Goal: Task Accomplishment & Management: Manage account settings

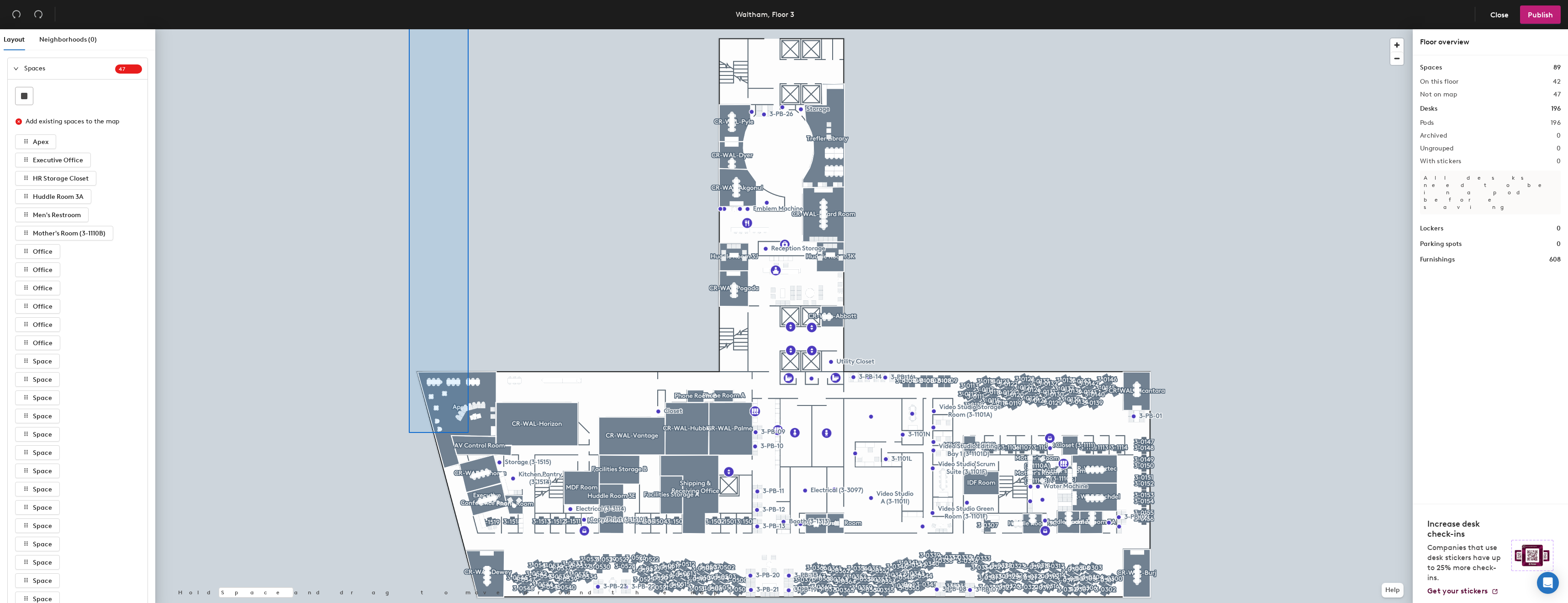
click at [465, 0] on html "Skip navigation Schedule Office People Analytics Visits Deliveries Services Man…" at bounding box center [784, 302] width 1568 height 603
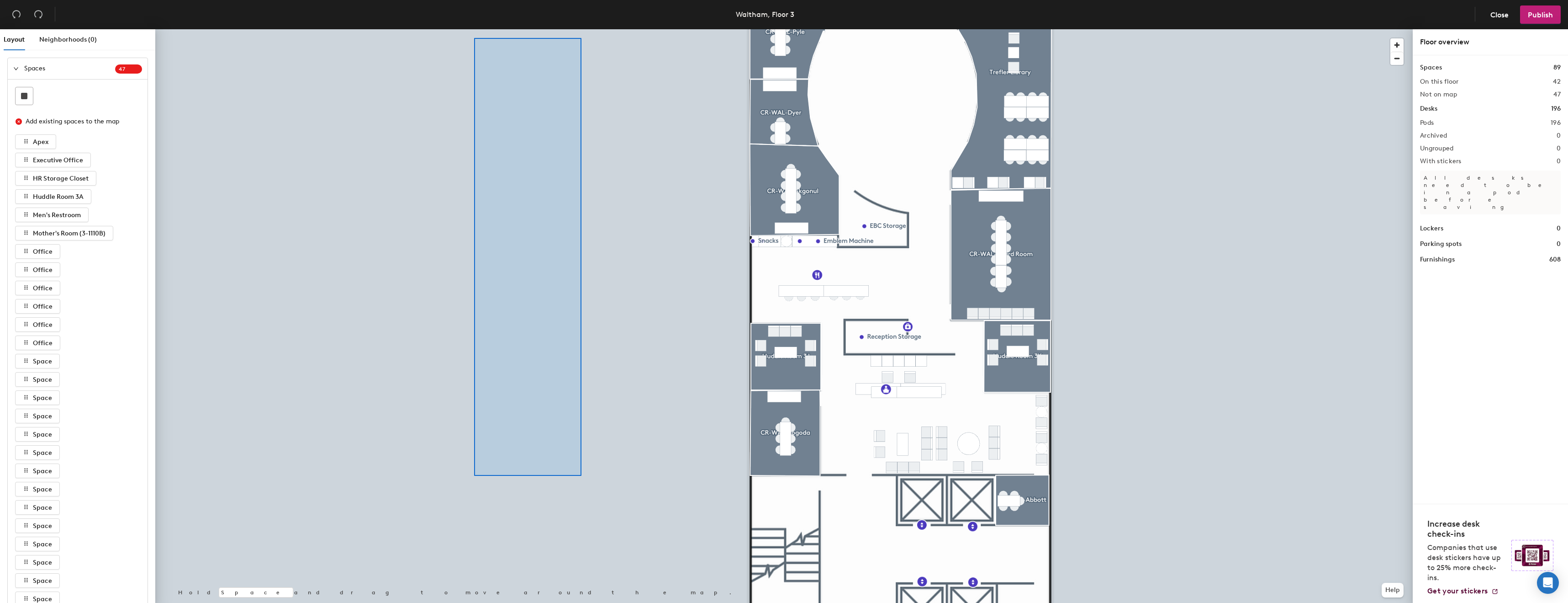
click at [470, 0] on html "Skip navigation Schedule Office People Analytics Visits Deliveries Services Man…" at bounding box center [784, 302] width 1568 height 603
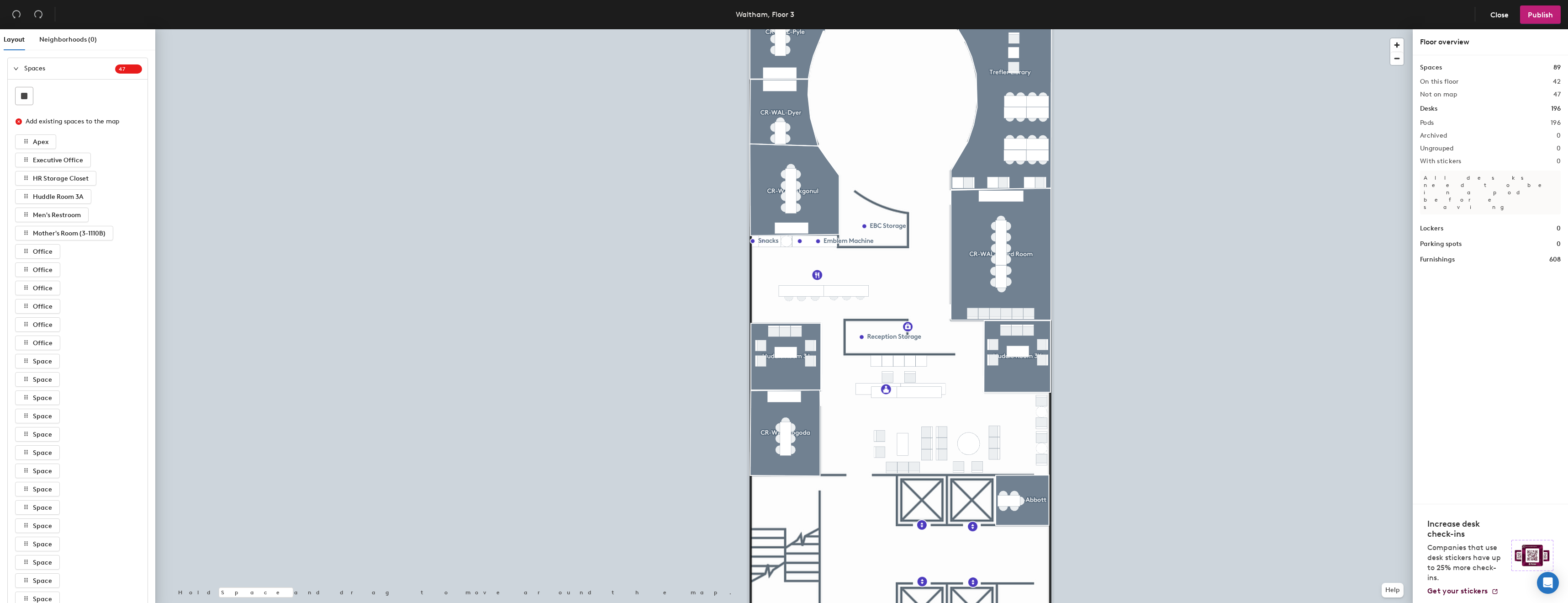
click at [384, 0] on html "Skip navigation Schedule Office People Analytics Visits Deliveries Services Man…" at bounding box center [784, 302] width 1568 height 603
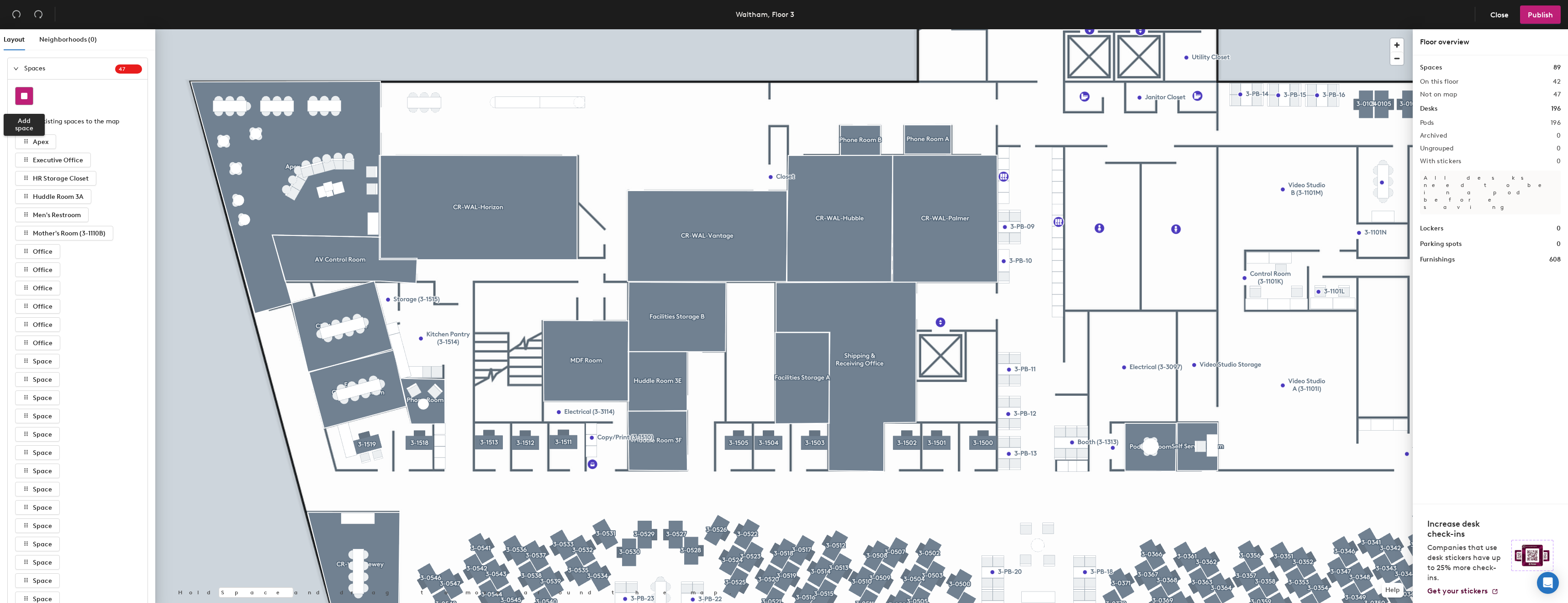
click at [25, 104] on div at bounding box center [24, 96] width 18 height 18
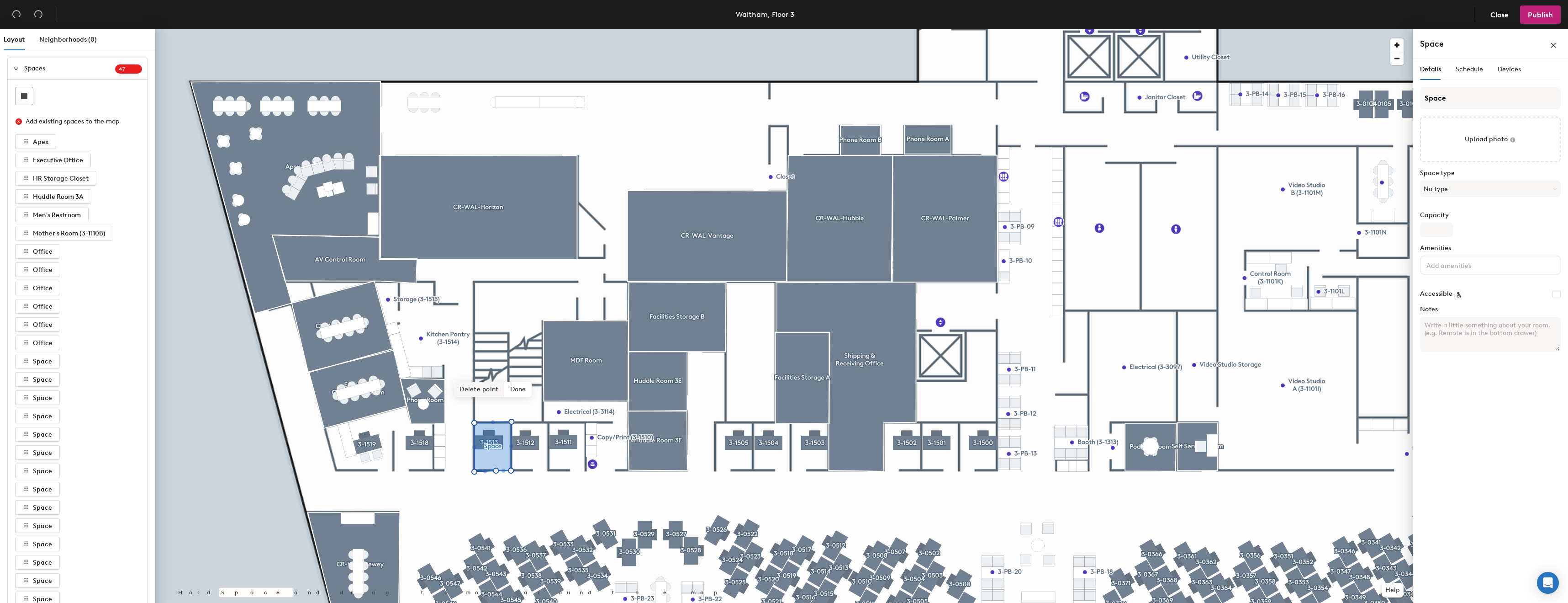
click at [469, 389] on span "Delete point" at bounding box center [479, 389] width 51 height 16
click at [1498, 105] on input "Space" at bounding box center [1491, 99] width 141 height 22
click at [1497, 106] on input "Space" at bounding box center [1491, 99] width 141 height 22
type input "Office"
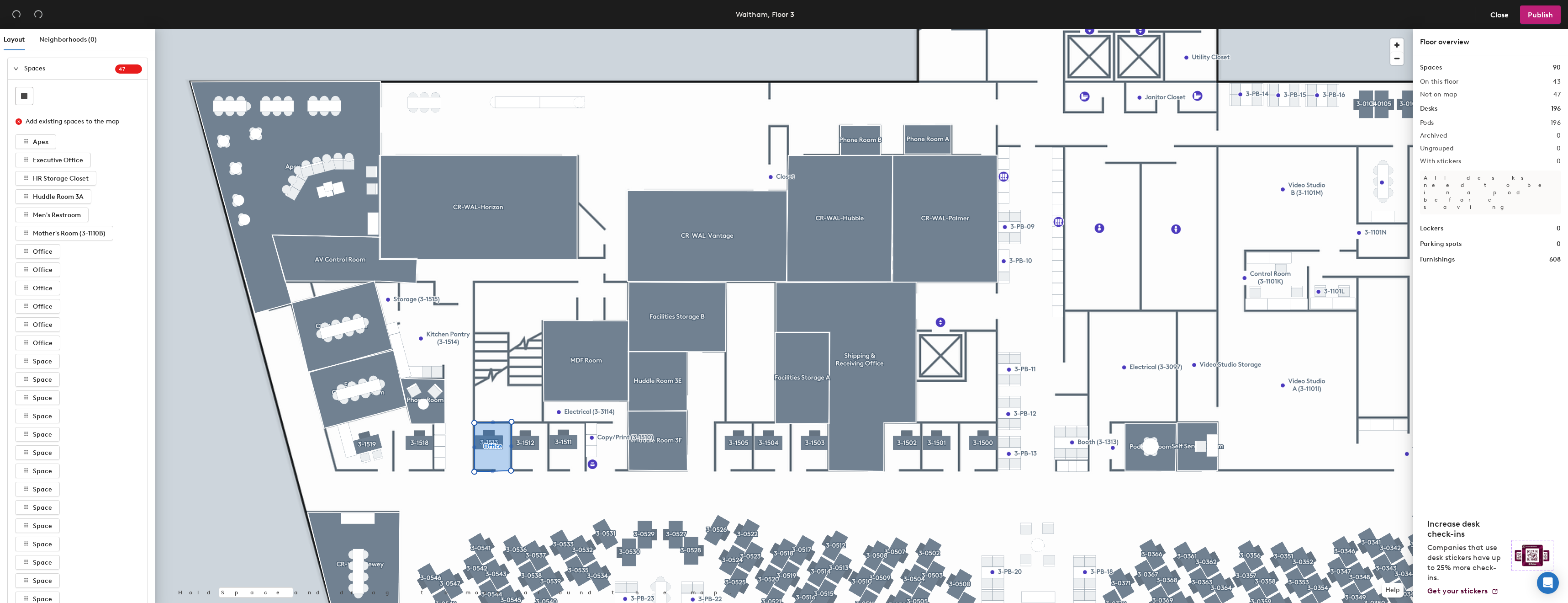
click at [497, 30] on div at bounding box center [784, 30] width 1258 height 0
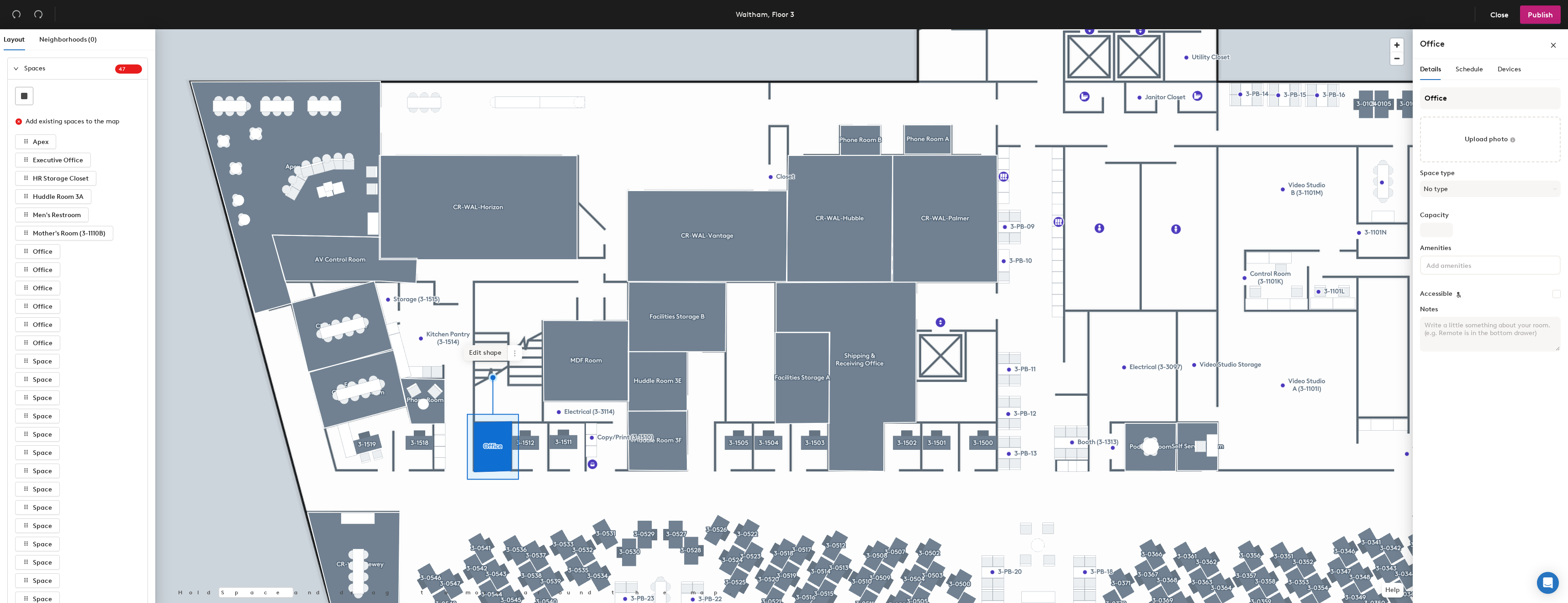
click at [486, 351] on span "Edit shape" at bounding box center [486, 352] width 44 height 16
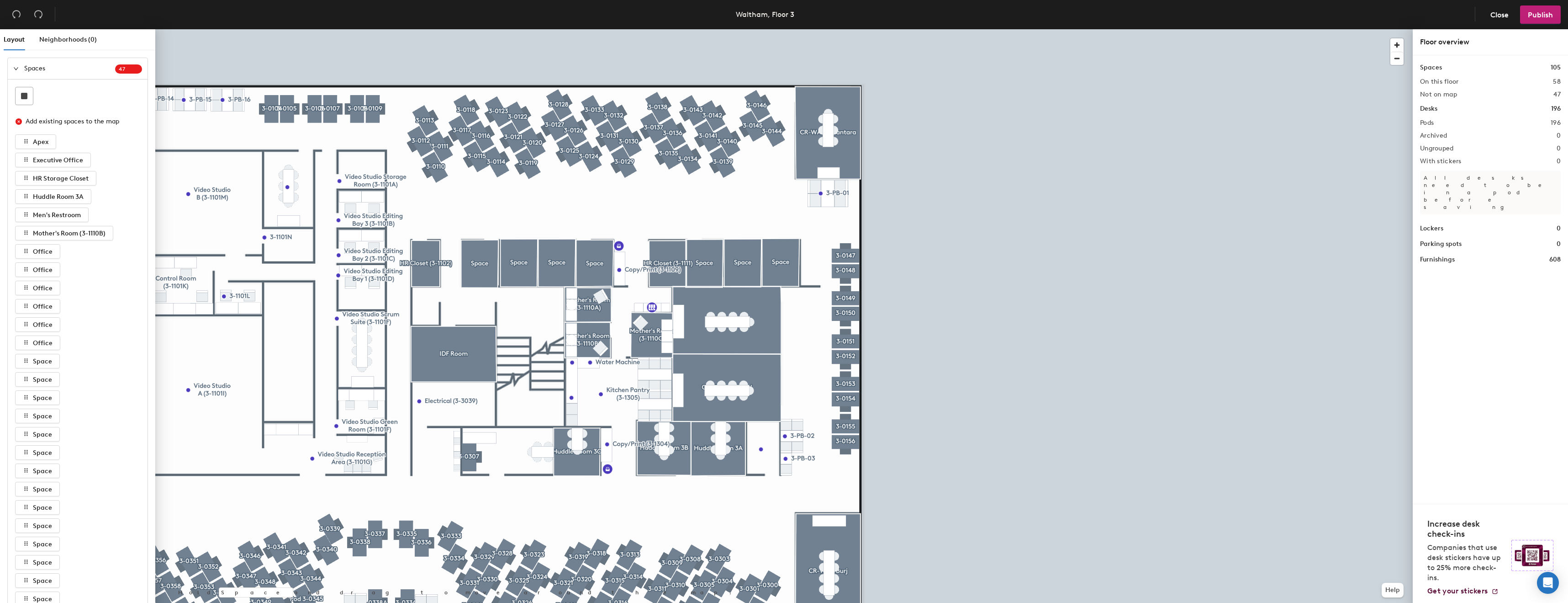
click at [787, 30] on div at bounding box center [784, 30] width 1258 height 0
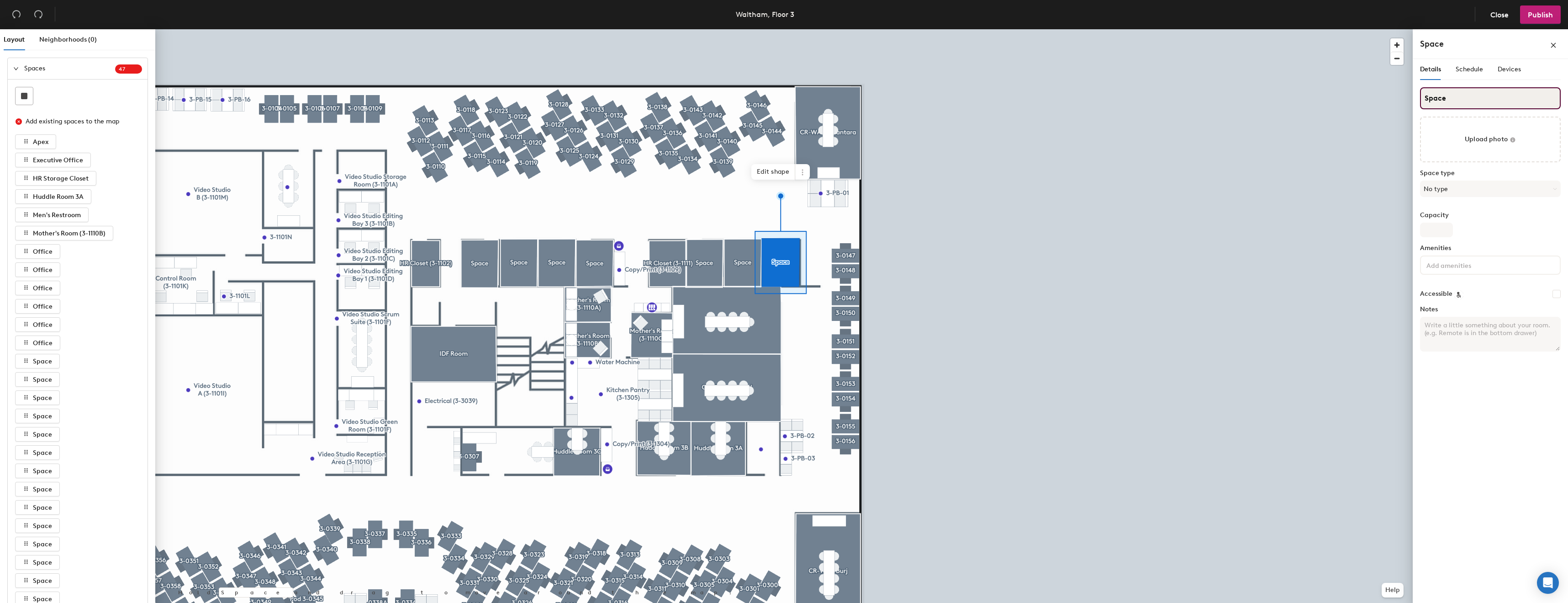
click at [1471, 99] on input "Space" at bounding box center [1491, 99] width 141 height 22
type input "Office"
click at [736, 30] on div at bounding box center [784, 30] width 1258 height 0
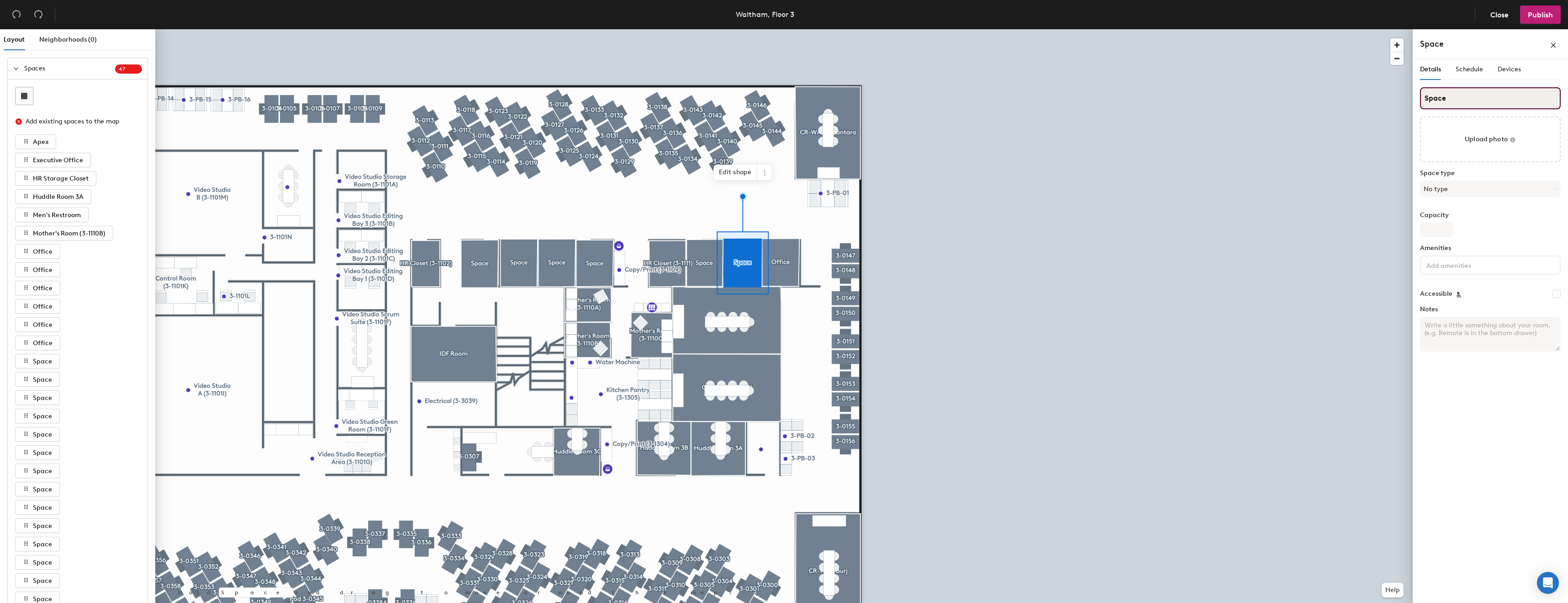
click at [1509, 89] on input "Space" at bounding box center [1491, 99] width 141 height 22
type input "Office"
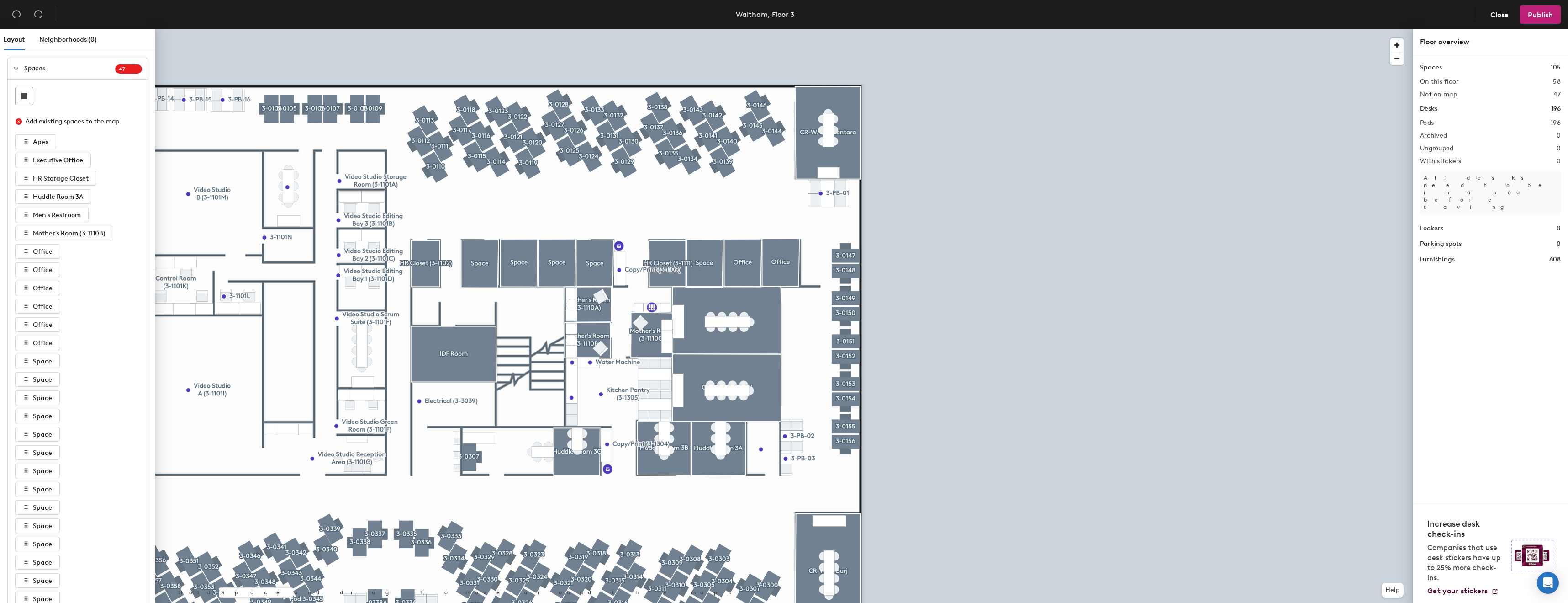
click at [775, 30] on div at bounding box center [784, 30] width 1258 height 0
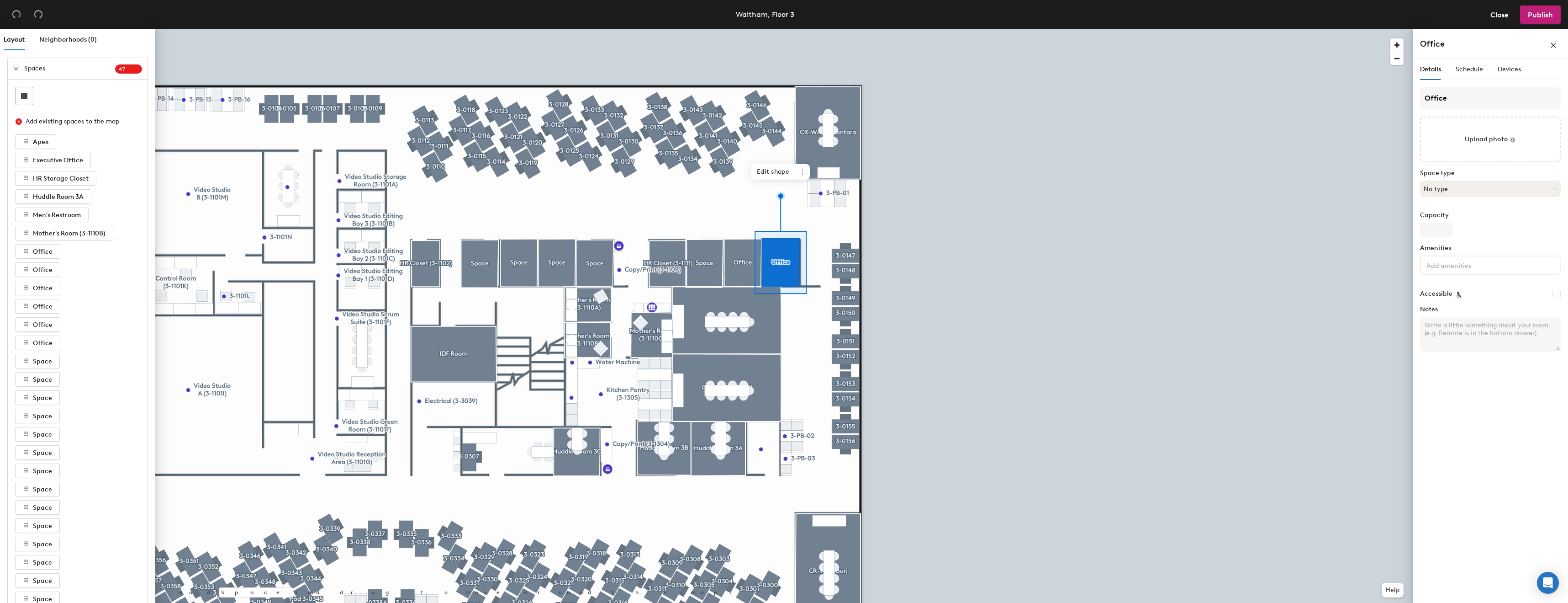
click at [1541, 194] on button "No type" at bounding box center [1491, 189] width 141 height 17
click at [1441, 295] on div "Office" at bounding box center [1491, 294] width 140 height 14
click at [1445, 197] on div "Space type No type" at bounding box center [1491, 187] width 141 height 35
click at [1448, 194] on button "No type" at bounding box center [1491, 189] width 141 height 17
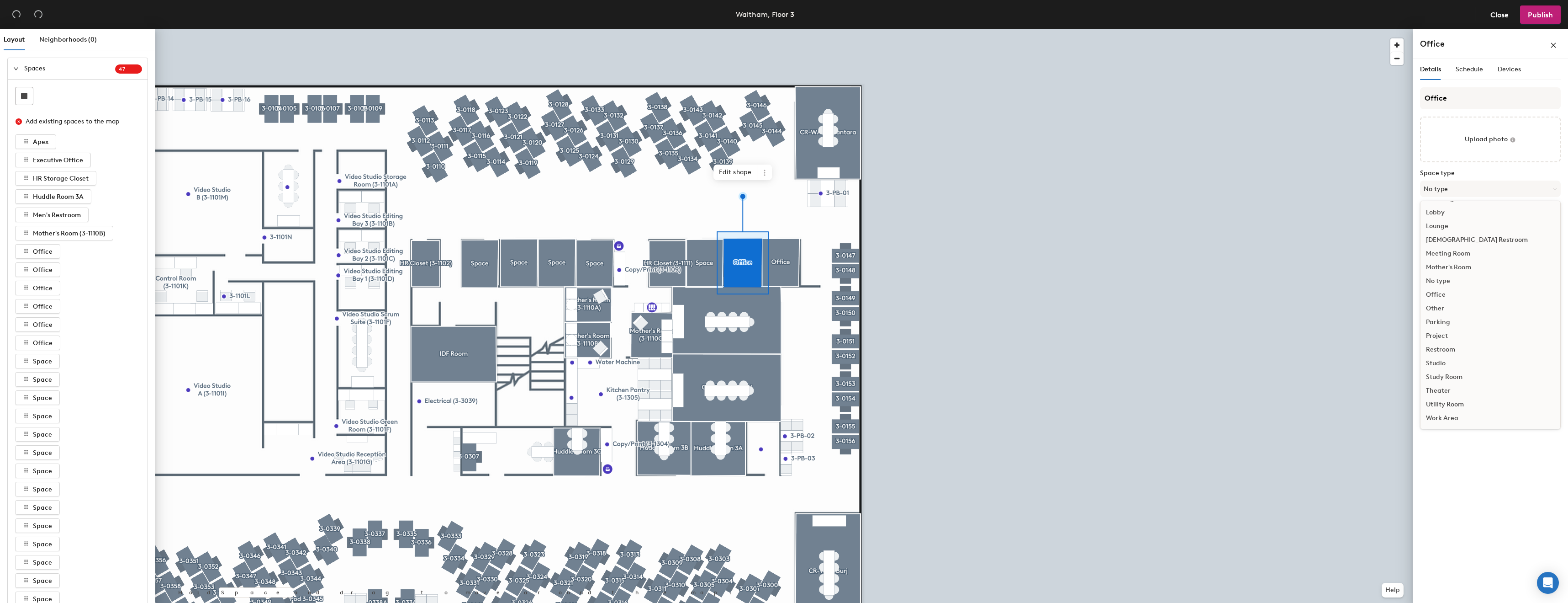
click at [1457, 299] on div "Office" at bounding box center [1491, 294] width 140 height 14
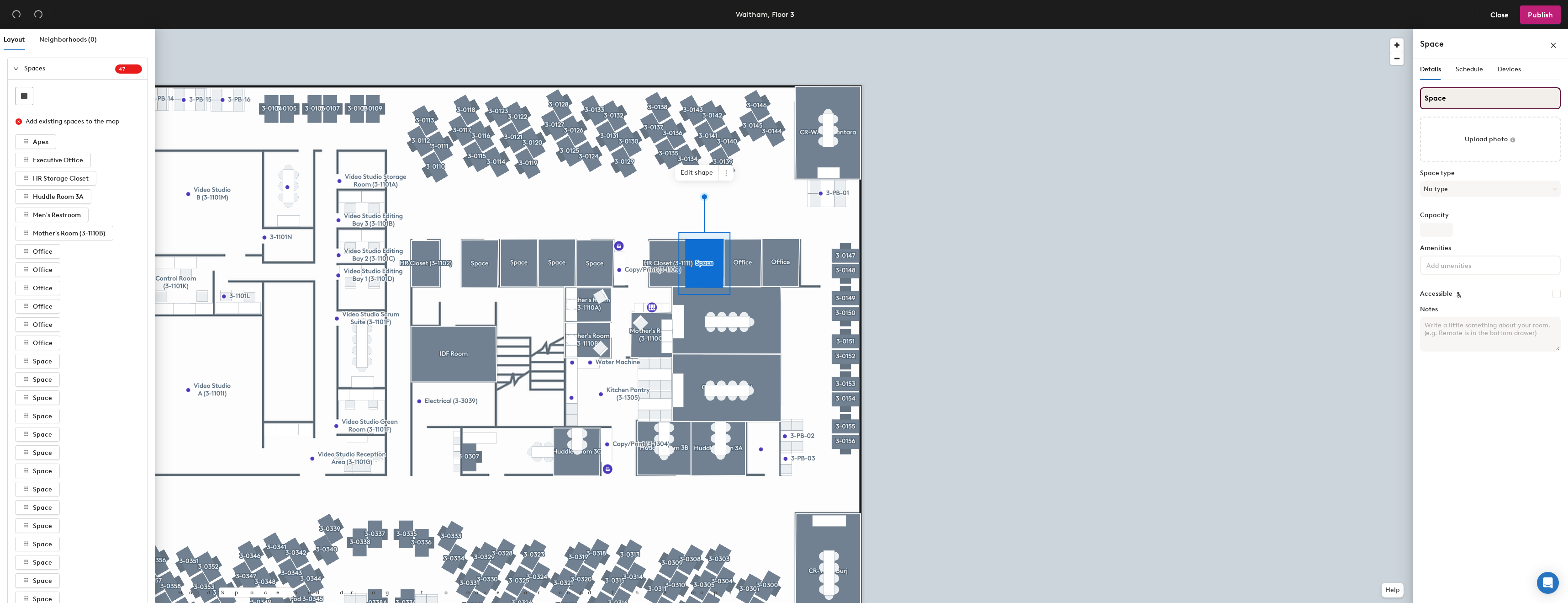
click at [1495, 92] on input "Space" at bounding box center [1491, 99] width 141 height 22
type input "Office"
click at [1479, 183] on button "No type" at bounding box center [1491, 189] width 141 height 17
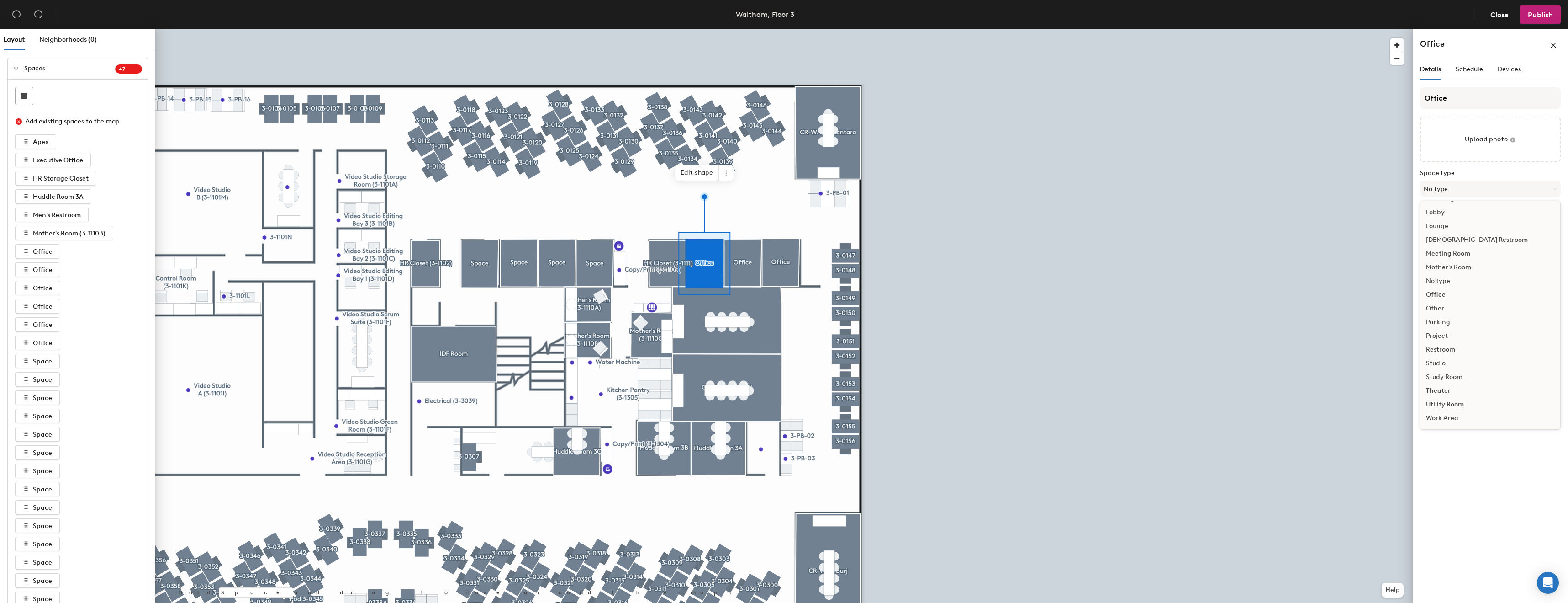
click at [1445, 297] on div "Office" at bounding box center [1491, 294] width 140 height 14
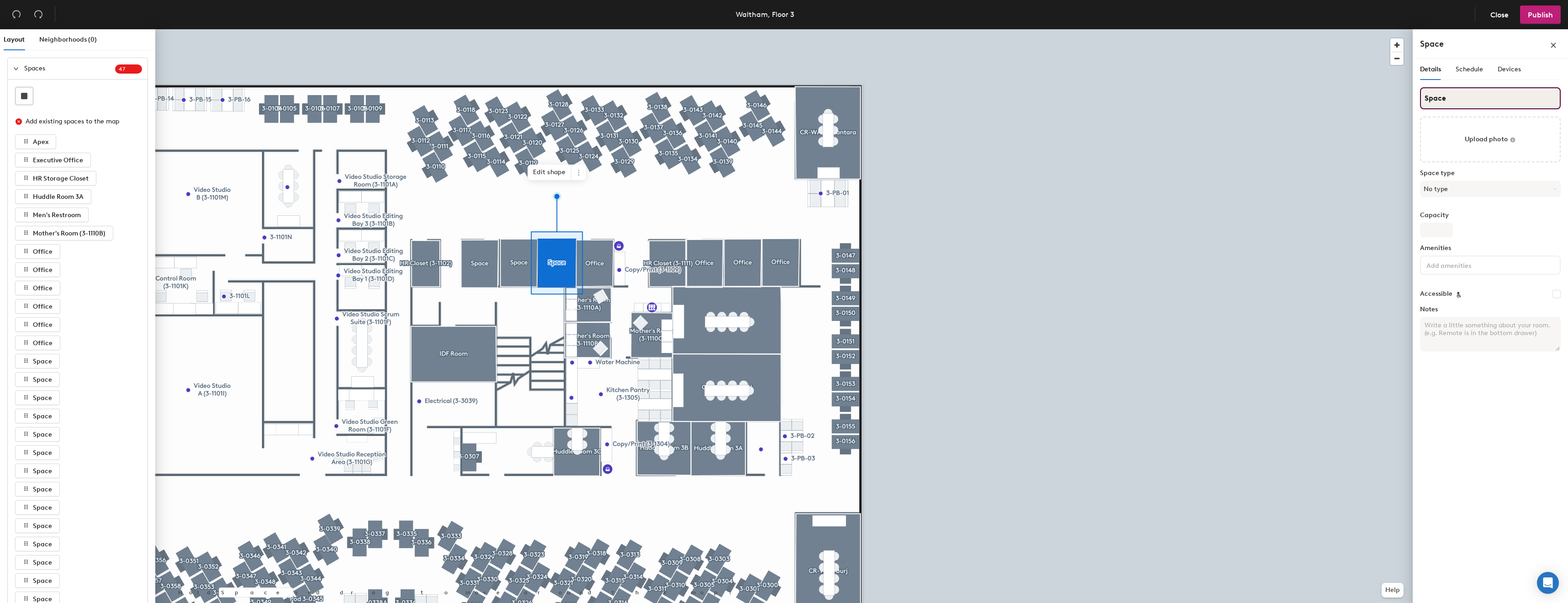
click at [1530, 102] on input "Space" at bounding box center [1491, 99] width 141 height 22
type input "Office"
click at [1537, 194] on button "No type" at bounding box center [1491, 189] width 141 height 17
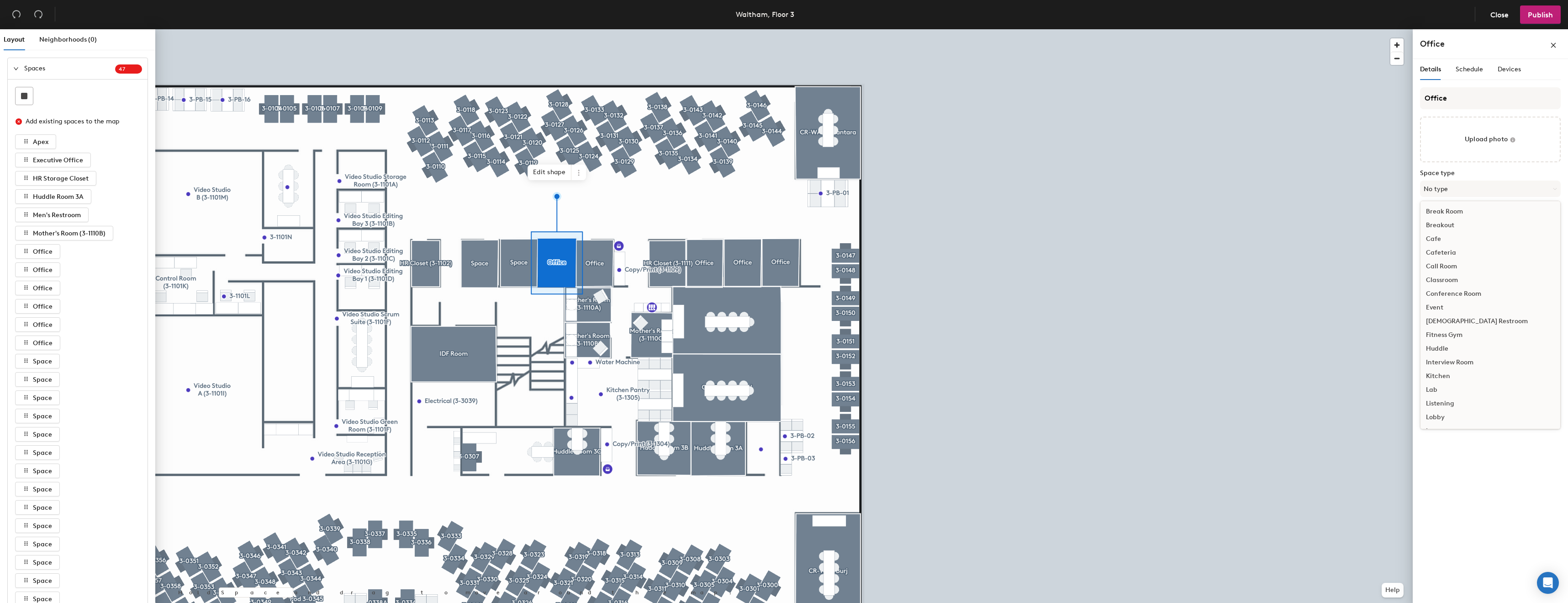
scroll to position [205, 0]
click at [1452, 297] on div "Office" at bounding box center [1491, 294] width 140 height 14
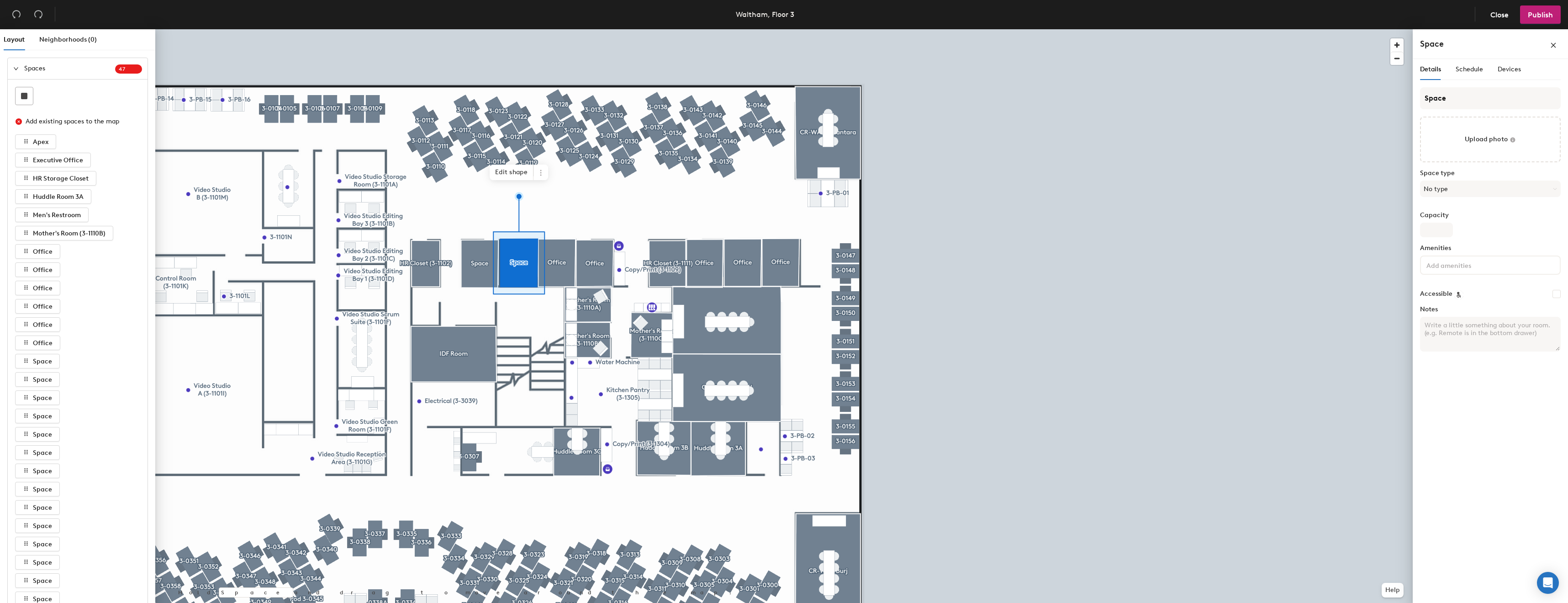
click at [1488, 110] on div "Space Upload photo Space type No type Capacity Amenities Accessible Notes" at bounding box center [1491, 223] width 141 height 272
click at [1490, 109] on input "Space" at bounding box center [1491, 99] width 141 height 22
click at [1490, 108] on input "Space" at bounding box center [1491, 99] width 141 height 22
type input "Office"
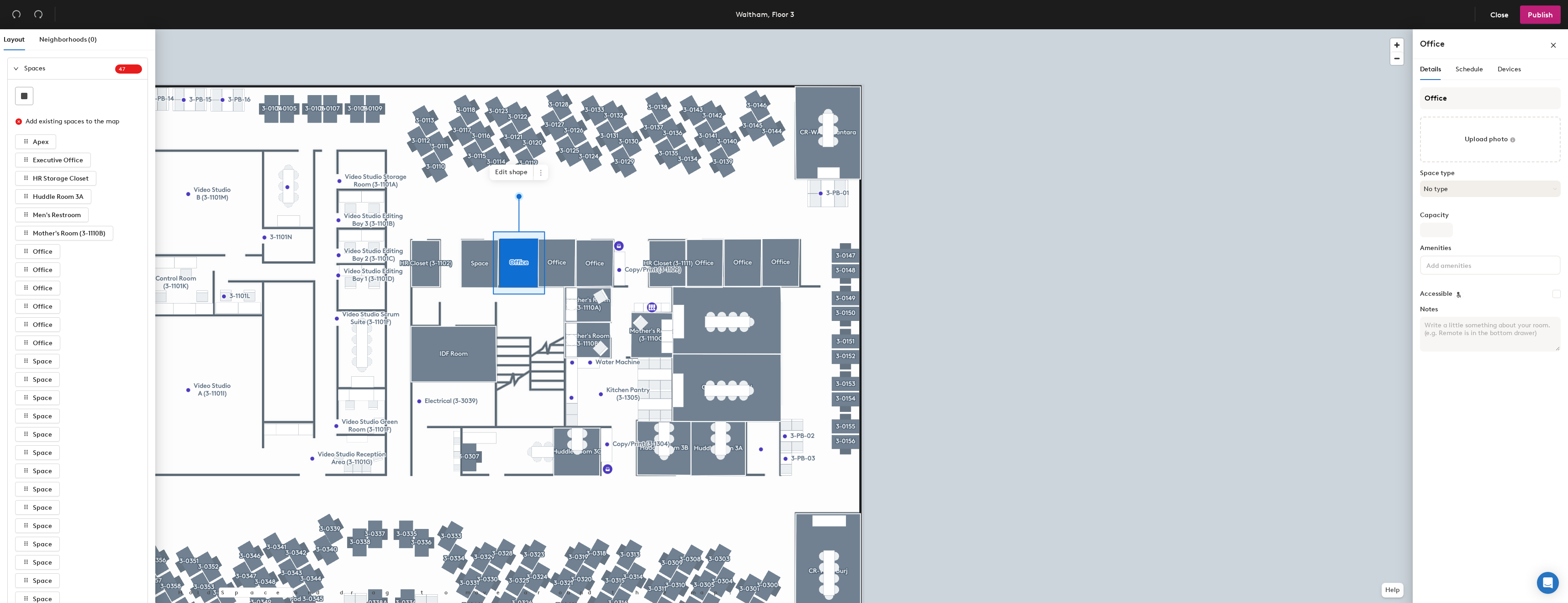
click at [1533, 195] on button "No type" at bounding box center [1491, 189] width 141 height 17
click at [1444, 301] on div "Office" at bounding box center [1491, 294] width 140 height 14
click at [1489, 240] on div "Office Upload photo Space type Office Capacity Amenities Accessible Notes" at bounding box center [1491, 223] width 141 height 272
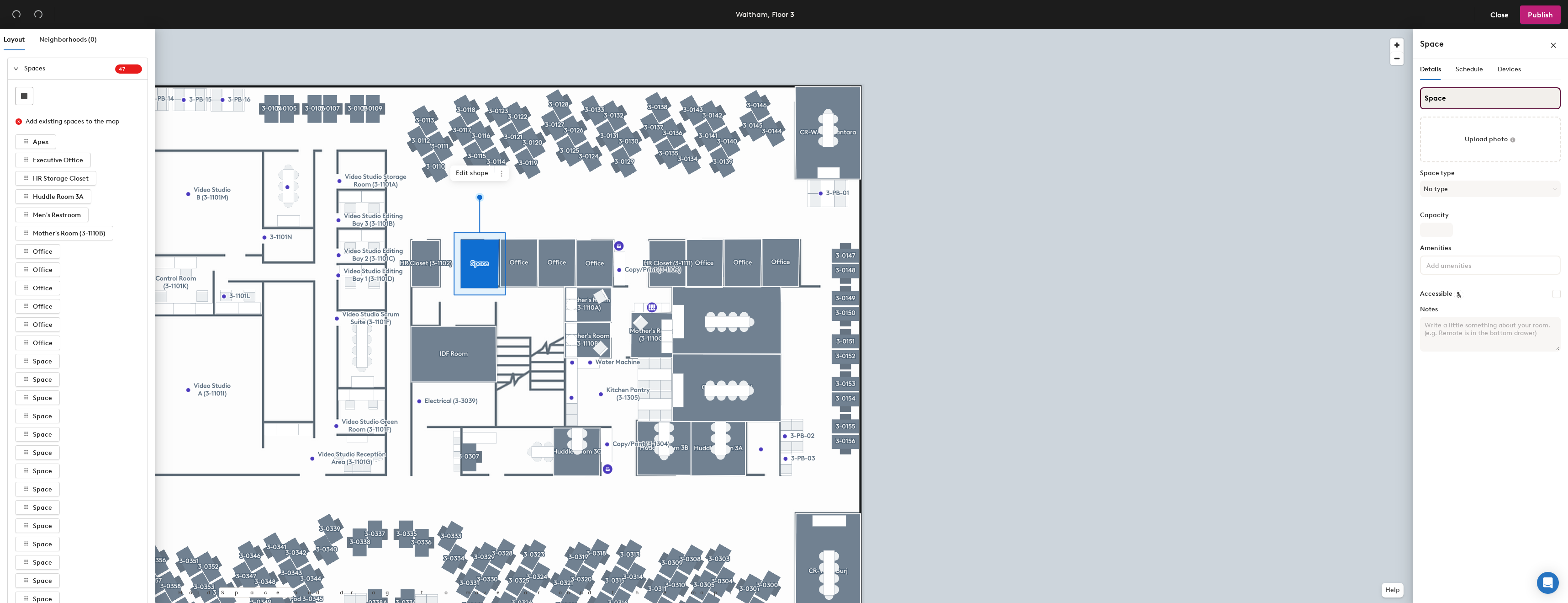
click at [1478, 92] on input "Space" at bounding box center [1491, 99] width 141 height 22
click at [1477, 92] on input "Space" at bounding box center [1491, 99] width 141 height 22
type input "Office"
click at [1452, 176] on div "Space type No type" at bounding box center [1491, 187] width 141 height 35
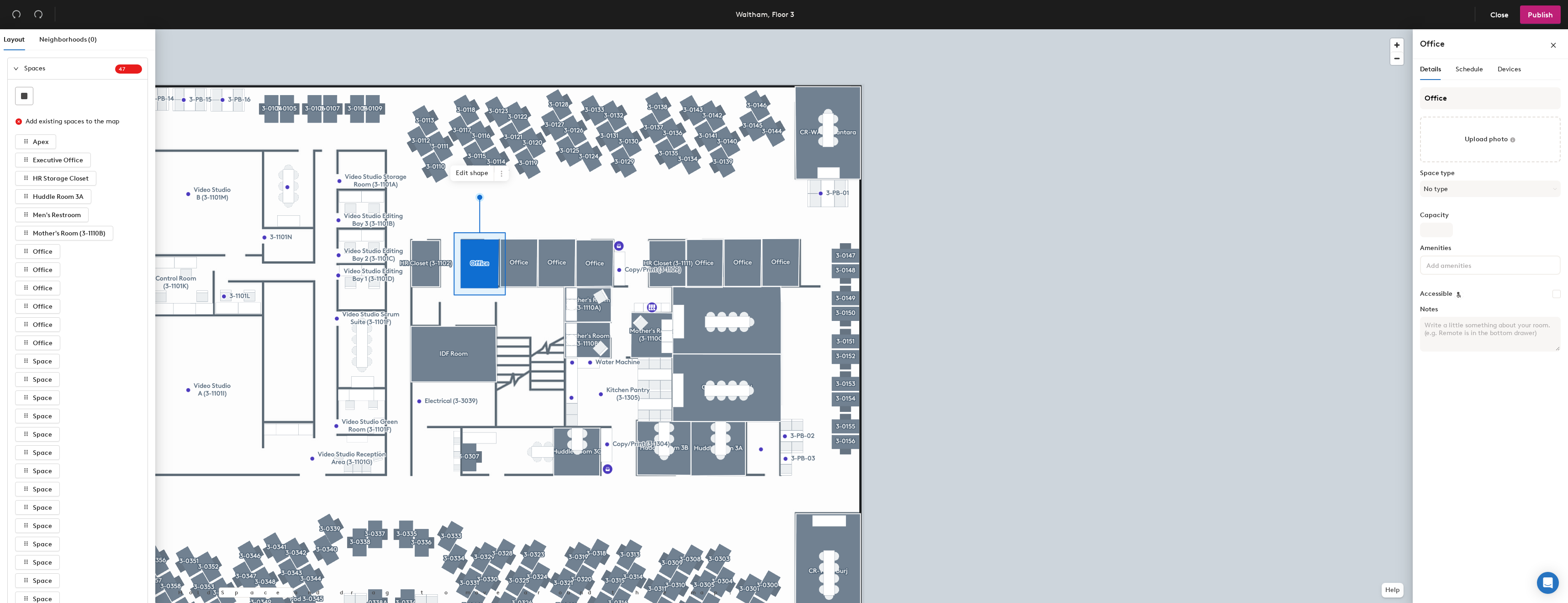
click at [1450, 178] on div "Space type No type" at bounding box center [1491, 187] width 141 height 35
click at [1443, 180] on div "Space type No type" at bounding box center [1491, 187] width 141 height 35
click at [1453, 184] on button "No type" at bounding box center [1491, 189] width 141 height 17
click at [1457, 296] on div "Office" at bounding box center [1491, 294] width 140 height 14
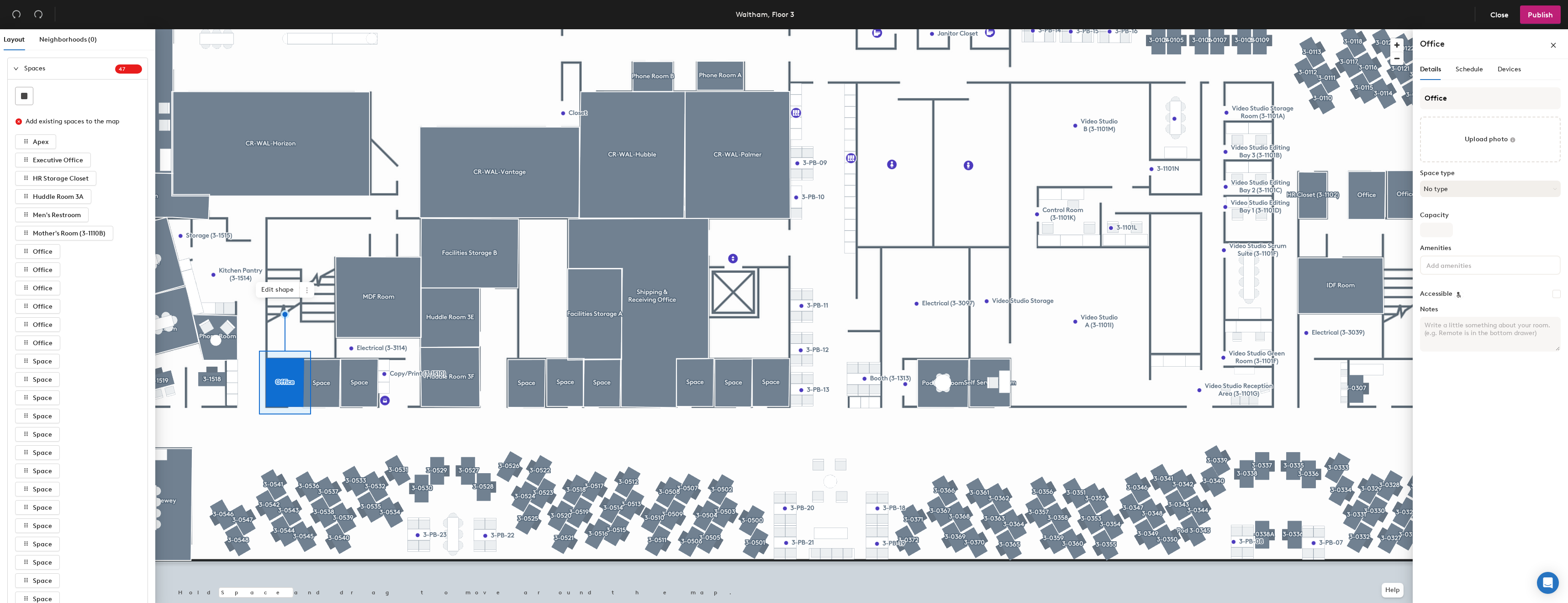
click at [1463, 193] on button "No type" at bounding box center [1491, 189] width 141 height 17
click at [1454, 292] on div "Office" at bounding box center [1491, 294] width 140 height 14
click at [1476, 98] on input "Space" at bounding box center [1491, 99] width 141 height 22
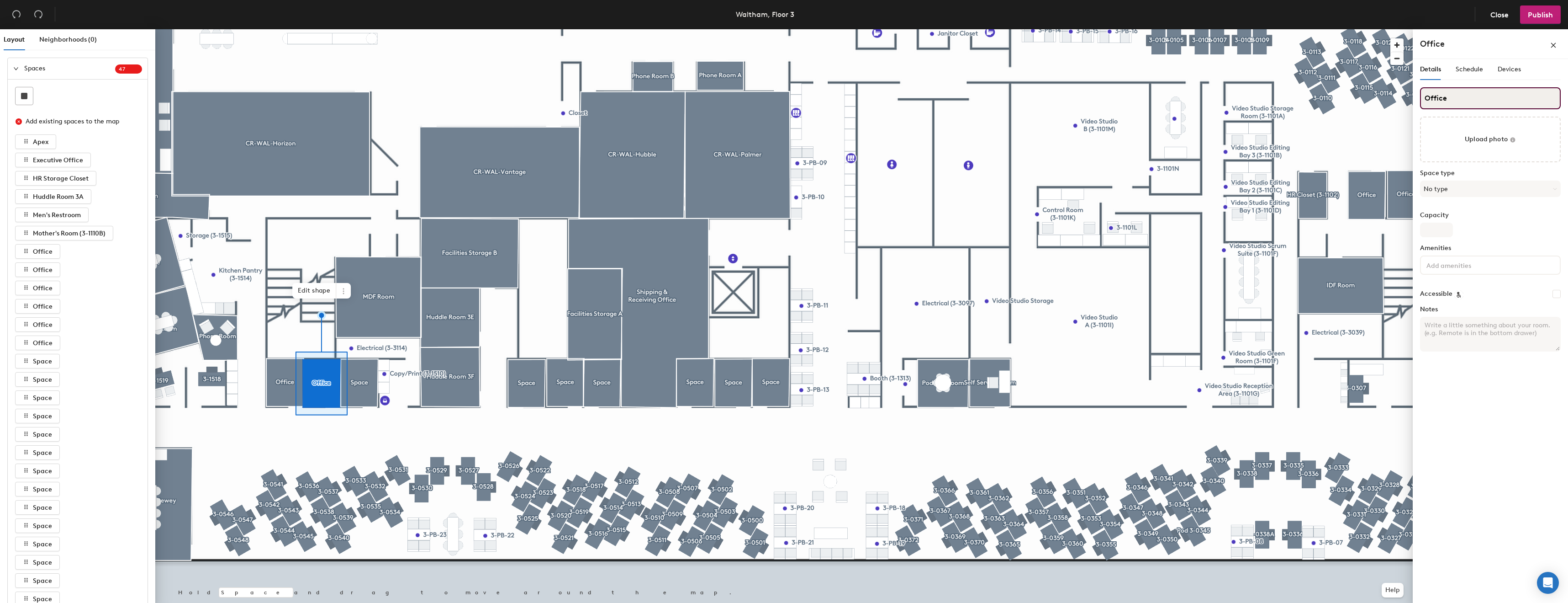
type input "Office"
drag, startPoint x: 1473, startPoint y: 168, endPoint x: 1471, endPoint y: 174, distance: 6.3
click at [1473, 167] on div "Office Upload photo Space type No type Capacity Amenities Accessible Notes" at bounding box center [1491, 223] width 141 height 272
click at [1468, 195] on button "No type" at bounding box center [1491, 189] width 141 height 17
click at [1467, 293] on div "Office" at bounding box center [1491, 294] width 140 height 14
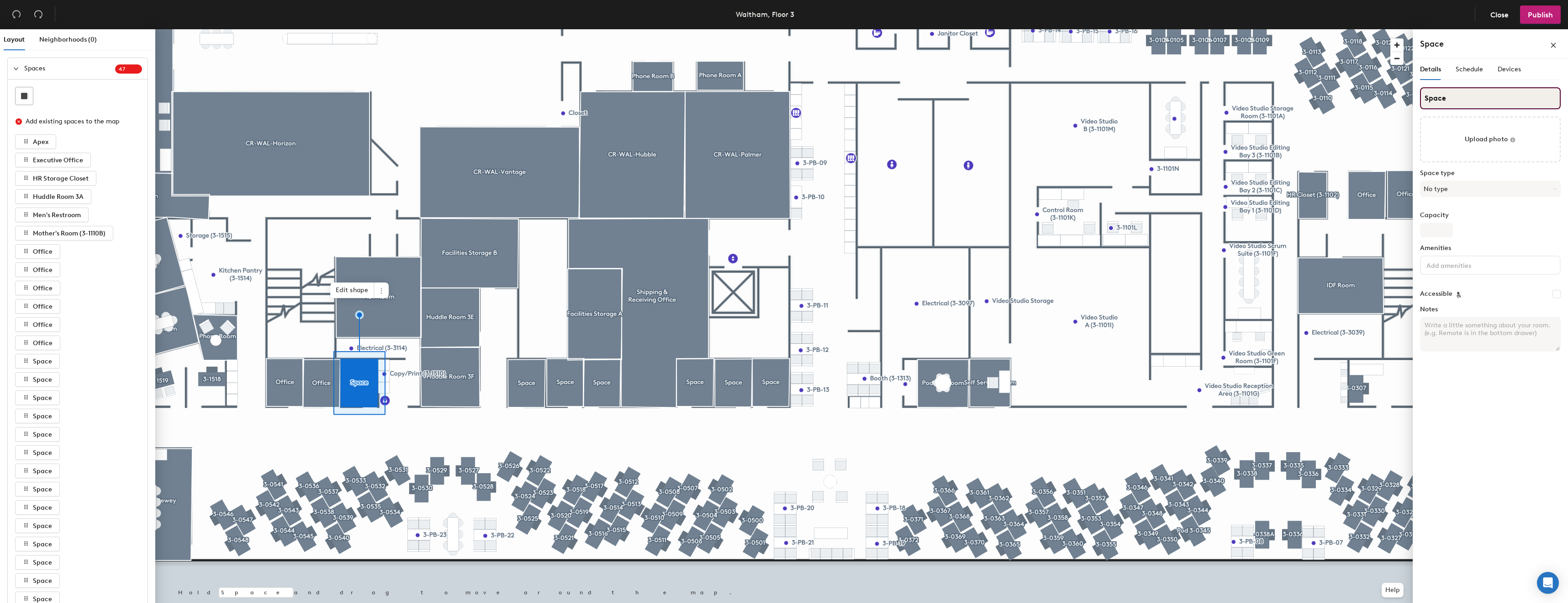
click at [1487, 101] on input "Space" at bounding box center [1491, 99] width 141 height 22
type input "Office"
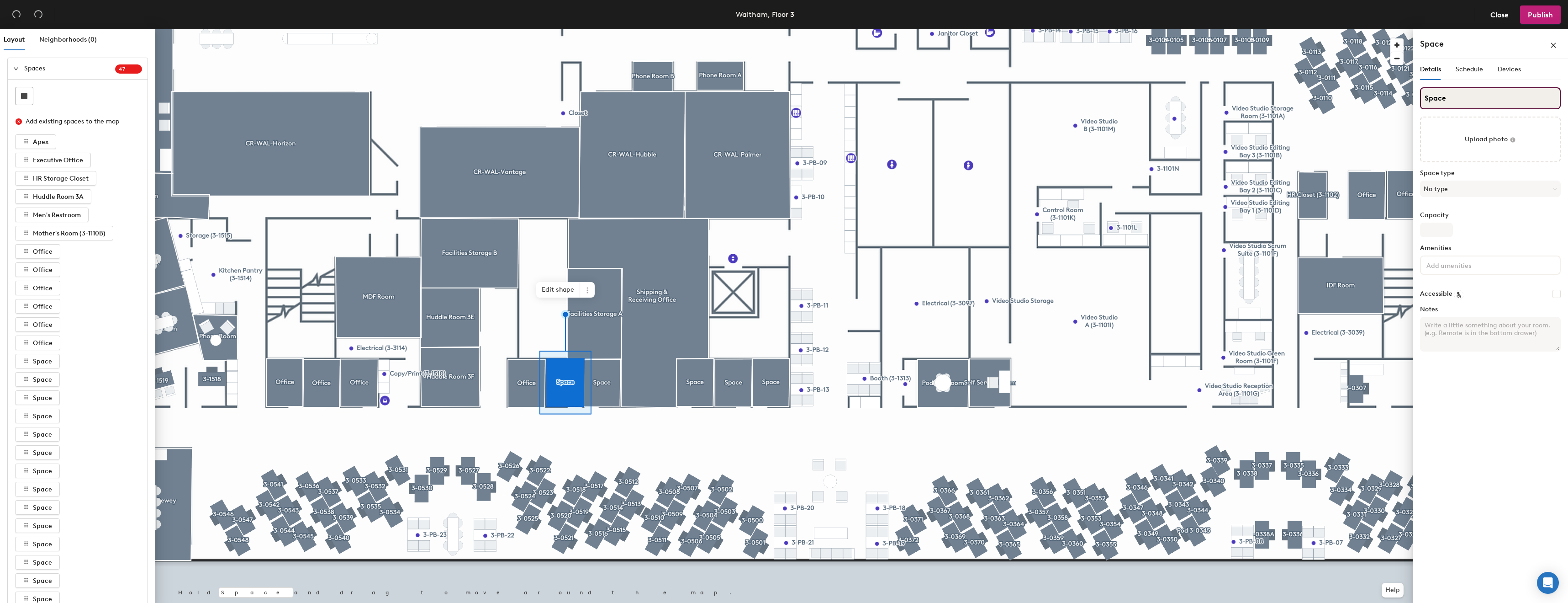
click at [1433, 96] on input "Space" at bounding box center [1491, 99] width 141 height 22
click at [1433, 97] on input "Space" at bounding box center [1491, 99] width 141 height 22
type input "Office"
click at [1444, 201] on div "Space type No type" at bounding box center [1491, 187] width 141 height 35
click at [1445, 200] on div "Space type No type" at bounding box center [1491, 187] width 141 height 35
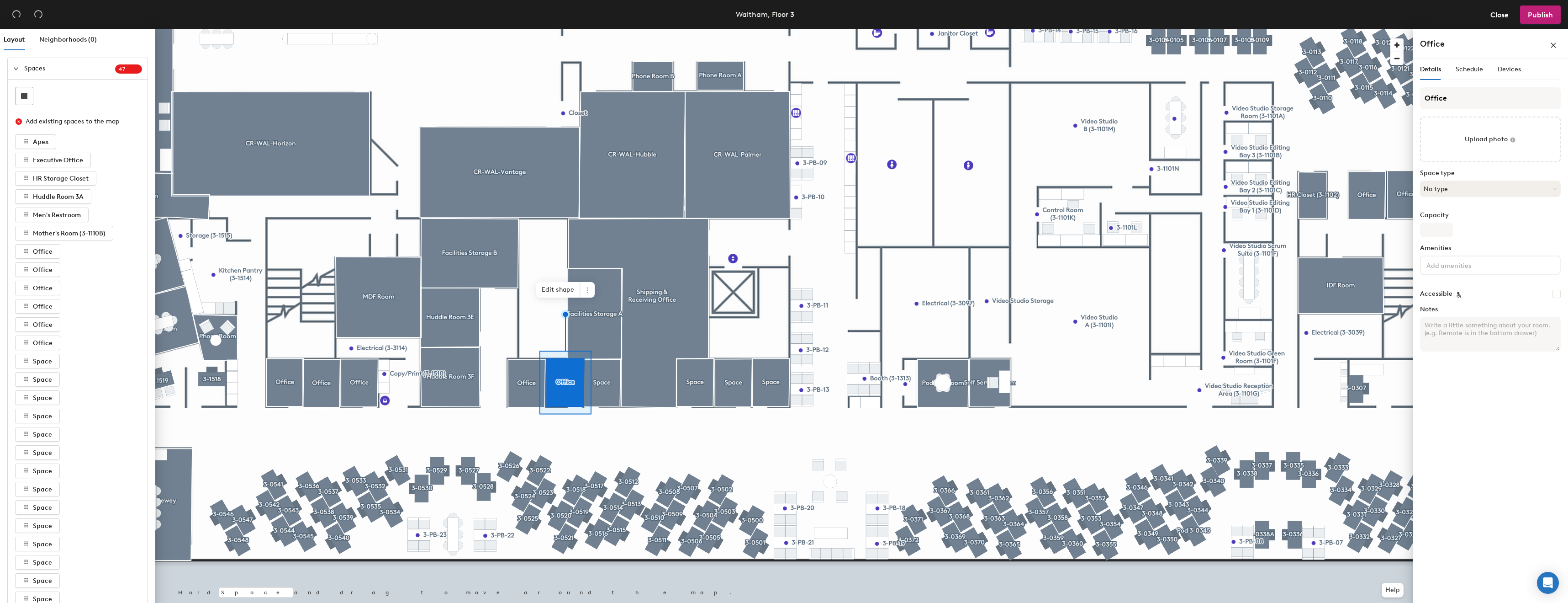
click at [1450, 192] on button "No type" at bounding box center [1491, 189] width 141 height 17
click at [1444, 293] on div "Office" at bounding box center [1491, 294] width 140 height 14
click at [626, 30] on div at bounding box center [784, 30] width 1258 height 0
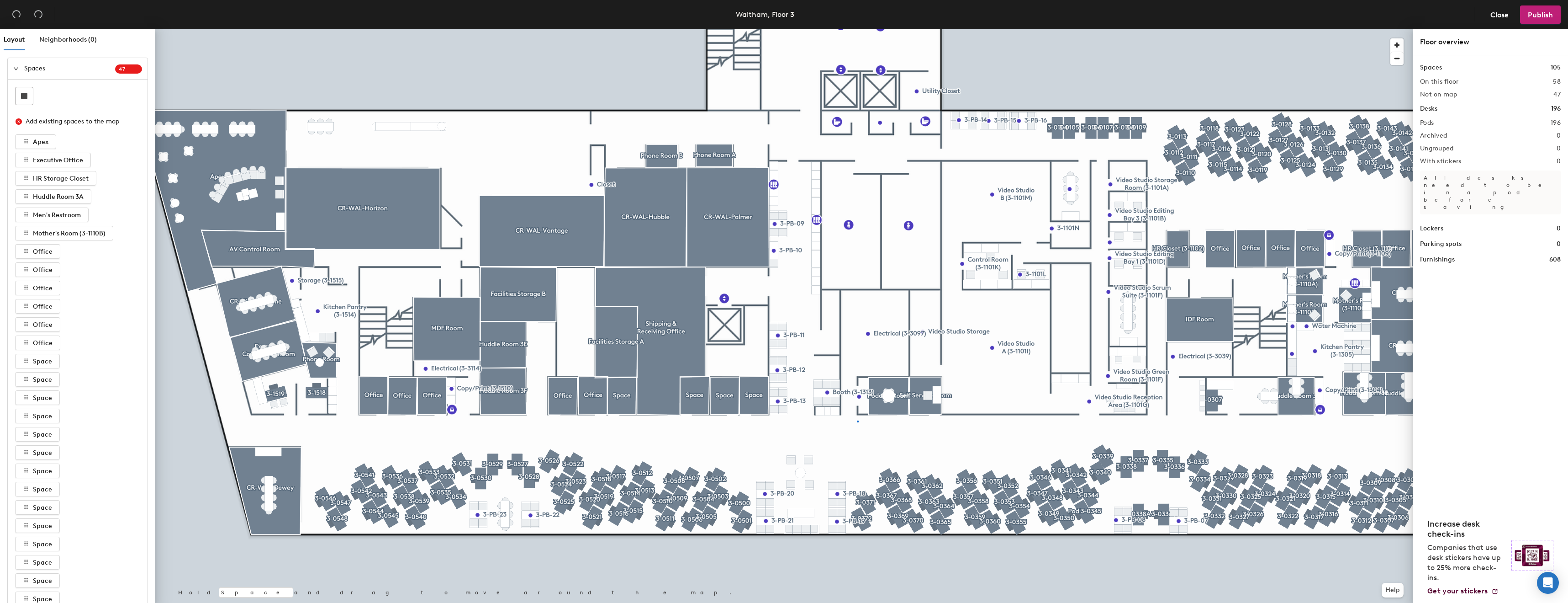
click at [857, 30] on div at bounding box center [784, 30] width 1258 height 0
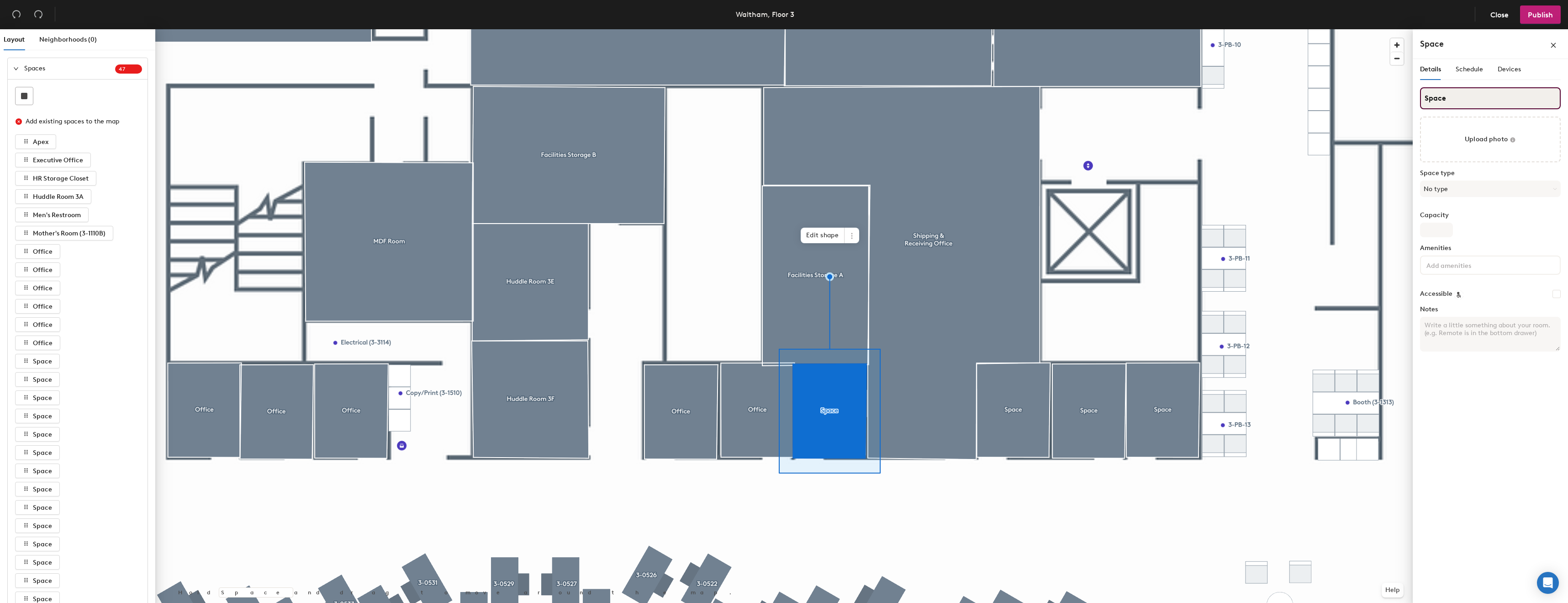
click at [1444, 104] on input "Space" at bounding box center [1491, 99] width 141 height 22
type input "Office"
click at [1472, 187] on button "No type" at bounding box center [1491, 189] width 141 height 17
click at [1458, 295] on div "Office" at bounding box center [1491, 294] width 140 height 14
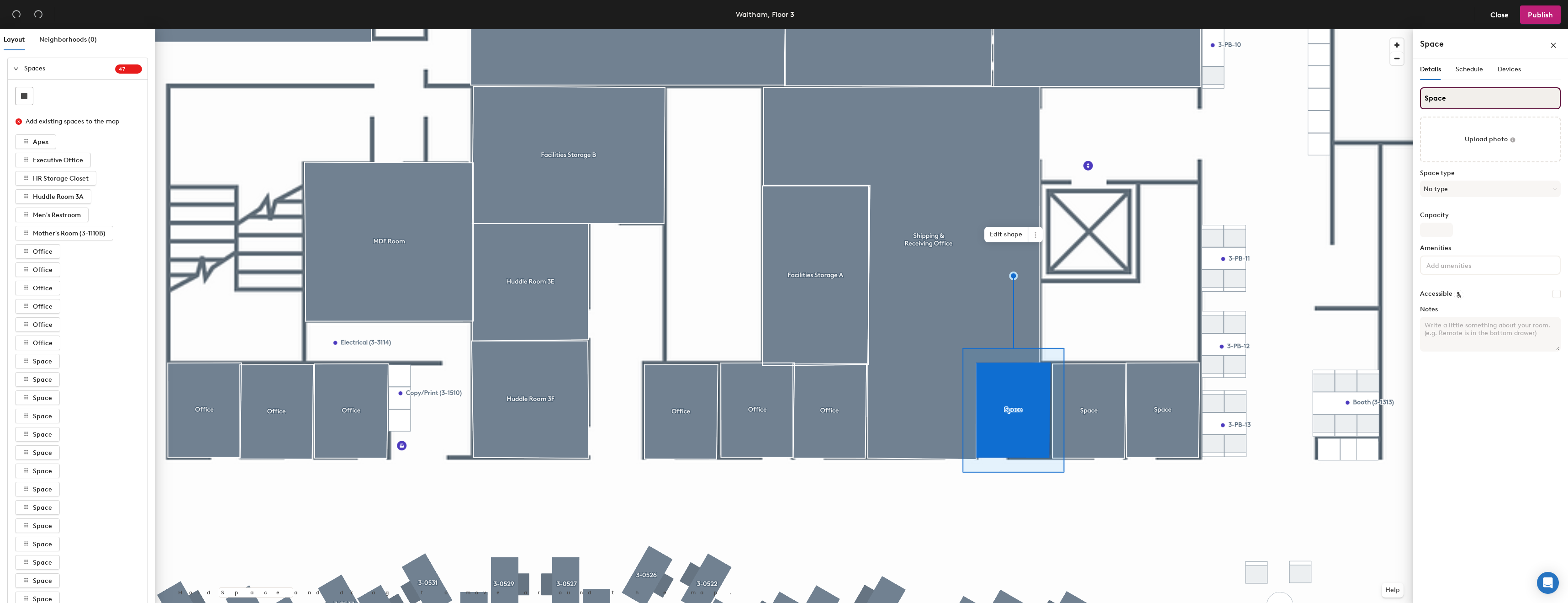
click at [1486, 91] on input "Space" at bounding box center [1491, 99] width 141 height 22
click at [1485, 92] on input "Space" at bounding box center [1491, 99] width 141 height 22
type input "Office"
click at [1500, 189] on button "No type" at bounding box center [1491, 189] width 141 height 17
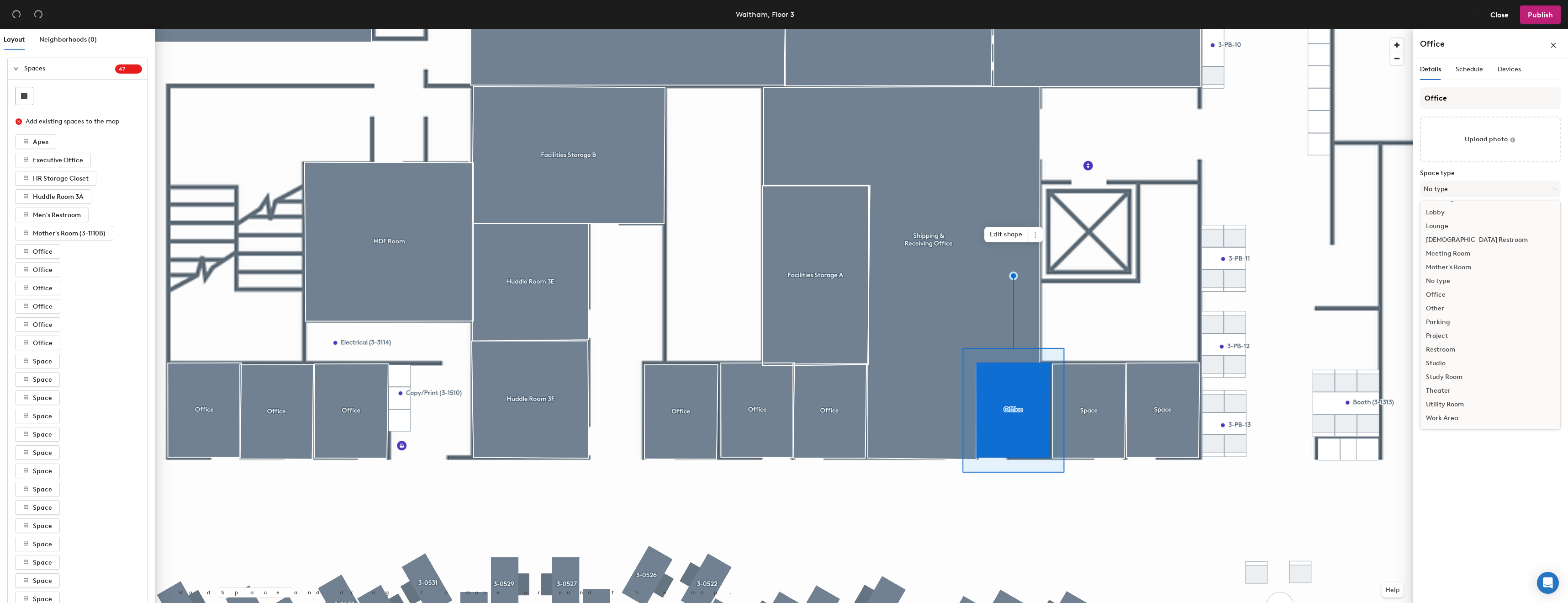
click at [1449, 298] on div "Office" at bounding box center [1491, 294] width 140 height 14
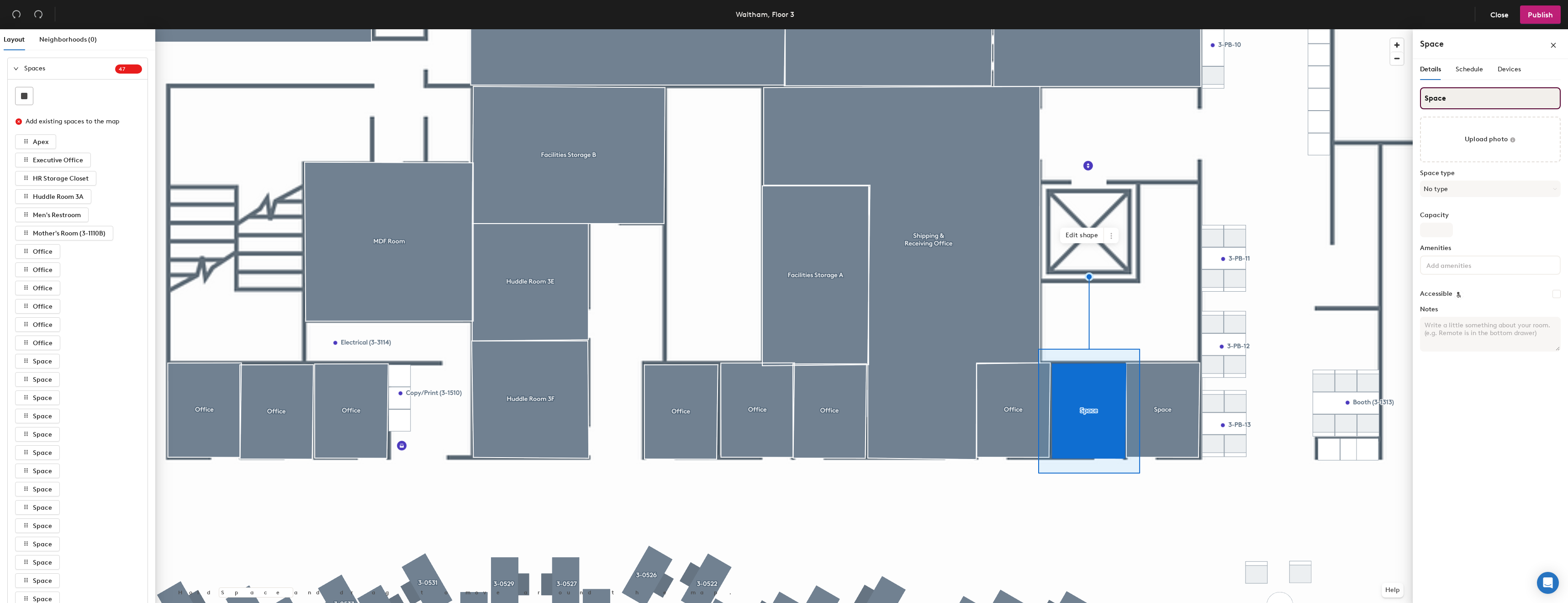
click at [1482, 103] on input "Space" at bounding box center [1491, 99] width 141 height 22
type input "Office"
click at [1515, 199] on div "Space type No type" at bounding box center [1491, 187] width 141 height 35
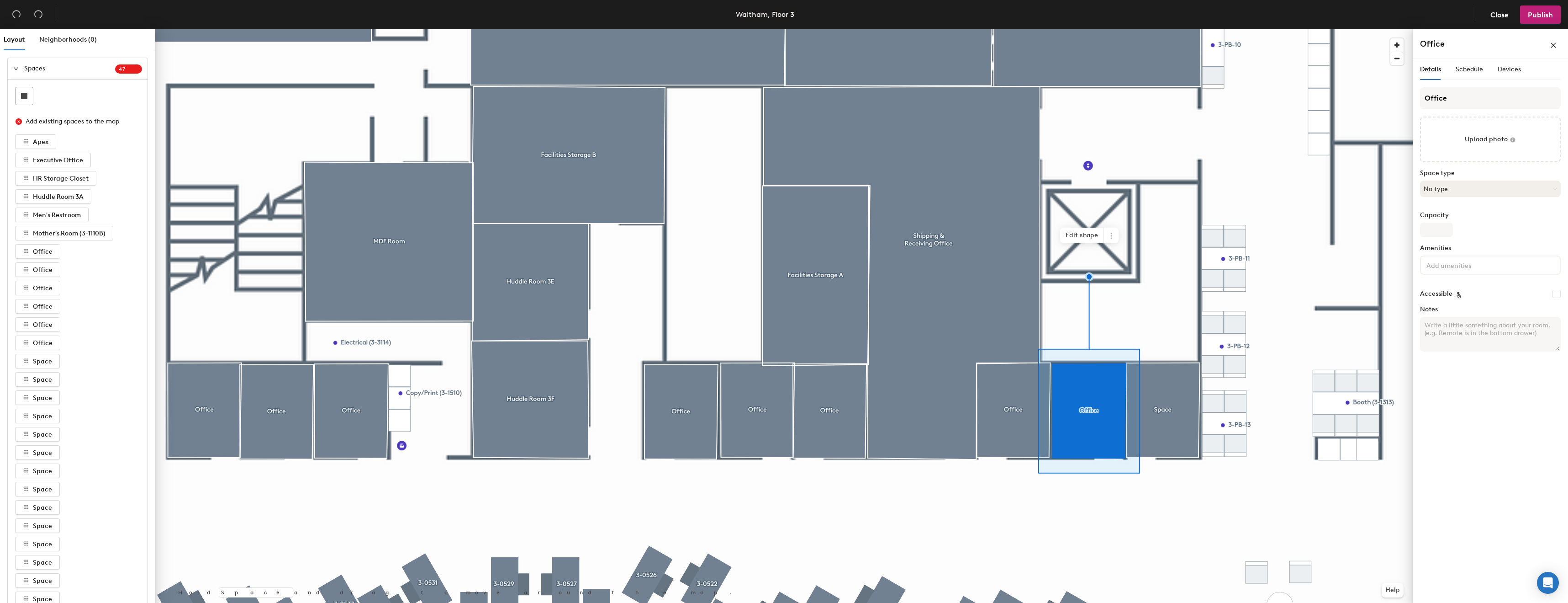
click at [1515, 195] on button "No type" at bounding box center [1491, 189] width 141 height 17
click at [1470, 294] on div "Office" at bounding box center [1491, 294] width 140 height 14
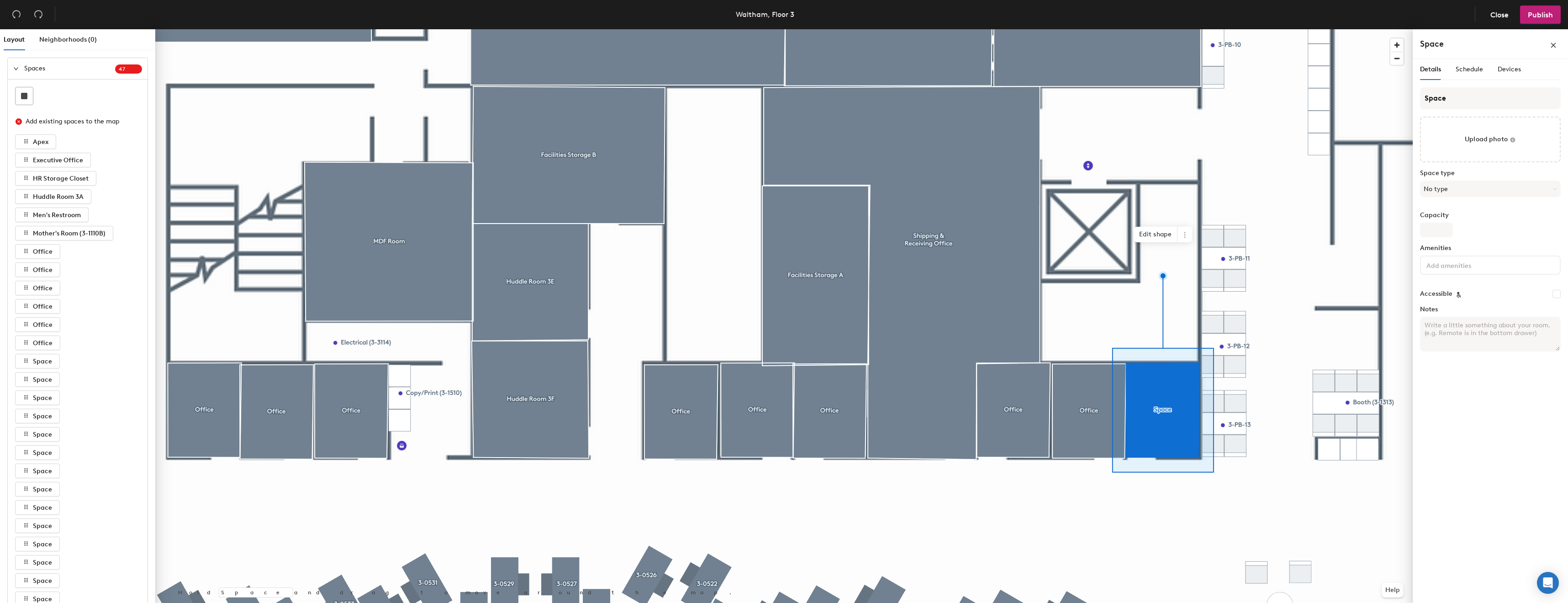
click at [1472, 112] on div "Space Upload photo Space type No type Capacity Amenities Accessible Notes" at bounding box center [1491, 223] width 141 height 272
click at [1472, 105] on input "Space" at bounding box center [1491, 99] width 141 height 22
click at [1472, 106] on input "Space" at bounding box center [1491, 99] width 141 height 22
type input "Office"
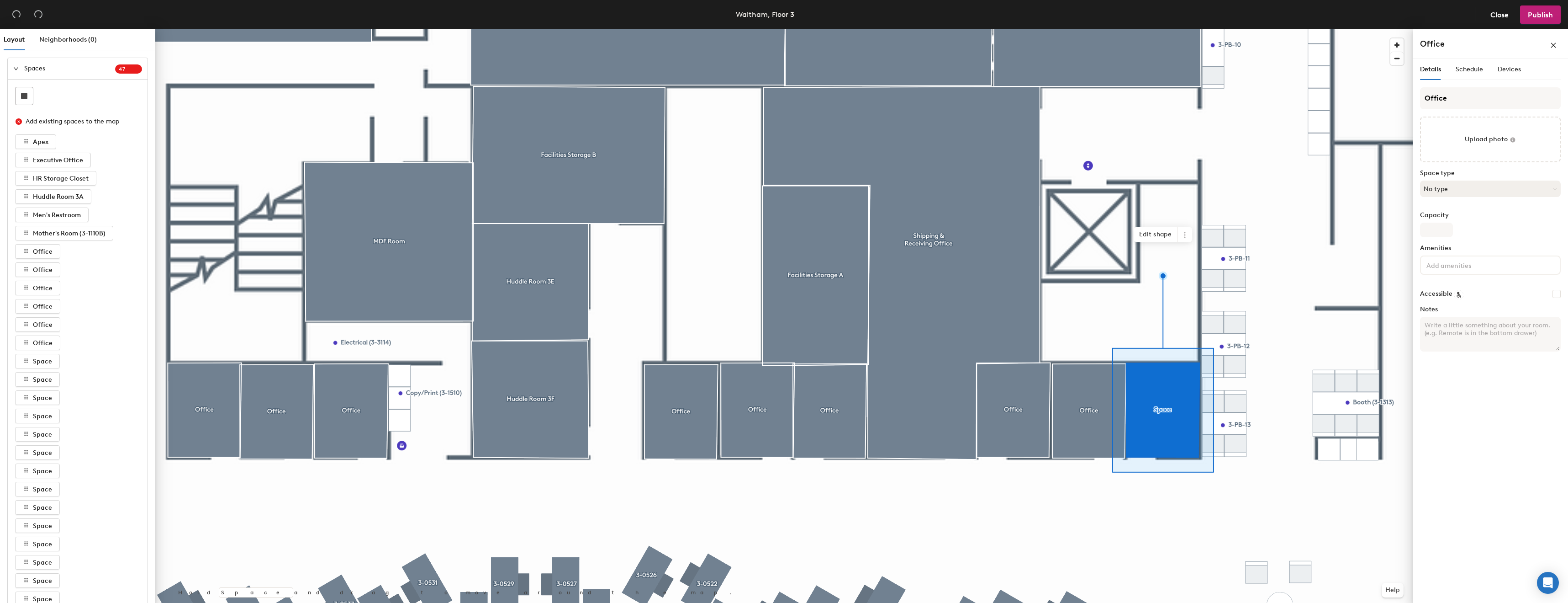
click at [1475, 183] on button "No type" at bounding box center [1491, 189] width 141 height 17
click at [1448, 298] on div "Office" at bounding box center [1491, 294] width 140 height 14
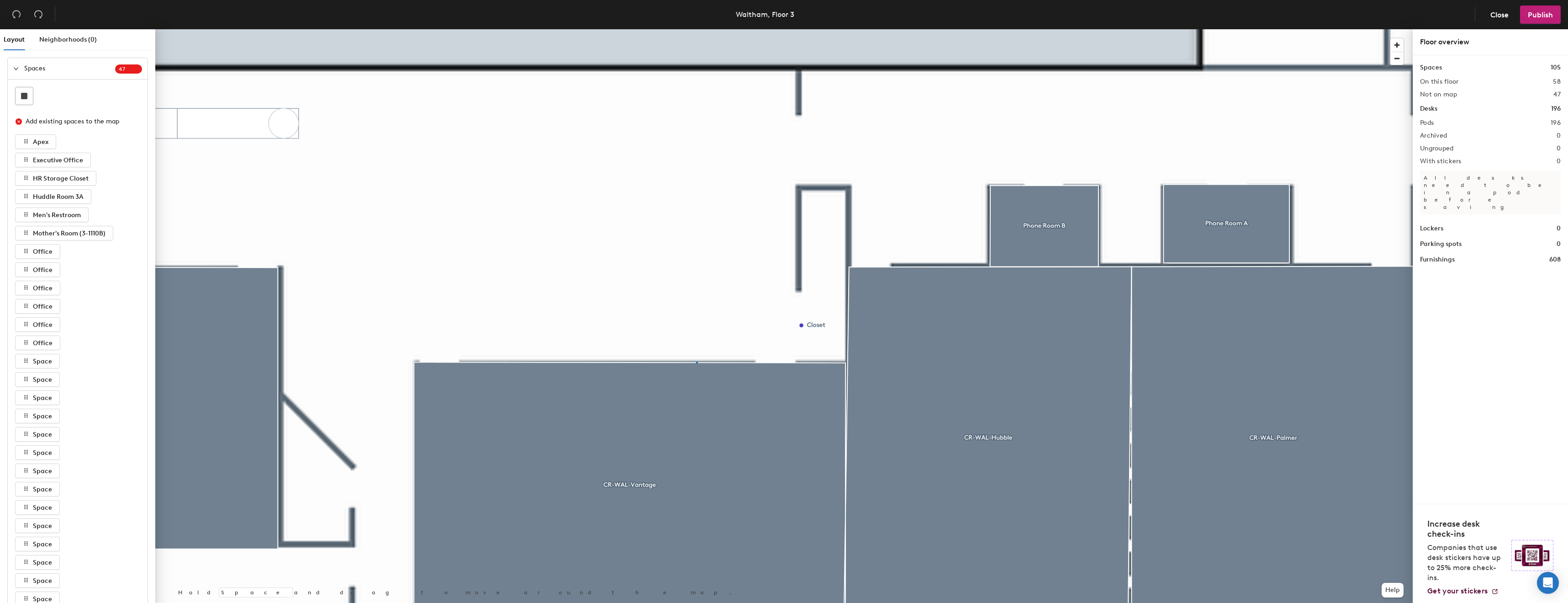
click at [696, 30] on div at bounding box center [784, 30] width 1258 height 0
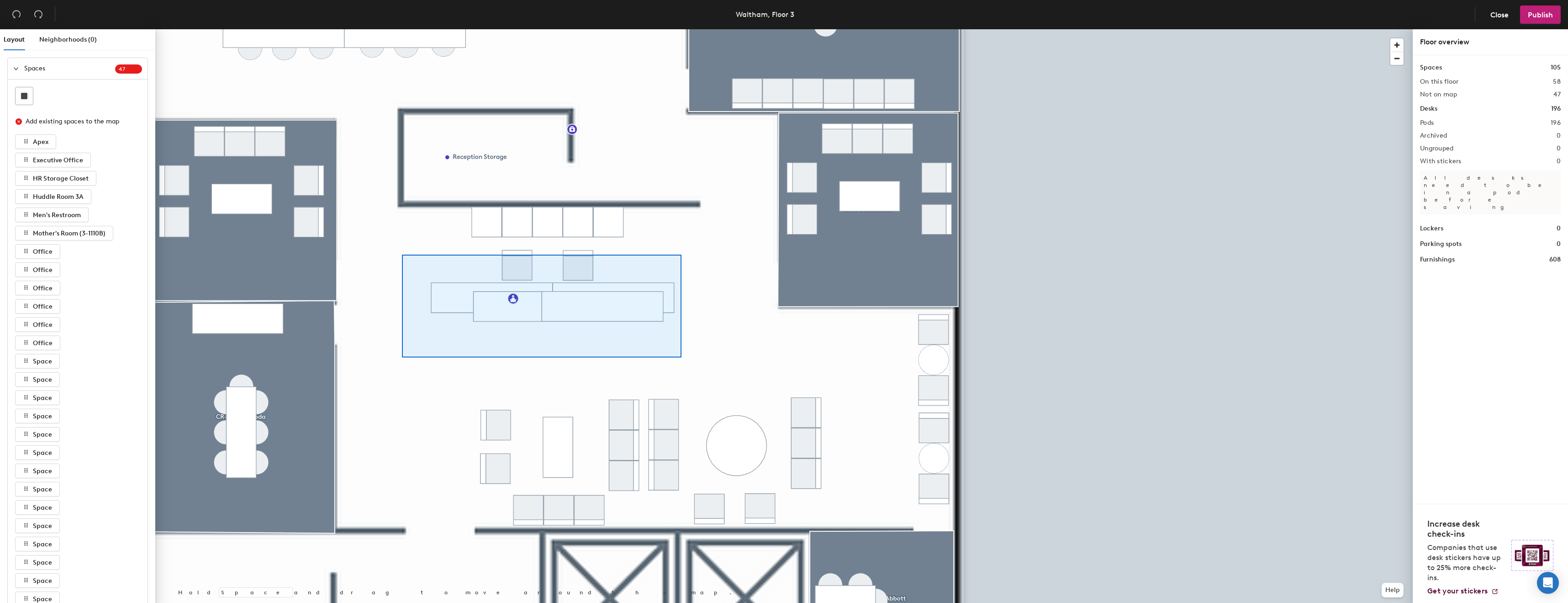
click at [402, 30] on div at bounding box center [784, 30] width 1258 height 0
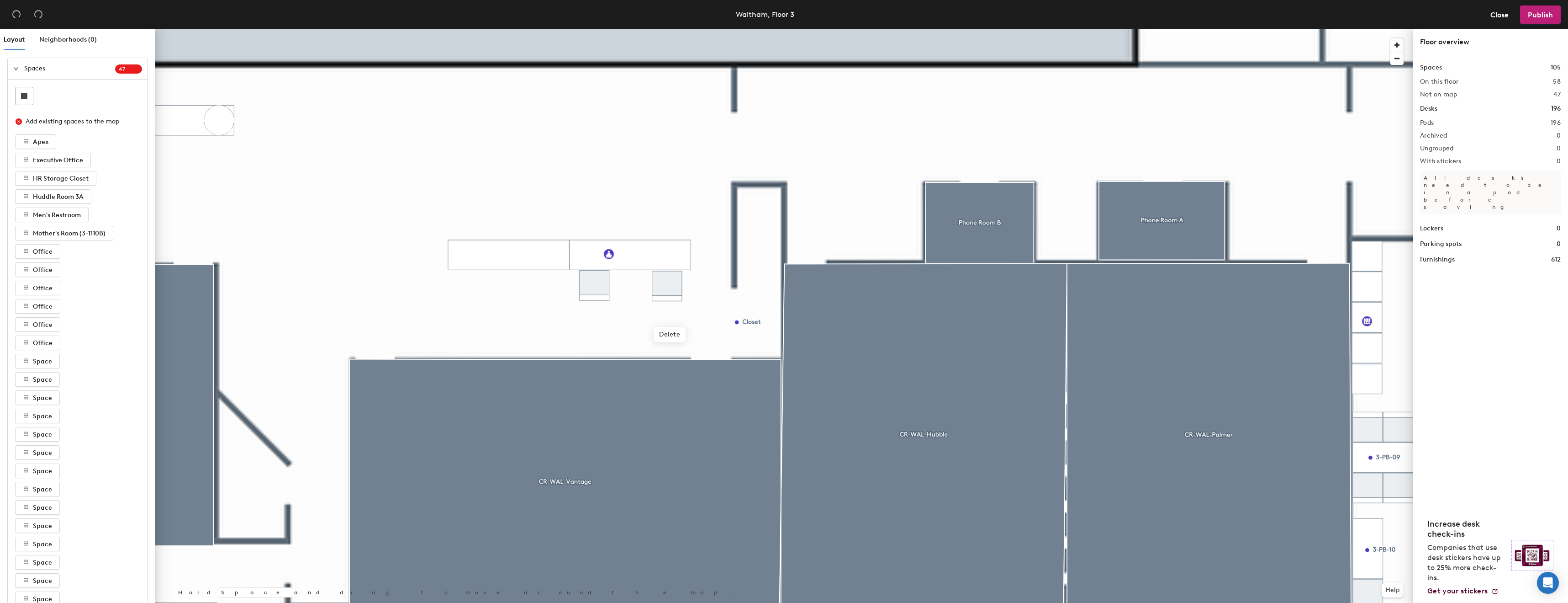
click at [524, 30] on div at bounding box center [784, 30] width 1258 height 0
click at [682, 30] on div at bounding box center [784, 30] width 1258 height 0
click at [591, 30] on div at bounding box center [784, 30] width 1258 height 0
click at [597, 30] on div at bounding box center [784, 30] width 1258 height 0
click at [676, 30] on div at bounding box center [784, 30] width 1258 height 0
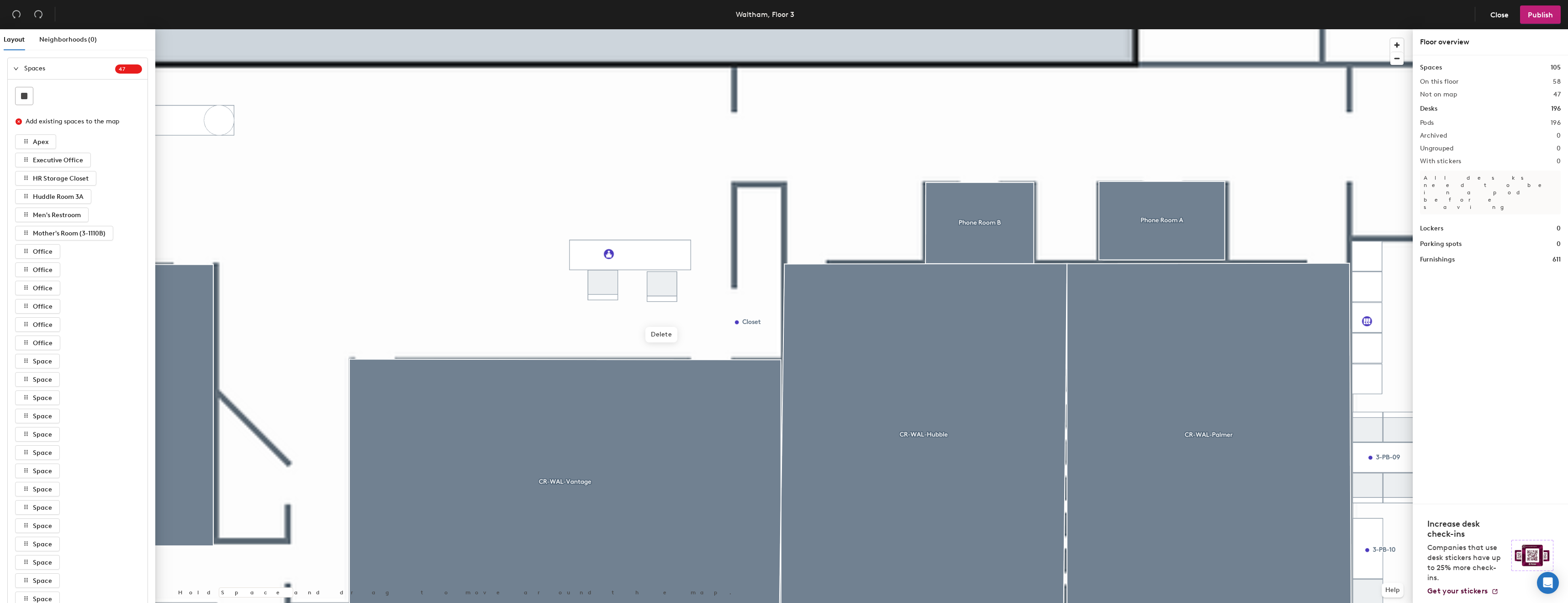
click at [610, 30] on div at bounding box center [784, 30] width 1258 height 0
drag, startPoint x: 676, startPoint y: 291, endPoint x: 610, endPoint y: 283, distance: 66.5
click at [610, 283] on div at bounding box center [611, 283] width 2 height 2
click at [639, 272] on span "Edit" at bounding box center [639, 277] width 24 height 16
click at [671, 261] on input "Pega Reception (3-000)" at bounding box center [686, 256] width 90 height 13
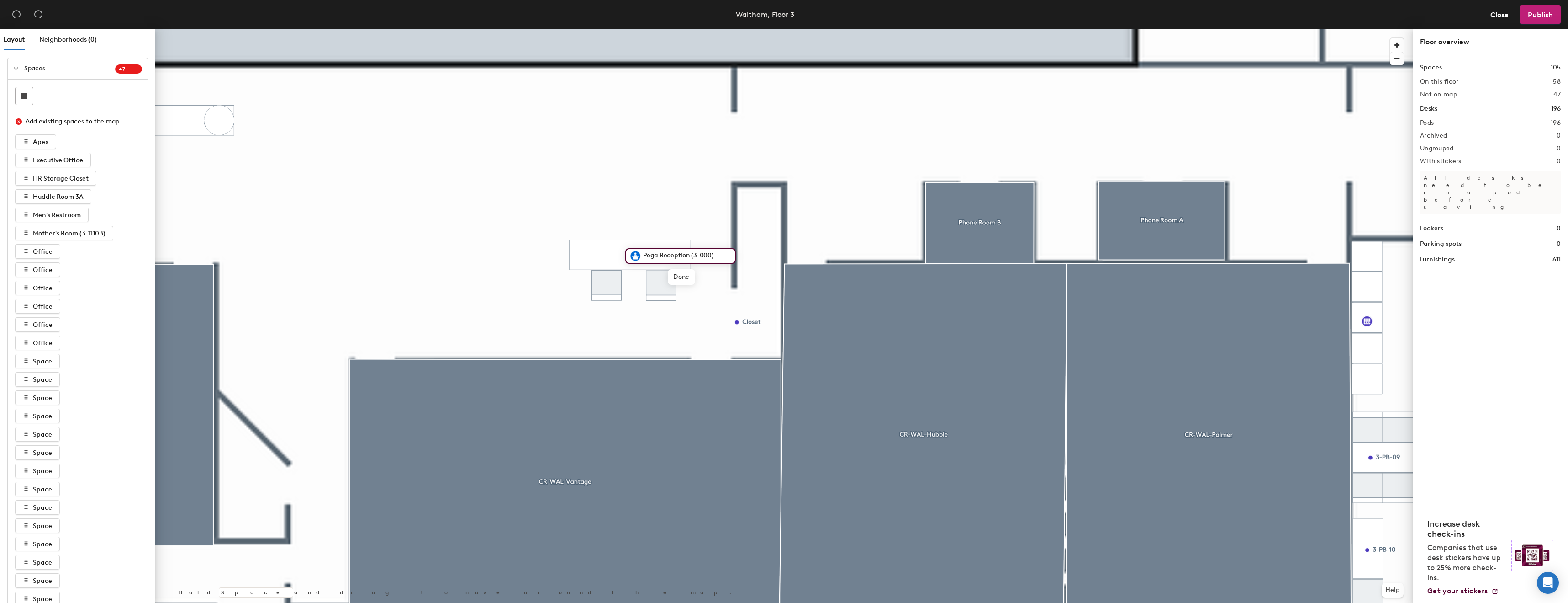
click at [671, 261] on input "Pega Reception (3-000)" at bounding box center [686, 256] width 90 height 13
type input "EBC Reception Desk"
click at [678, 271] on span "Done" at bounding box center [673, 277] width 27 height 16
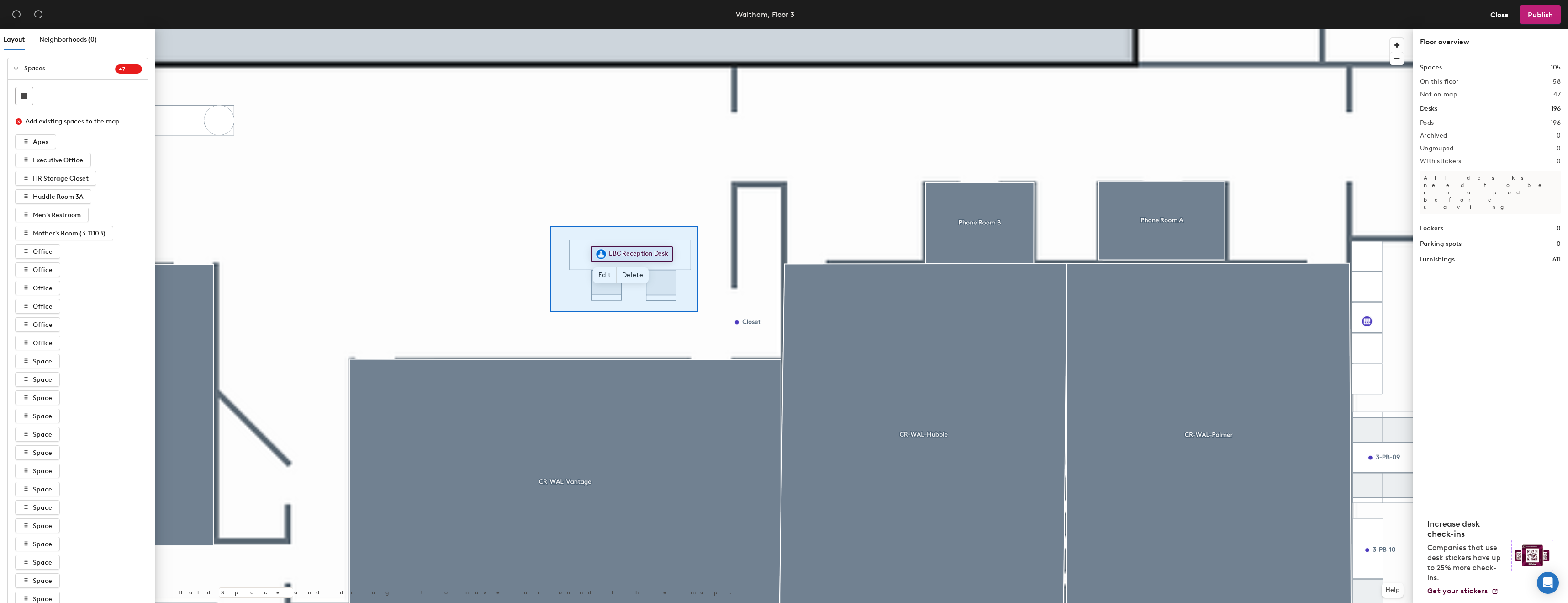
click at [550, 30] on div at bounding box center [784, 30] width 1258 height 0
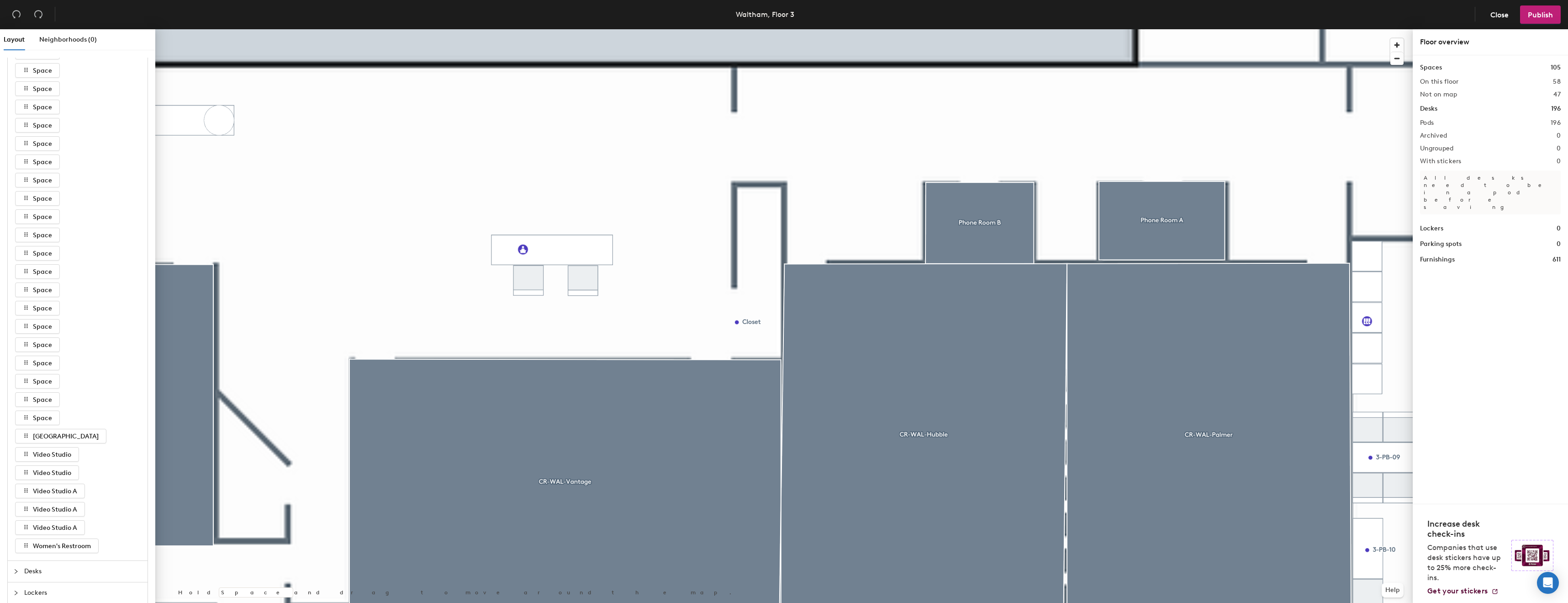
scroll to position [506, 0]
click at [57, 590] on span "Furnishings" at bounding box center [83, 588] width 118 height 21
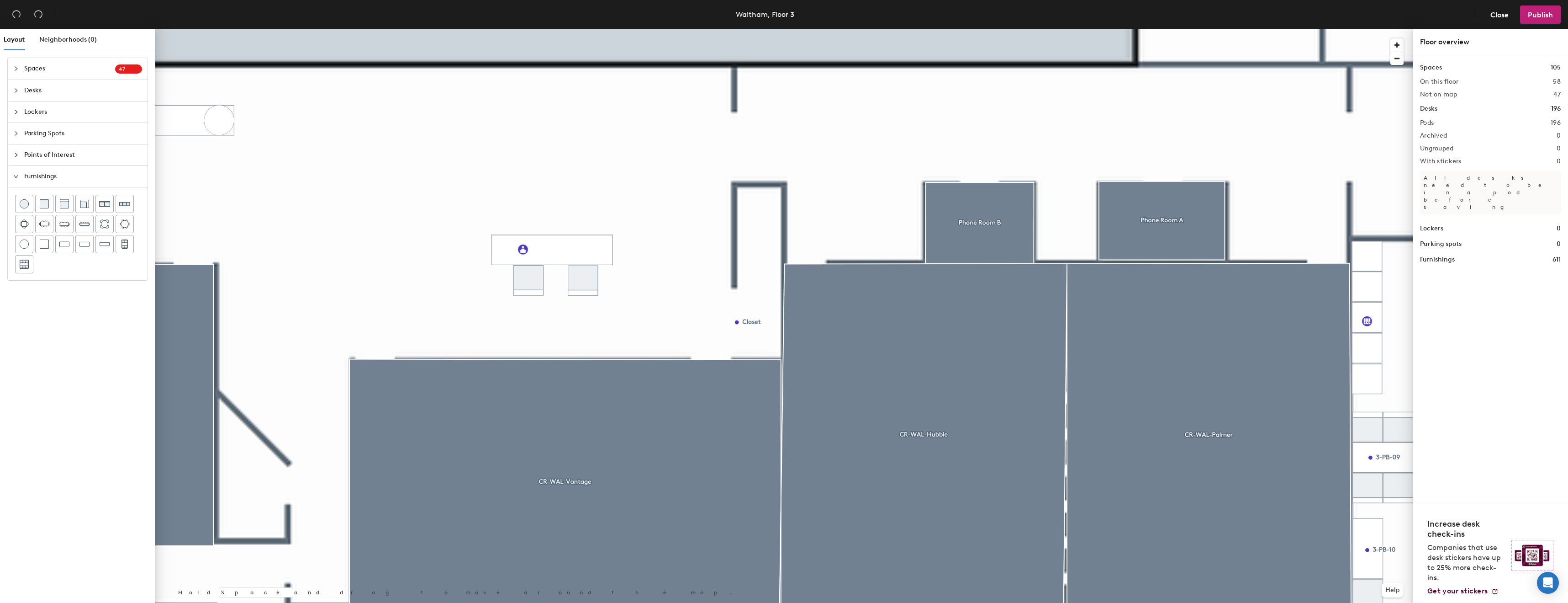
scroll to position [0, 0]
click at [83, 252] on div at bounding box center [84, 243] width 18 height 18
click at [665, 30] on div at bounding box center [784, 30] width 1258 height 0
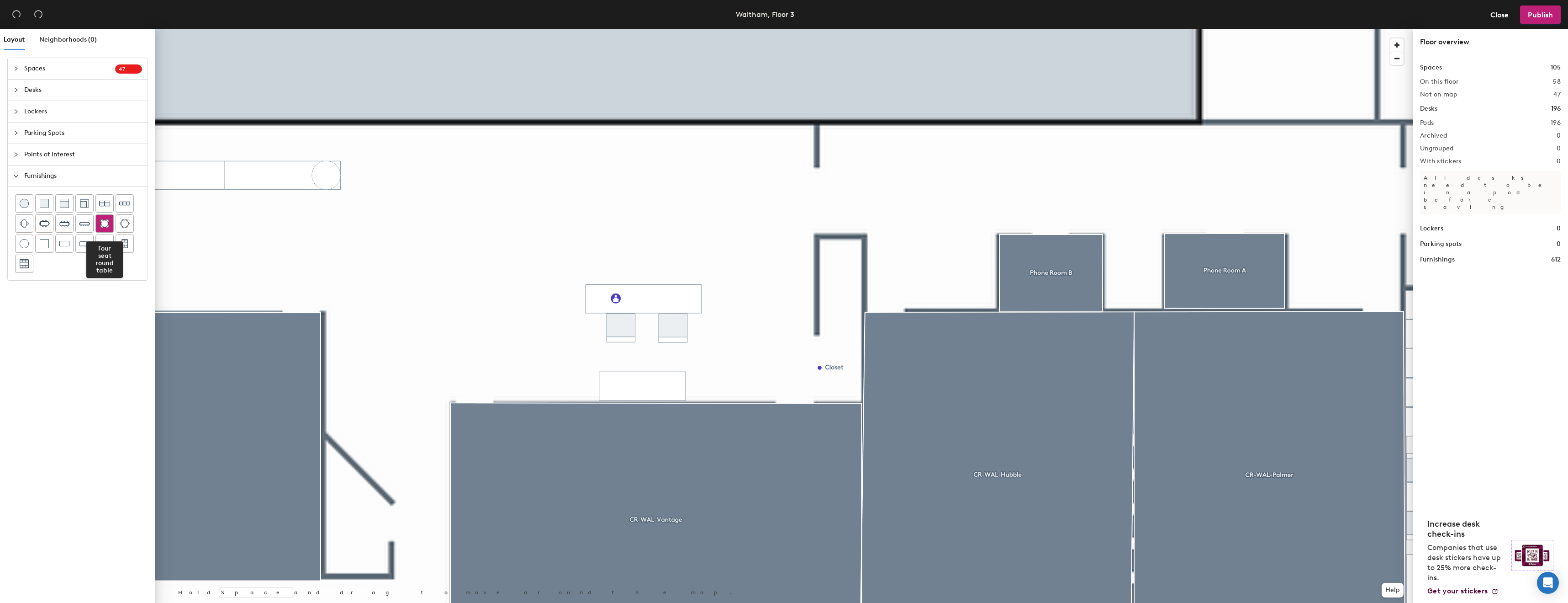
click at [111, 225] on div at bounding box center [104, 223] width 18 height 18
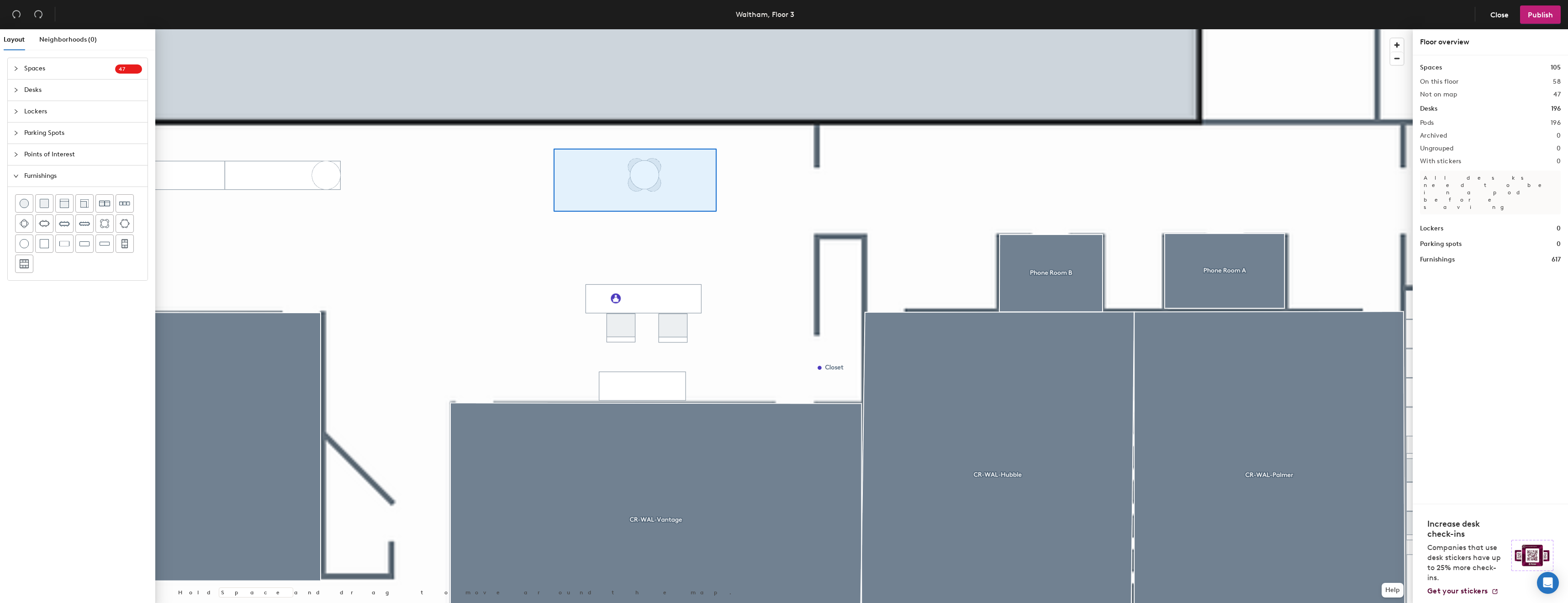
click at [554, 30] on div at bounding box center [784, 30] width 1258 height 0
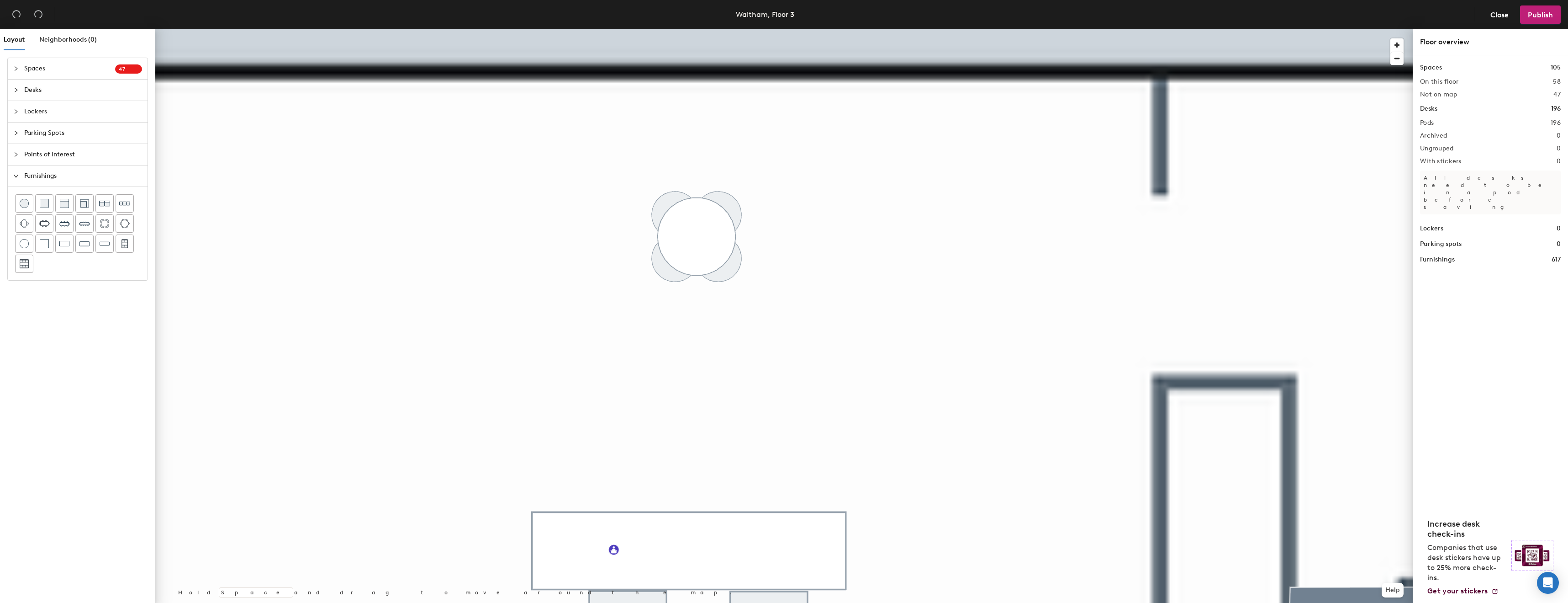
click at [718, 30] on div at bounding box center [784, 30] width 1258 height 0
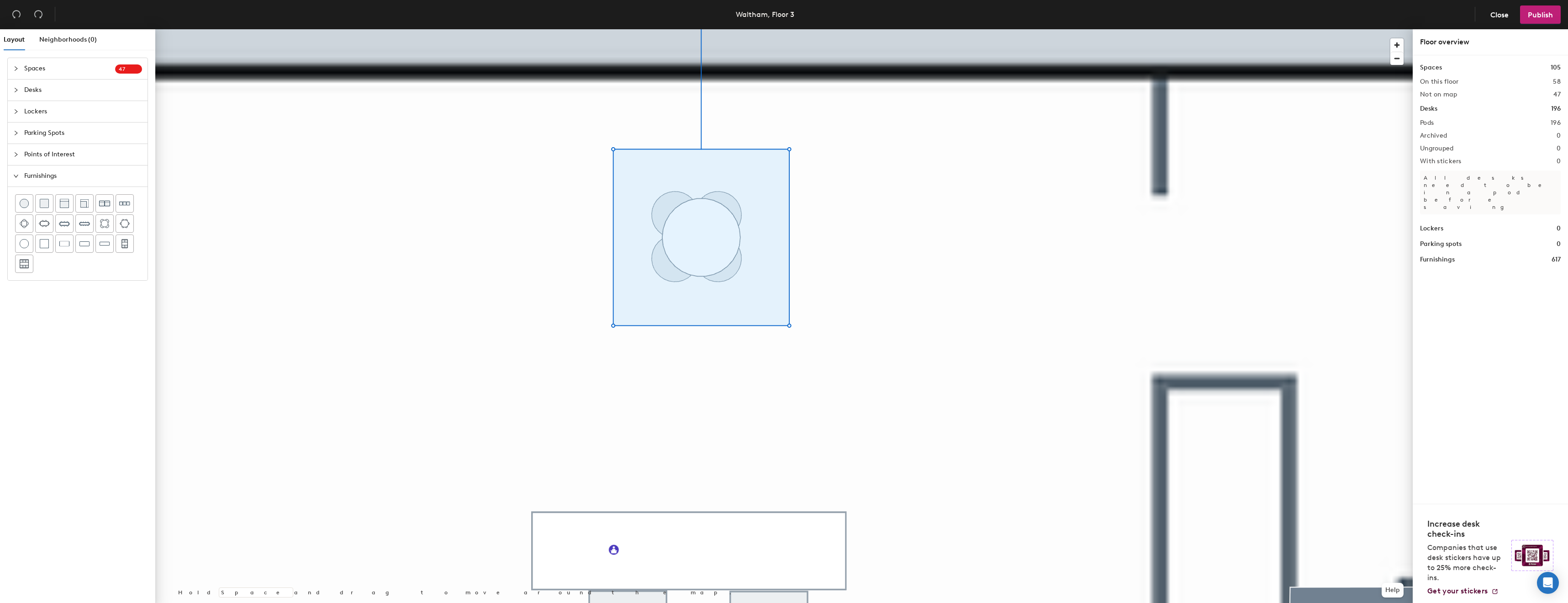
click at [735, 30] on div at bounding box center [784, 30] width 1258 height 0
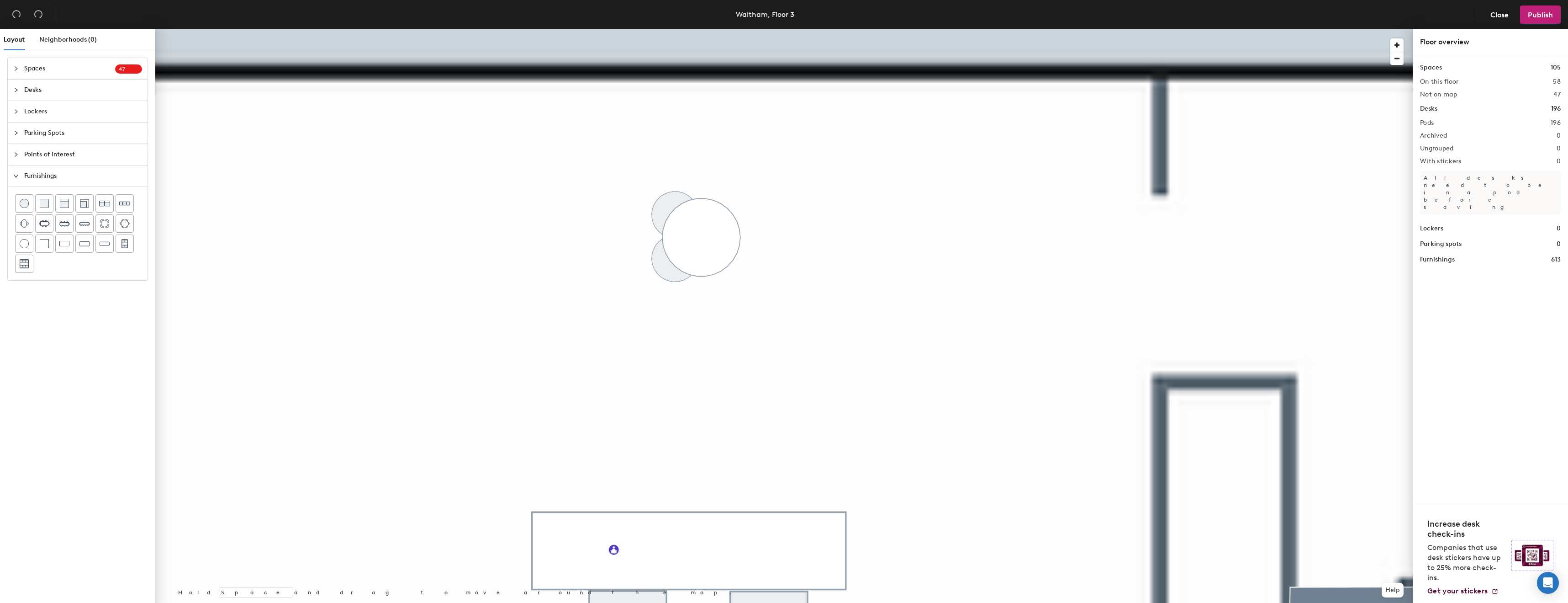
click at [701, 30] on div at bounding box center [784, 30] width 1258 height 0
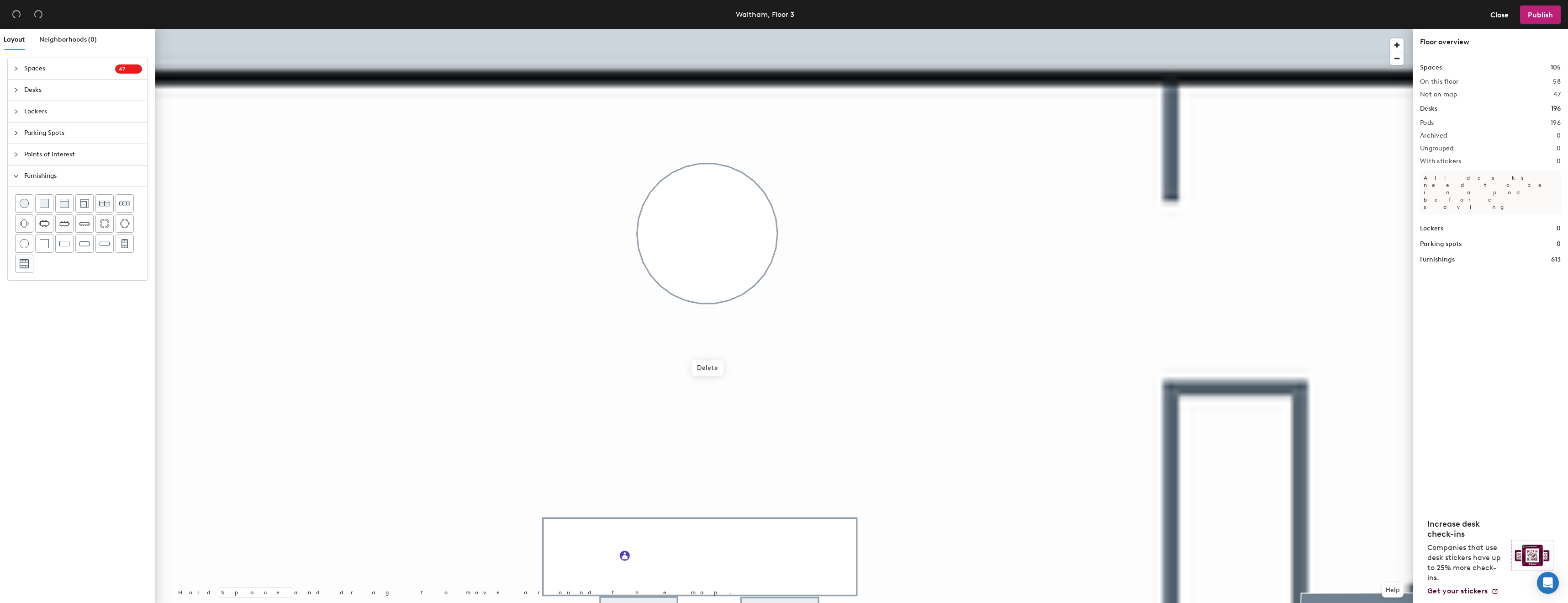
click at [946, 30] on div at bounding box center [784, 30] width 1258 height 0
click at [66, 207] on img at bounding box center [64, 204] width 9 height 9
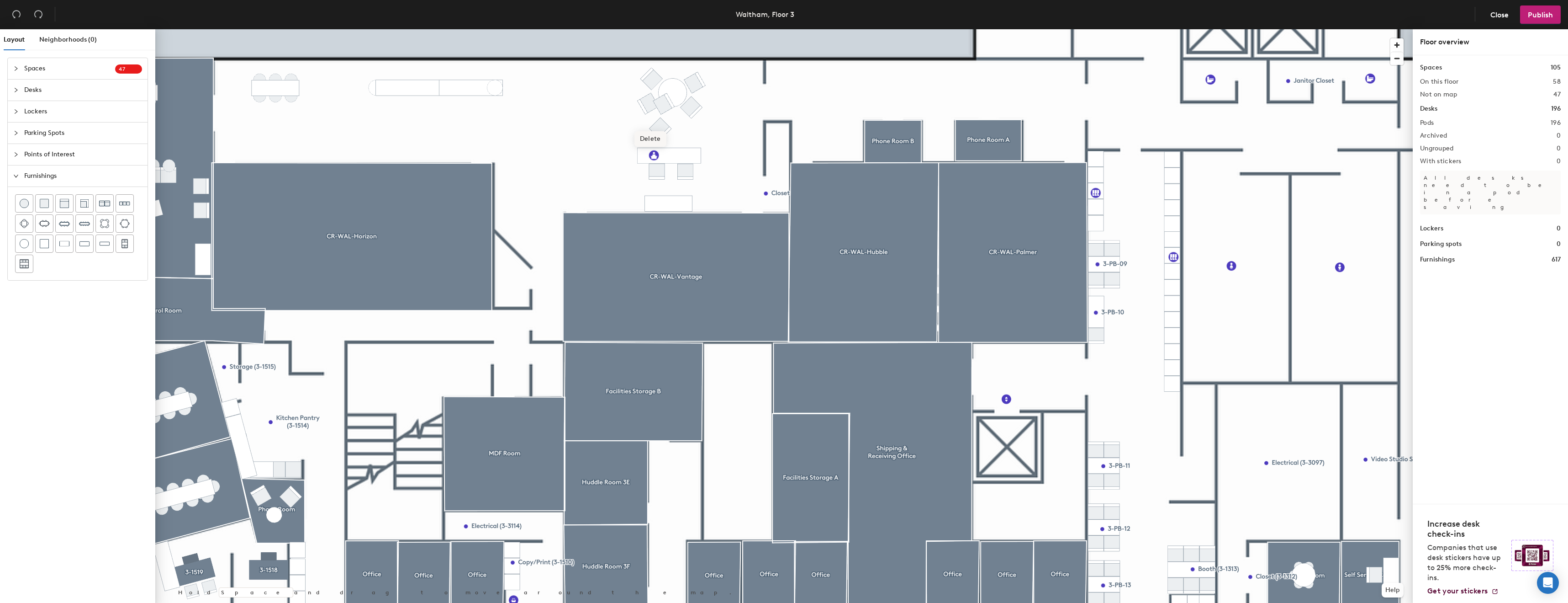
click at [659, 136] on span "Delete" at bounding box center [650, 138] width 32 height 16
click at [668, 30] on div at bounding box center [784, 30] width 1258 height 0
click at [630, 30] on div at bounding box center [784, 30] width 1258 height 0
click at [776, 30] on div at bounding box center [784, 30] width 1258 height 0
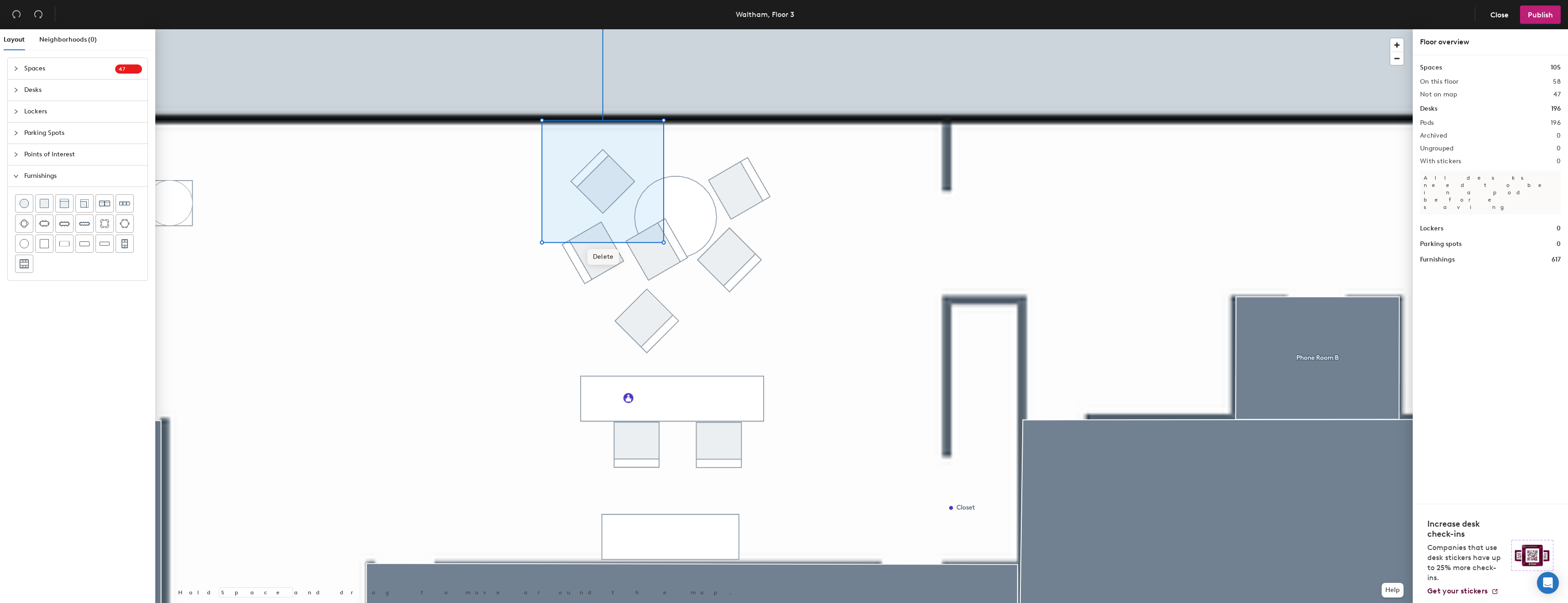
click at [589, 260] on span "Delete" at bounding box center [603, 256] width 32 height 16
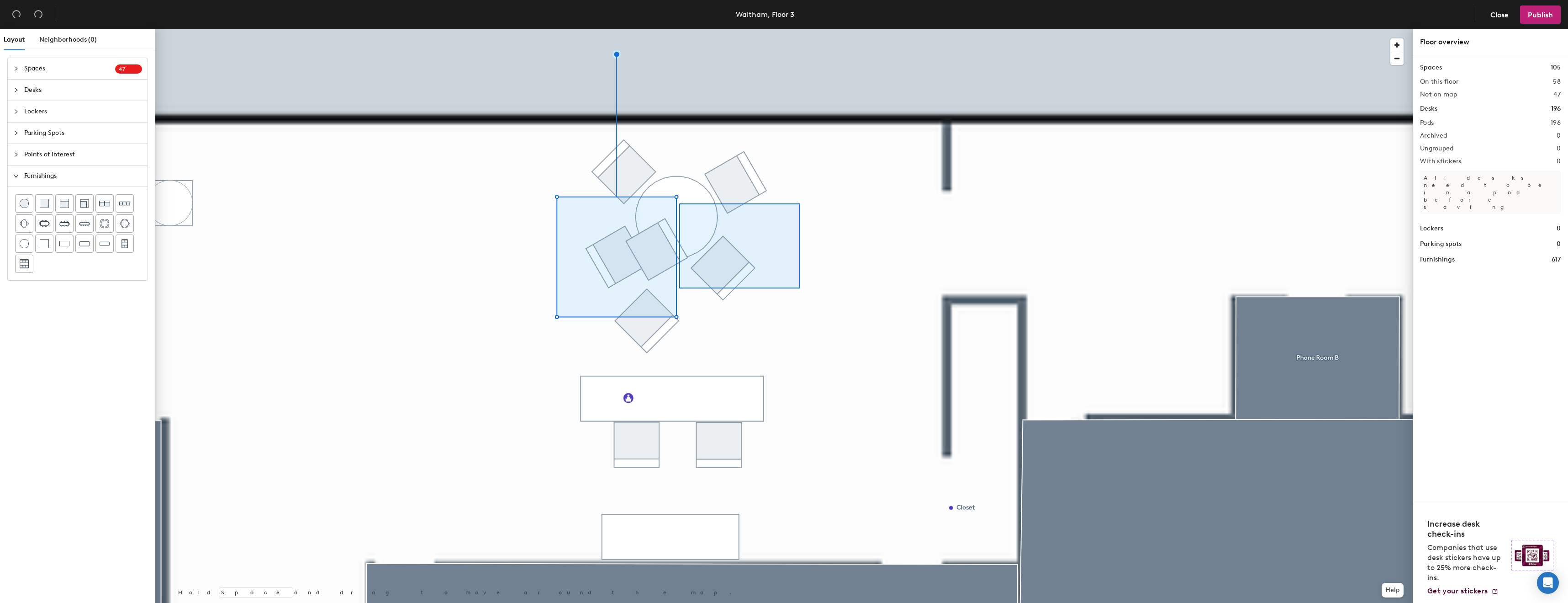
click at [523, 30] on div at bounding box center [784, 30] width 1258 height 0
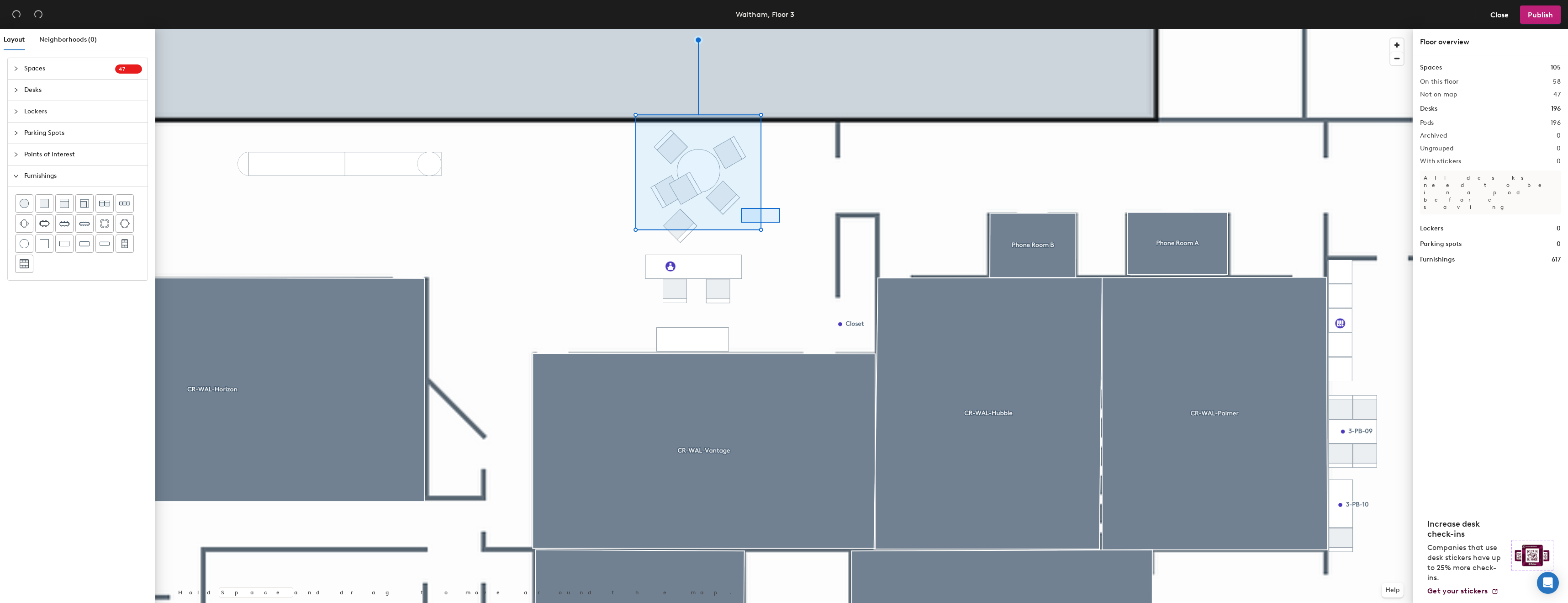
click at [557, 30] on div at bounding box center [784, 30] width 1258 height 0
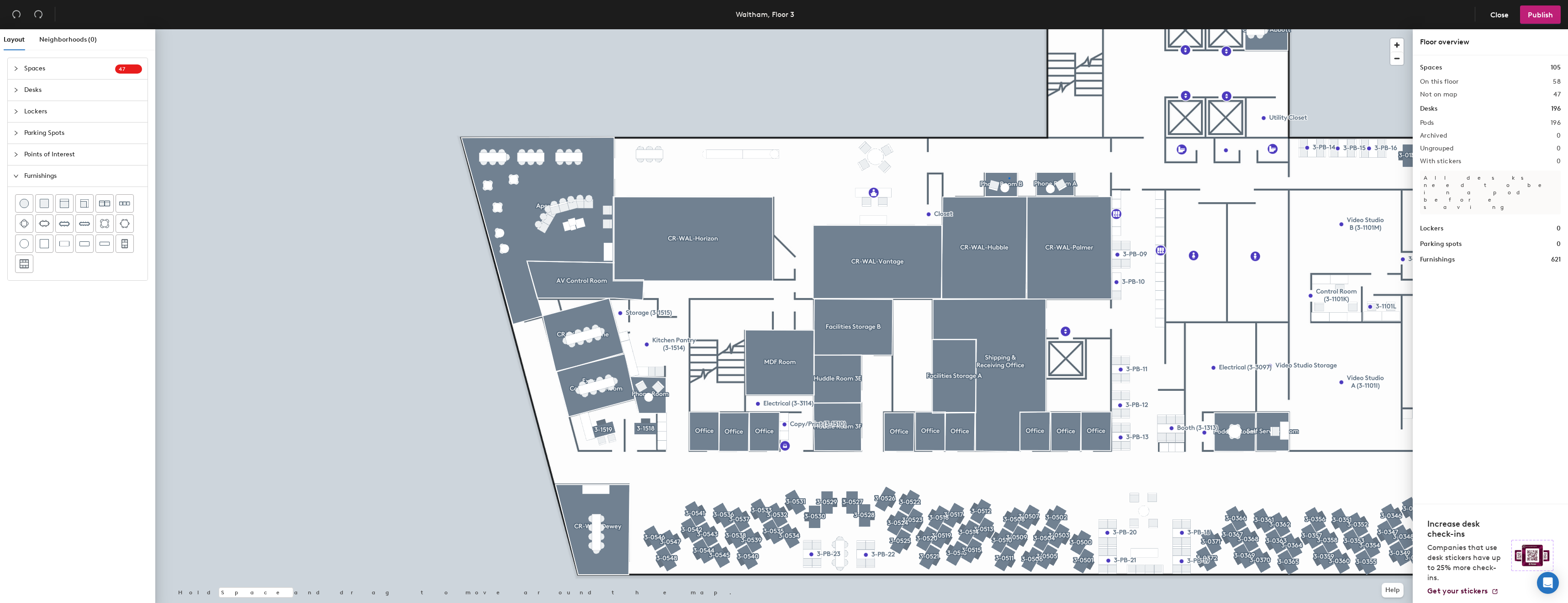
click at [1009, 30] on div at bounding box center [784, 30] width 1258 height 0
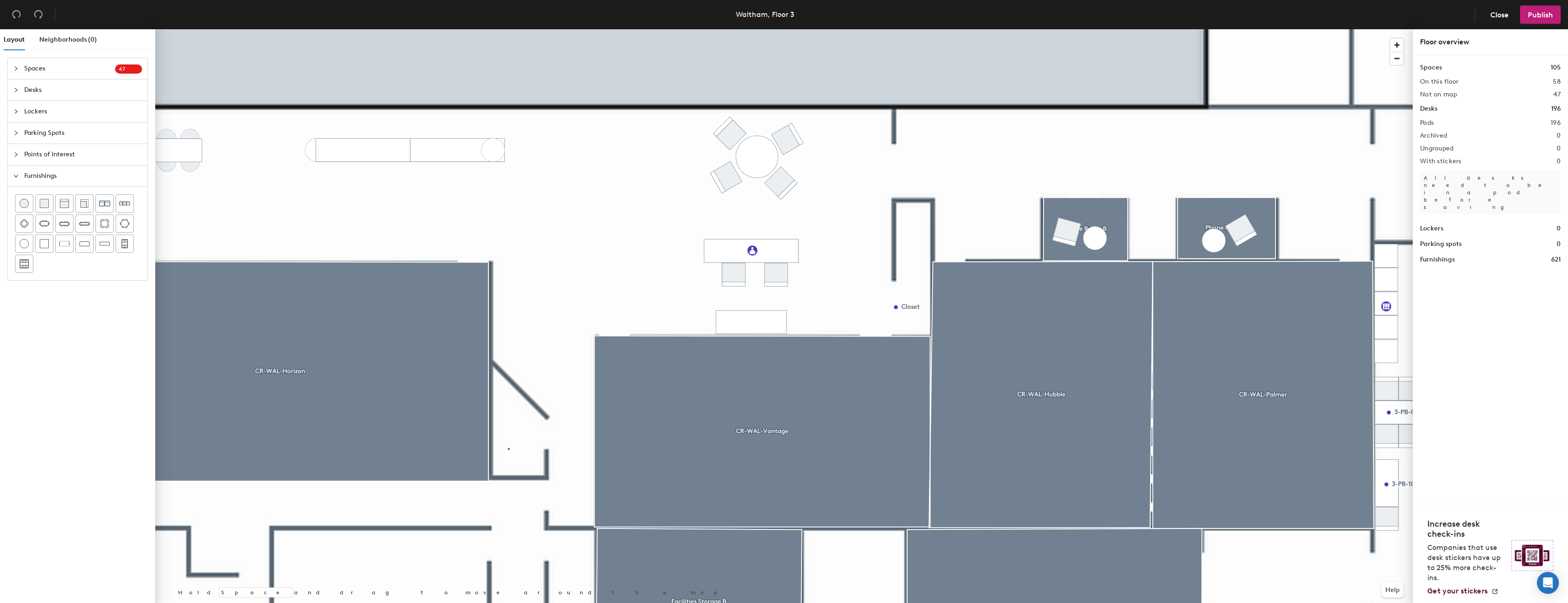
click at [508, 30] on div at bounding box center [784, 30] width 1258 height 0
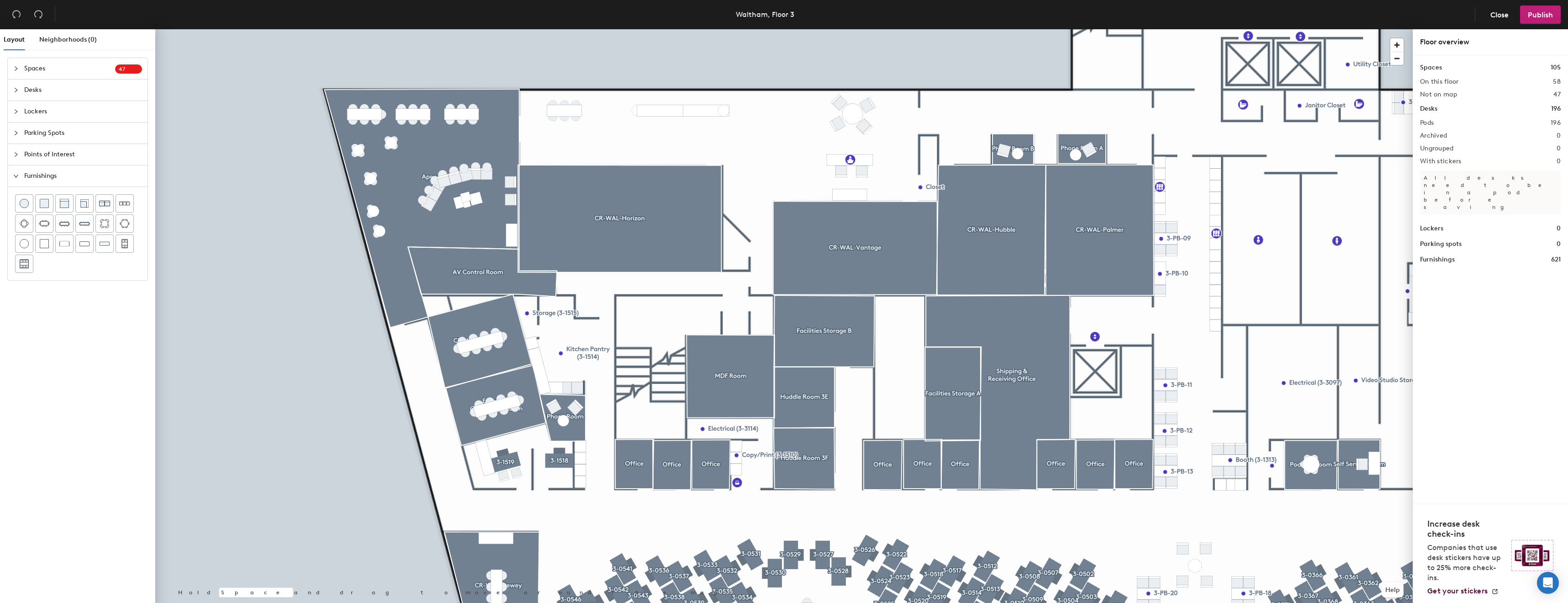
click at [53, 145] on span "Points of Interest" at bounding box center [83, 154] width 118 height 21
click at [128, 224] on div at bounding box center [77, 201] width 125 height 58
click at [89, 222] on div at bounding box center [84, 222] width 18 height 18
type input "Building Room"
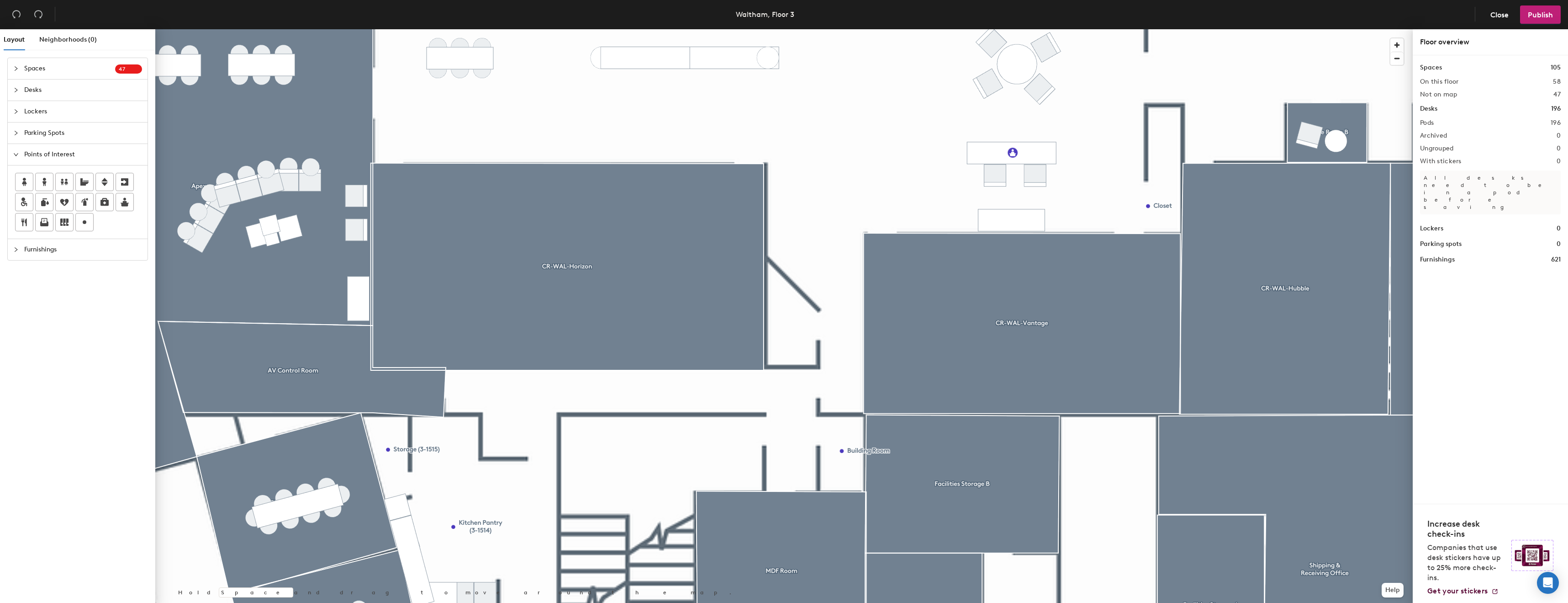
click at [56, 132] on span "Parking Spots" at bounding box center [83, 133] width 118 height 21
click at [47, 204] on span "Furnishings" at bounding box center [83, 209] width 118 height 21
click at [97, 250] on div at bounding box center [104, 243] width 18 height 18
click at [820, 30] on div at bounding box center [784, 30] width 1258 height 0
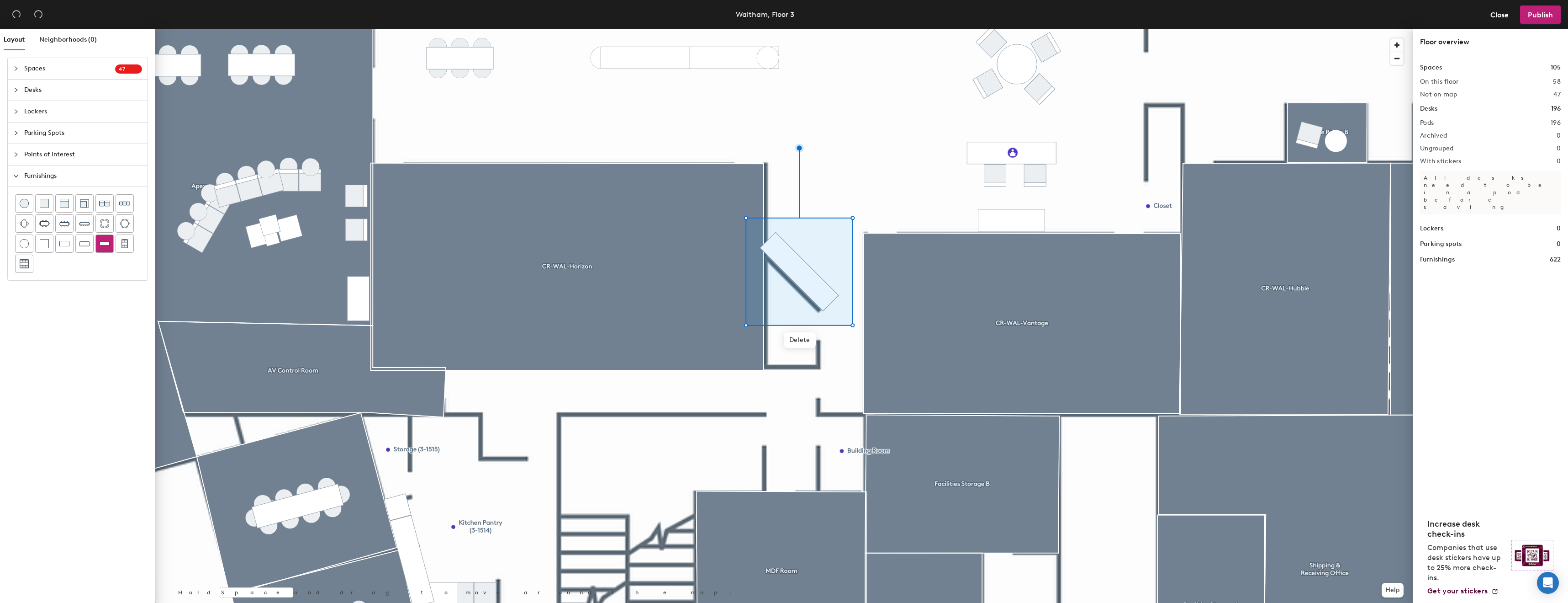
click at [101, 249] on div at bounding box center [104, 243] width 18 height 18
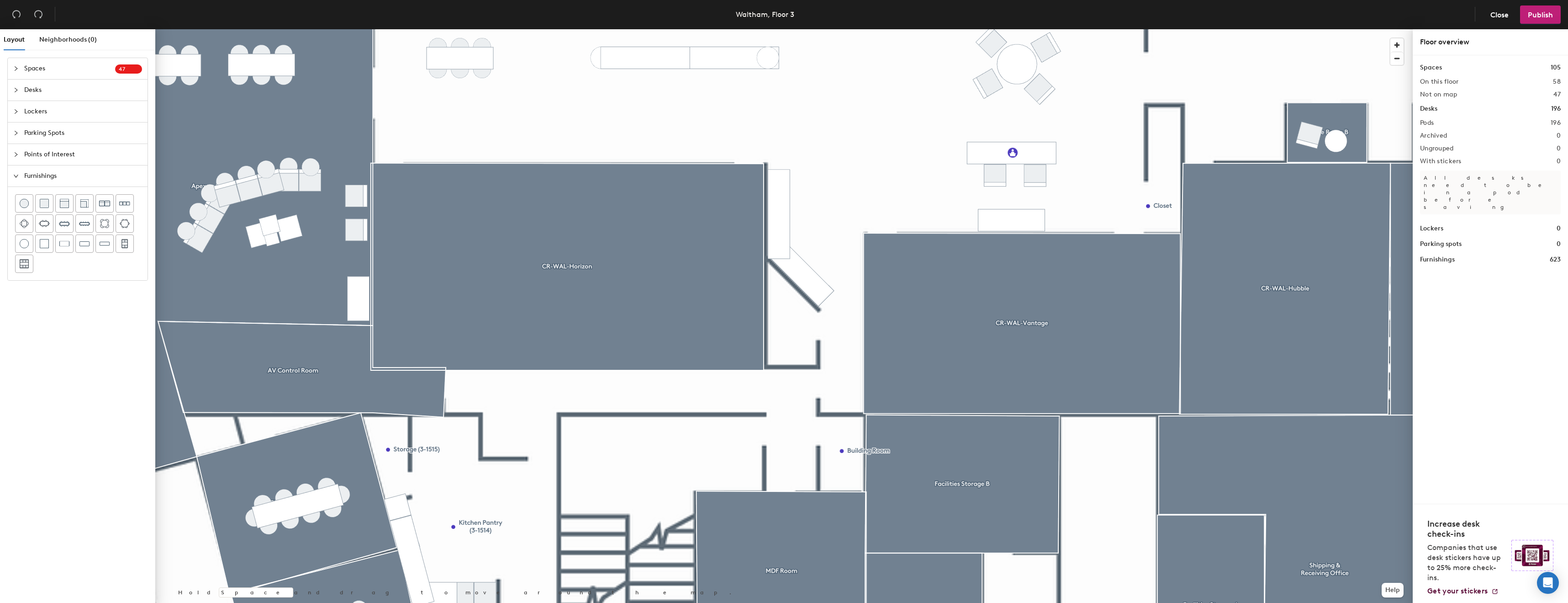
click at [814, 30] on div at bounding box center [784, 30] width 1258 height 0
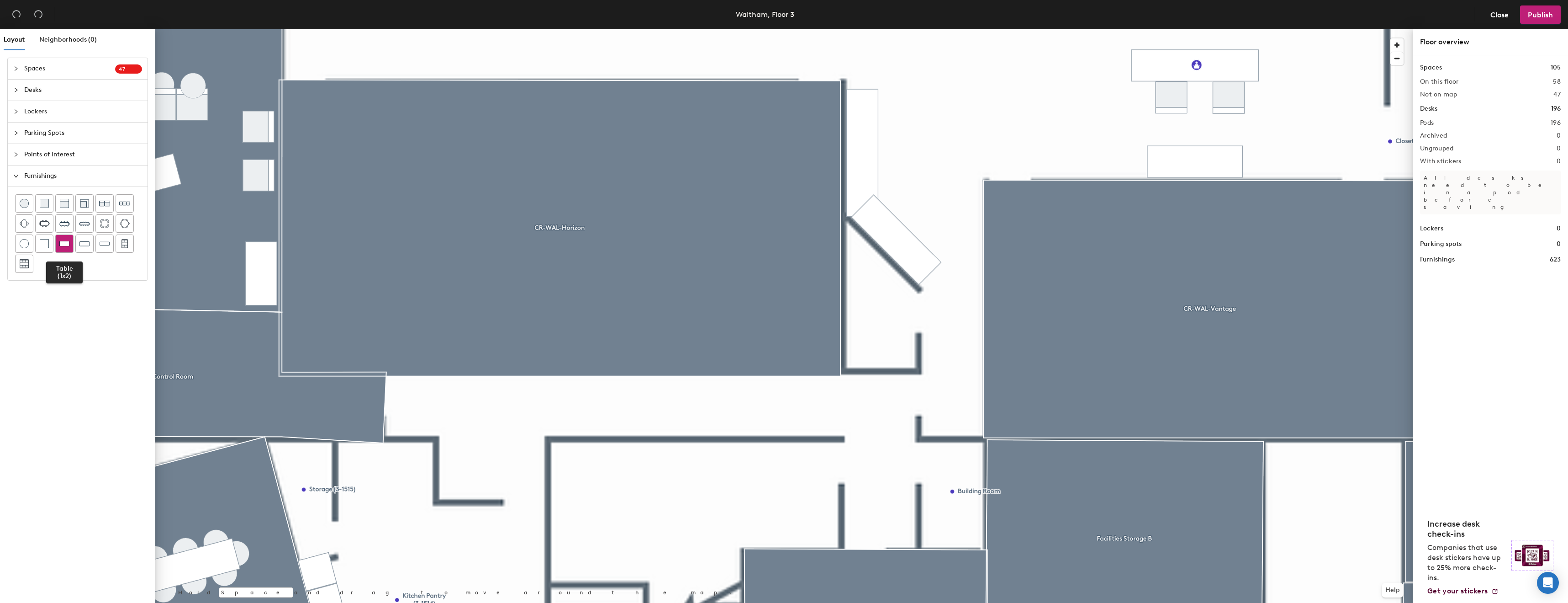
click at [59, 246] on div at bounding box center [64, 243] width 18 height 18
click at [47, 254] on div at bounding box center [77, 233] width 125 height 78
click at [45, 242] on img at bounding box center [44, 243] width 9 height 9
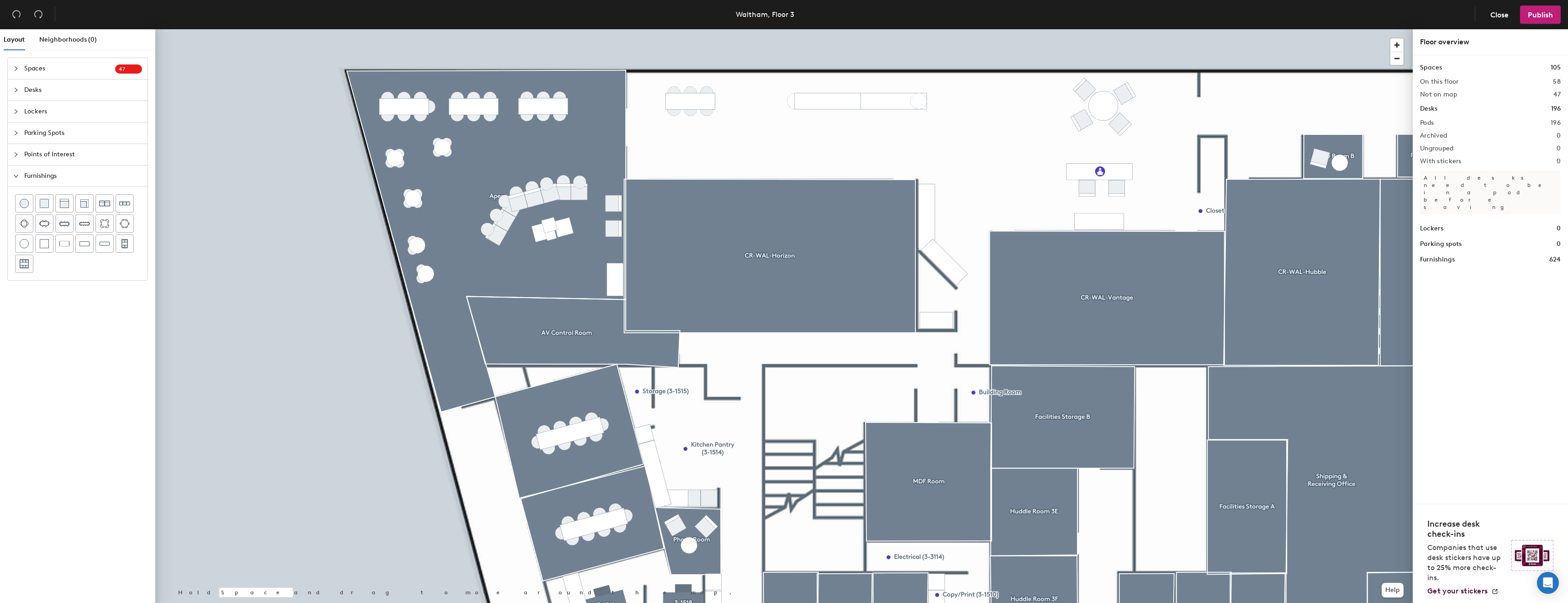
click at [48, 127] on span "Parking Spots" at bounding box center [83, 133] width 118 height 21
click at [57, 136] on span "Parking Spots" at bounding box center [83, 133] width 118 height 21
click at [63, 158] on span "Points of Interest" at bounding box center [83, 154] width 118 height 21
click at [82, 220] on icon at bounding box center [85, 222] width 11 height 11
type input "EBC Storage"
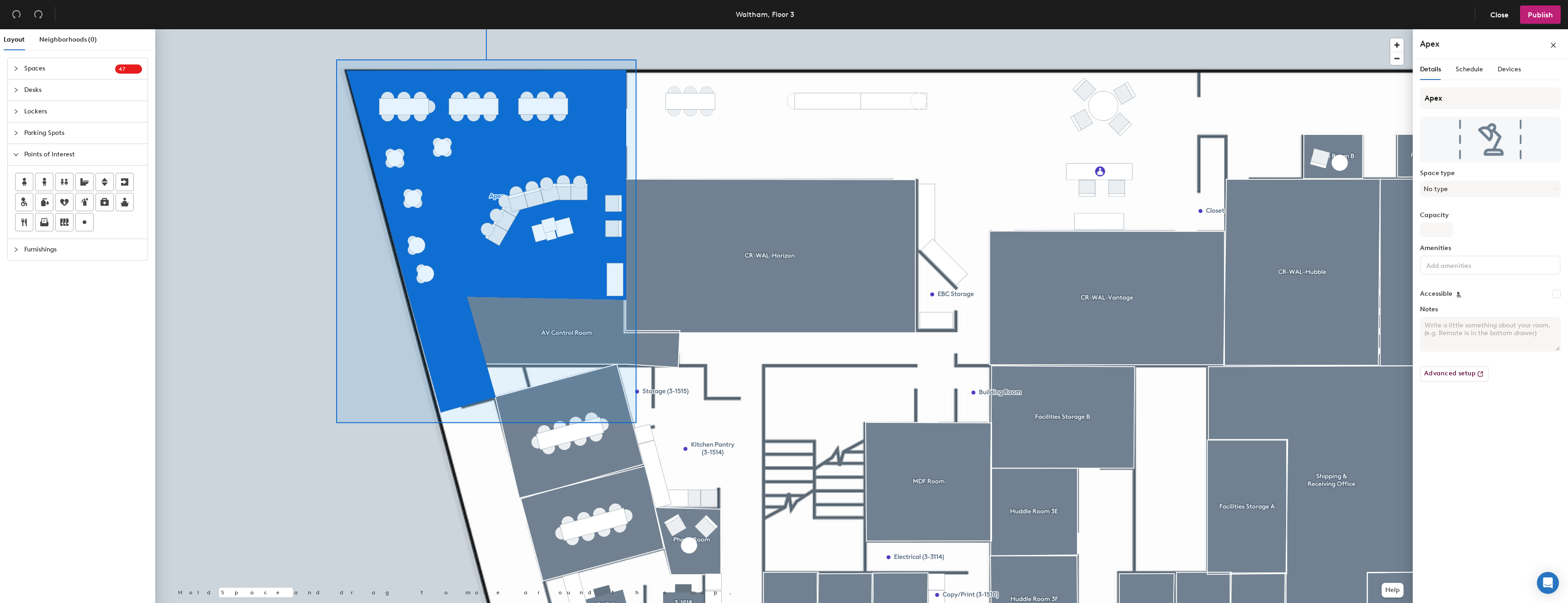
click at [989, 30] on div at bounding box center [784, 30] width 1258 height 0
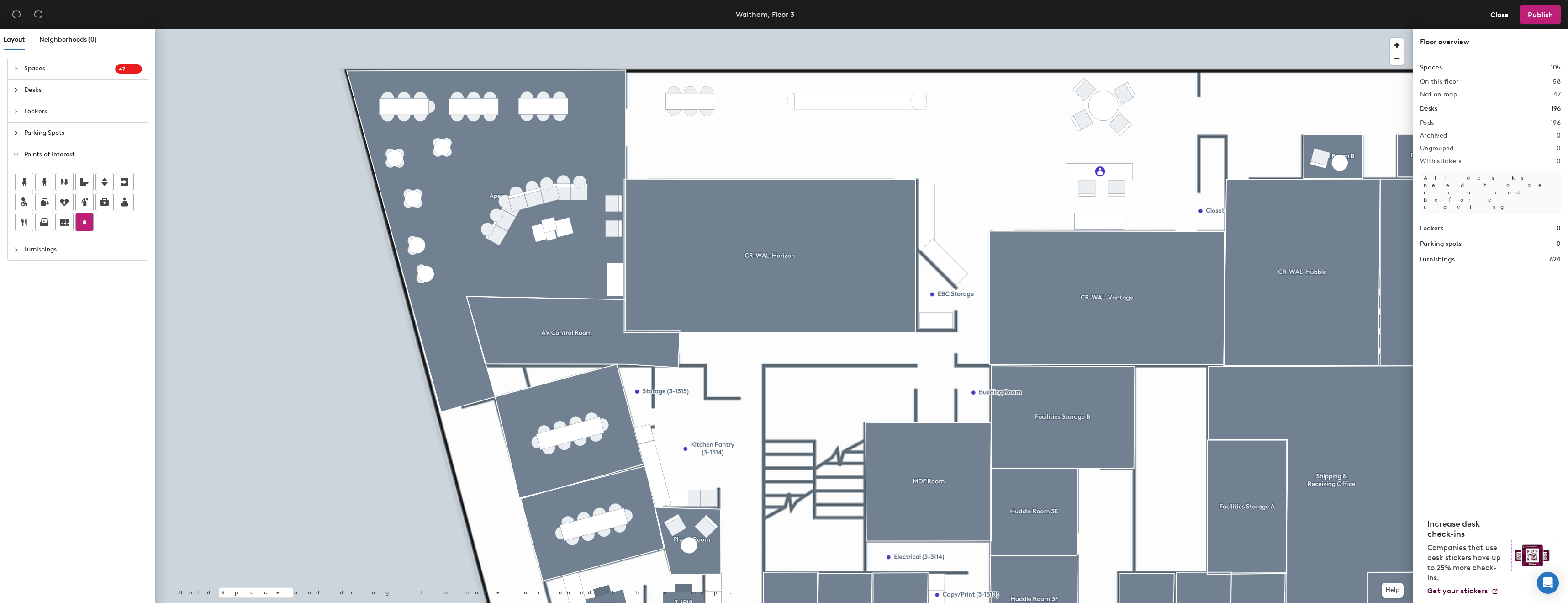
click at [92, 226] on div at bounding box center [84, 222] width 18 height 18
type input "Executive Briefing Center"
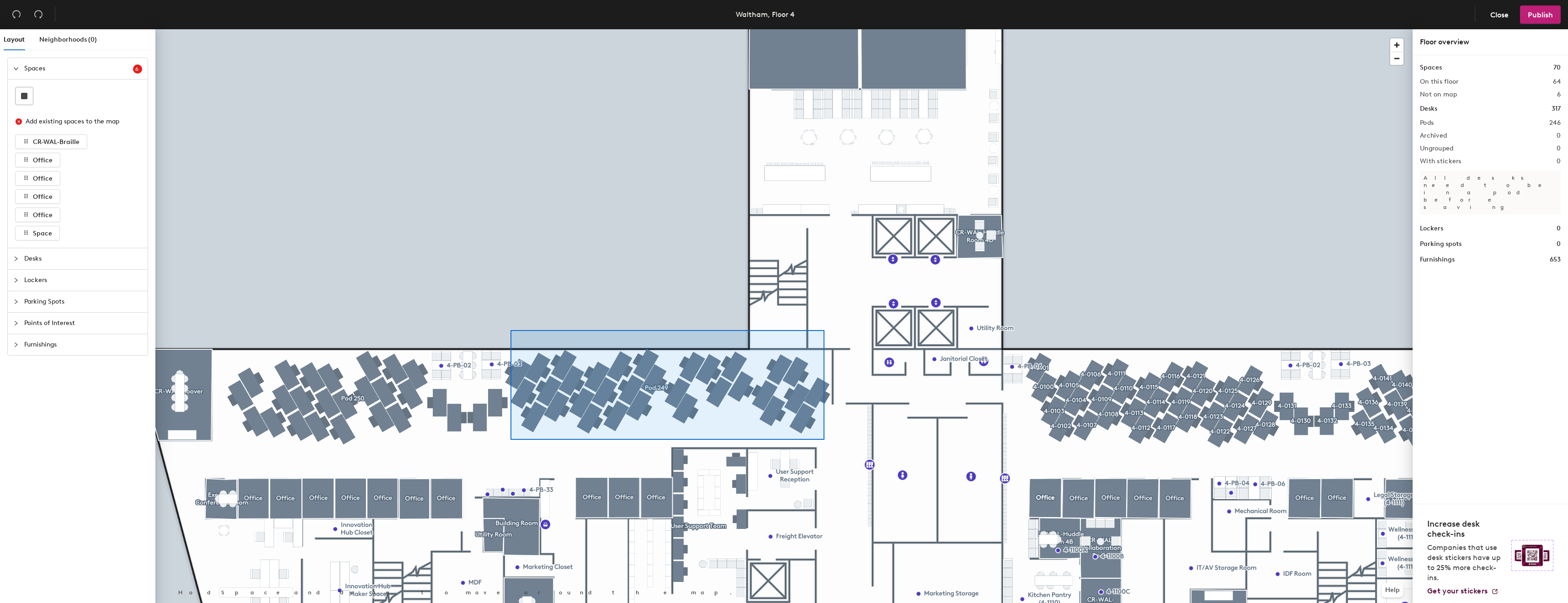
click at [497, 30] on div at bounding box center [784, 30] width 1257 height 0
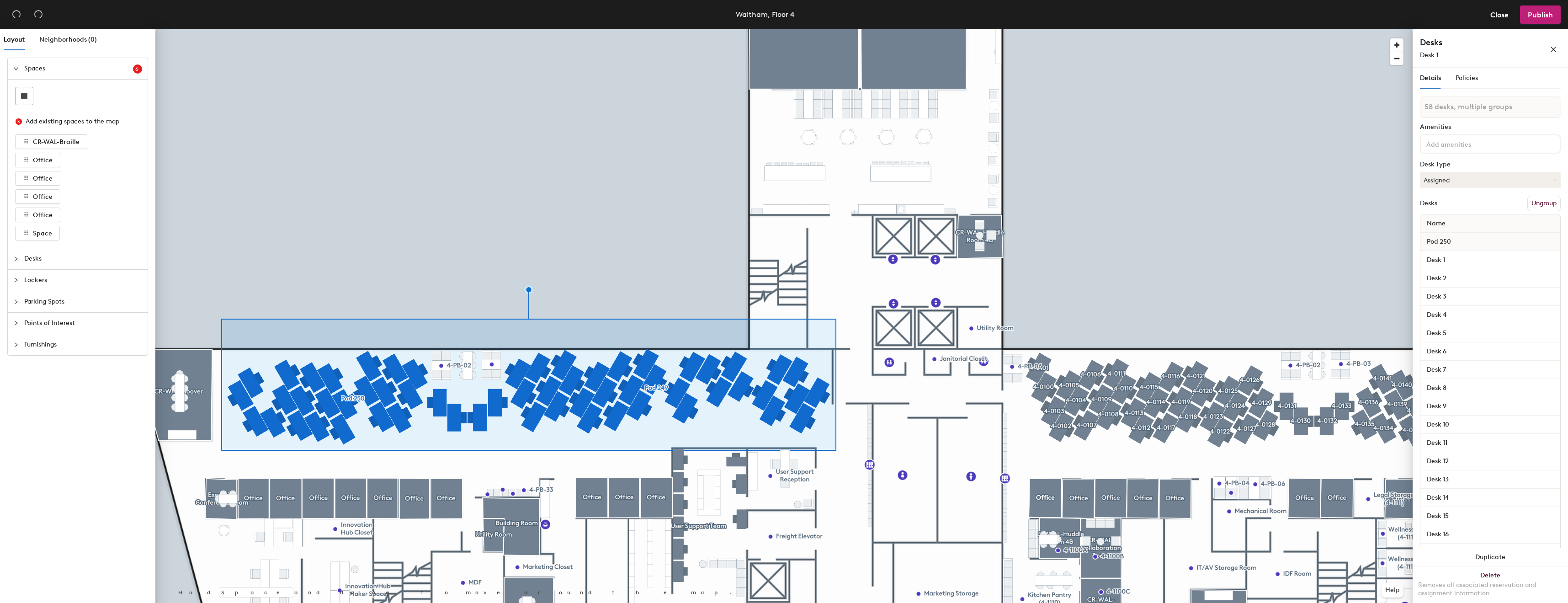
click at [1546, 209] on button "Ungroup" at bounding box center [1544, 203] width 33 height 16
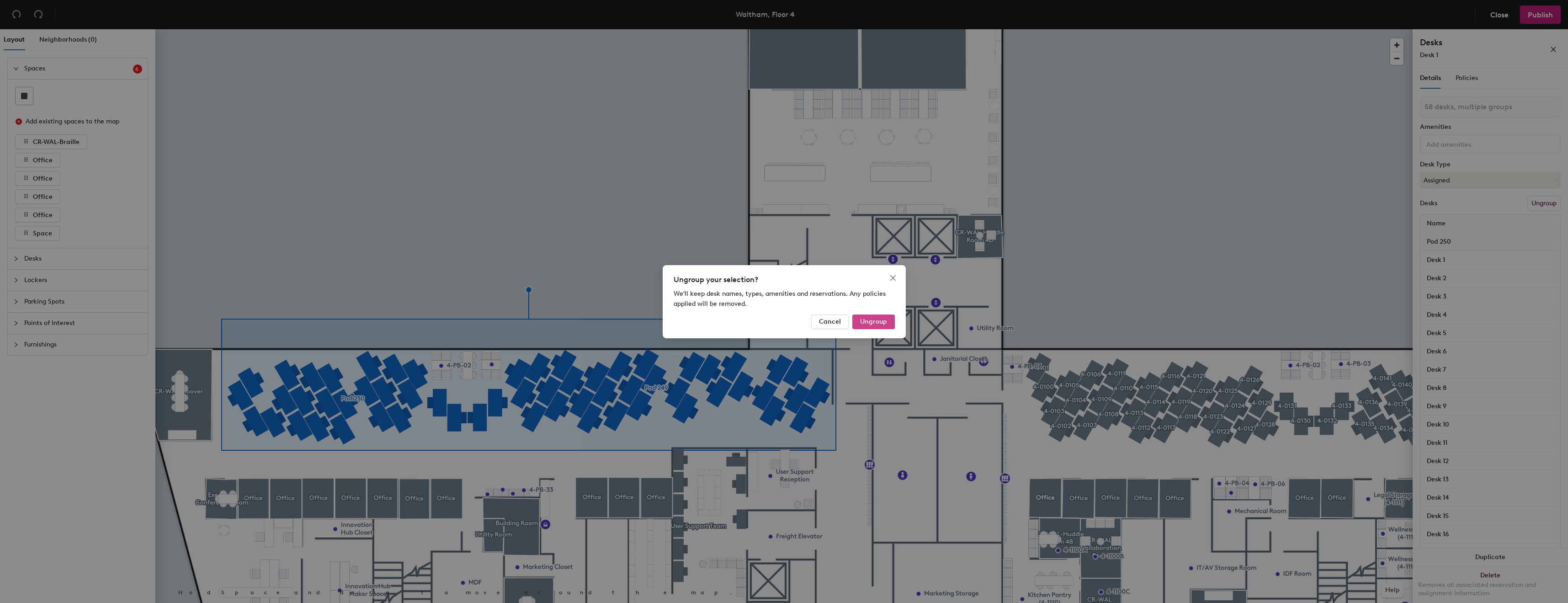
click at [878, 317] on button "Ungroup" at bounding box center [874, 322] width 42 height 15
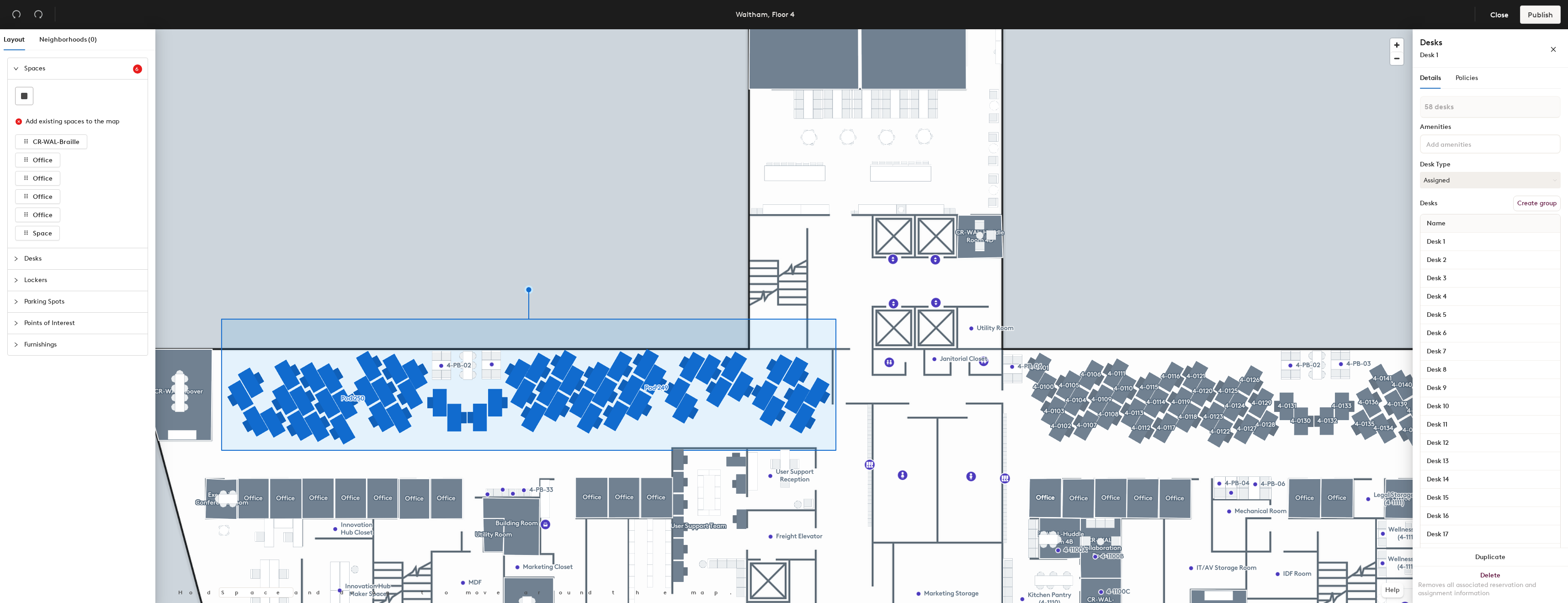
type input "58 desks"
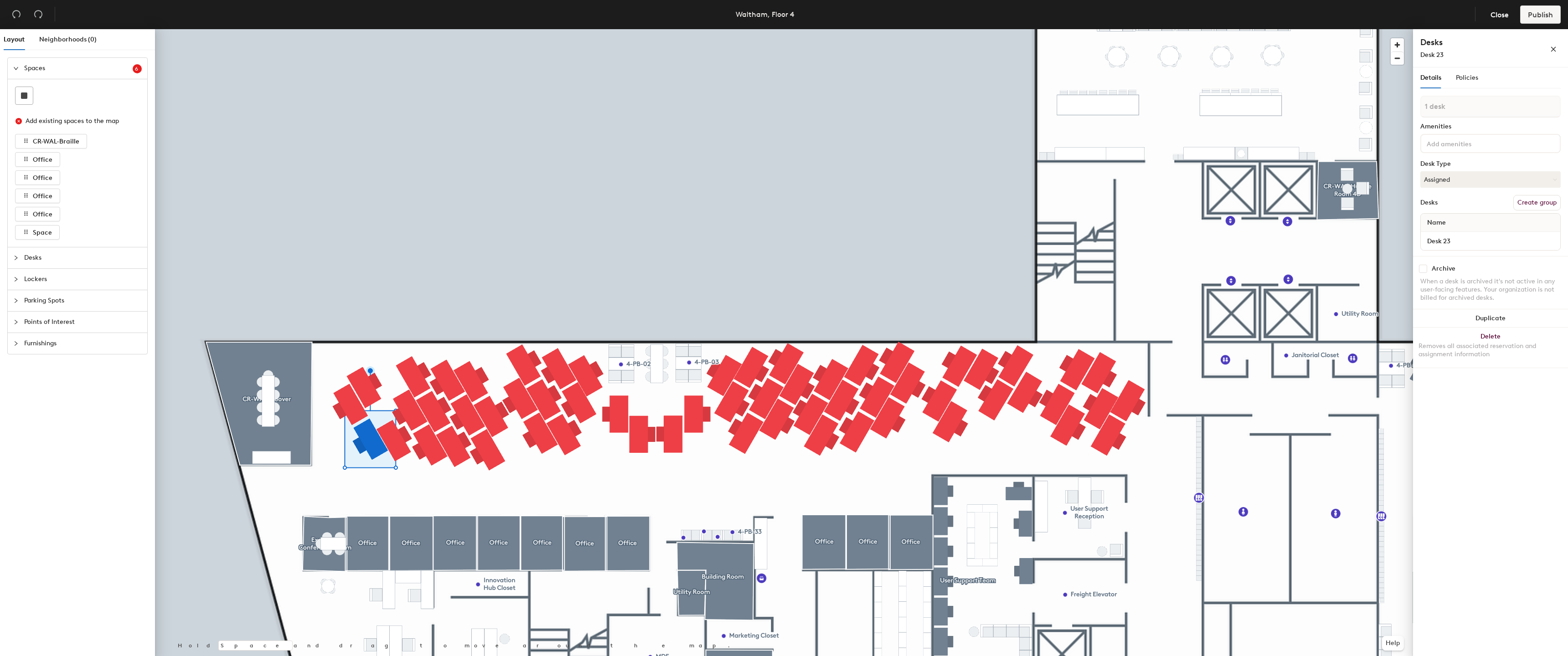
click at [1528, 195] on button "Create group" at bounding box center [1537, 202] width 48 height 16
click at [1471, 104] on input "Pod 245" at bounding box center [1490, 107] width 141 height 22
click at [1437, 104] on input "4-0900" at bounding box center [1490, 107] width 141 height 22
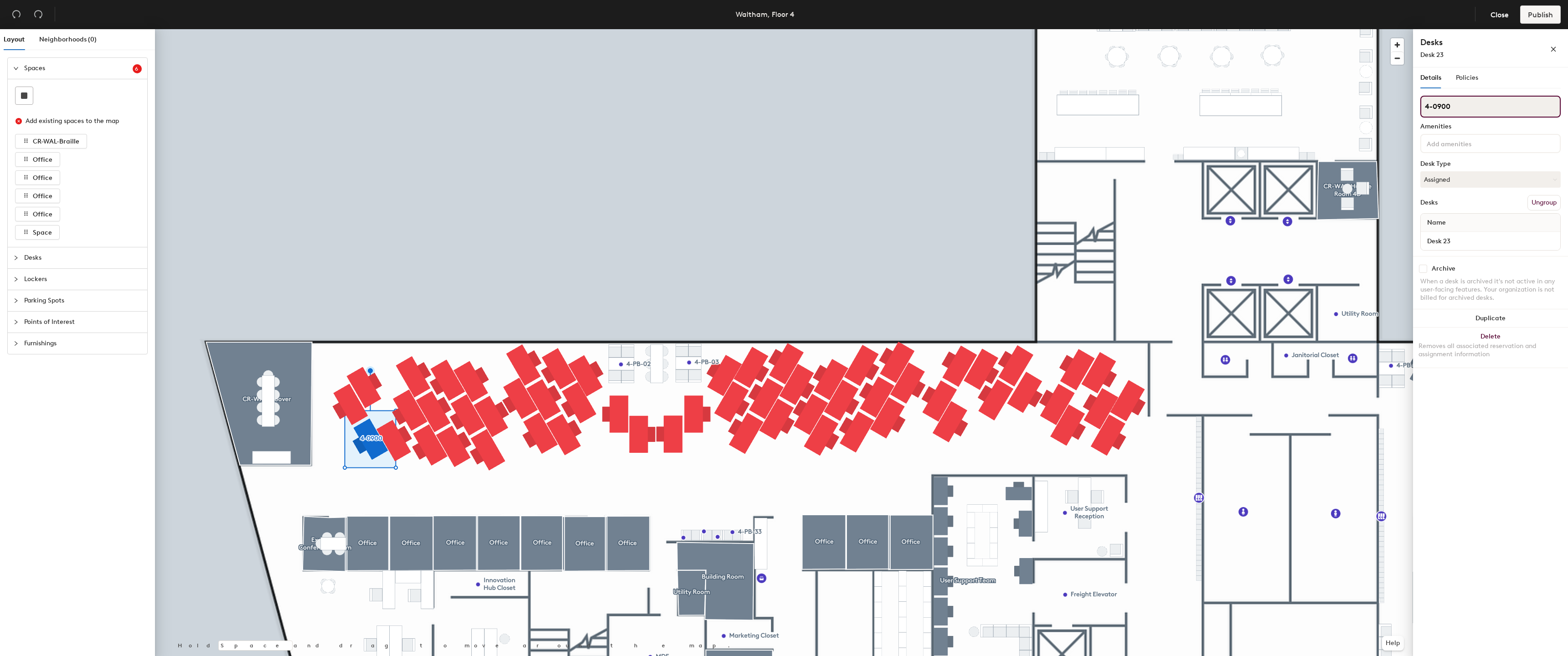
click at [1401, 111] on div "Layout Neighborhoods (0) Spaces 6 Add existing spaces to the map CR-WAL-Braille…" at bounding box center [784, 345] width 1568 height 630
click at [1426, 105] on input "4-0900" at bounding box center [1490, 107] width 141 height 22
click at [1445, 105] on input "4-0900" at bounding box center [1490, 107] width 141 height 22
click at [1403, 107] on div "Layout Neighborhoods (0) Spaces 6 Add existing spaces to the map CR-WAL-Braille…" at bounding box center [784, 345] width 1568 height 630
type input "4-0900"
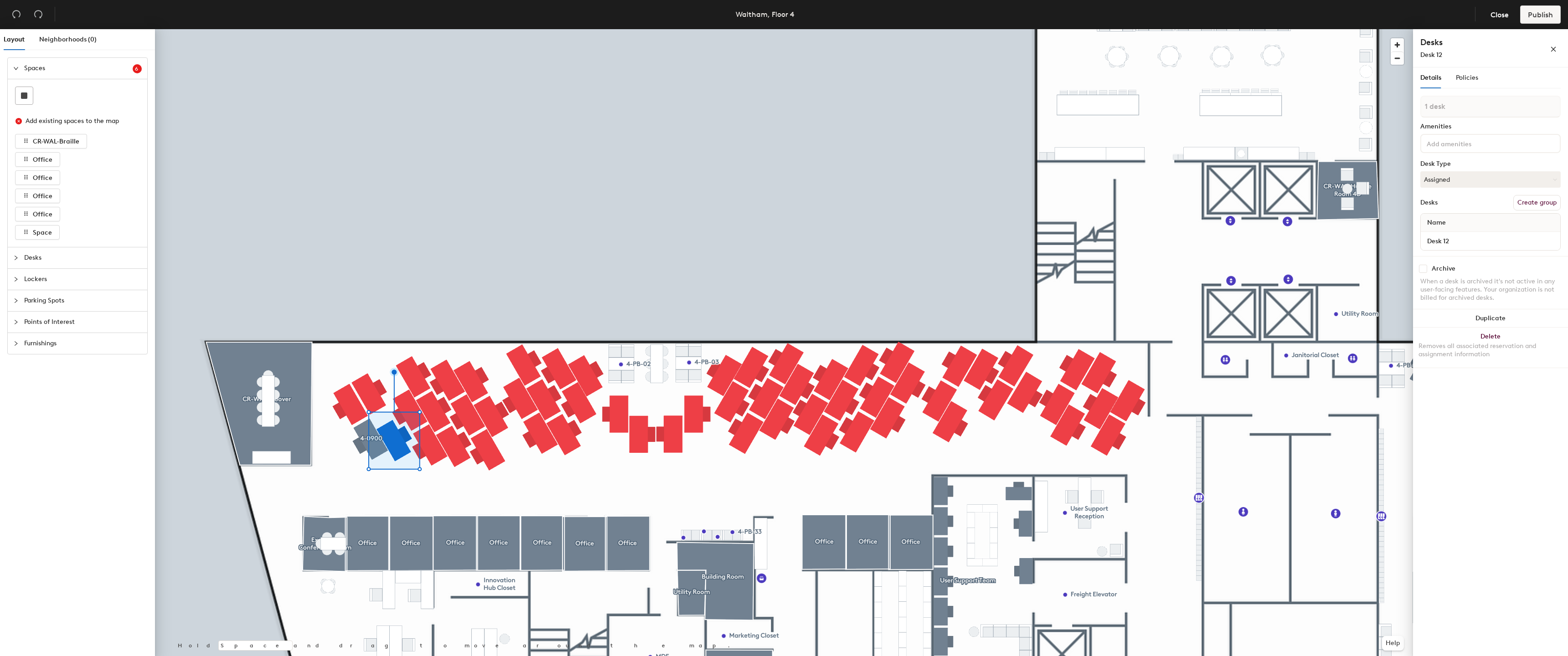
click at [1530, 194] on div "1 desk Amenities Desk Type Assigned Desks Create group Name Desk 12" at bounding box center [1490, 175] width 141 height 161
click at [1531, 195] on div "1 desk Amenities Desk Type Assigned Desks Create group Name Desk 12" at bounding box center [1490, 175] width 141 height 161
click at [1536, 199] on button "Create group" at bounding box center [1537, 202] width 48 height 16
click at [1506, 116] on input "Pod 246" at bounding box center [1490, 107] width 141 height 22
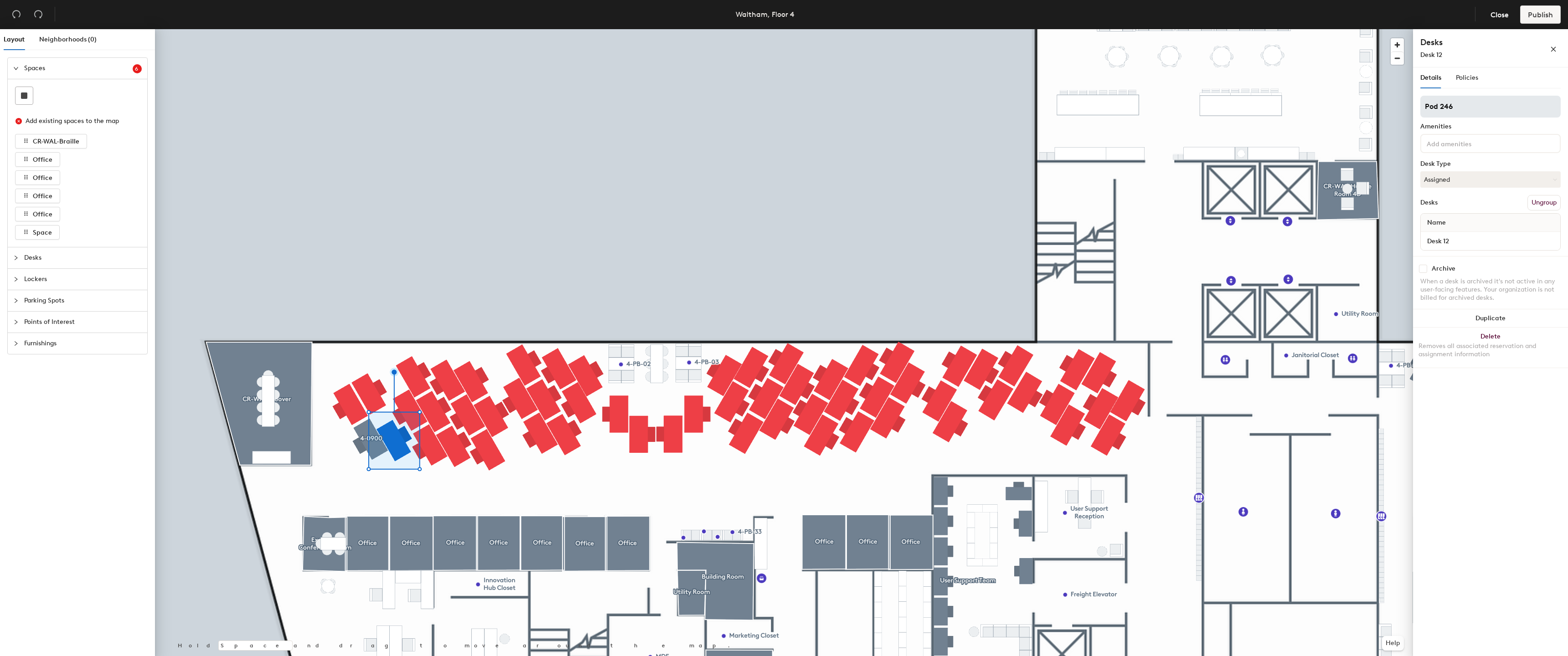
click at [1512, 107] on input "Pod 246" at bounding box center [1490, 107] width 141 height 22
type input "A"
type input "4-0901"
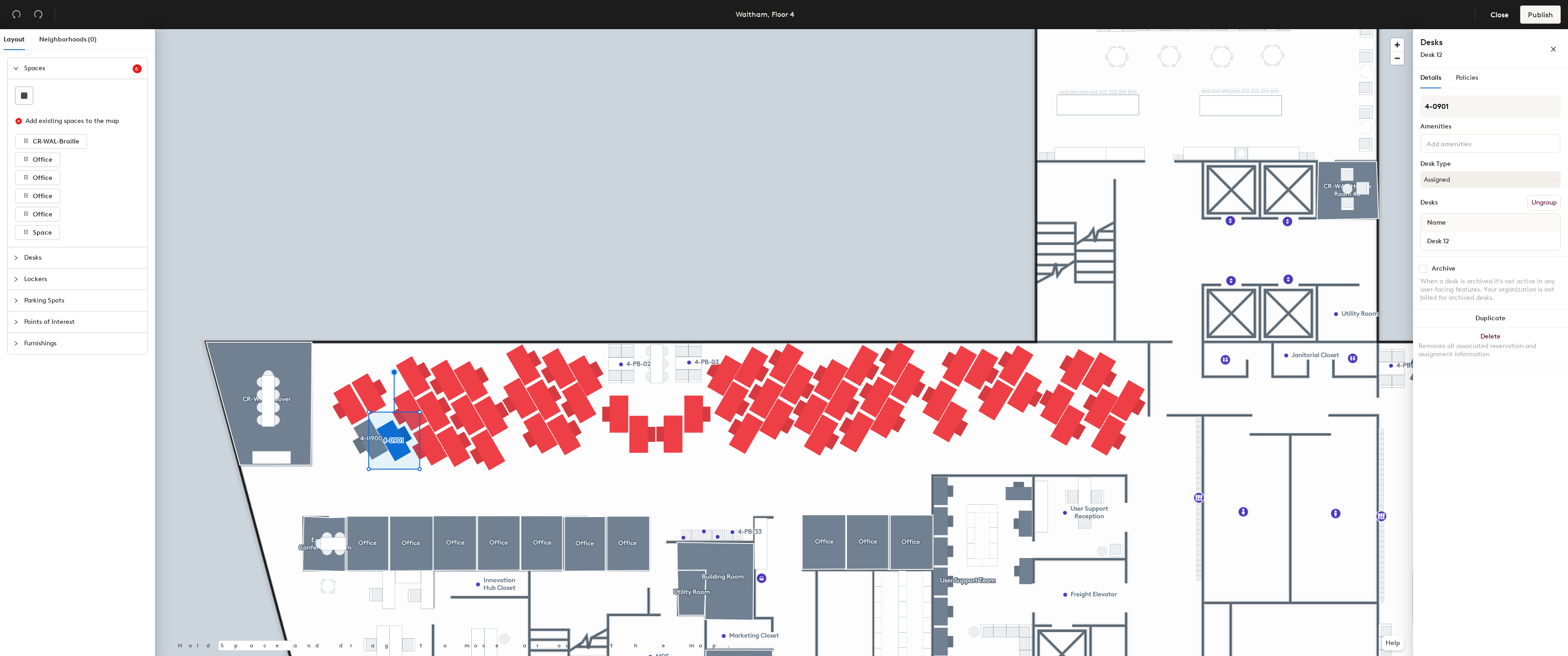
click at [1535, 227] on div "Name" at bounding box center [1491, 223] width 140 height 18
click at [1524, 237] on input "Desk 12" at bounding box center [1491, 241] width 136 height 13
click at [1444, 247] on div "Desk 12" at bounding box center [1491, 241] width 140 height 18
click at [1445, 244] on input "Desk 12" at bounding box center [1491, 241] width 136 height 13
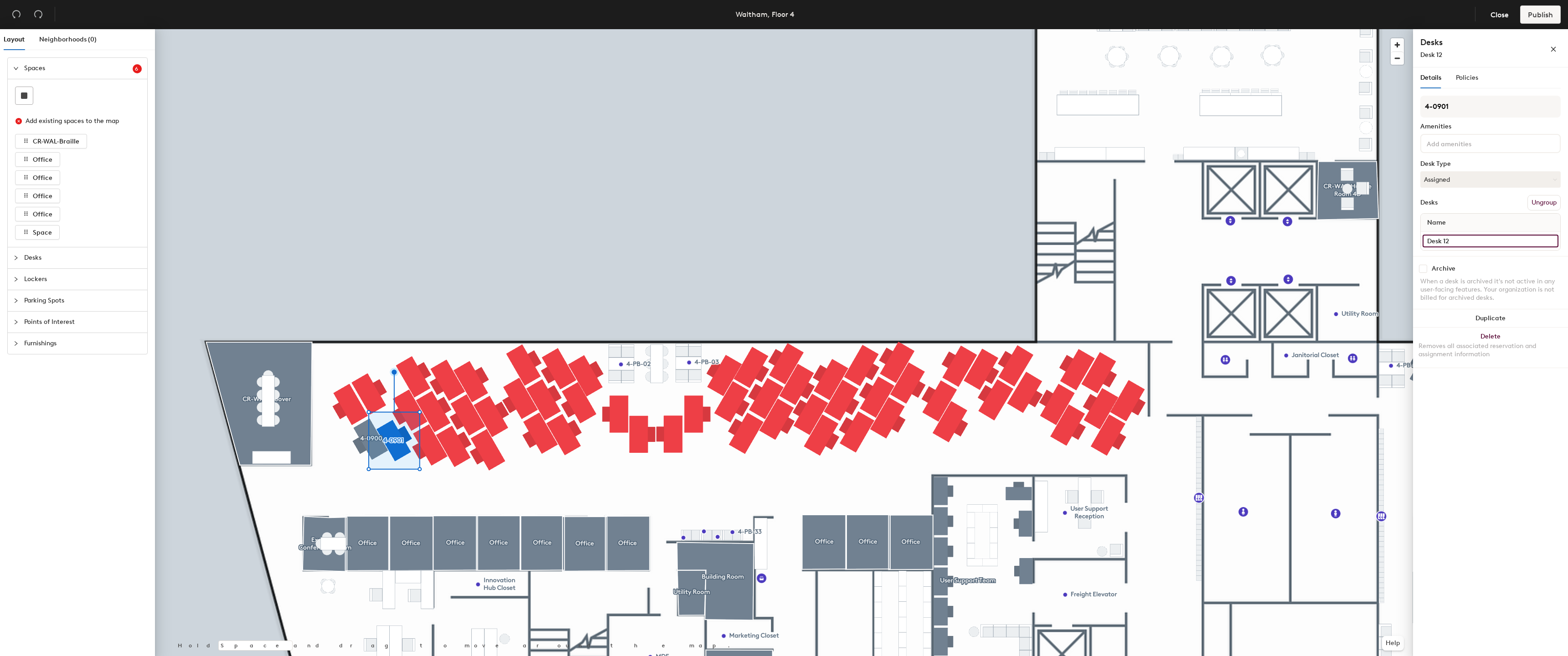
click at [1445, 244] on input "Desk 12" at bounding box center [1491, 241] width 136 height 13
paste input "4-09"
type input "4-0901"
click at [550, 29] on div at bounding box center [784, 29] width 1258 height 0
click at [1541, 201] on button "Create group" at bounding box center [1537, 202] width 48 height 16
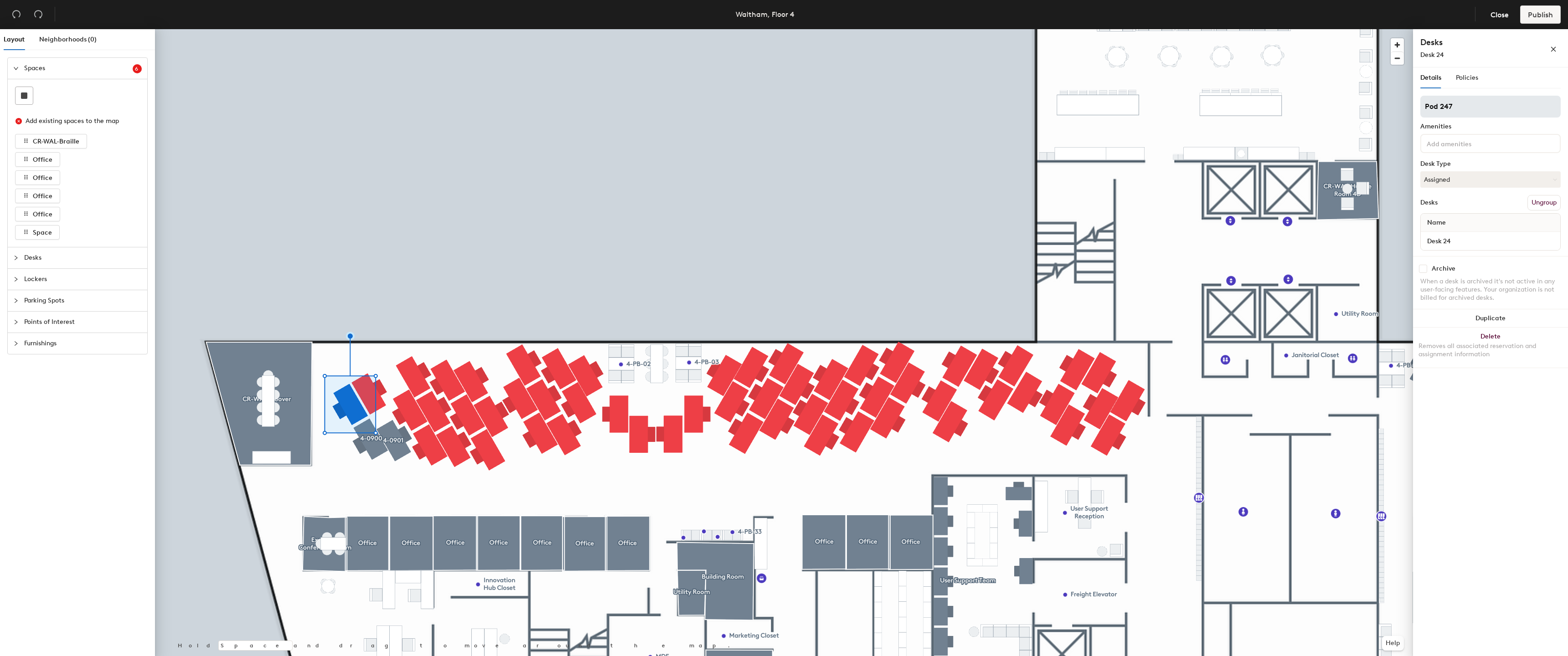
click at [1492, 116] on input "Pod 247" at bounding box center [1490, 107] width 141 height 22
click at [1493, 113] on input "Pod 247" at bounding box center [1490, 107] width 141 height 22
type input "4-0902"
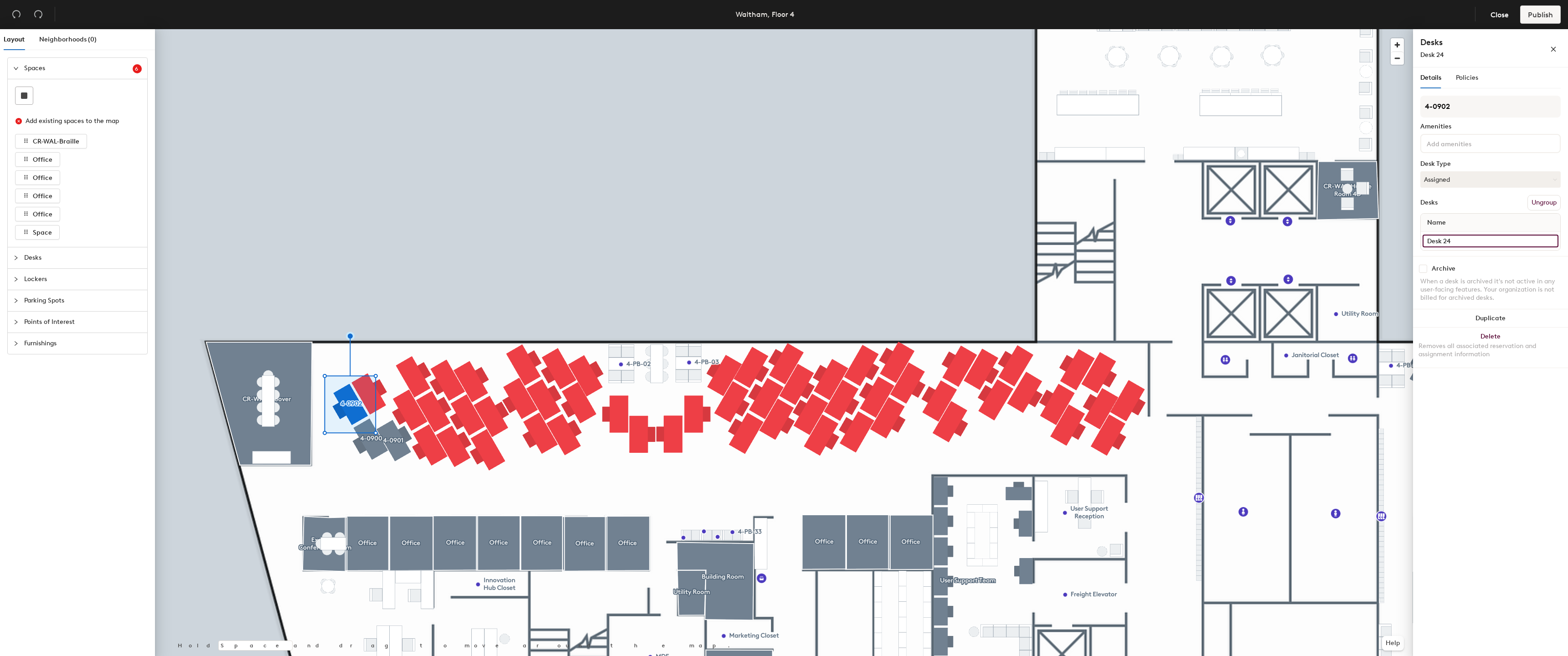
click at [1464, 235] on input "Desk 24" at bounding box center [1491, 241] width 136 height 13
paste input "4-09"
type input "4-0902"
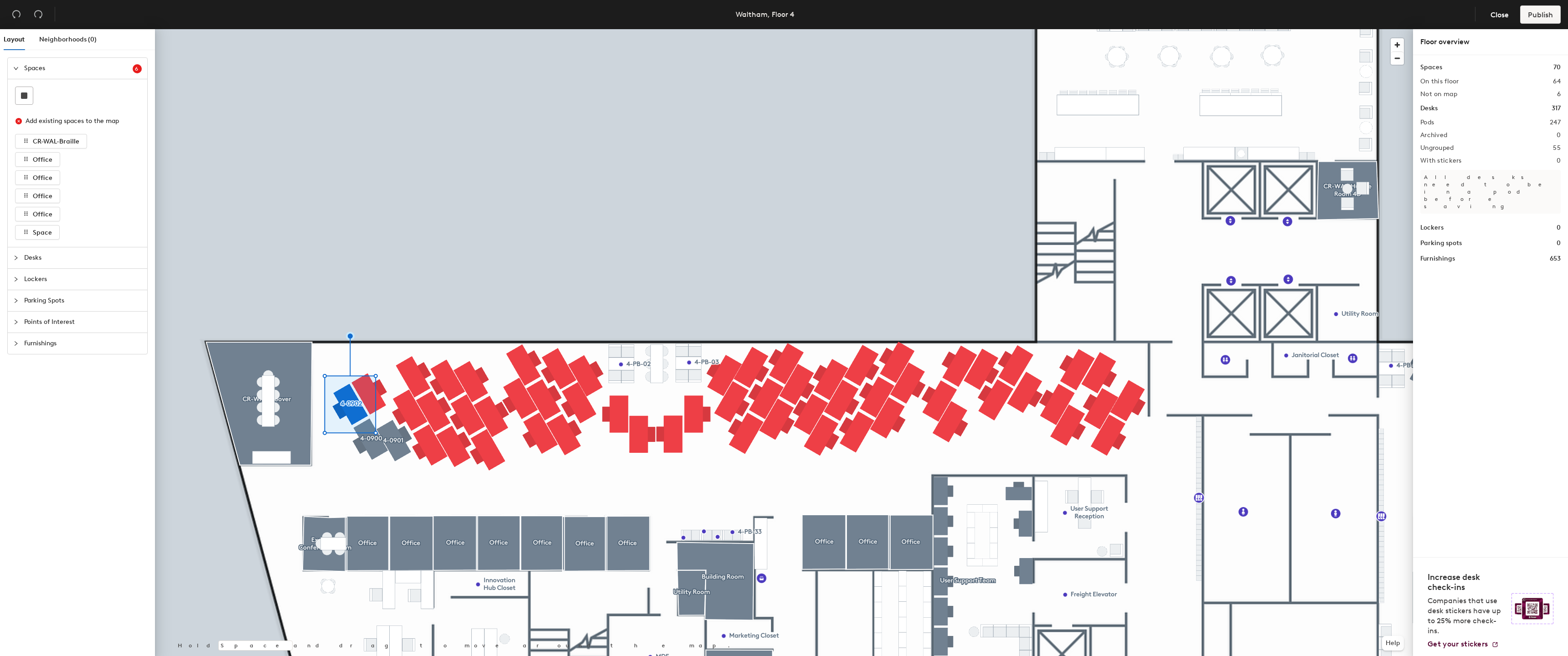
click at [370, 29] on div at bounding box center [784, 29] width 1258 height 0
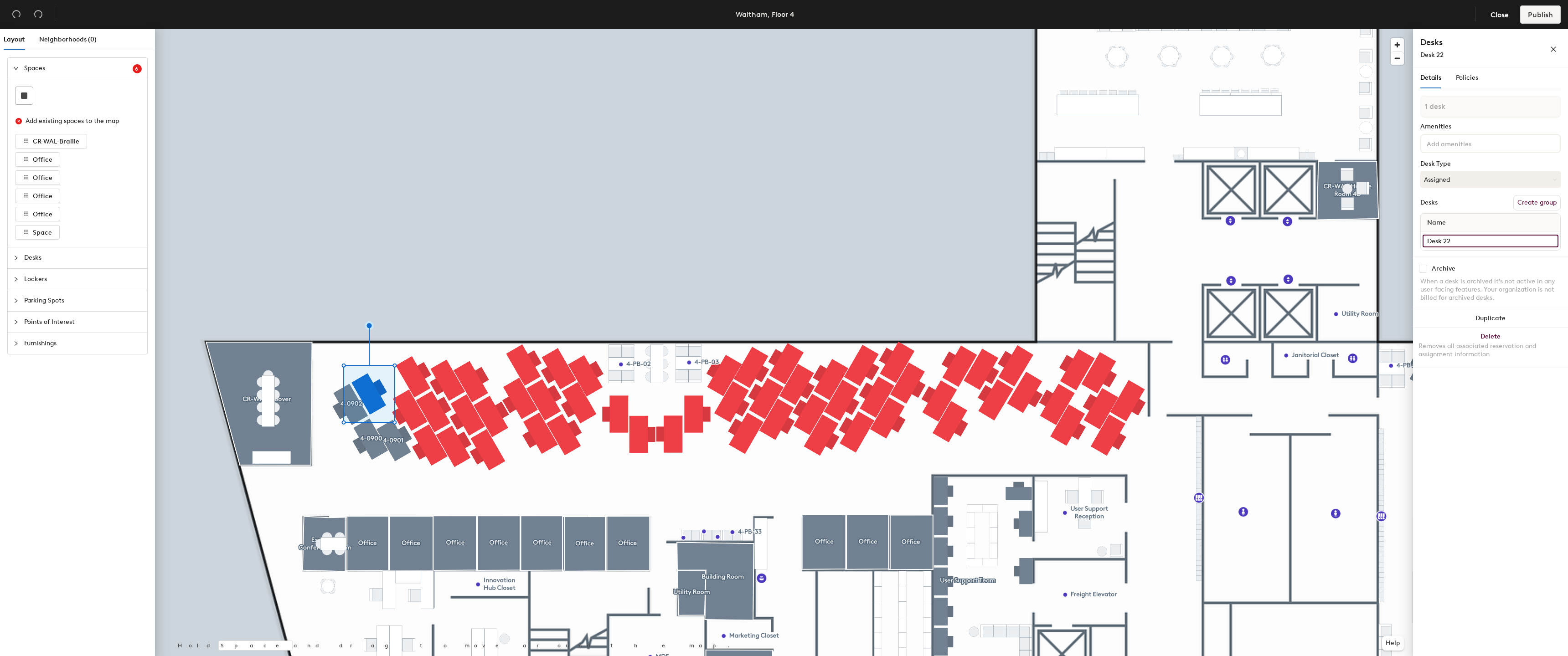
click at [1476, 246] on input "Desk 22" at bounding box center [1491, 241] width 136 height 13
paste input "4-09"
type input "4-0903"
click at [1534, 198] on button "Create group" at bounding box center [1537, 202] width 48 height 16
click at [1502, 107] on input "Pod 248" at bounding box center [1490, 107] width 141 height 22
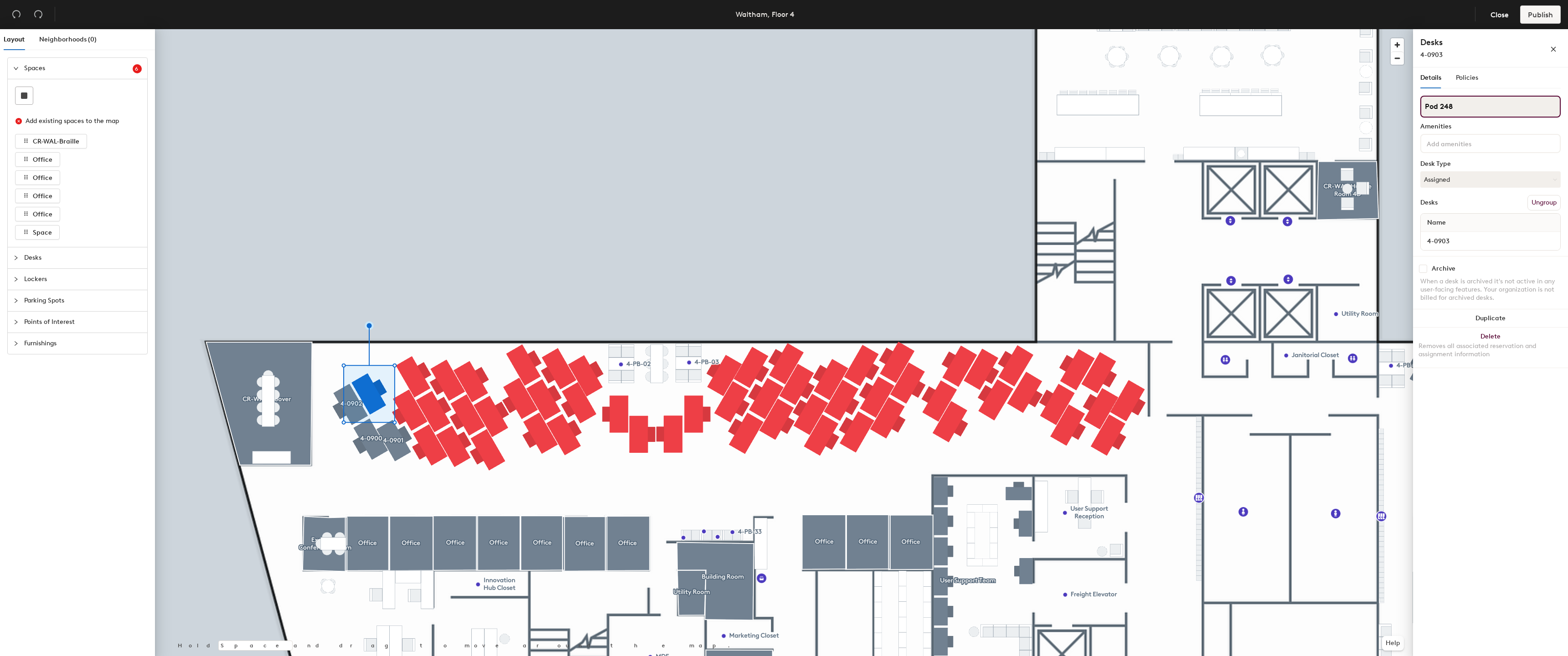
click at [1502, 107] on input "Pod 248" at bounding box center [1490, 107] width 141 height 22
paste input "4-09"
type input "4-0903"
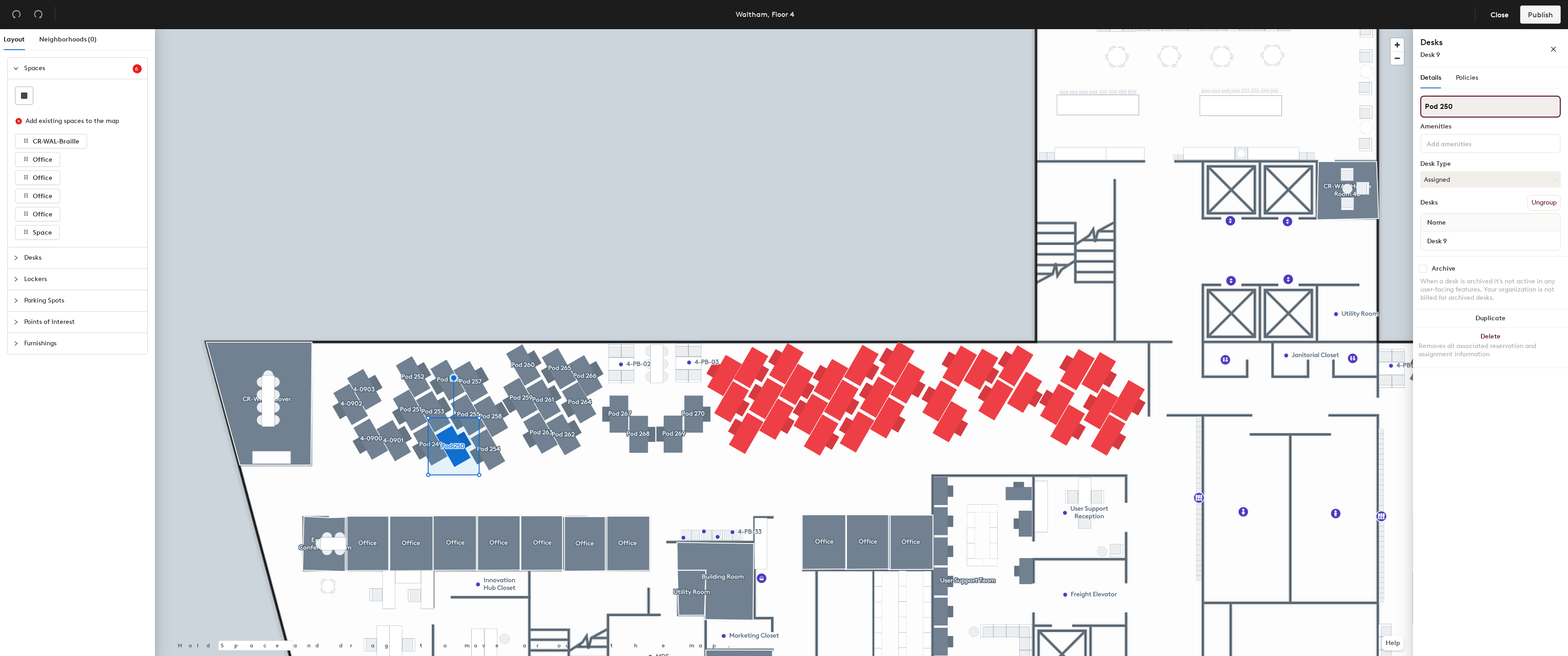
click at [1494, 109] on input "Pod 250" at bounding box center [1490, 107] width 141 height 22
paste input "4-09"
type input "4-0904"
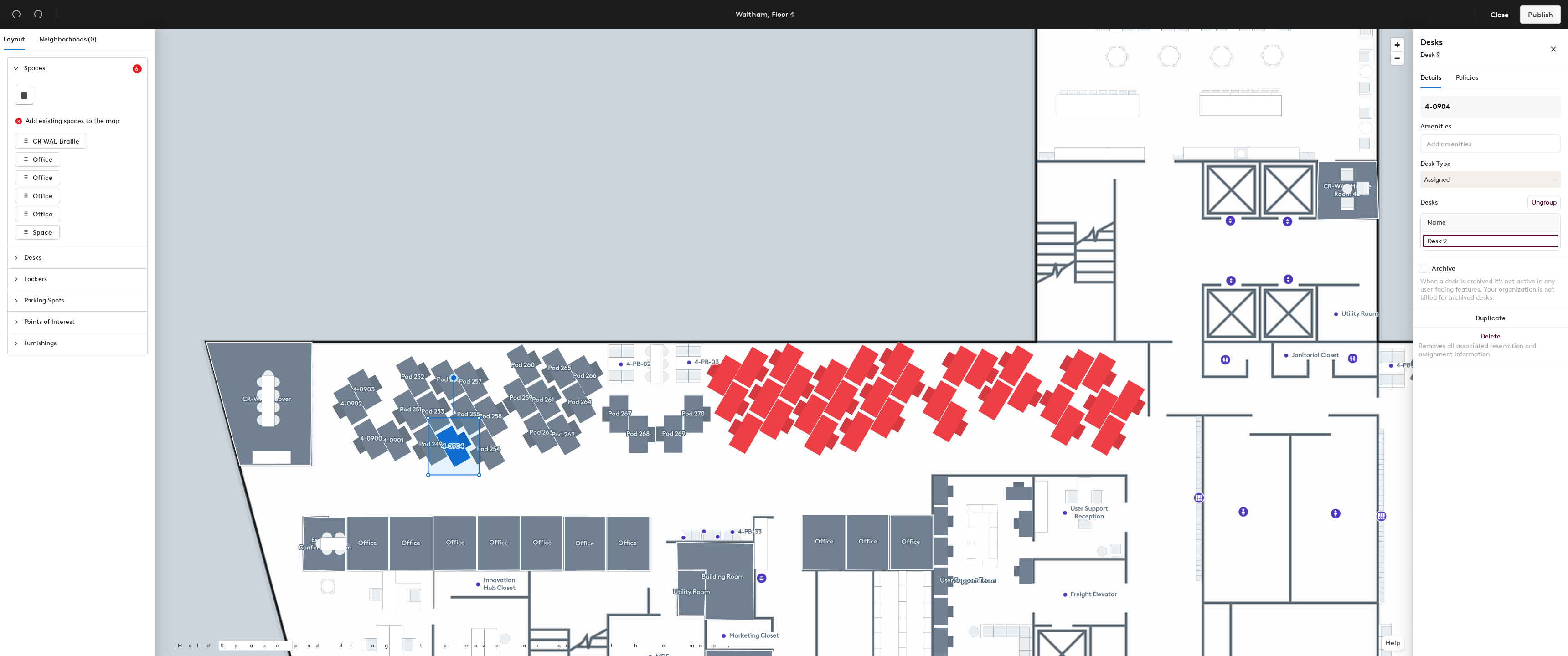
click at [1462, 247] on input "Desk 9" at bounding box center [1491, 241] width 136 height 13
paste input "4-0"
type input "4-0904"
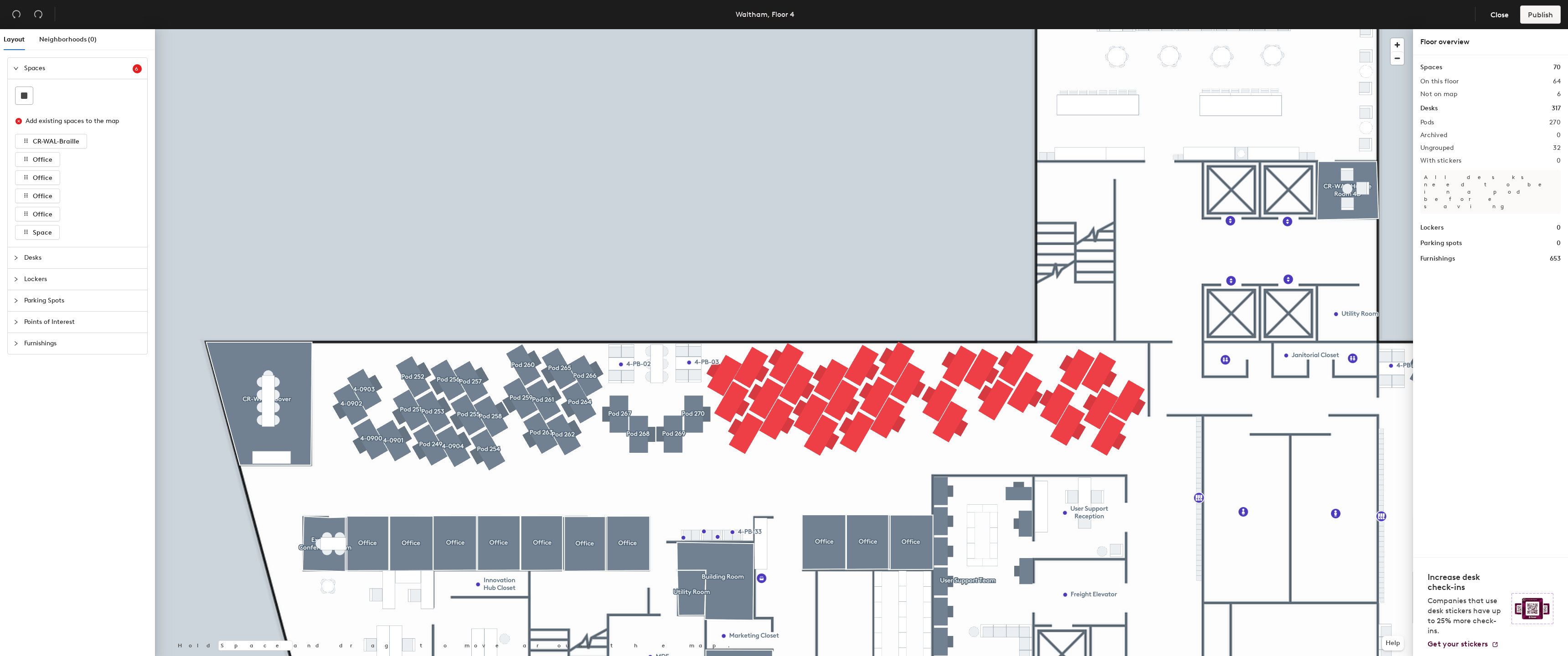
click at [437, 29] on div at bounding box center [784, 29] width 1258 height 0
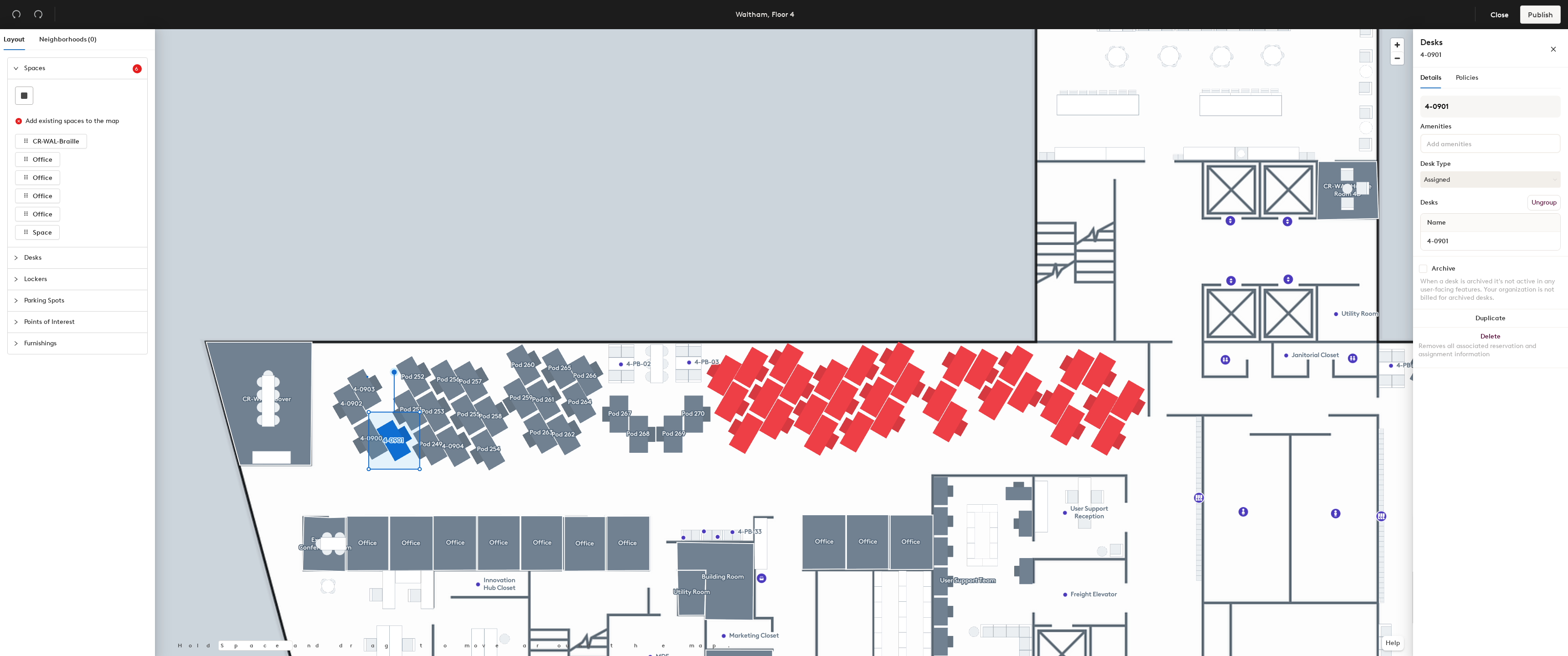
click at [367, 29] on div at bounding box center [784, 29] width 1258 height 0
click at [1498, 250] on div "Desk 11" at bounding box center [1491, 241] width 140 height 18
click at [1496, 242] on input "Desk 11" at bounding box center [1491, 241] width 136 height 13
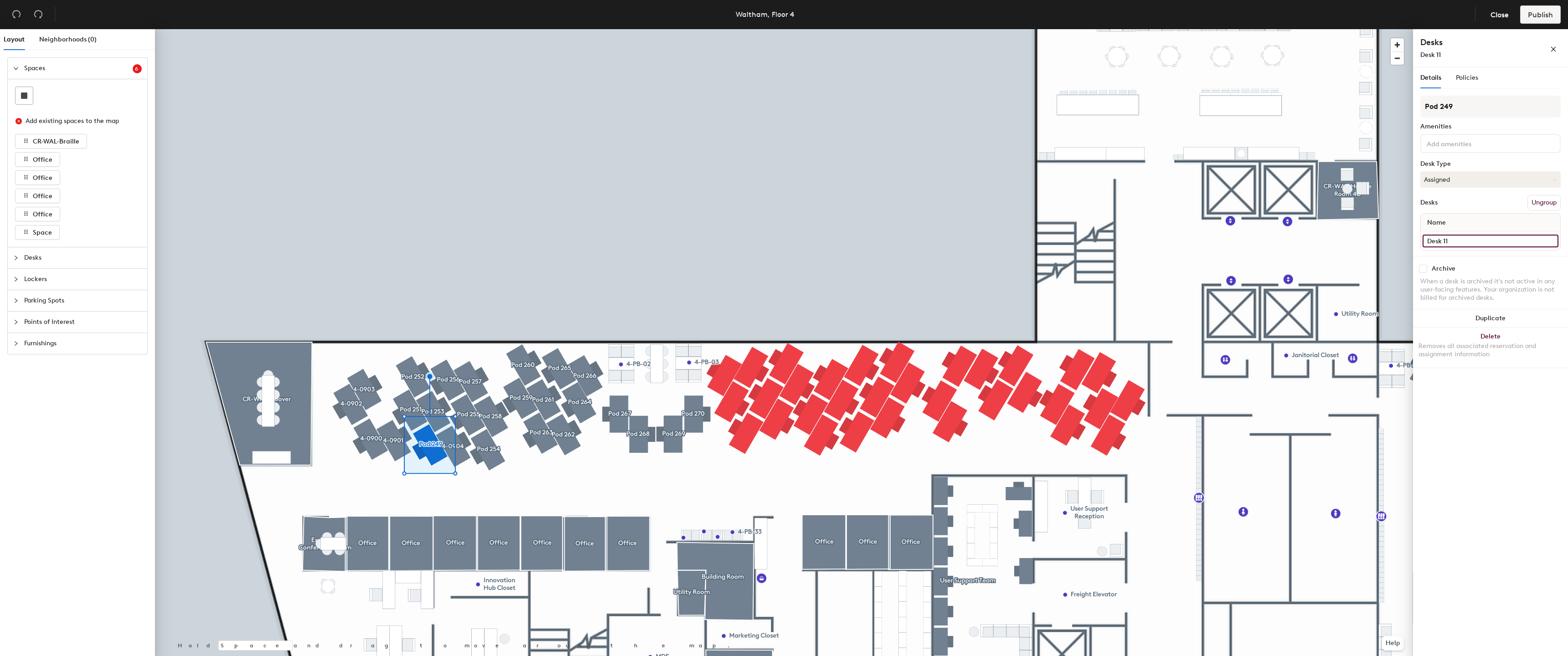
paste input "4-09"
type input "4-0905"
click at [1515, 113] on input "Pod 249" at bounding box center [1490, 107] width 141 height 22
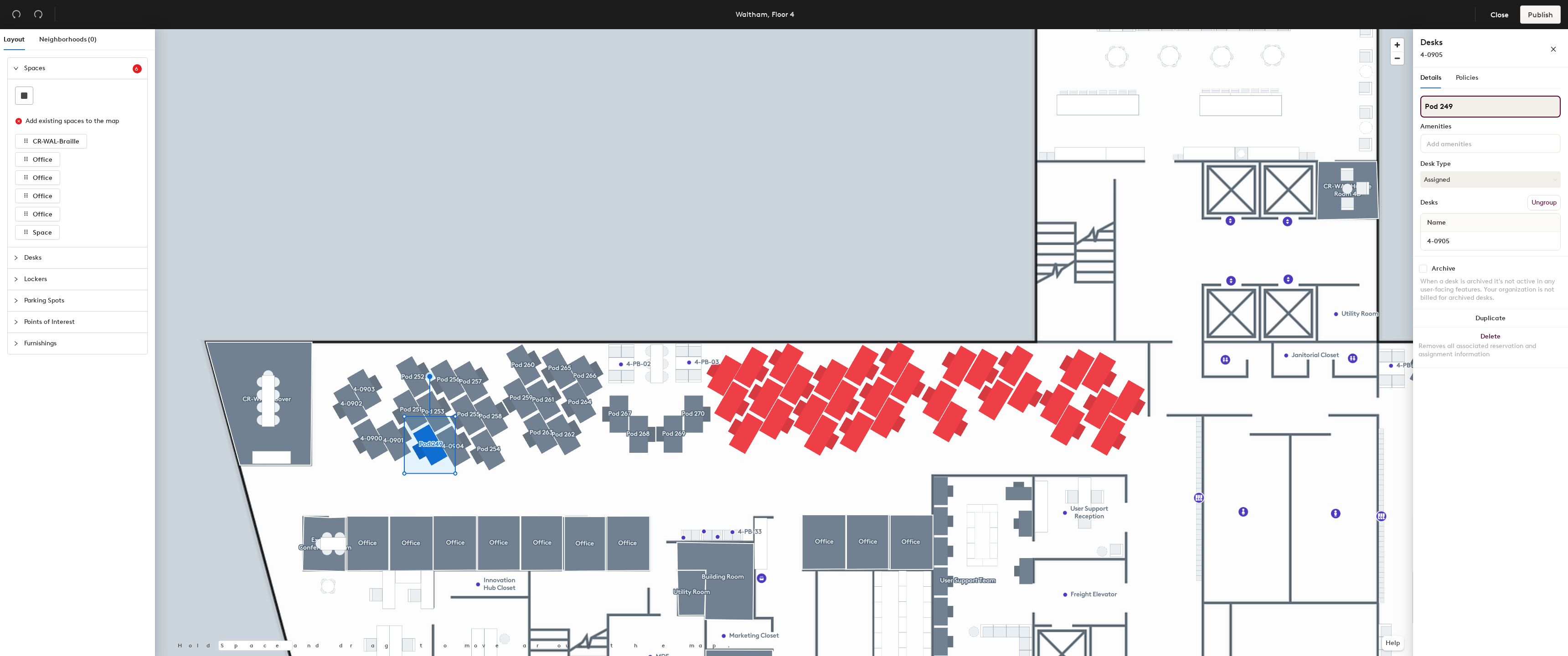
paste input "4-0"
type input "4-0905"
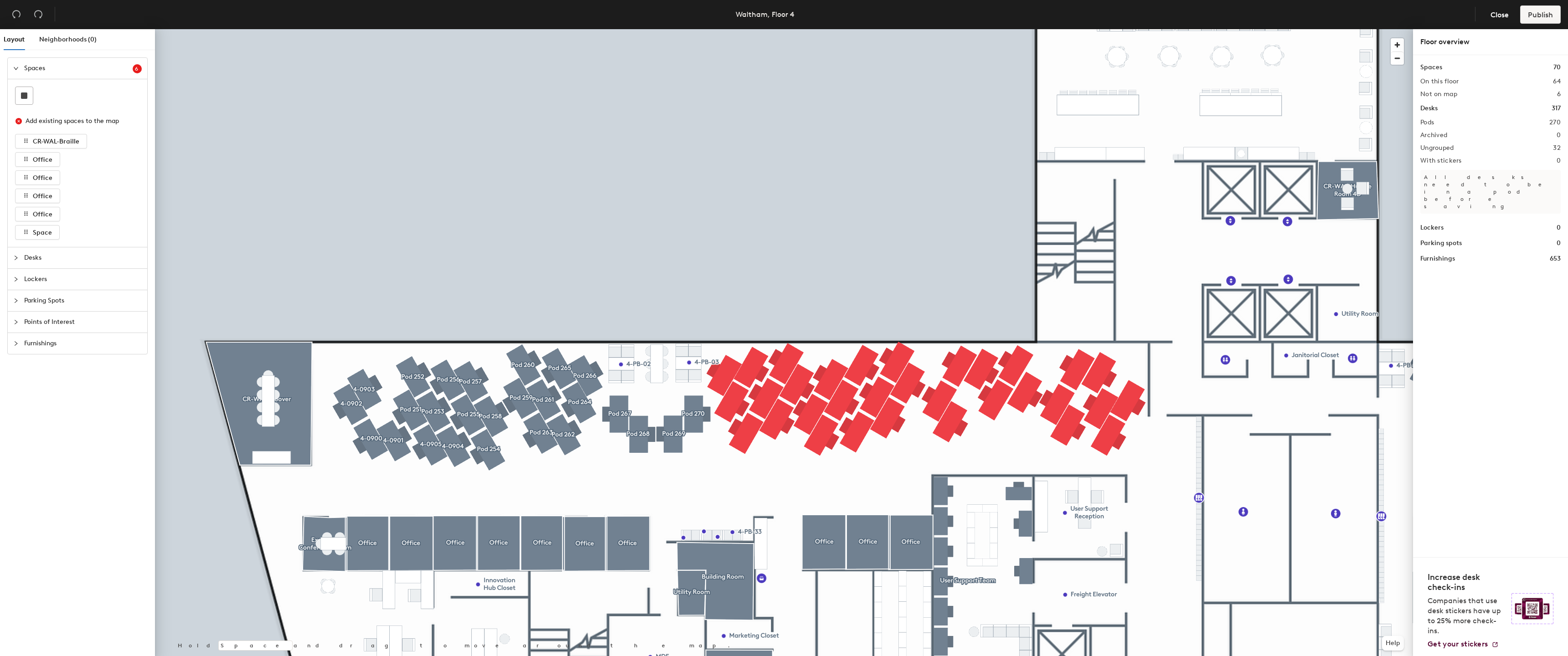
click at [439, 29] on div at bounding box center [784, 29] width 1258 height 0
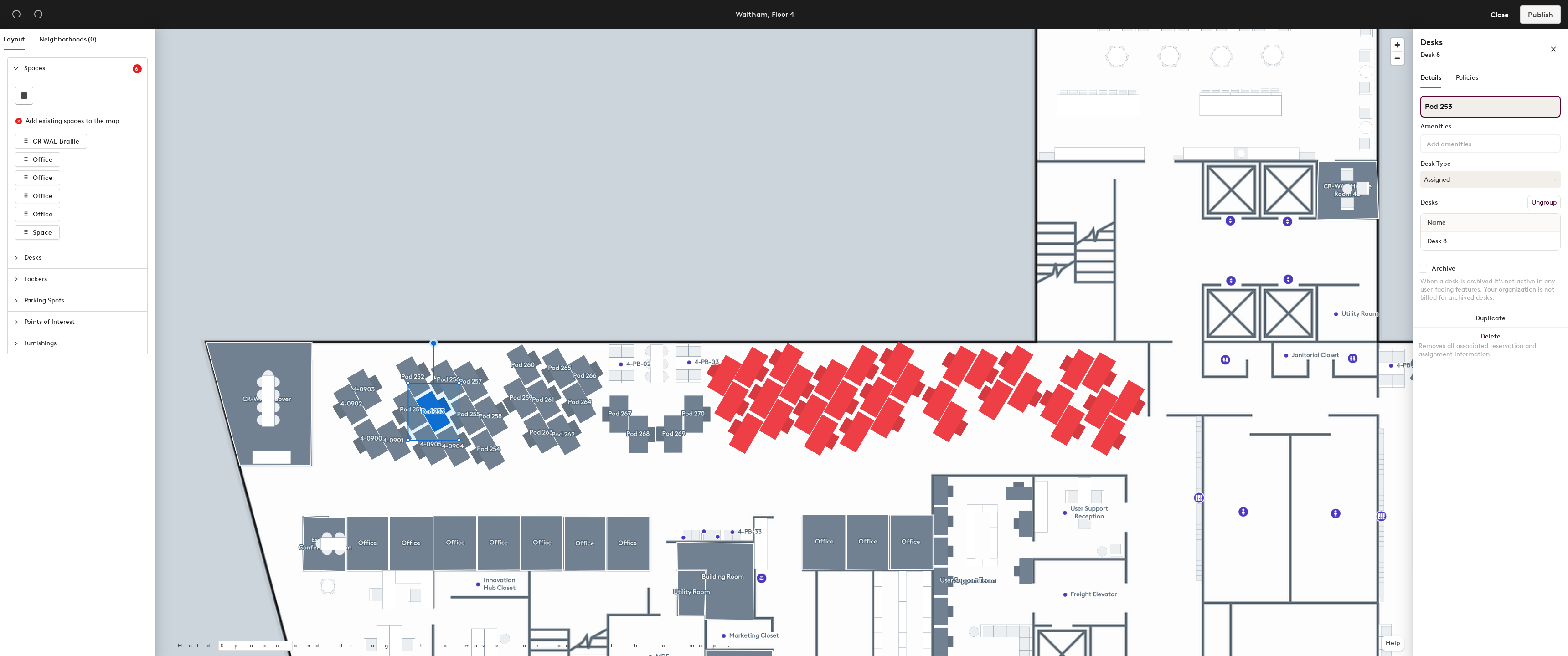
click at [1485, 108] on input "Pod 253" at bounding box center [1490, 107] width 141 height 22
paste input "4-09"
type input "4-0906"
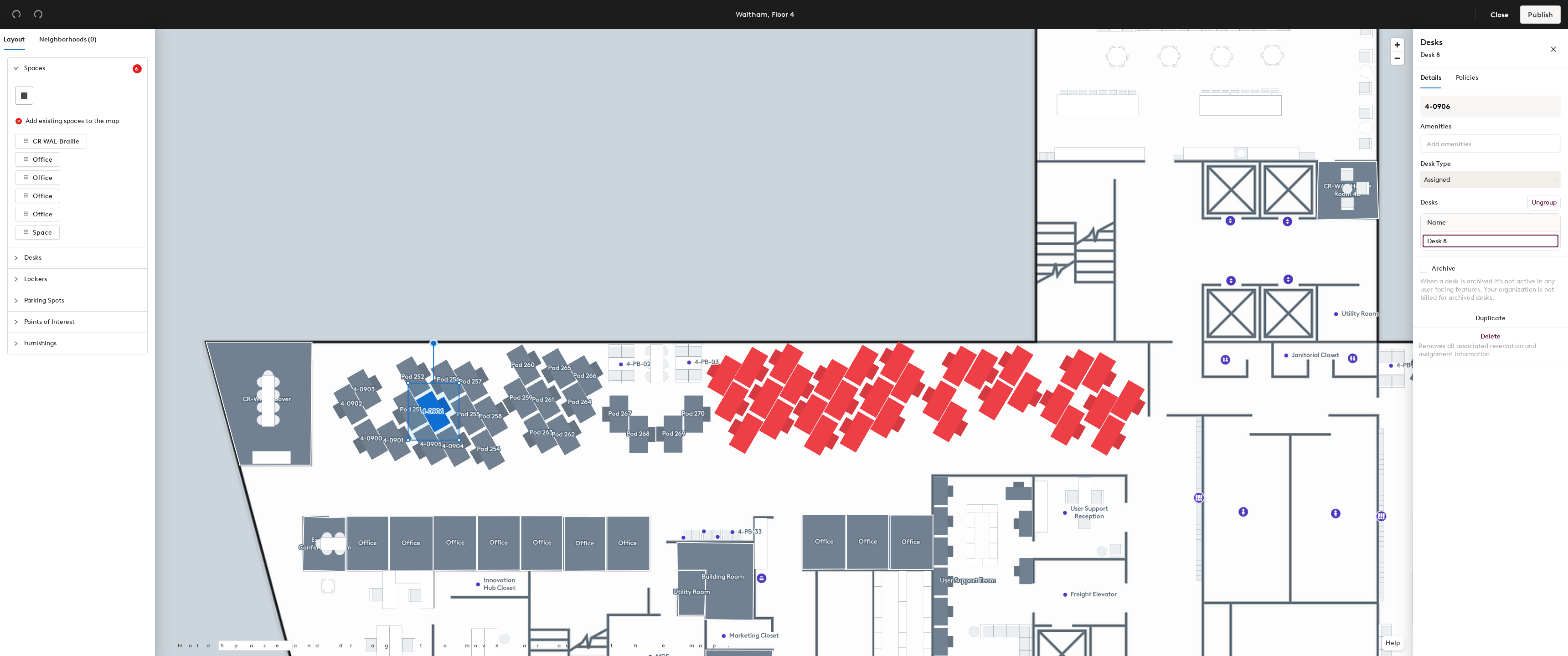
click at [1489, 245] on input "Desk 8" at bounding box center [1491, 241] width 136 height 13
click at [1489, 244] on input "Desk 8" at bounding box center [1491, 241] width 136 height 13
paste input "4-09"
type input "4-0906"
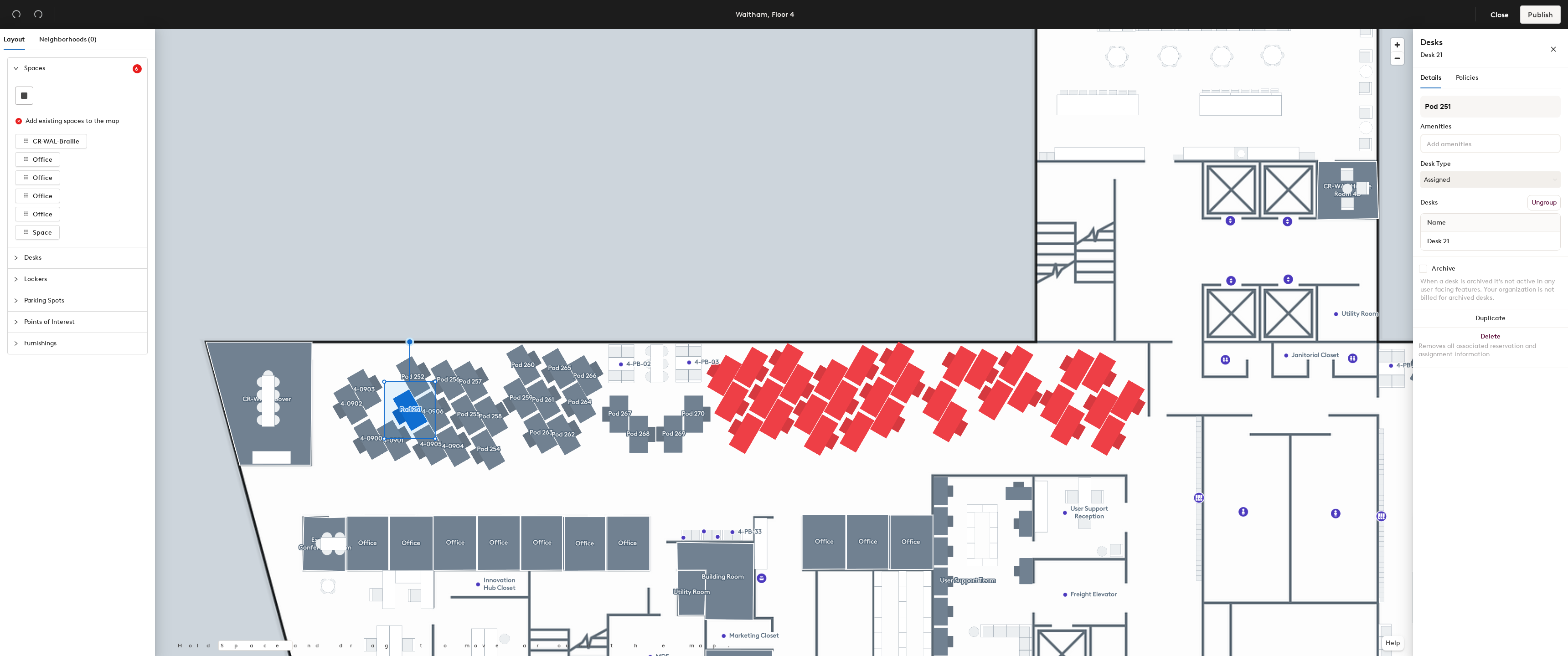
click at [1516, 248] on div "Desk 21" at bounding box center [1491, 241] width 140 height 18
click at [1517, 245] on input "Desk 21" at bounding box center [1491, 241] width 136 height 13
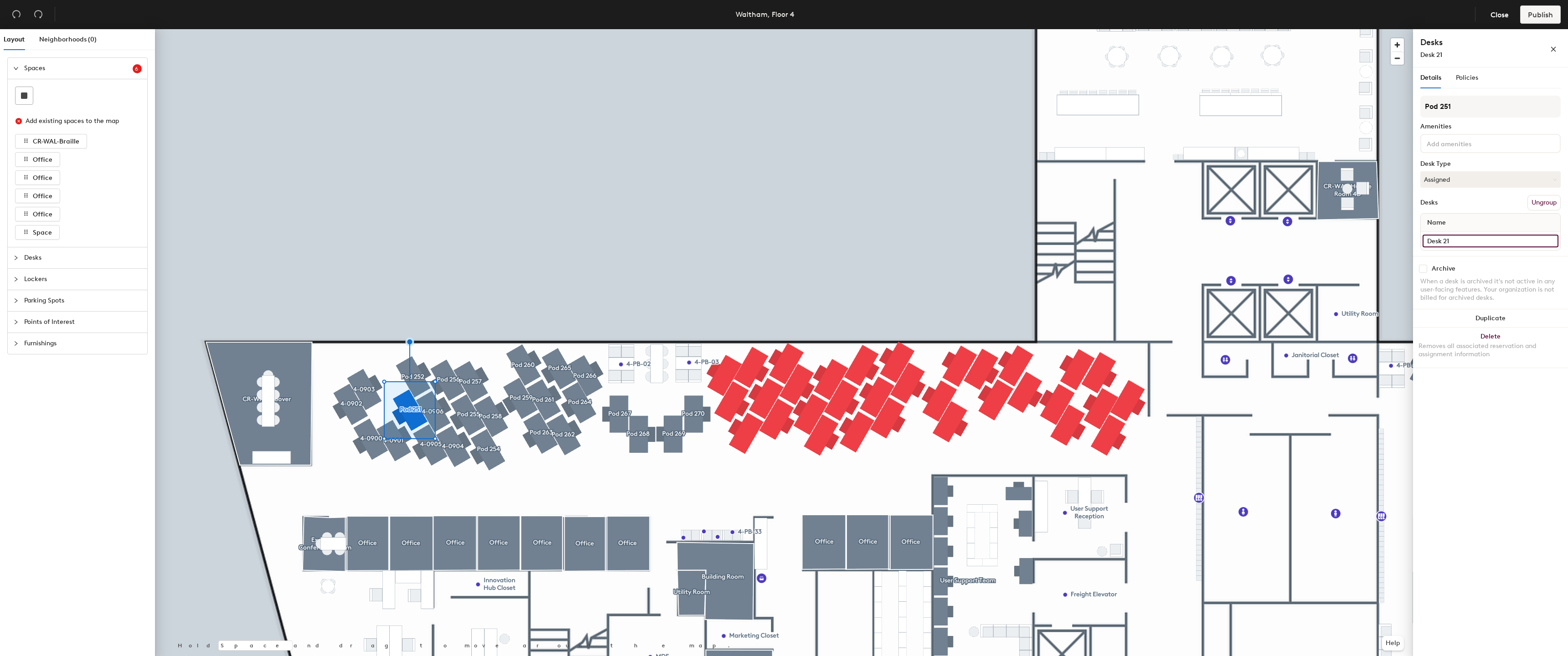
paste input "4-09"
type input "4-0907"
click at [1520, 101] on input "Pod 251" at bounding box center [1490, 107] width 141 height 22
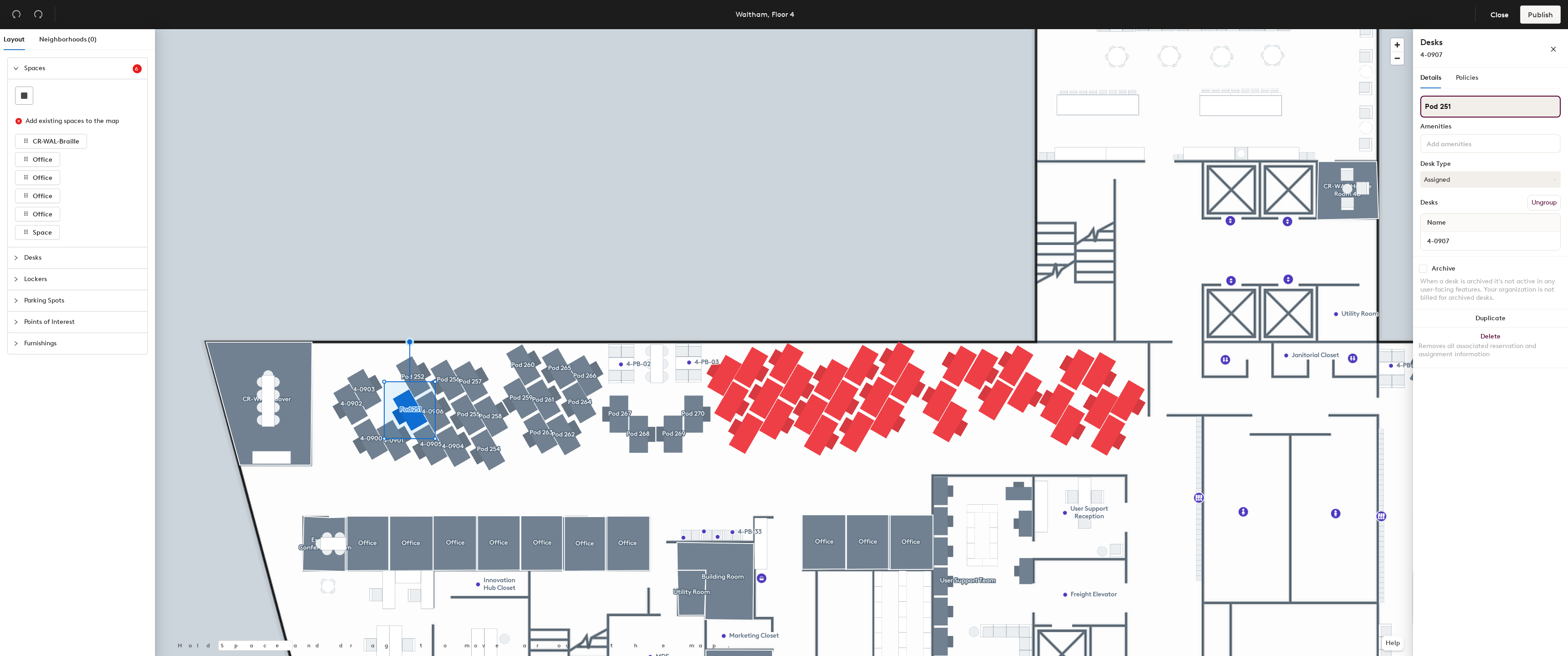
paste input "4-09"
type input "4-0907"
click at [1476, 223] on div "Name" at bounding box center [1491, 223] width 140 height 18
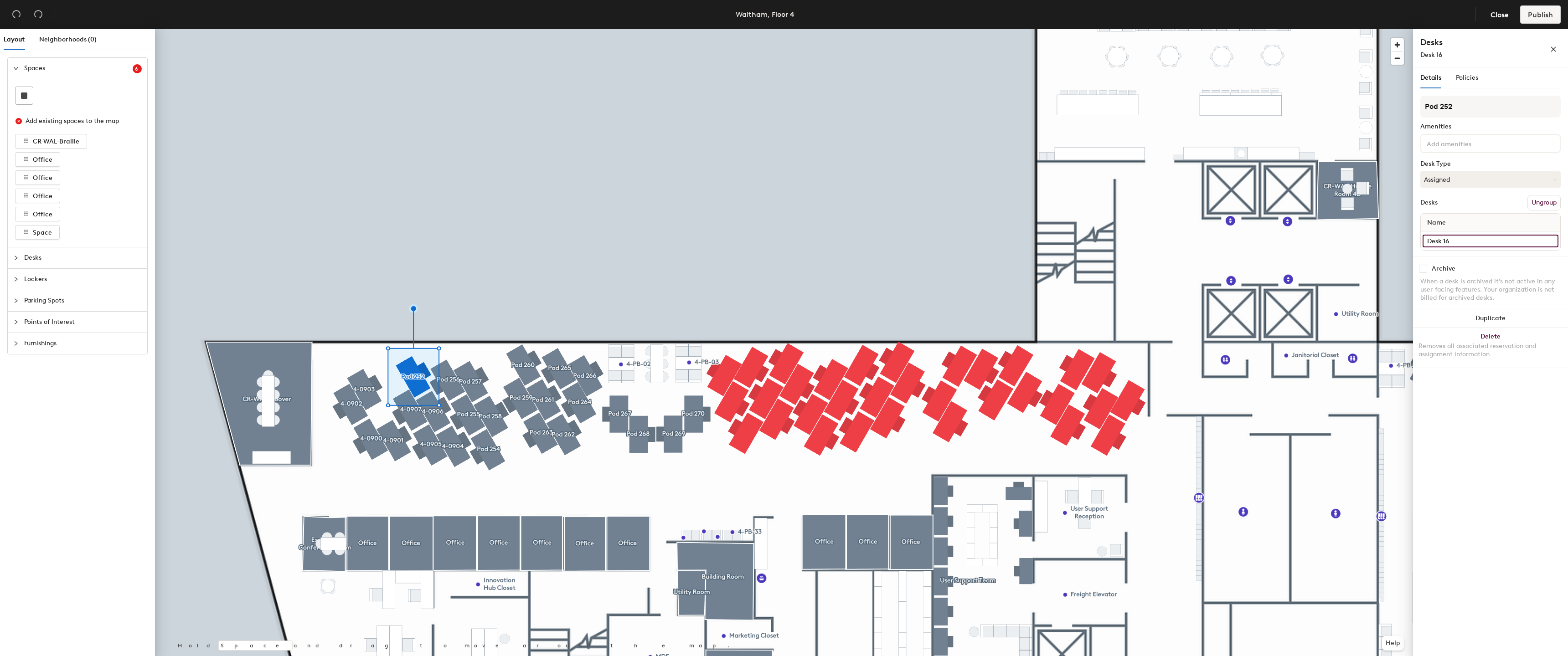
click at [1470, 237] on input "Desk 16" at bounding box center [1491, 241] width 136 height 13
paste input "4-09"
type input "4-0908"
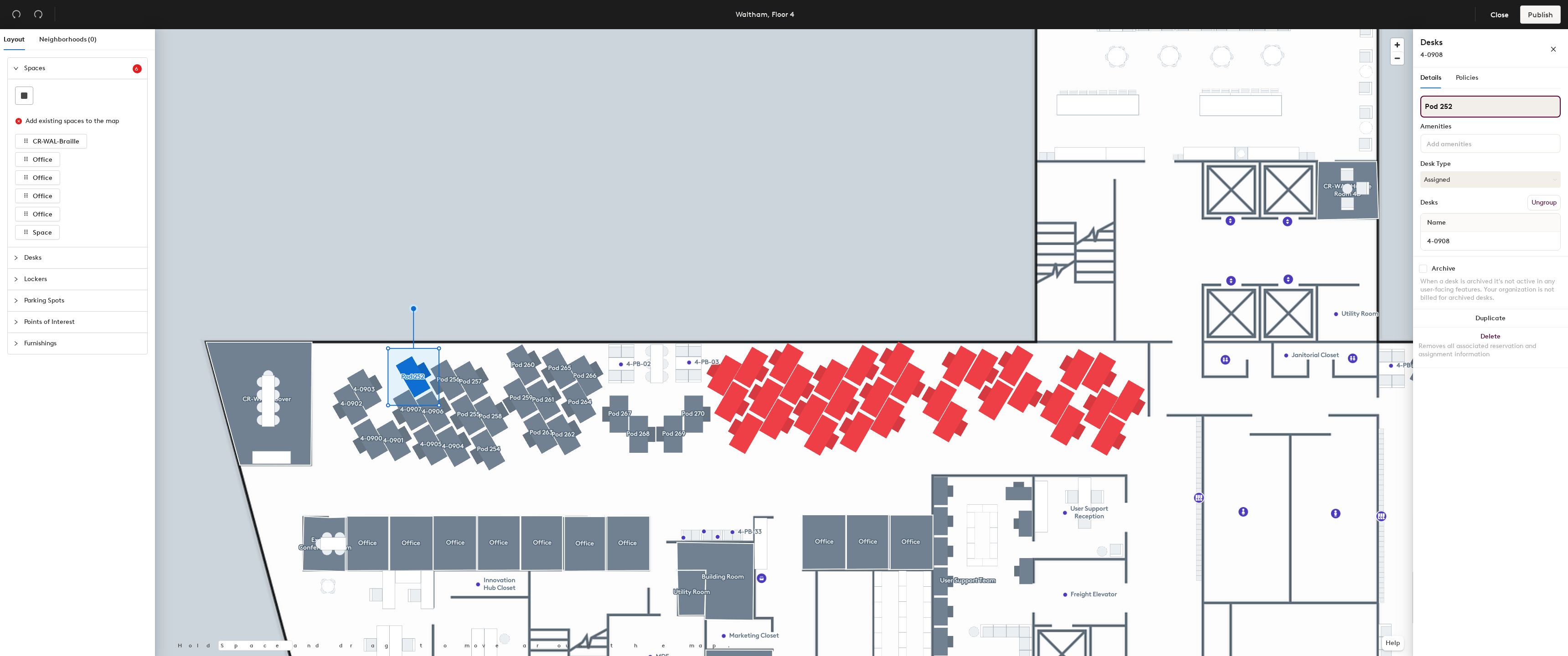
click at [1486, 111] on input "Pod 252" at bounding box center [1490, 107] width 141 height 22
type input "8"
paste input "4-09"
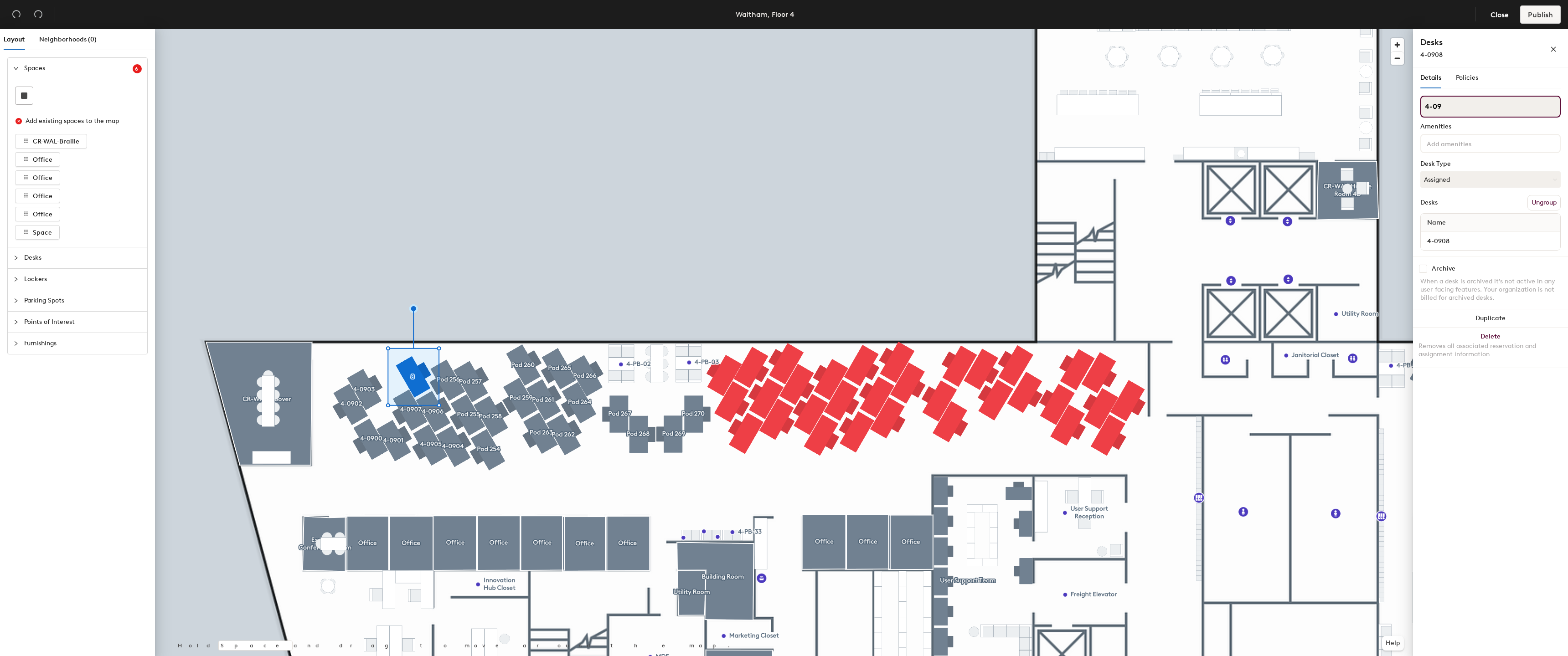
type input "4-098"
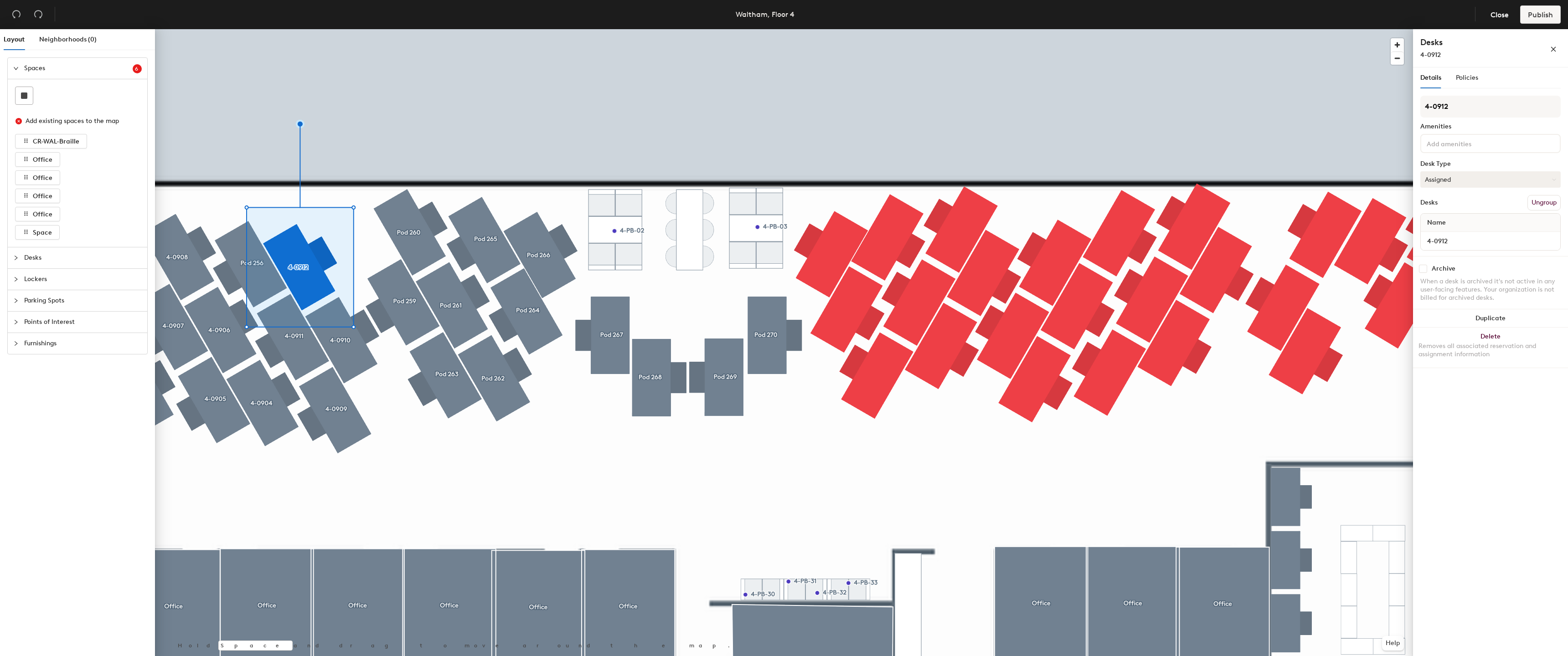
type input "4-0912"
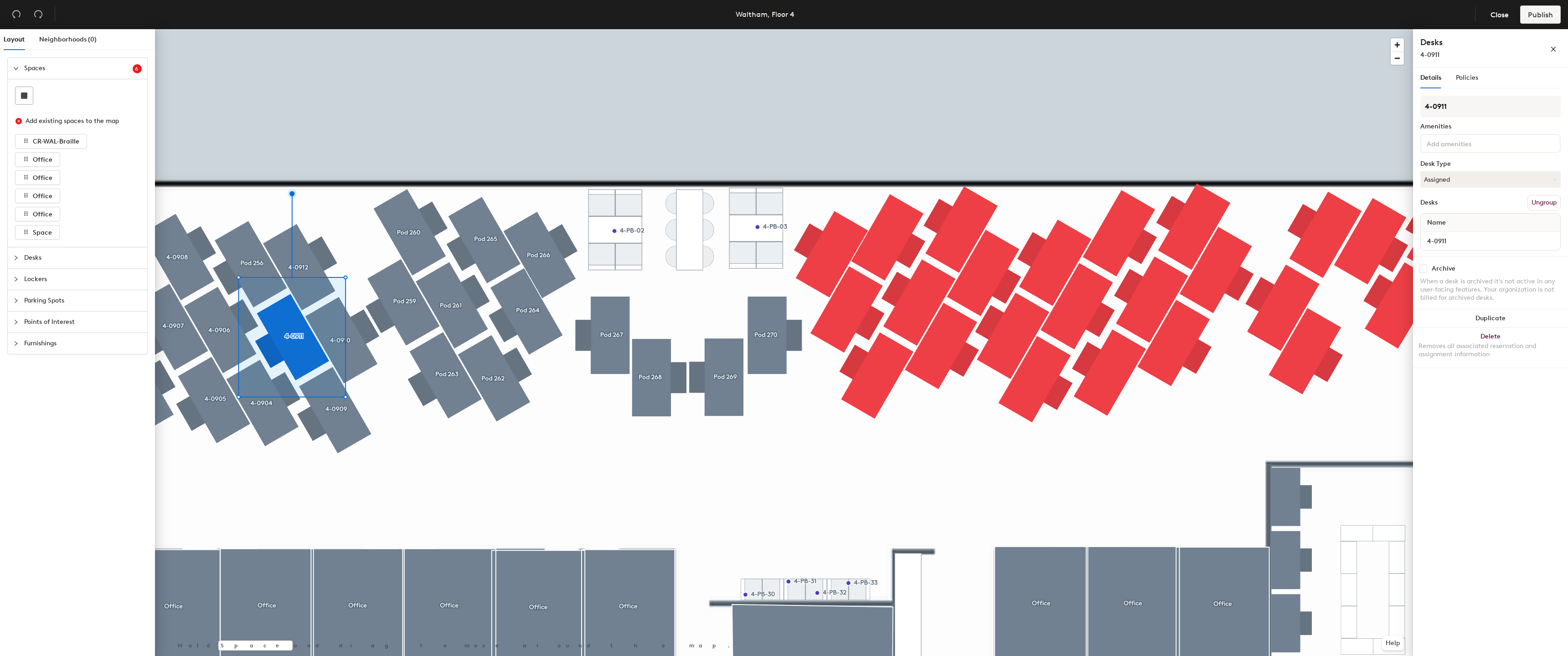
click at [304, 29] on div at bounding box center [784, 29] width 1258 height 0
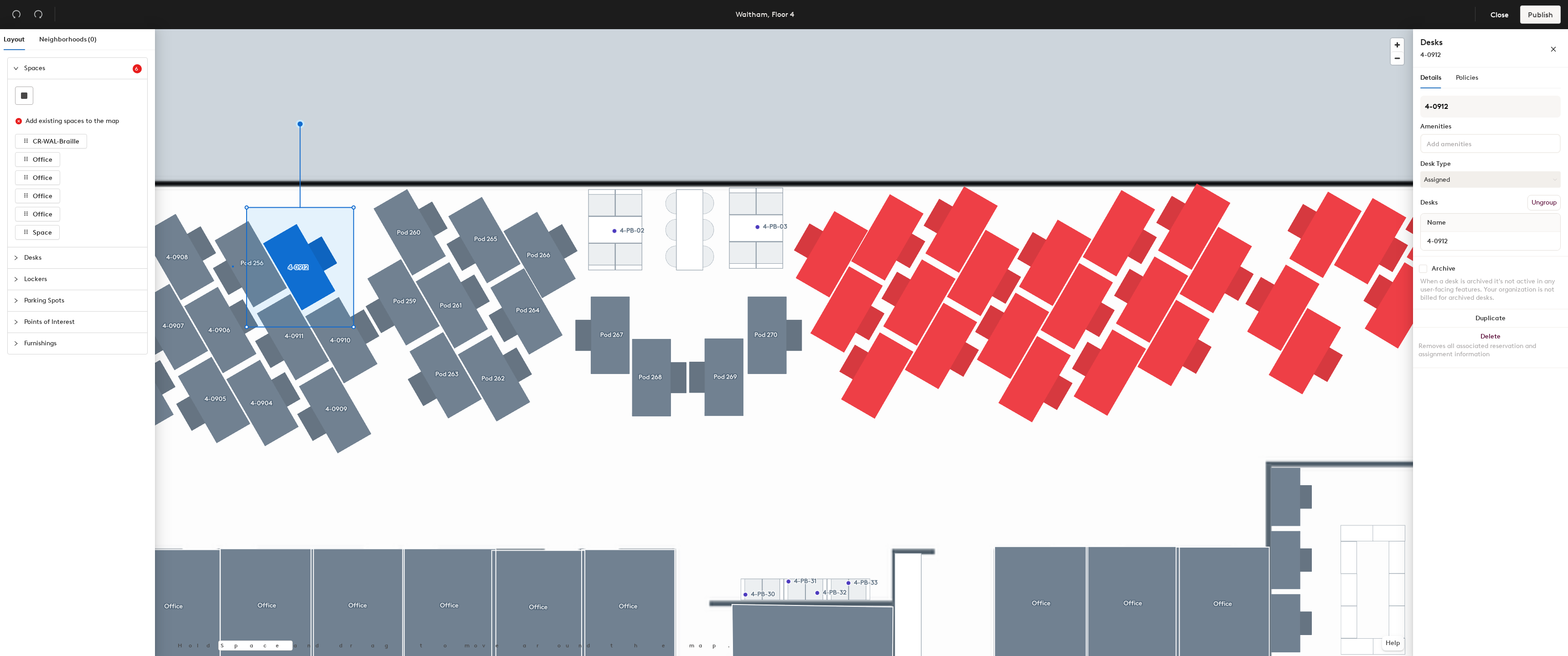
click at [232, 29] on div at bounding box center [784, 29] width 1258 height 0
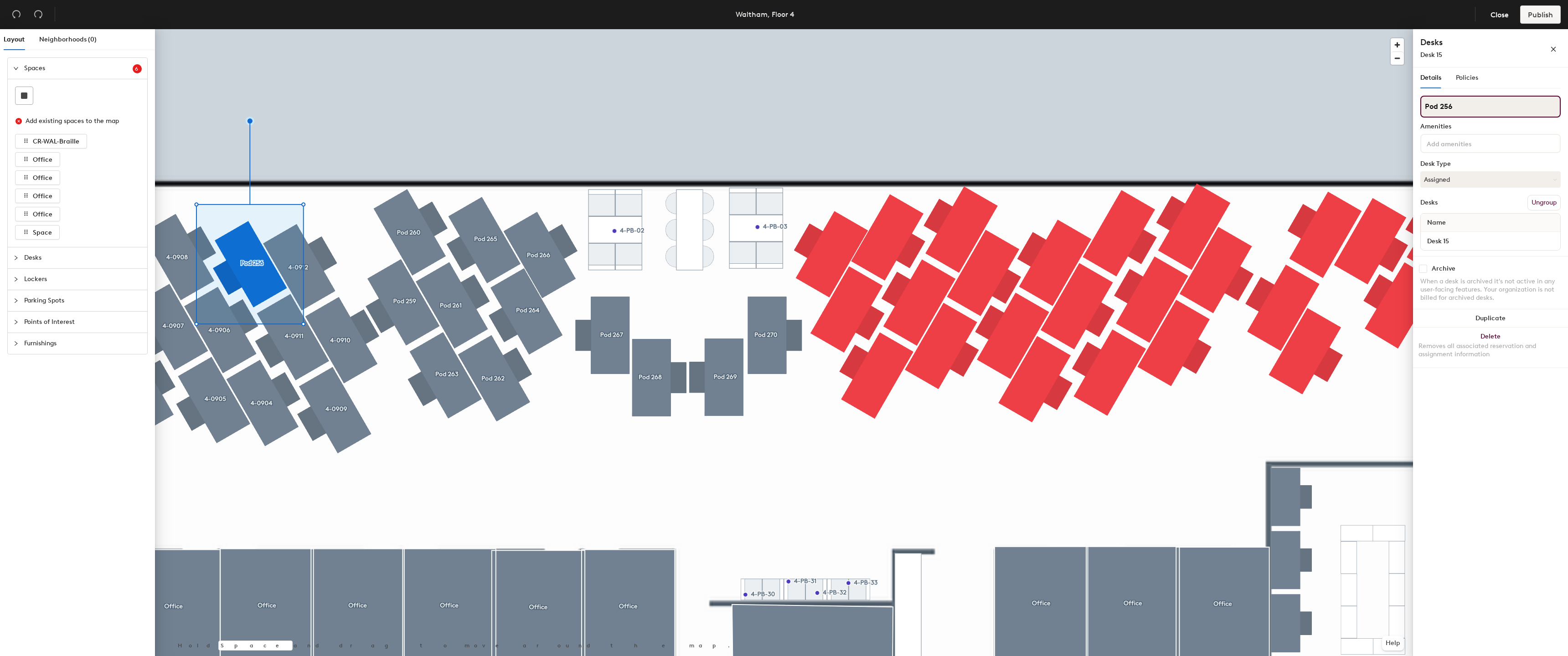
click at [1454, 111] on input "Pod 256" at bounding box center [1490, 107] width 141 height 22
paste input "4-09"
type input "4-0913"
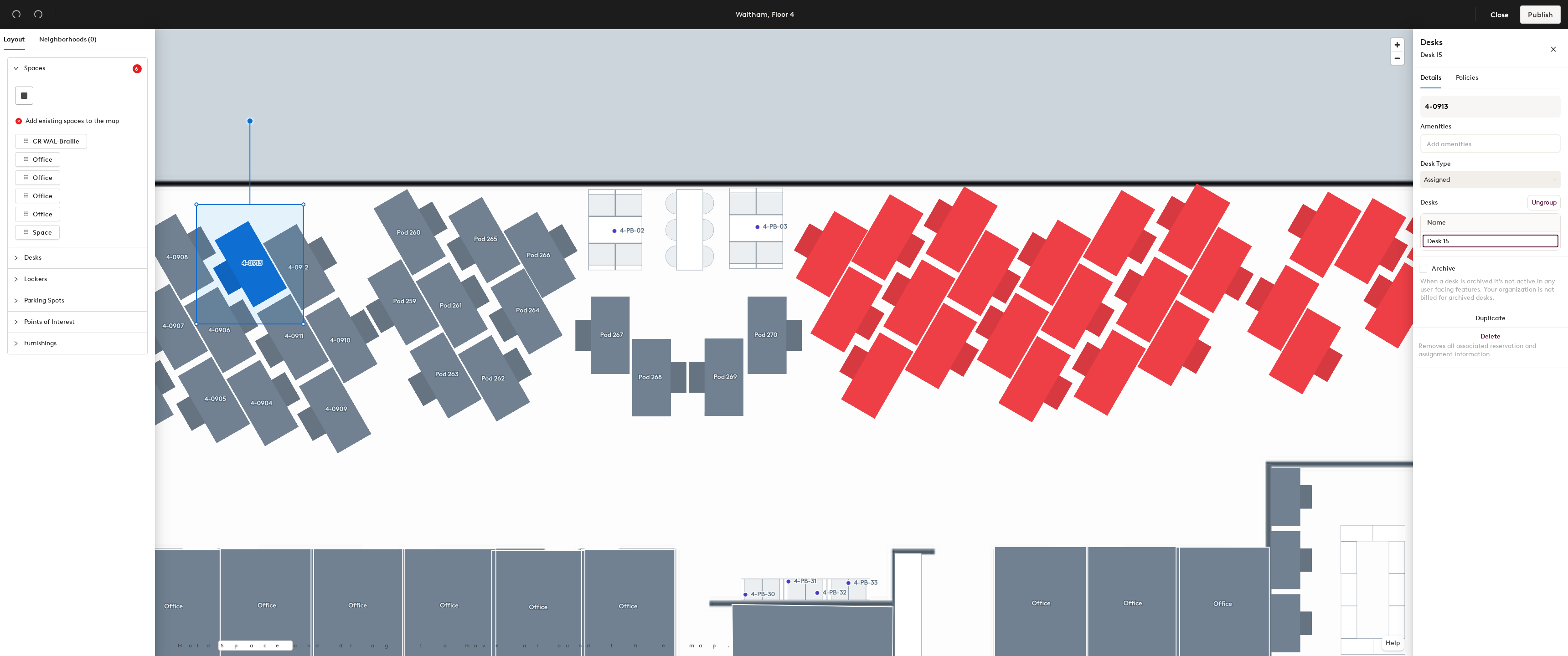
click at [1459, 238] on input "Desk 15" at bounding box center [1491, 241] width 136 height 13
paste input "4-09"
type input "4-0913"
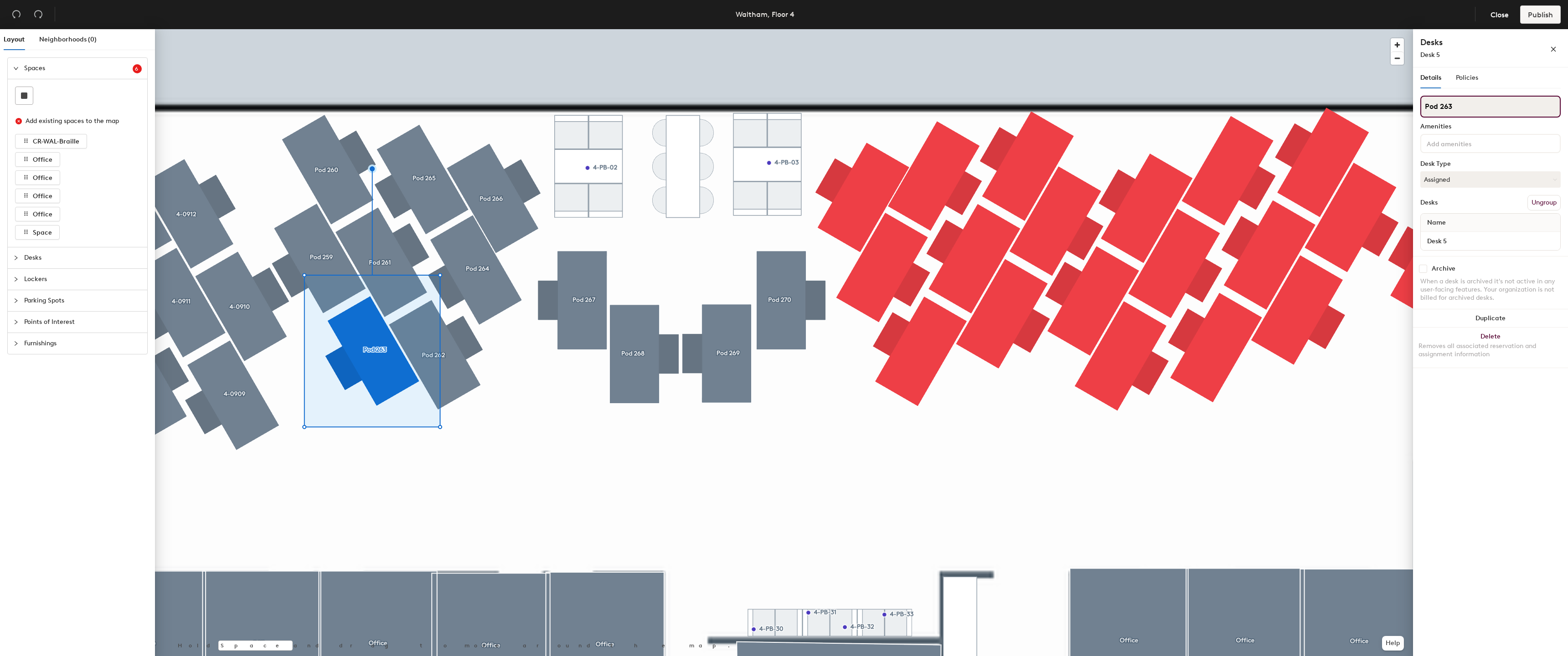
click at [1519, 109] on input "Pod 263" at bounding box center [1490, 107] width 141 height 22
paste input "4-09"
type input "4-0915"
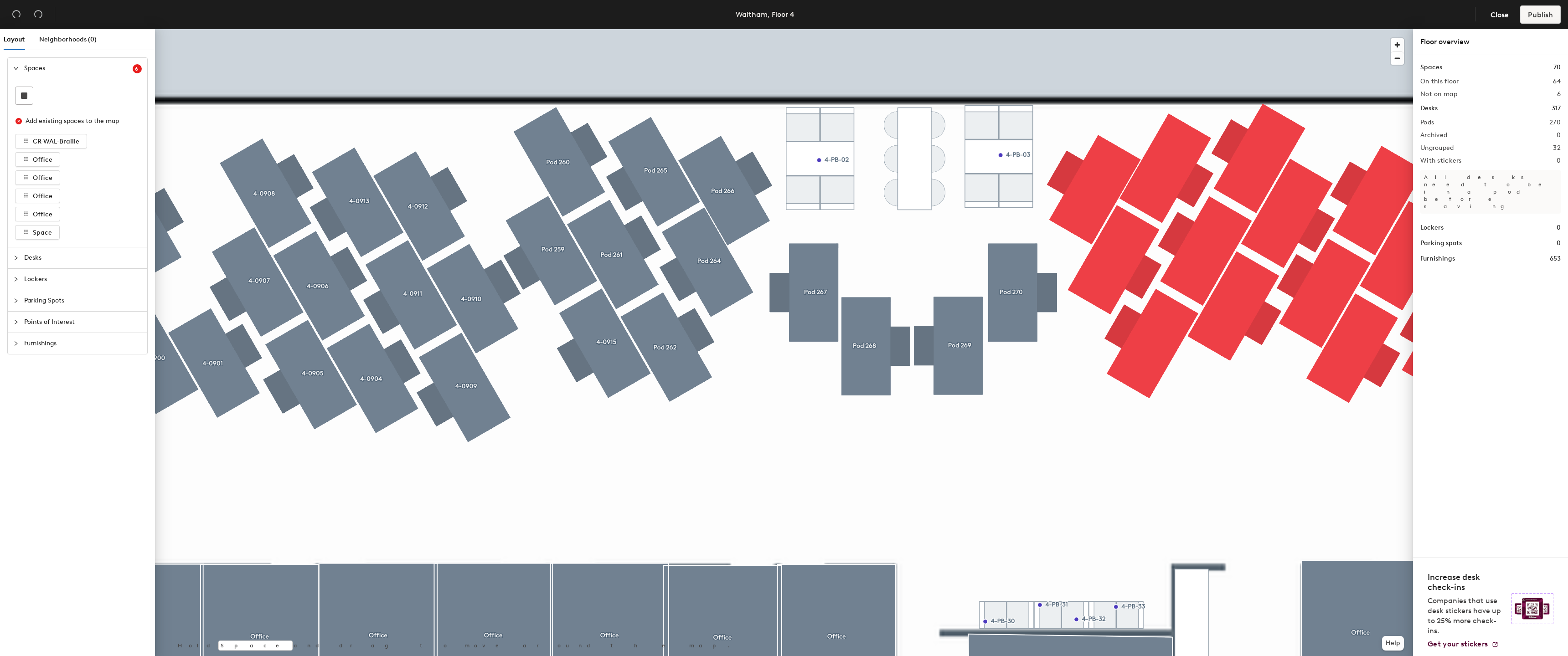
click at [522, 29] on div at bounding box center [784, 29] width 1258 height 0
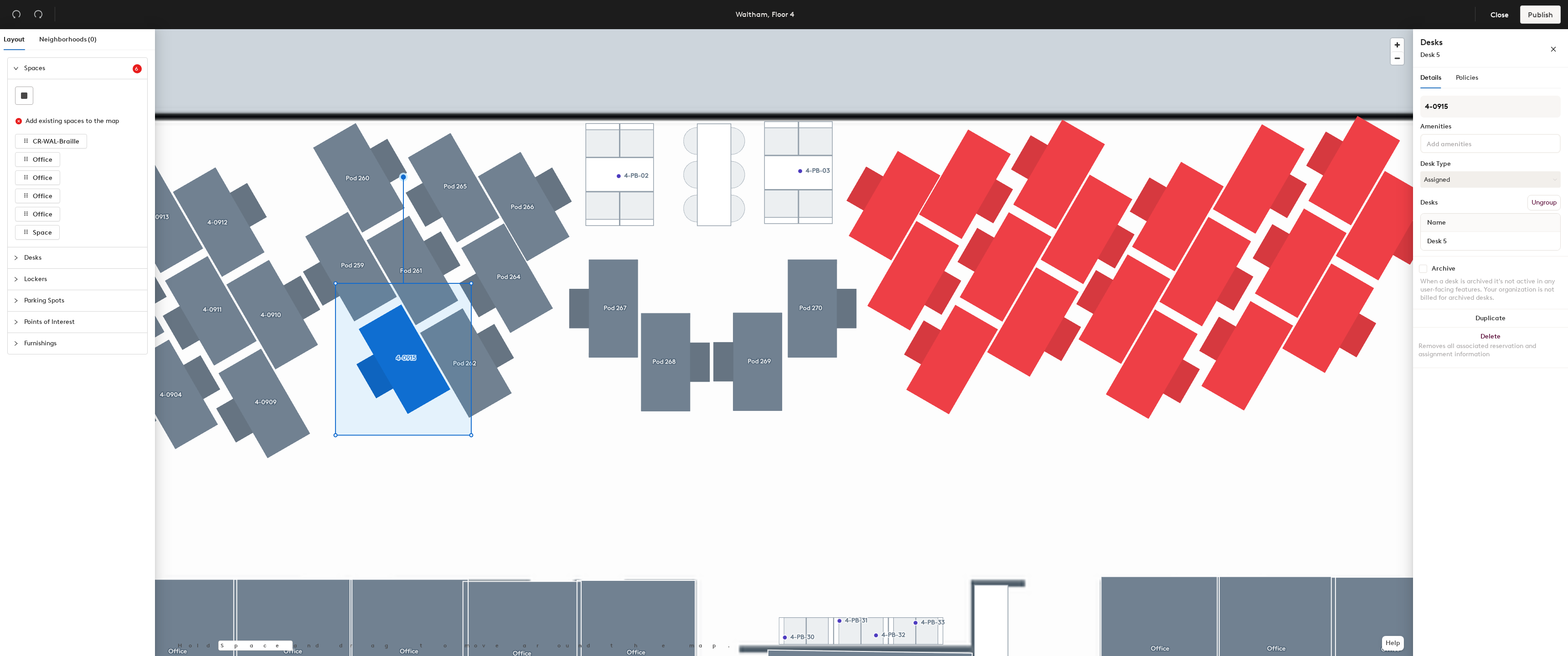
click at [1466, 231] on div "Name" at bounding box center [1491, 223] width 140 height 18
click at [1466, 233] on div "Desk 5" at bounding box center [1491, 241] width 140 height 18
click at [1462, 238] on input "Desk 5" at bounding box center [1491, 241] width 136 height 13
paste input "4-09"
type input "4-0915"
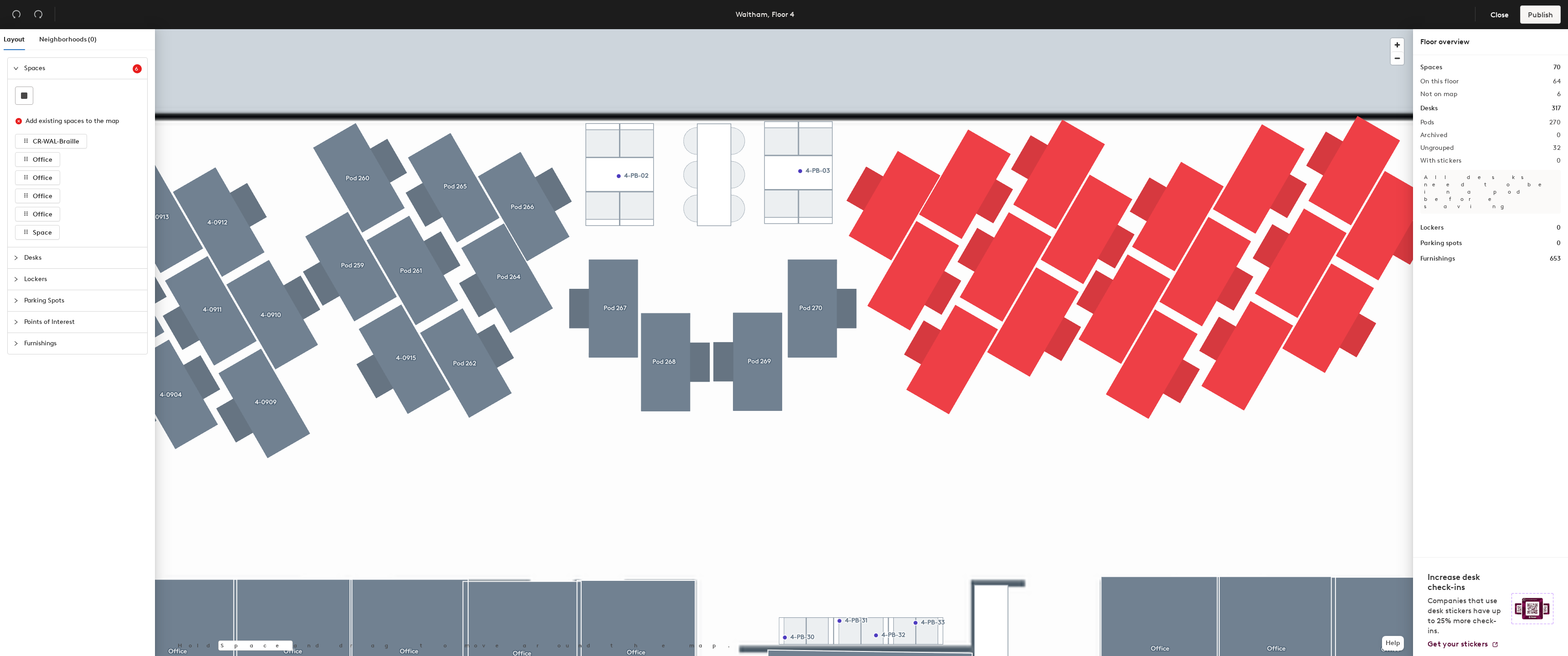
click at [483, 29] on div at bounding box center [784, 29] width 1258 height 0
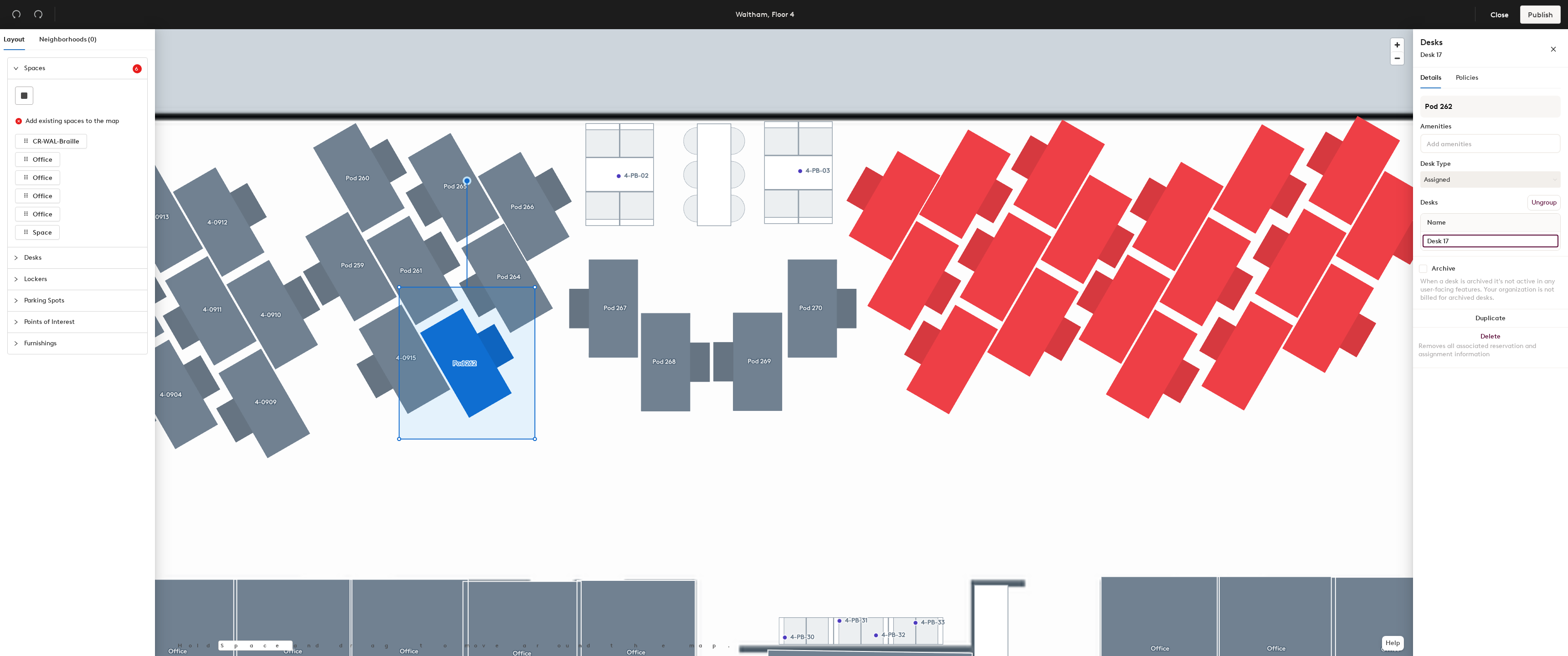
click at [1459, 239] on input "Desk 17" at bounding box center [1491, 241] width 136 height 13
paste input "4-09"
type input "4-0914"
click at [1435, 83] on div "Details" at bounding box center [1430, 77] width 21 height 21
click at [1443, 104] on input "Pod 262" at bounding box center [1490, 107] width 141 height 22
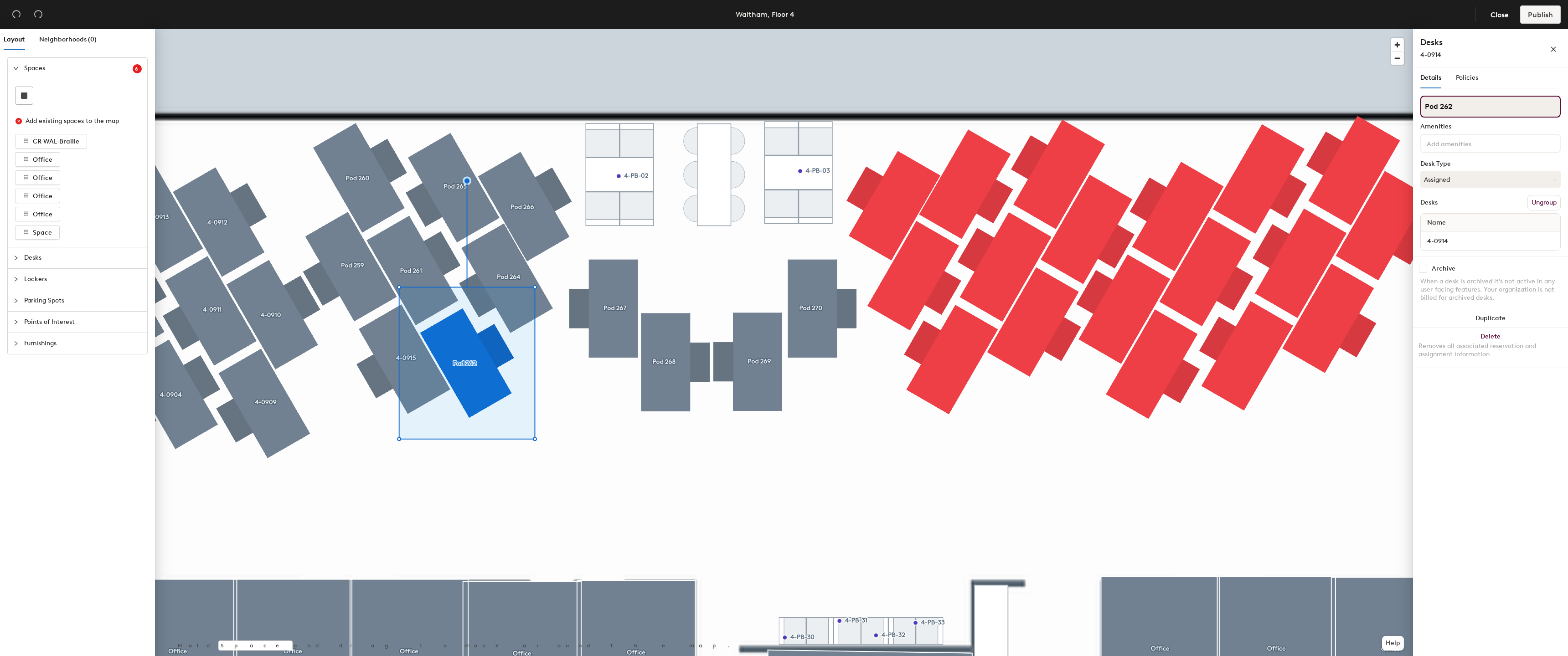
click at [1443, 104] on input "Pod 262" at bounding box center [1490, 107] width 141 height 22
paste input "4-09"
type input "4-0914"
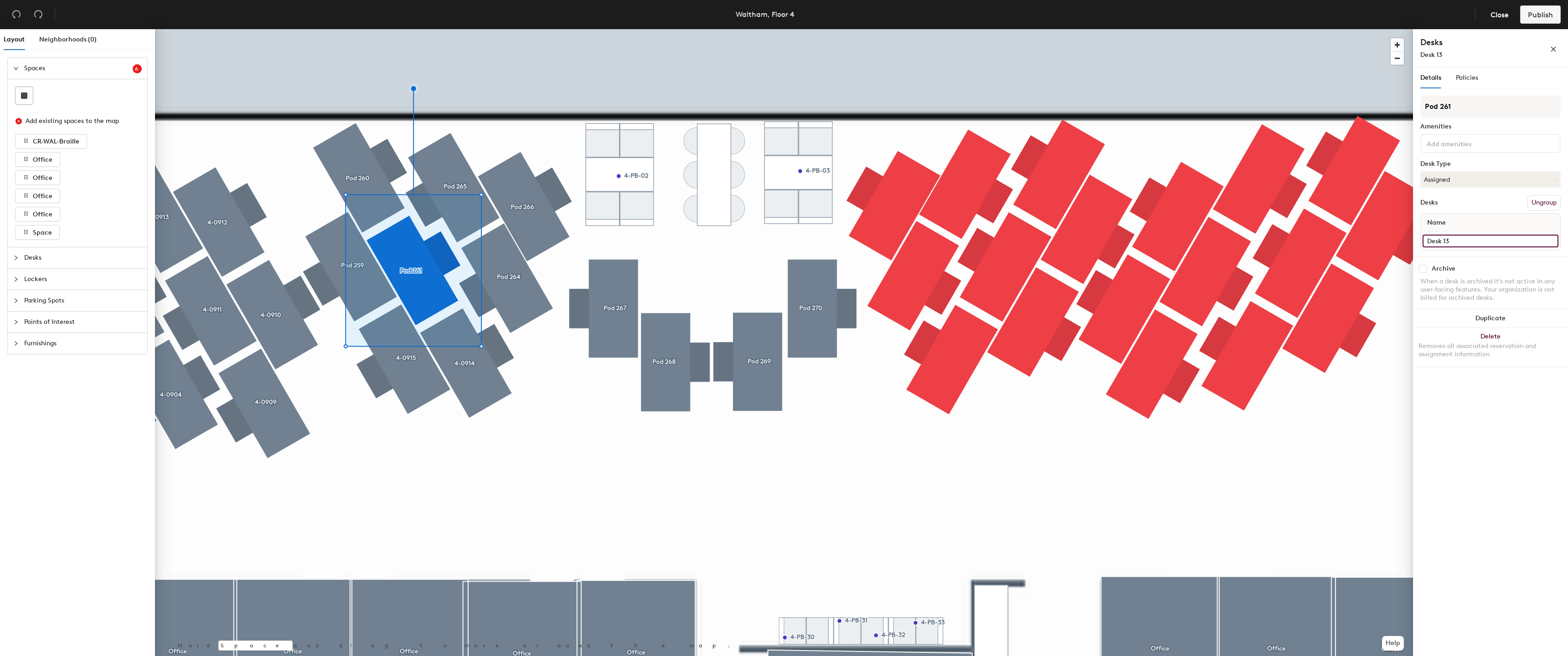
click at [1504, 234] on input "Desk 13" at bounding box center [1491, 241] width 136 height 13
paste input "4-09"
type input "4-0916"
click at [1496, 108] on input "Pod 261" at bounding box center [1490, 107] width 141 height 22
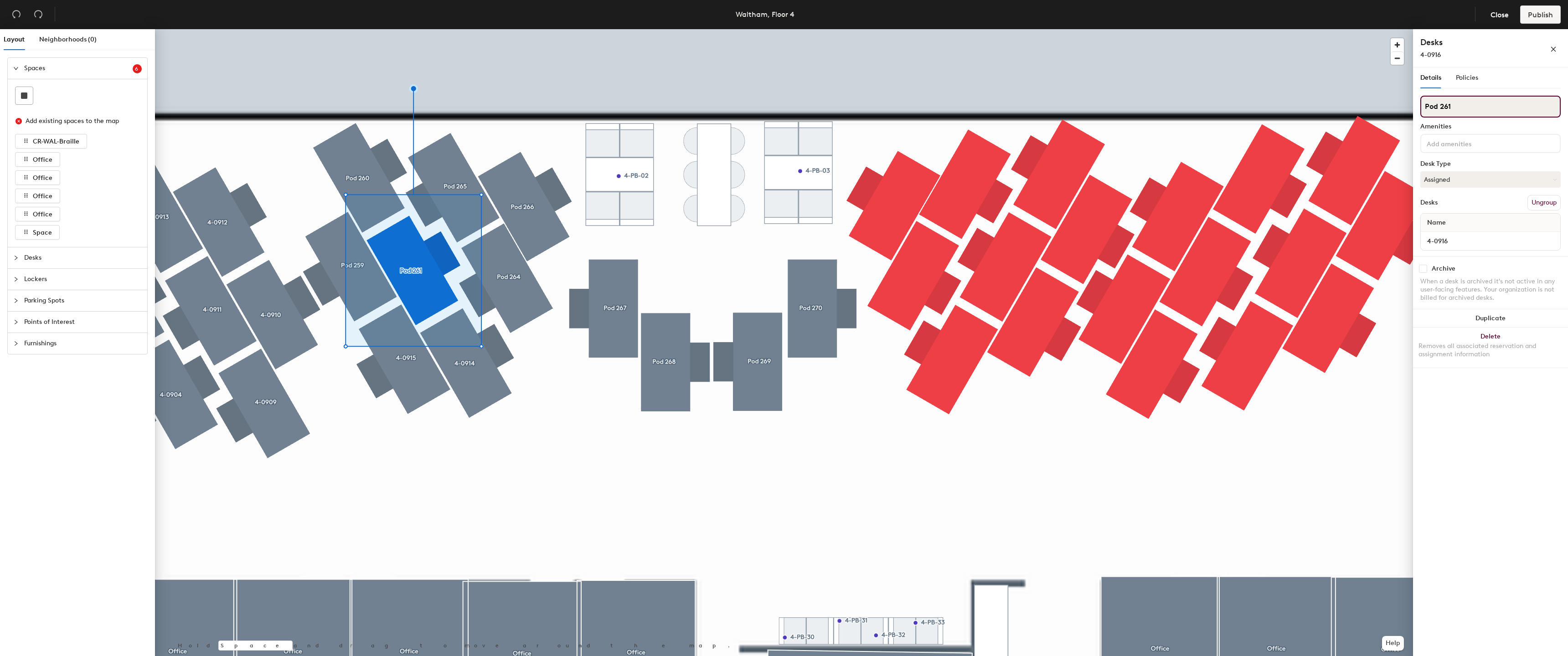
click at [1496, 108] on input "Pod 261" at bounding box center [1490, 107] width 141 height 22
paste input "4-09"
type input "4-0916"
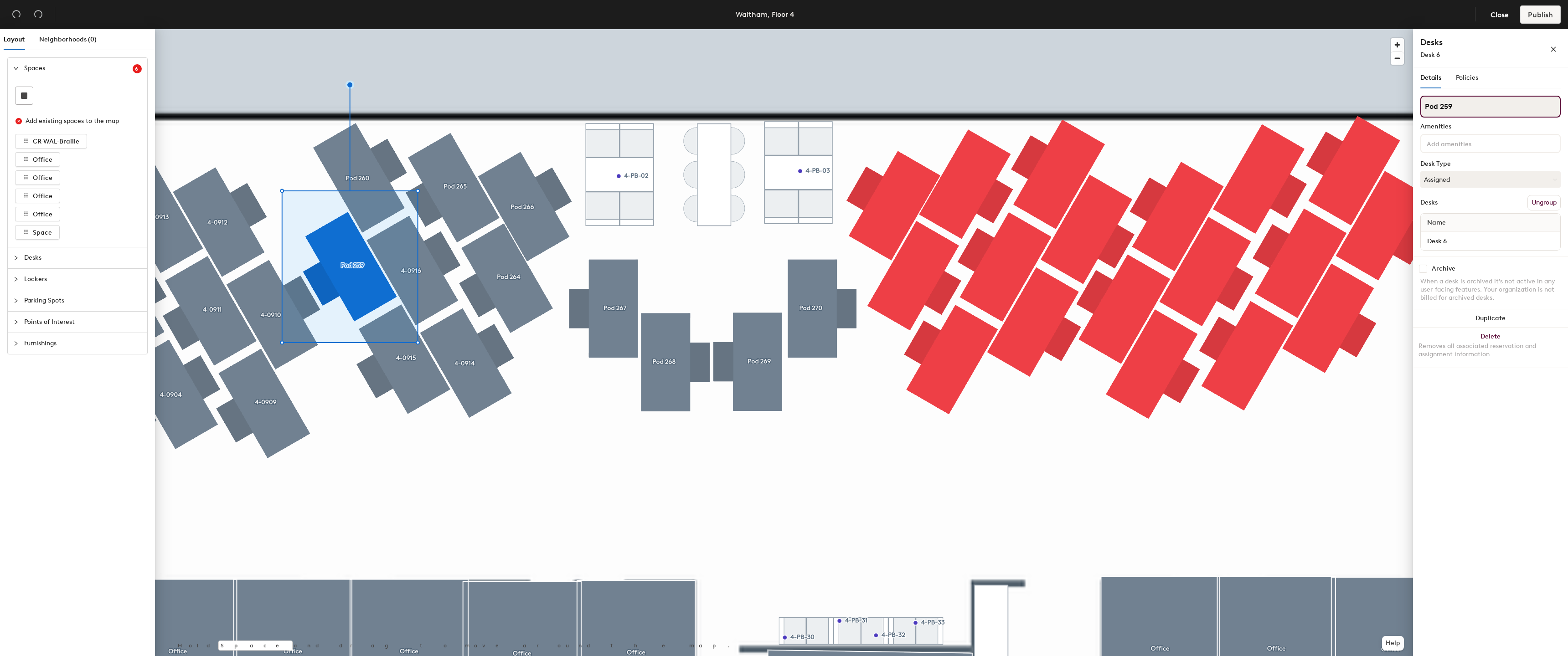
click at [1449, 102] on input "Pod 259" at bounding box center [1490, 107] width 141 height 22
paste input "4-0"
type input "4-0917"
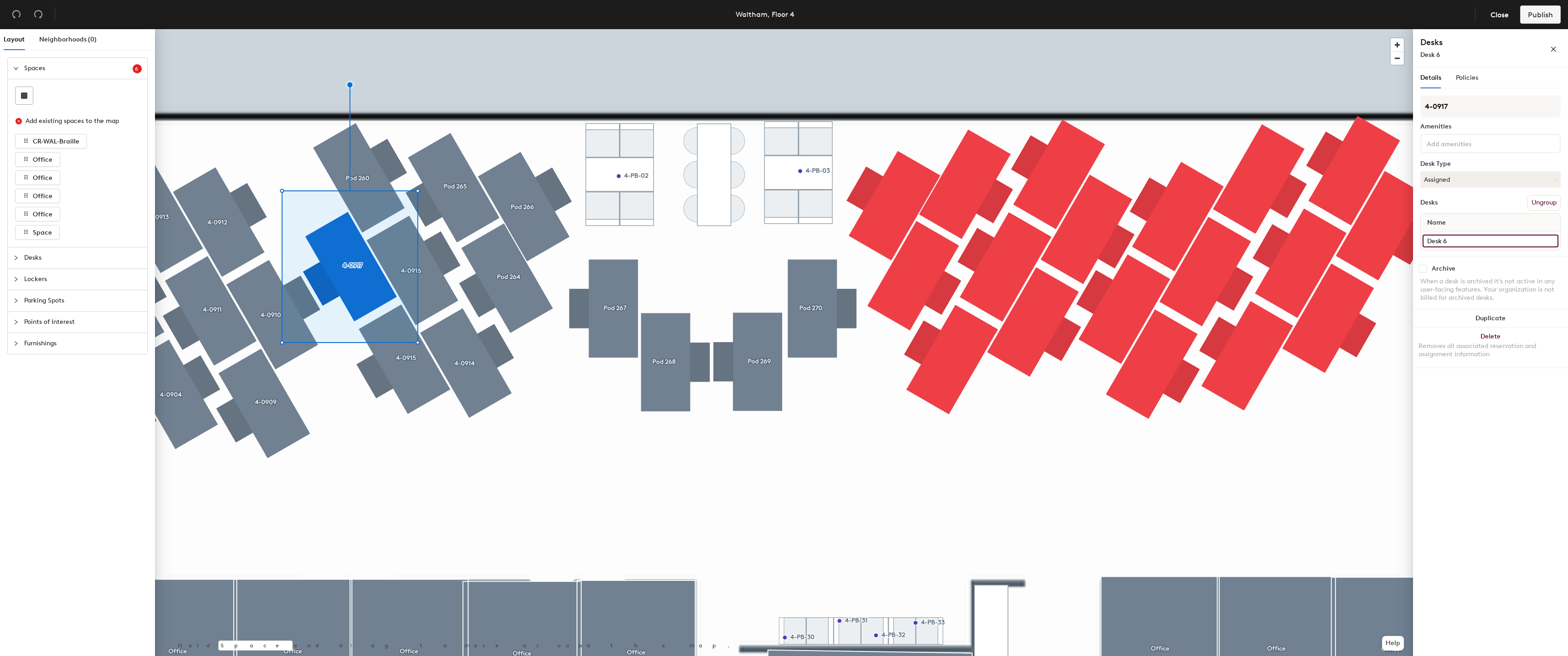
click at [1450, 242] on input "Desk 6" at bounding box center [1491, 241] width 136 height 13
paste input "4-09"
type input "4-0917"
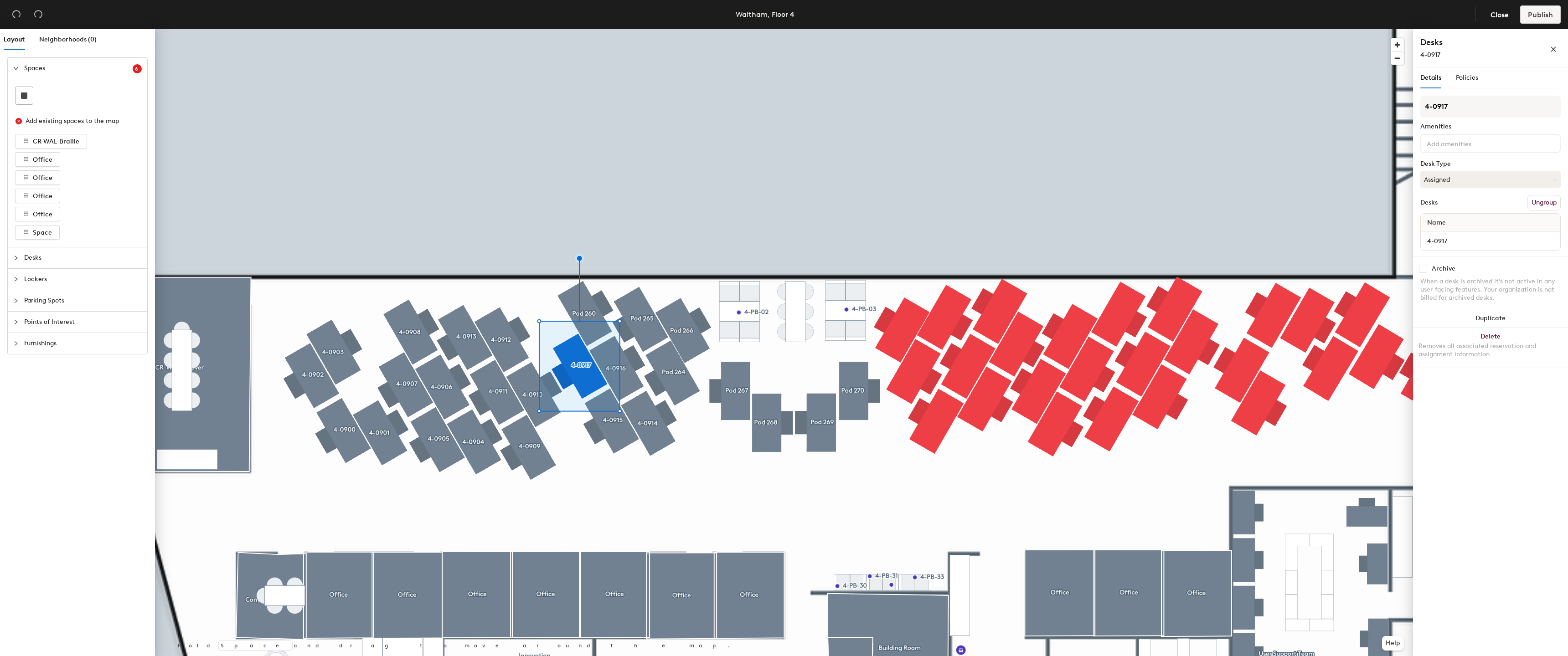
type input "4-0917"
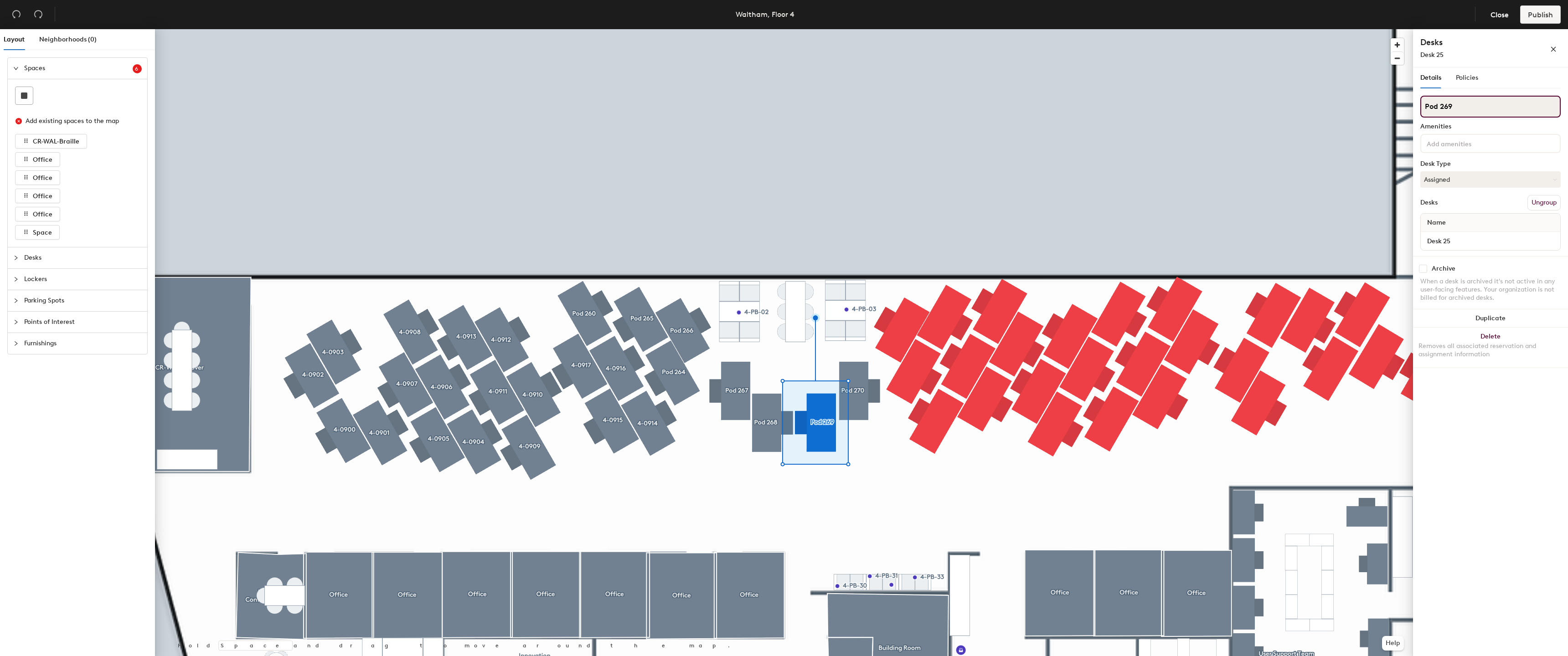
click at [1487, 115] on input "Pod 269" at bounding box center [1490, 107] width 141 height 22
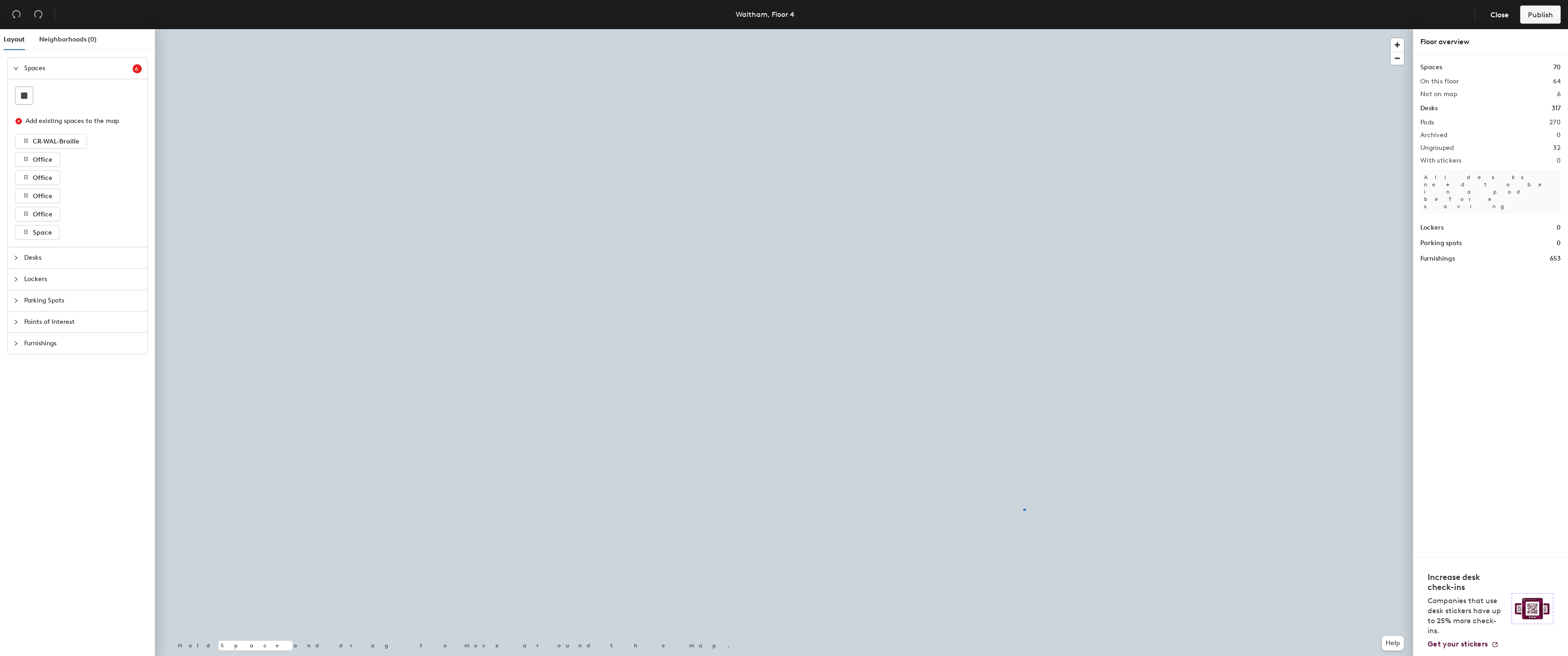
click at [1023, 29] on div at bounding box center [784, 29] width 1258 height 0
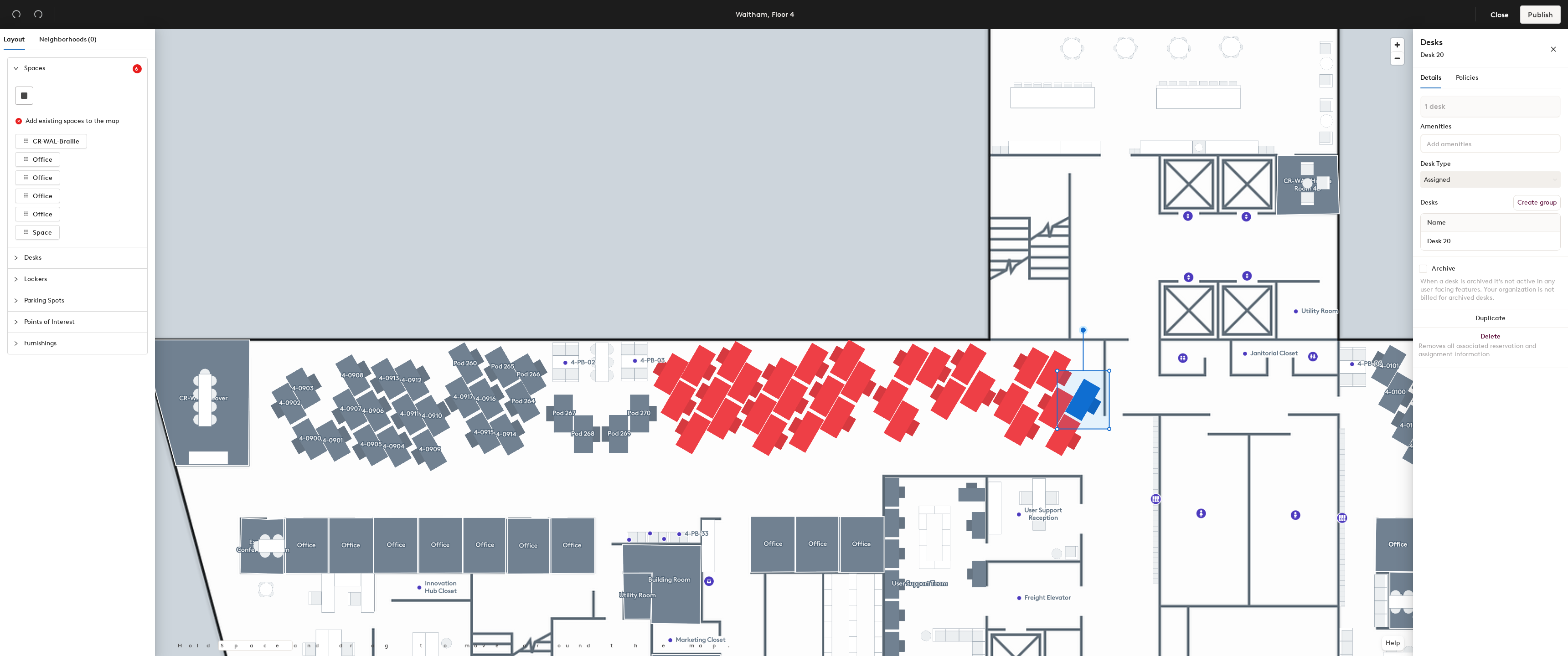
click at [1528, 198] on button "Create group" at bounding box center [1537, 202] width 48 height 16
drag, startPoint x: 1529, startPoint y: 216, endPoint x: 1534, endPoint y: 209, distance: 8.6
click at [1529, 216] on div "Name" at bounding box center [1491, 223] width 140 height 18
click at [1534, 209] on button "Create group" at bounding box center [1537, 202] width 48 height 16
click at [488, 29] on div at bounding box center [784, 29] width 1258 height 0
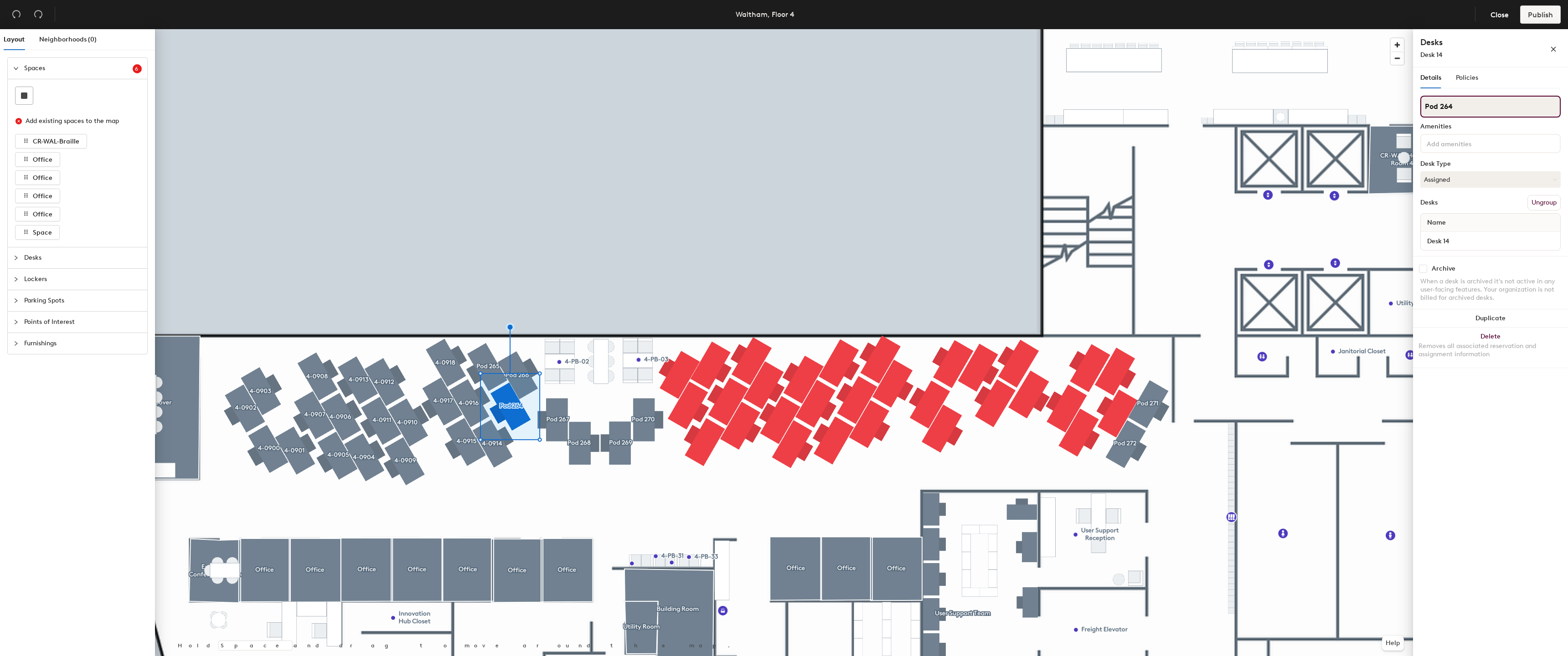
click at [1513, 109] on input "Pod 264" at bounding box center [1490, 107] width 141 height 22
paste input "4-09"
type input "4-0919"
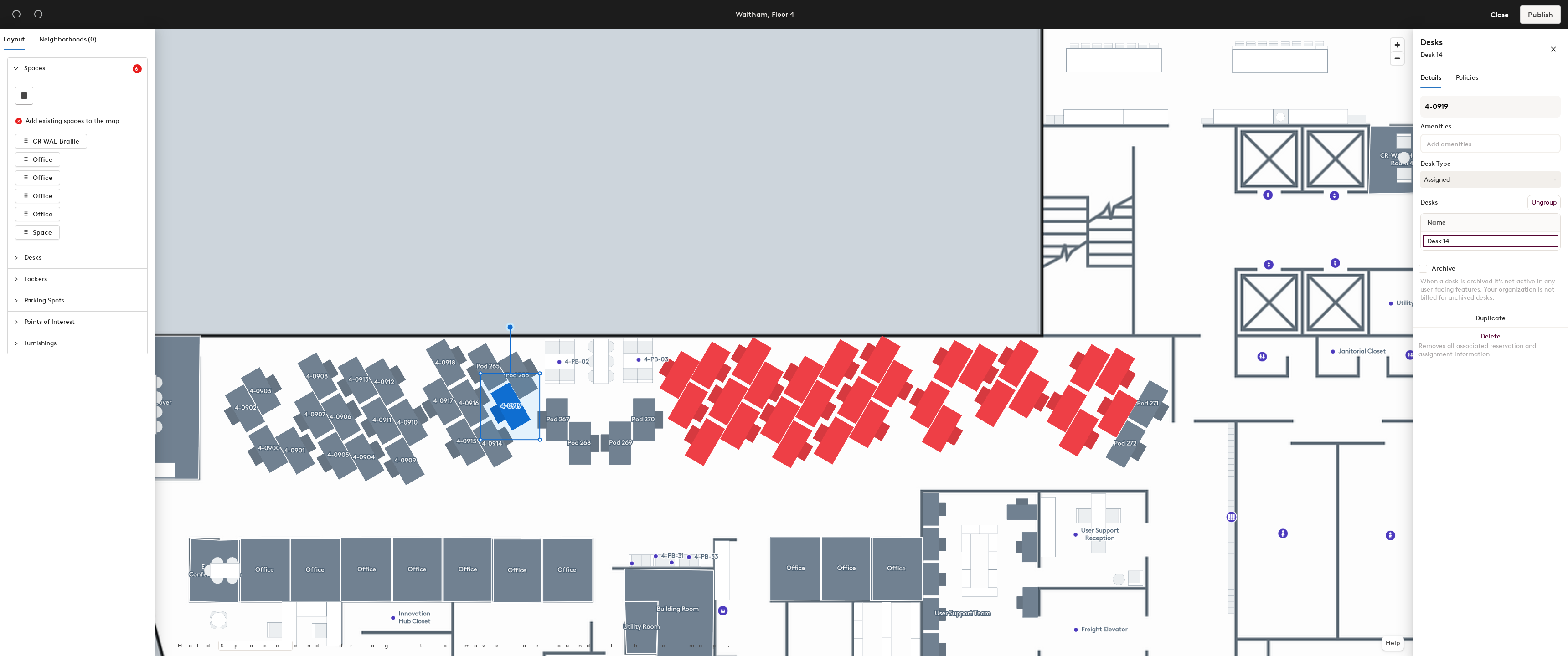
click at [1503, 244] on input "Desk 14" at bounding box center [1491, 241] width 136 height 13
paste input "4-09"
type input "4-0919"
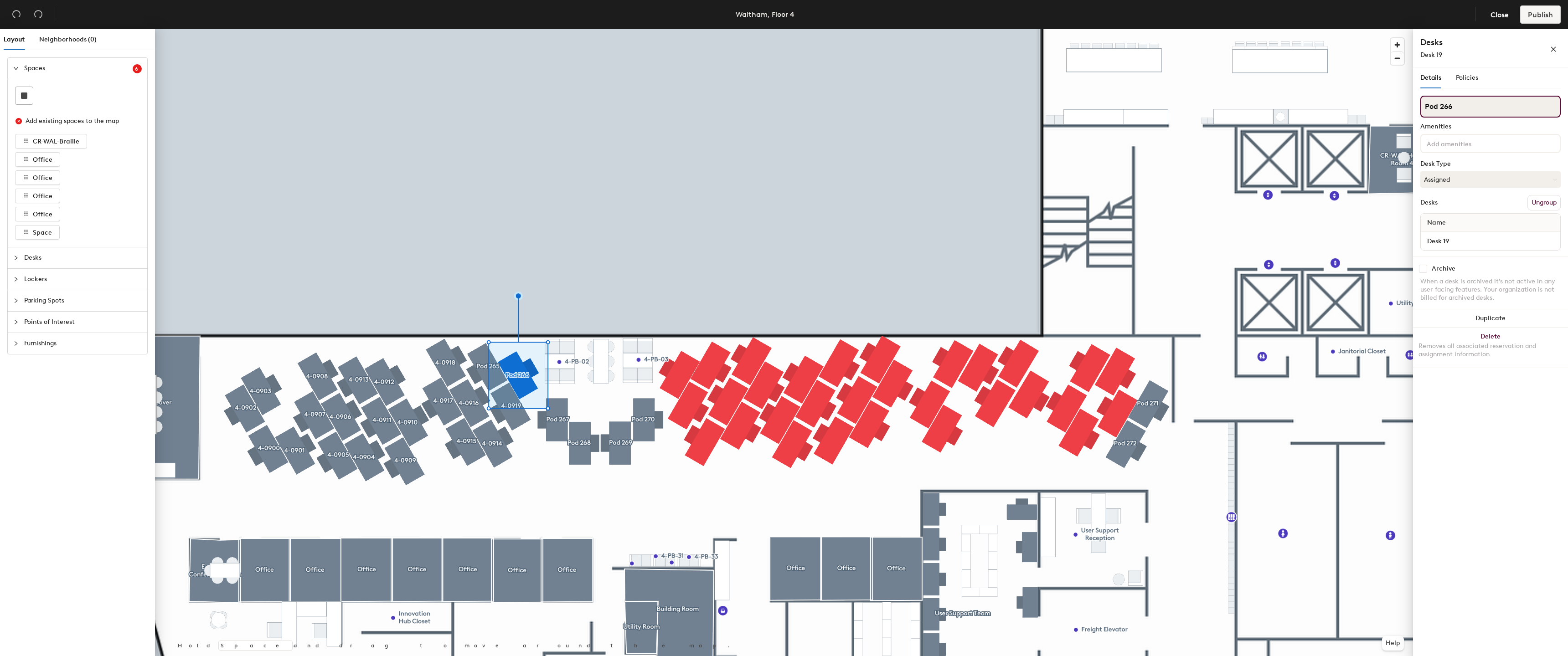
click at [1488, 101] on input "Pod 266" at bounding box center [1490, 107] width 141 height 22
paste input "4-09"
type input "4-0920"
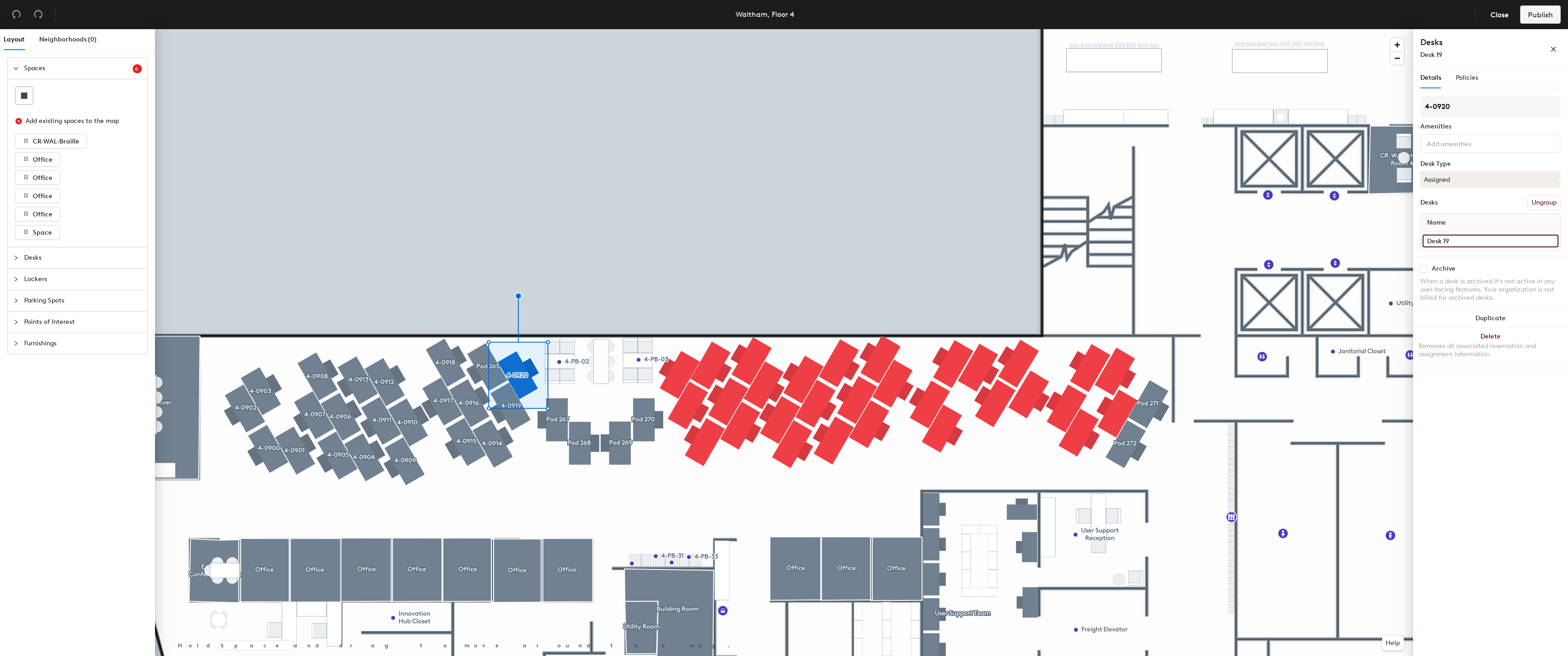
click at [1465, 239] on input "Desk 19" at bounding box center [1491, 241] width 136 height 13
paste input "4-0"
type input "4-0920"
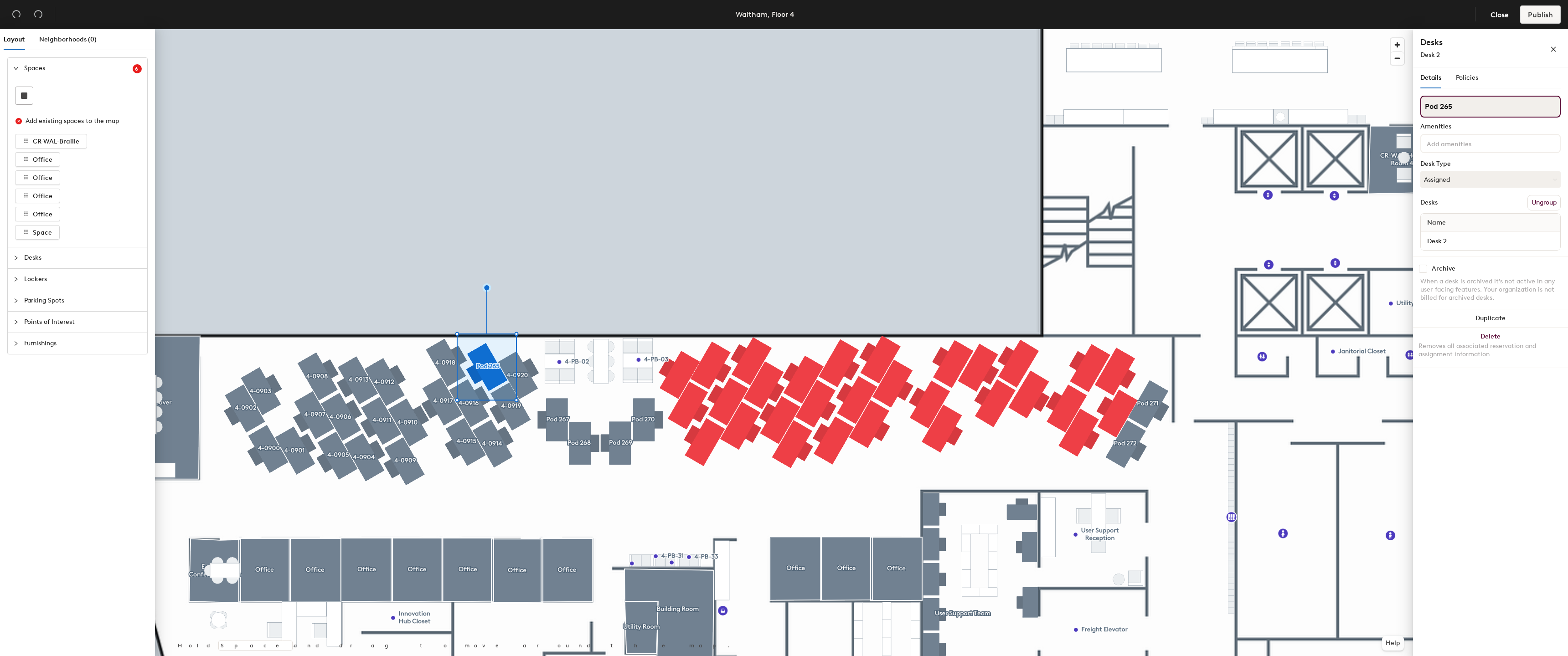
click at [1464, 106] on input "Pod 265" at bounding box center [1490, 107] width 141 height 22
paste input "4-09"
type input "4-0921"
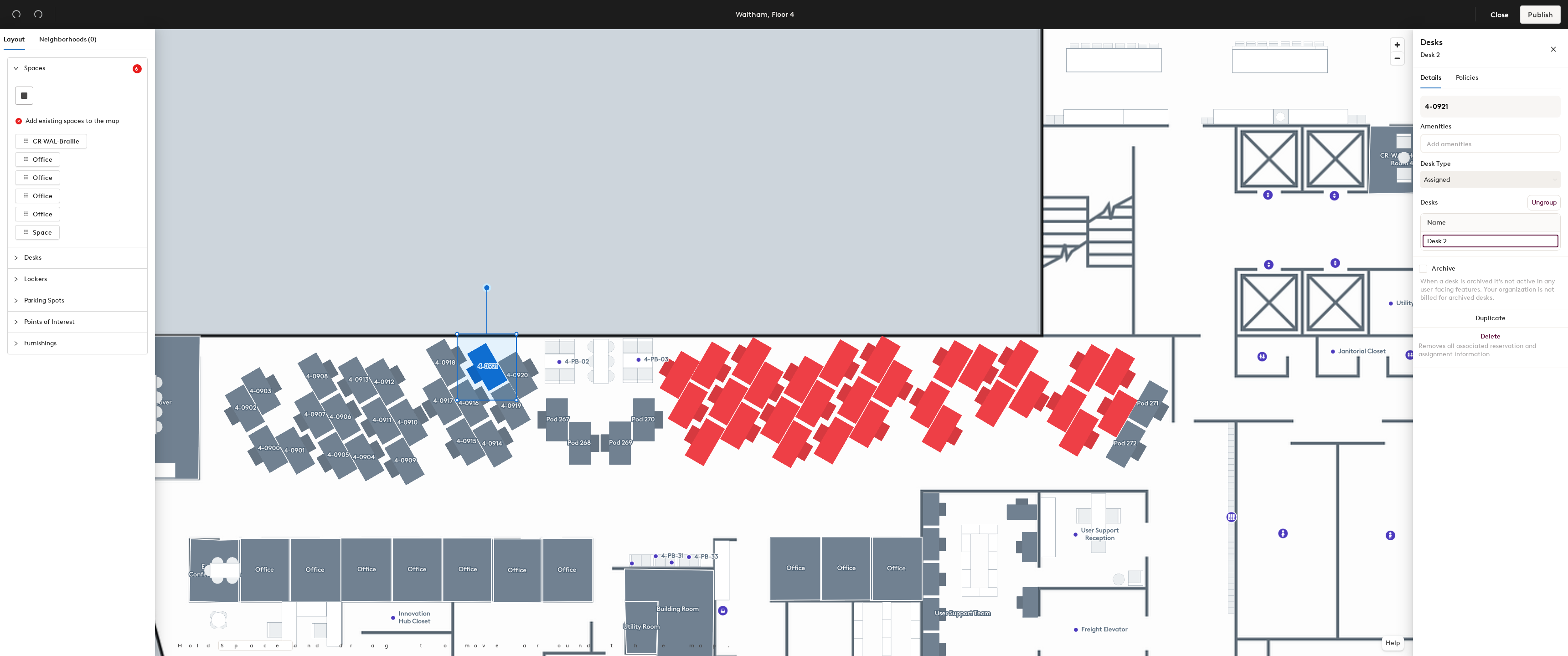
click at [1455, 244] on input "Desk 2" at bounding box center [1491, 241] width 136 height 13
paste input "4-09"
type input "4-0921"
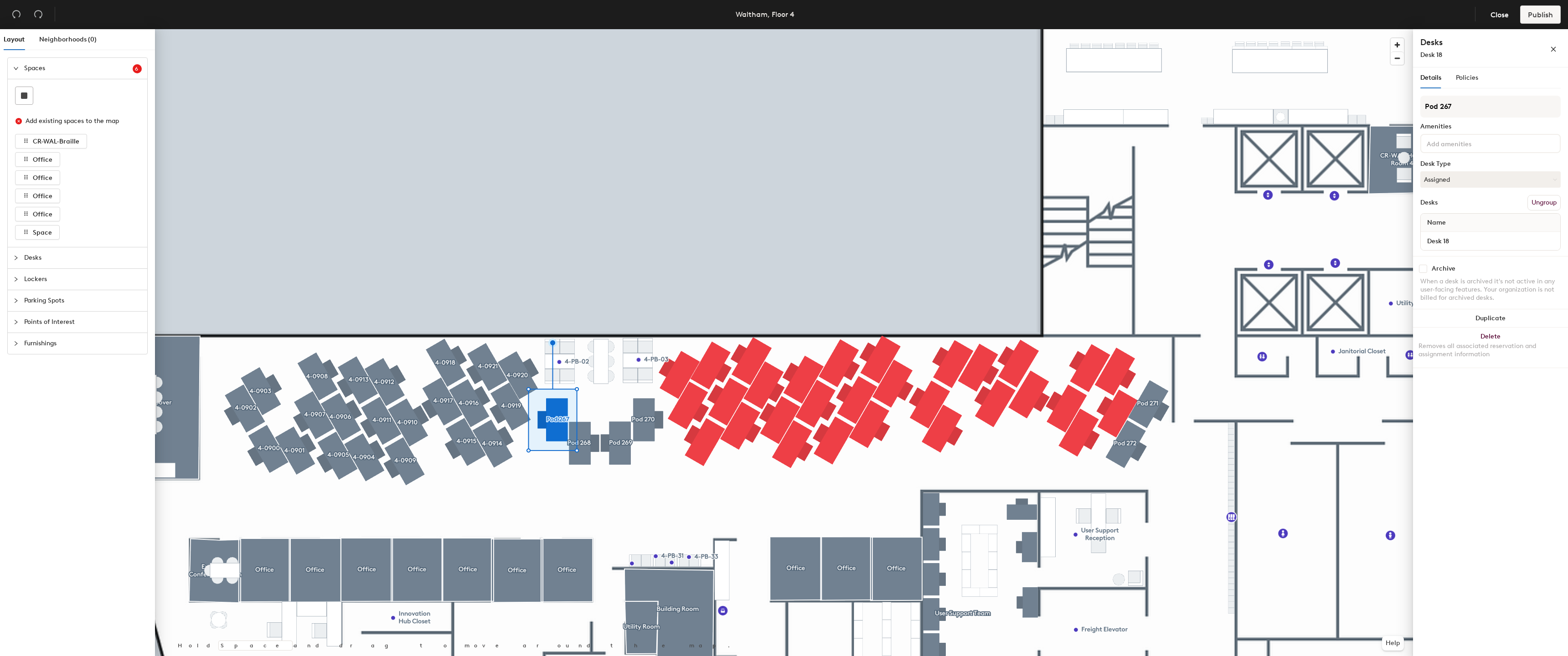
click at [1519, 121] on div "Pod 267 Amenities Desk Type Assigned Desks Ungroup Name Desk 18" at bounding box center [1490, 175] width 141 height 161
click at [1518, 117] on input "Pod 267" at bounding box center [1490, 107] width 141 height 22
paste input "4-09"
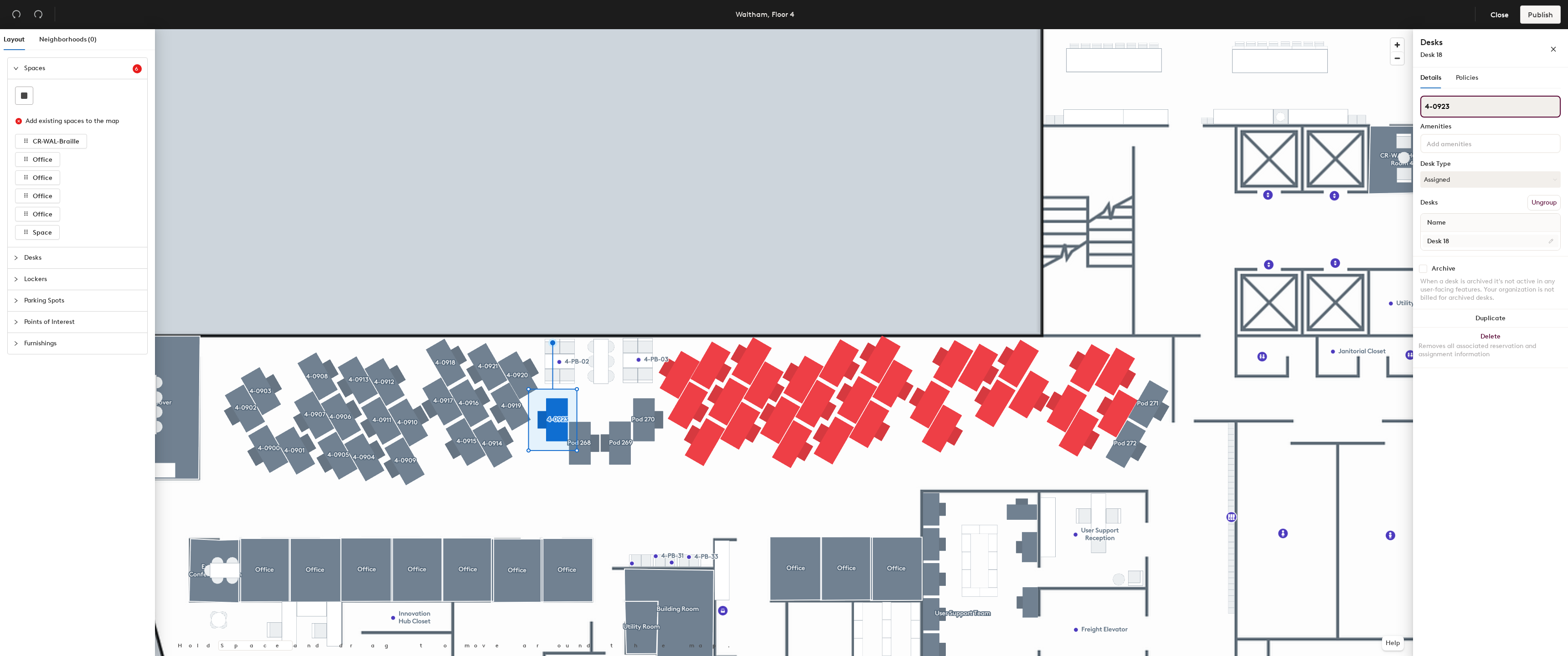
type input "4-0923"
click at [1460, 242] on input "Desk 18" at bounding box center [1491, 241] width 136 height 13
paste input "4-09"
type input "4-0923"
click at [845, 29] on div at bounding box center [784, 29] width 1258 height 0
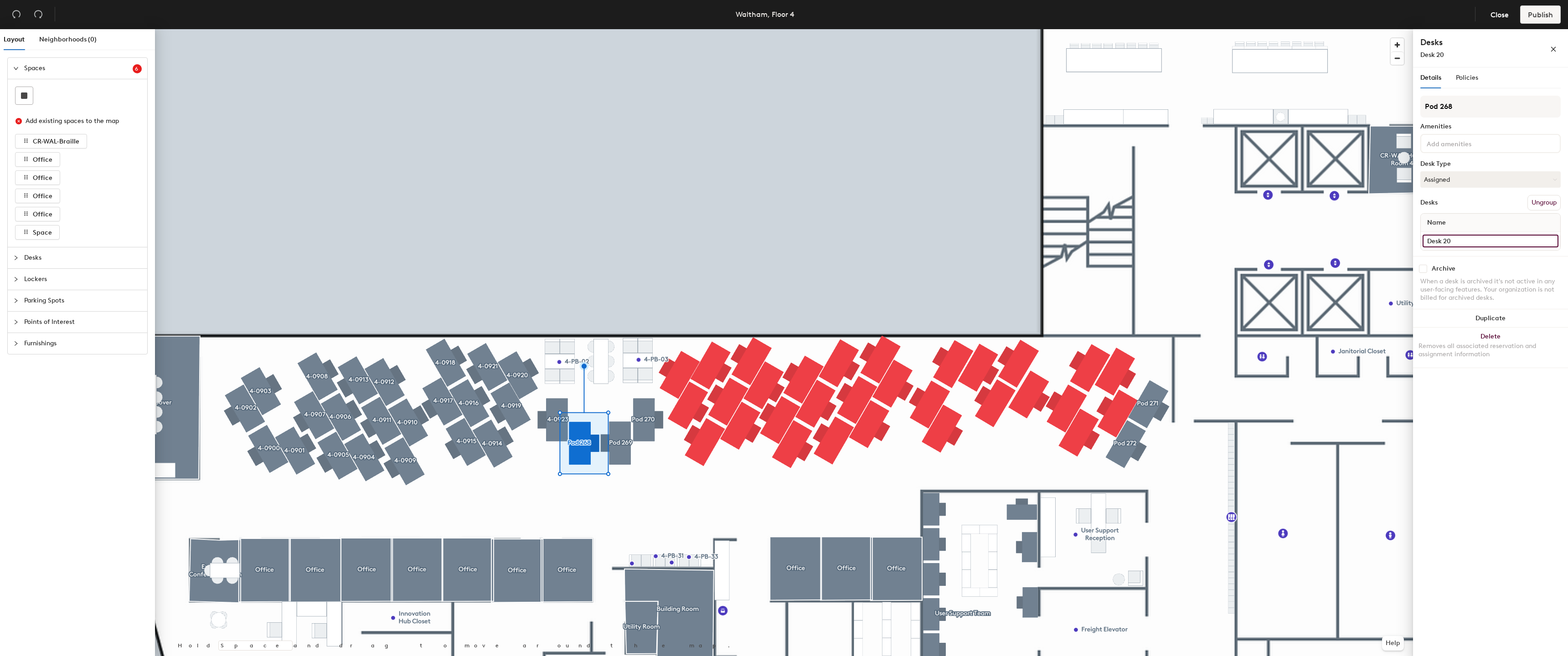
click at [1466, 244] on input "Desk 20" at bounding box center [1491, 241] width 136 height 13
paste input "4-09"
type input "4-0922"
click at [1461, 107] on input "Pod 268" at bounding box center [1490, 107] width 141 height 22
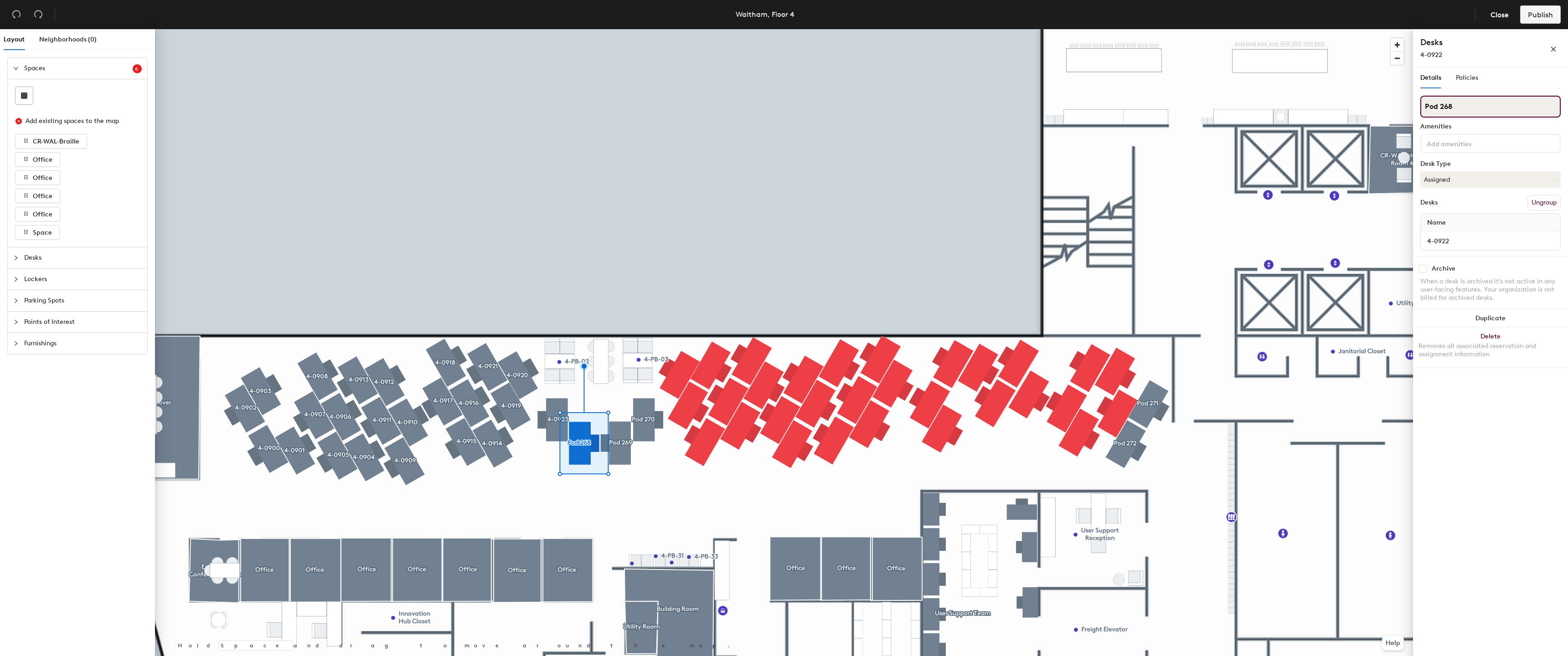
click at [1461, 107] on input "Pod 268" at bounding box center [1490, 107] width 141 height 22
paste input "4-09"
type input "4-0922"
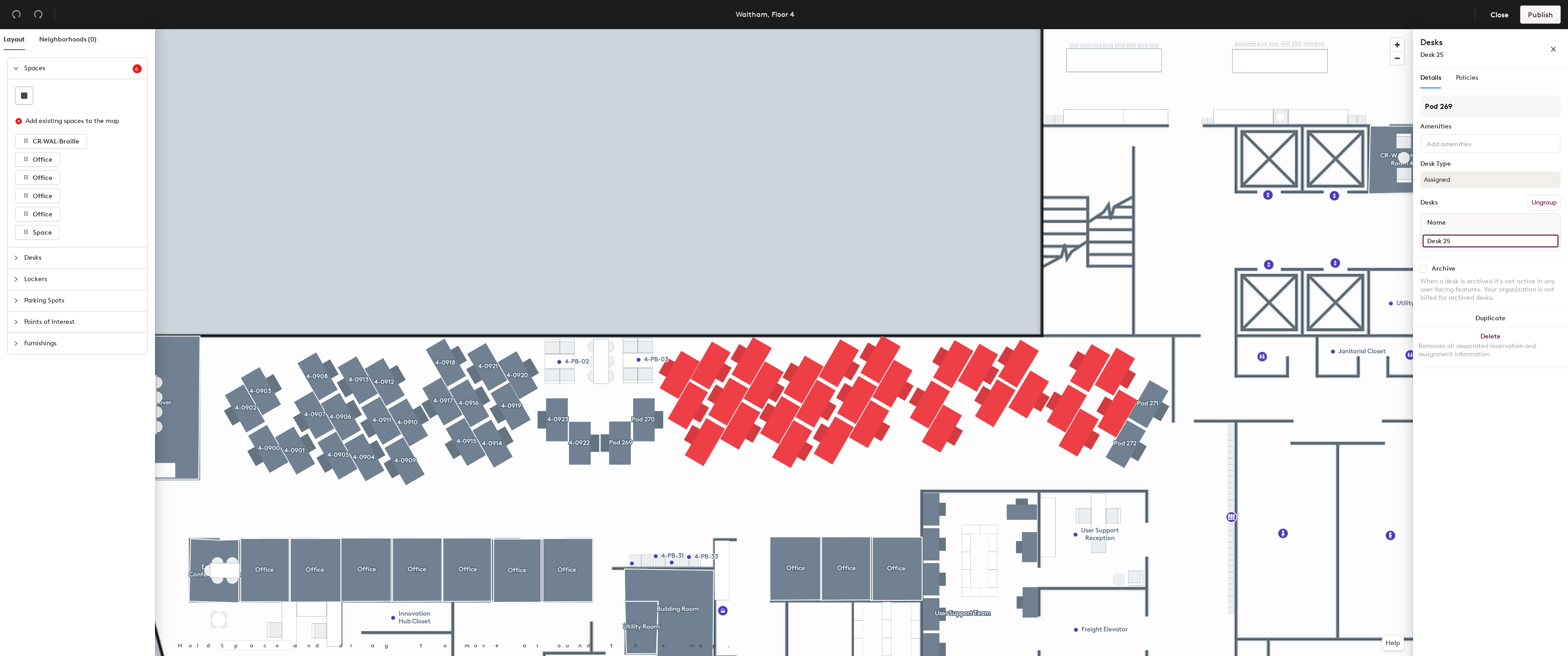
click at [1446, 245] on input "Desk 25" at bounding box center [1491, 241] width 136 height 13
paste input "4-09"
type input "4-0924"
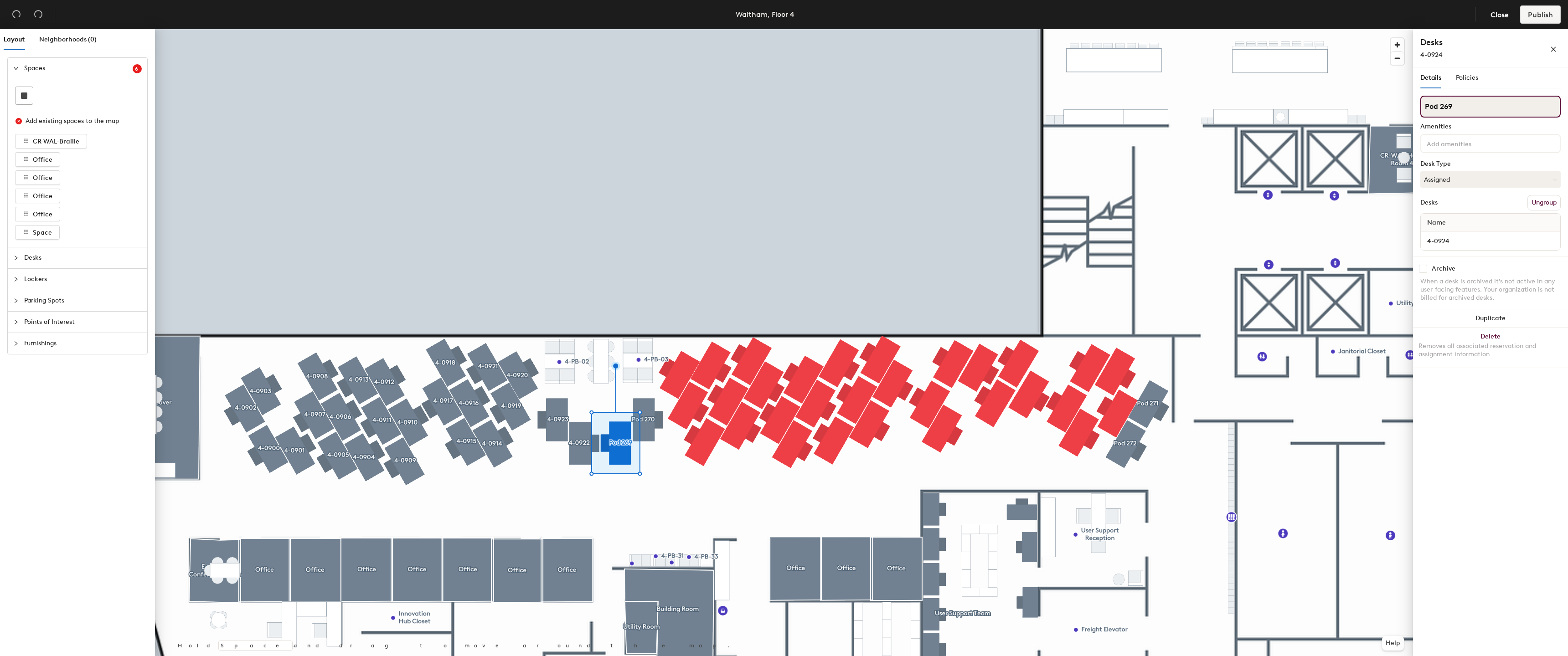
click at [1500, 109] on input "Pod 269" at bounding box center [1490, 107] width 141 height 22
paste input "4-09"
type input "4-0924"
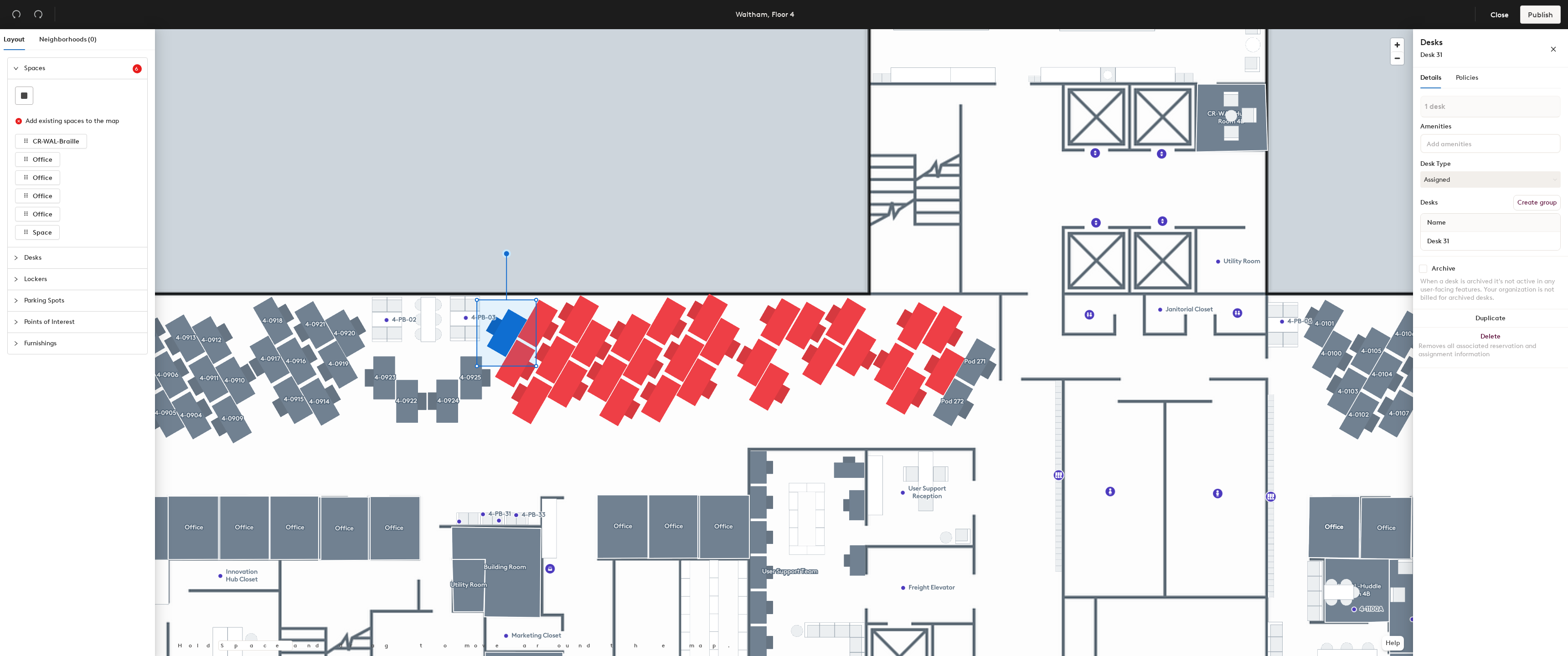
click at [1522, 205] on button "Create group" at bounding box center [1537, 202] width 48 height 16
click at [1541, 203] on button "Create group" at bounding box center [1537, 202] width 48 height 16
click at [1518, 203] on button "Create group" at bounding box center [1537, 202] width 48 height 16
click at [1552, 201] on button "Create group" at bounding box center [1537, 202] width 48 height 16
drag, startPoint x: 1498, startPoint y: 203, endPoint x: 1511, endPoint y: 201, distance: 13.2
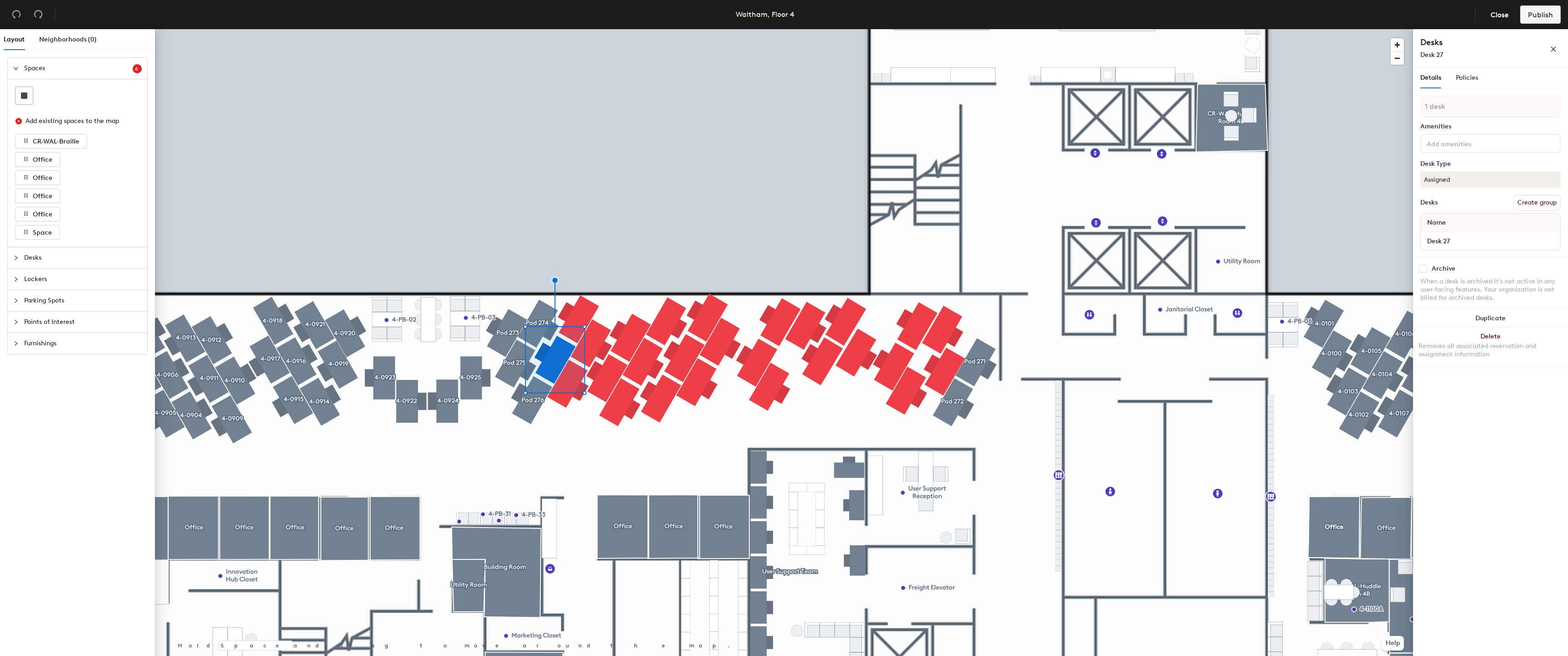
click at [1503, 203] on div "Desks Create group" at bounding box center [1490, 202] width 141 height 16
click at [1528, 198] on button "Create group" at bounding box center [1537, 202] width 48 height 16
click at [1548, 209] on button "Create group" at bounding box center [1537, 202] width 48 height 16
click at [1528, 201] on button "Create group" at bounding box center [1537, 202] width 48 height 16
click at [1545, 211] on div "1 desk Amenities Desk Type Assigned Desks Create group Name Desk 25" at bounding box center [1490, 175] width 141 height 161
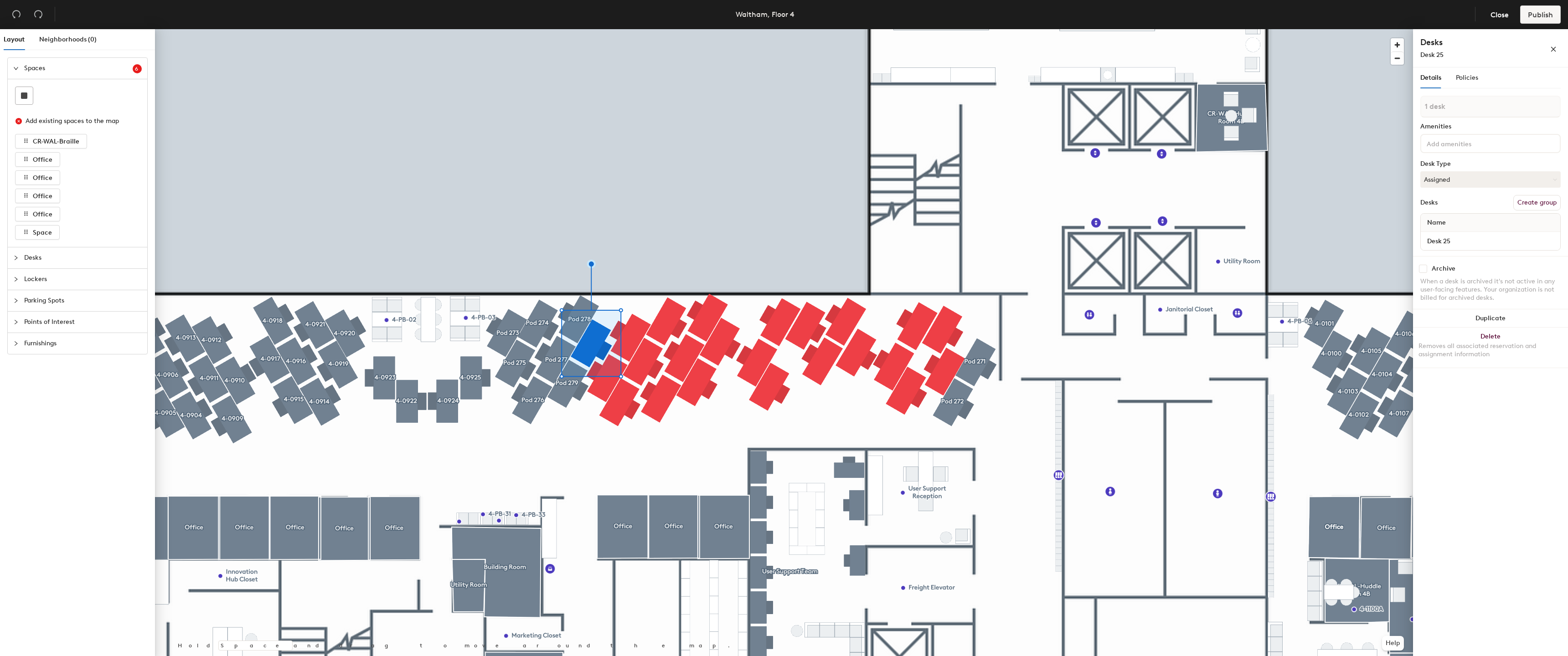
click at [1543, 209] on button "Create group" at bounding box center [1537, 202] width 48 height 16
click at [657, 29] on div at bounding box center [784, 29] width 1258 height 0
click at [1532, 202] on button "Create group" at bounding box center [1537, 202] width 48 height 16
click at [605, 29] on div at bounding box center [784, 29] width 1258 height 0
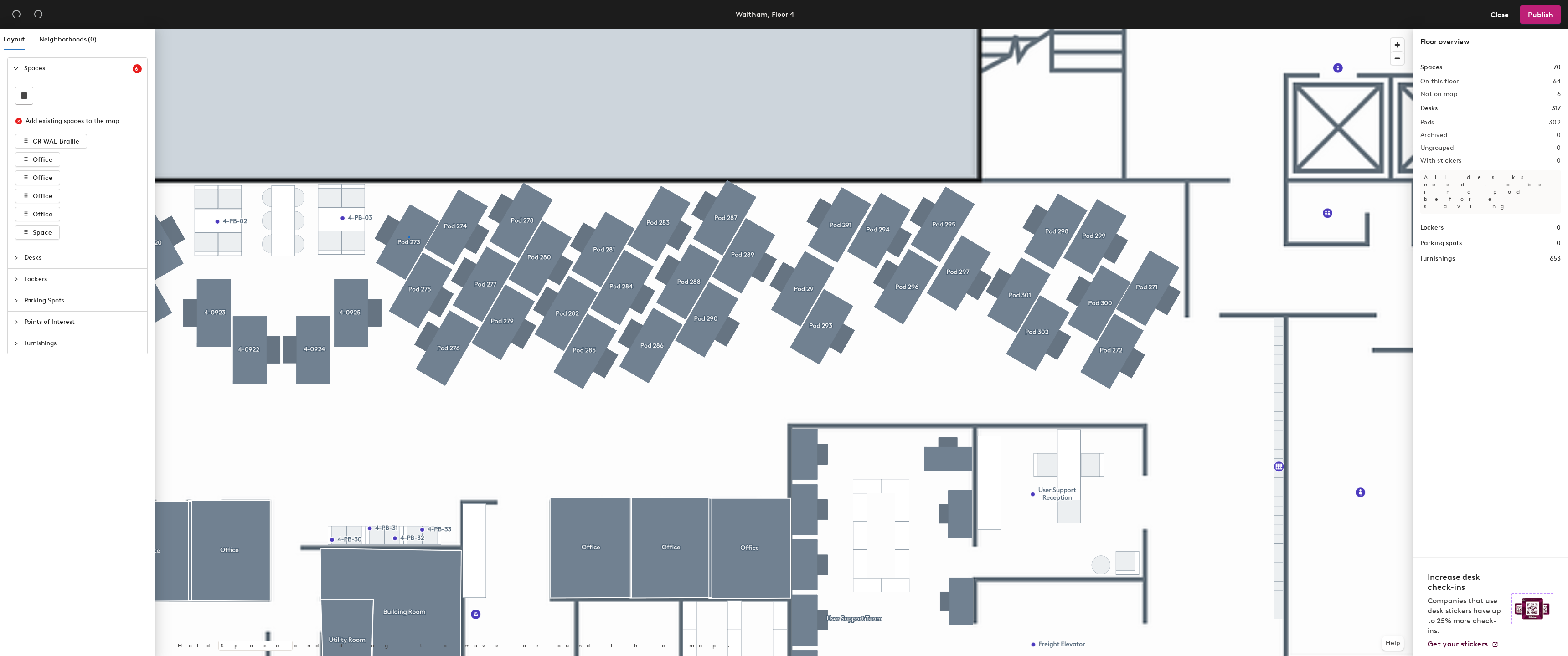
click at [408, 29] on div at bounding box center [784, 29] width 1258 height 0
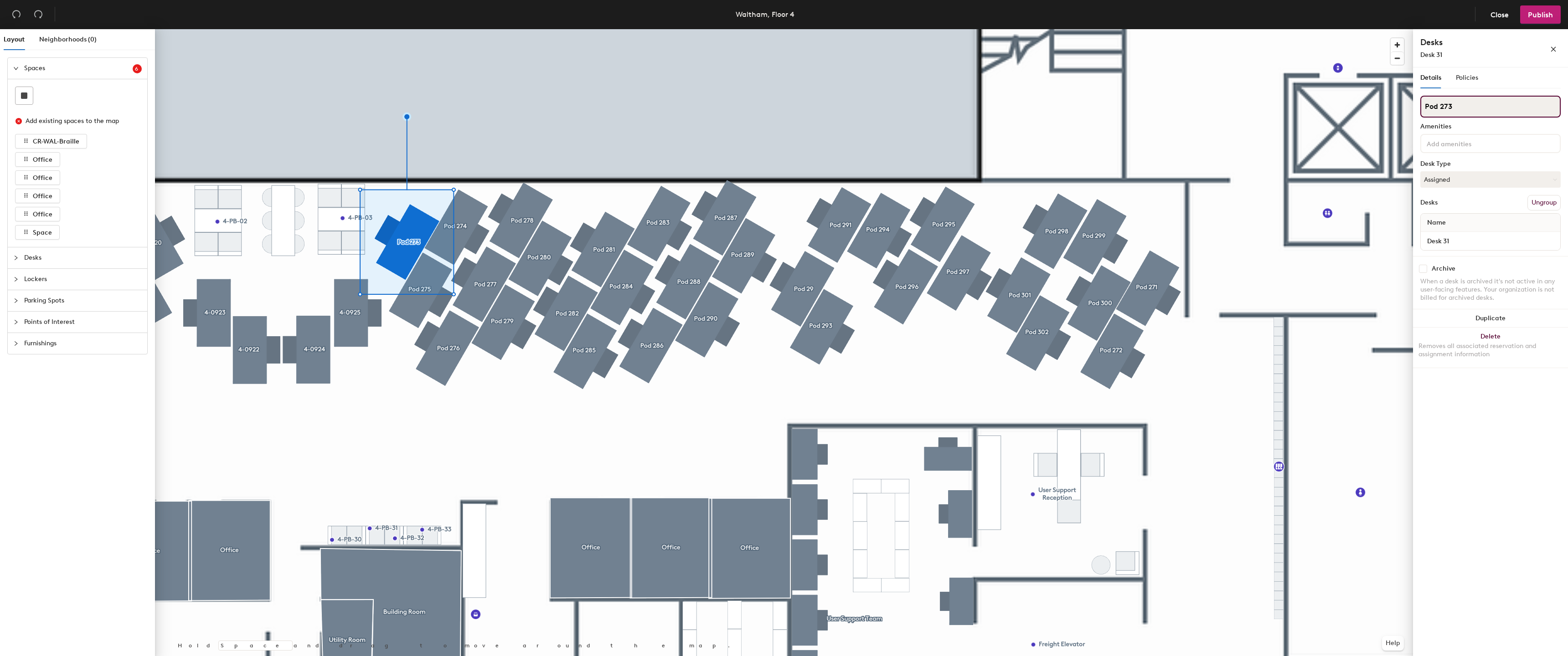
click at [1484, 101] on input "Pod 273" at bounding box center [1490, 107] width 141 height 22
paste input "4-09"
type input "4-0927"
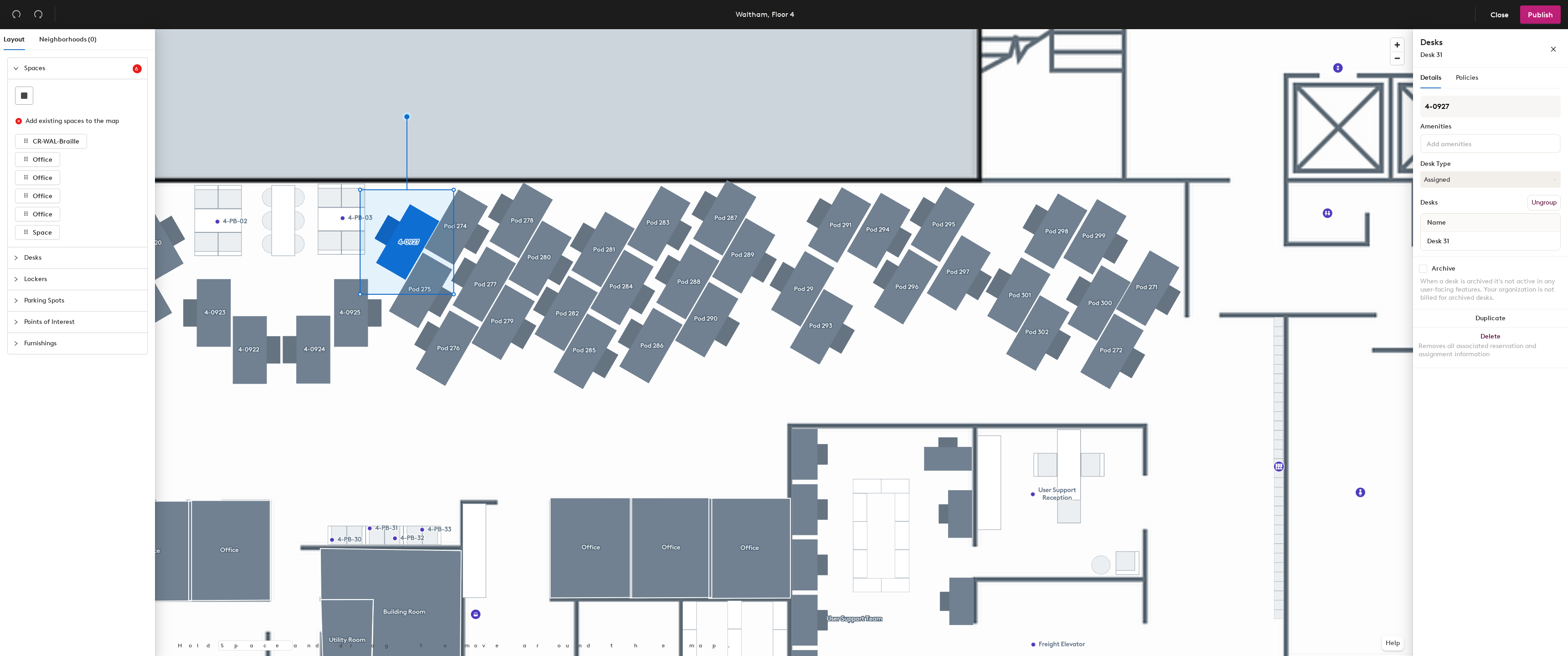
click at [1467, 233] on div "Desk 31" at bounding box center [1491, 241] width 140 height 18
click at [1458, 241] on input "Desk 31" at bounding box center [1491, 241] width 136 height 13
paste input "4-09"
type input "4-0927"
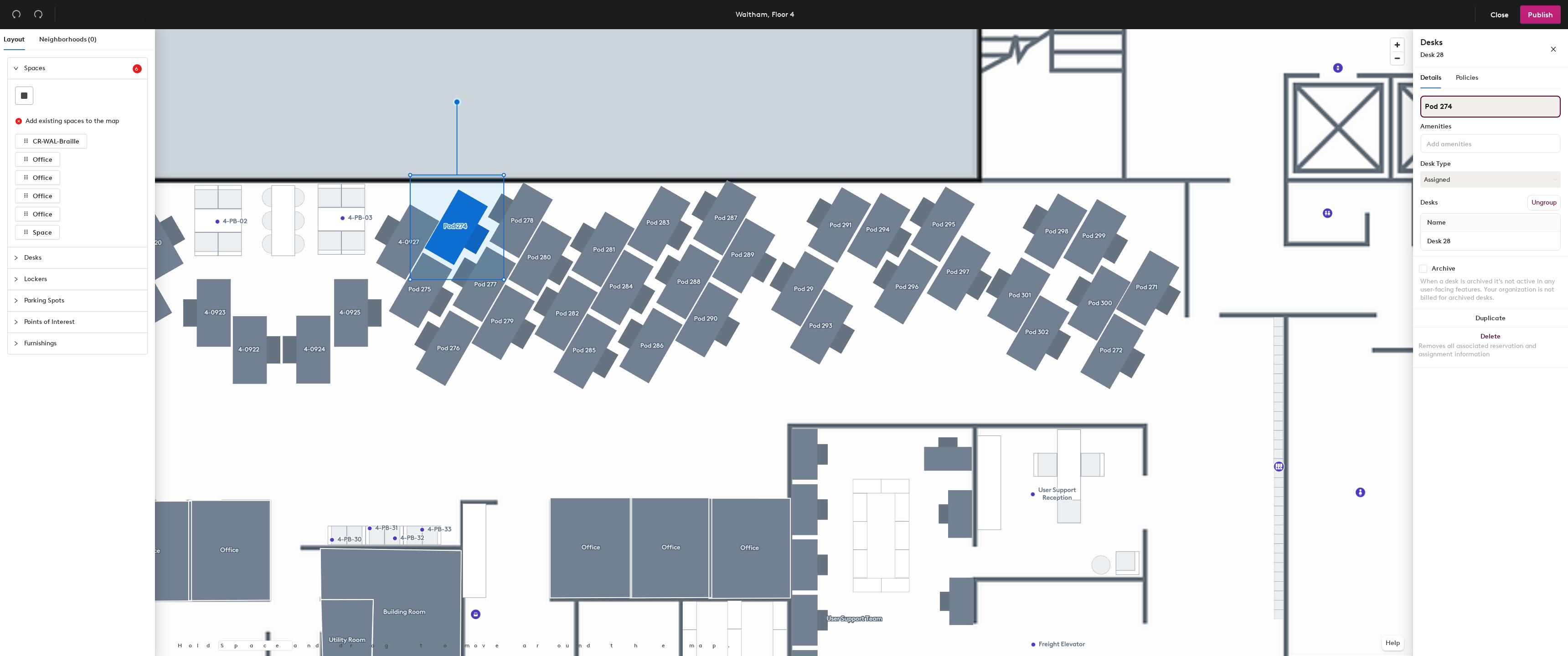
click at [1438, 98] on input "Pod 274" at bounding box center [1490, 107] width 141 height 22
paste input "4-09"
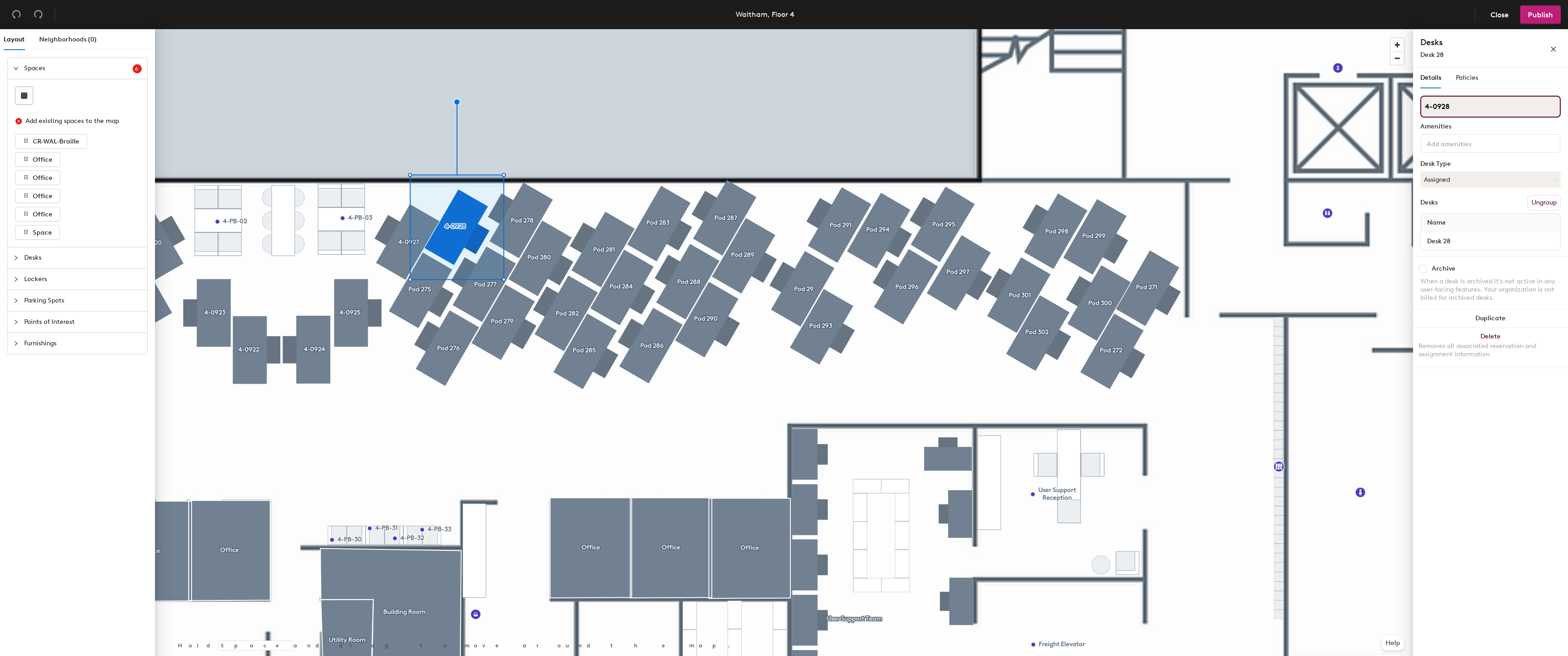
type input "4-0928"
click at [1453, 249] on div "Desk 28" at bounding box center [1491, 241] width 140 height 18
click at [1460, 241] on input "Desk 28" at bounding box center [1491, 241] width 136 height 13
paste input "4-09"
type input "4-0928"
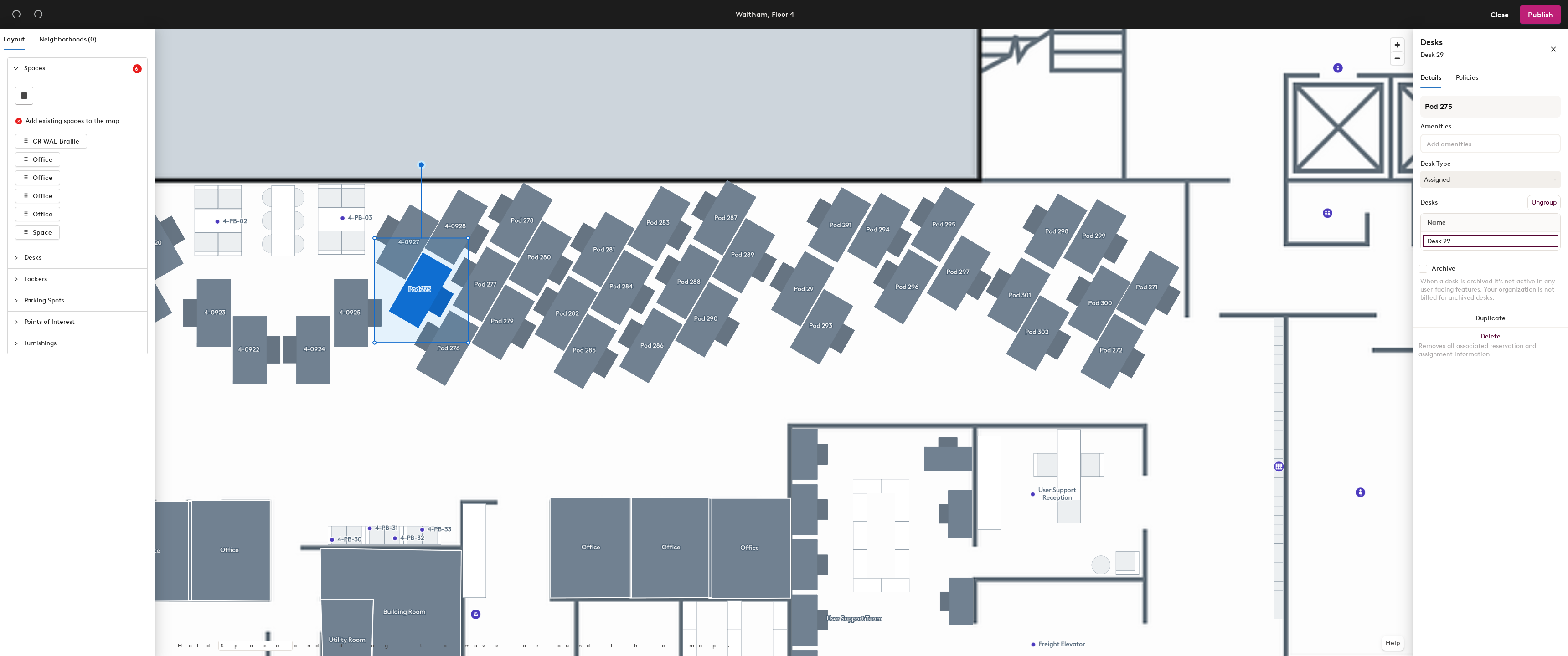
click at [1444, 241] on input "Desk 29" at bounding box center [1491, 241] width 136 height 13
paste input "4-0"
type input "4-0929"
click at [1459, 105] on input "Pod 275" at bounding box center [1490, 107] width 141 height 22
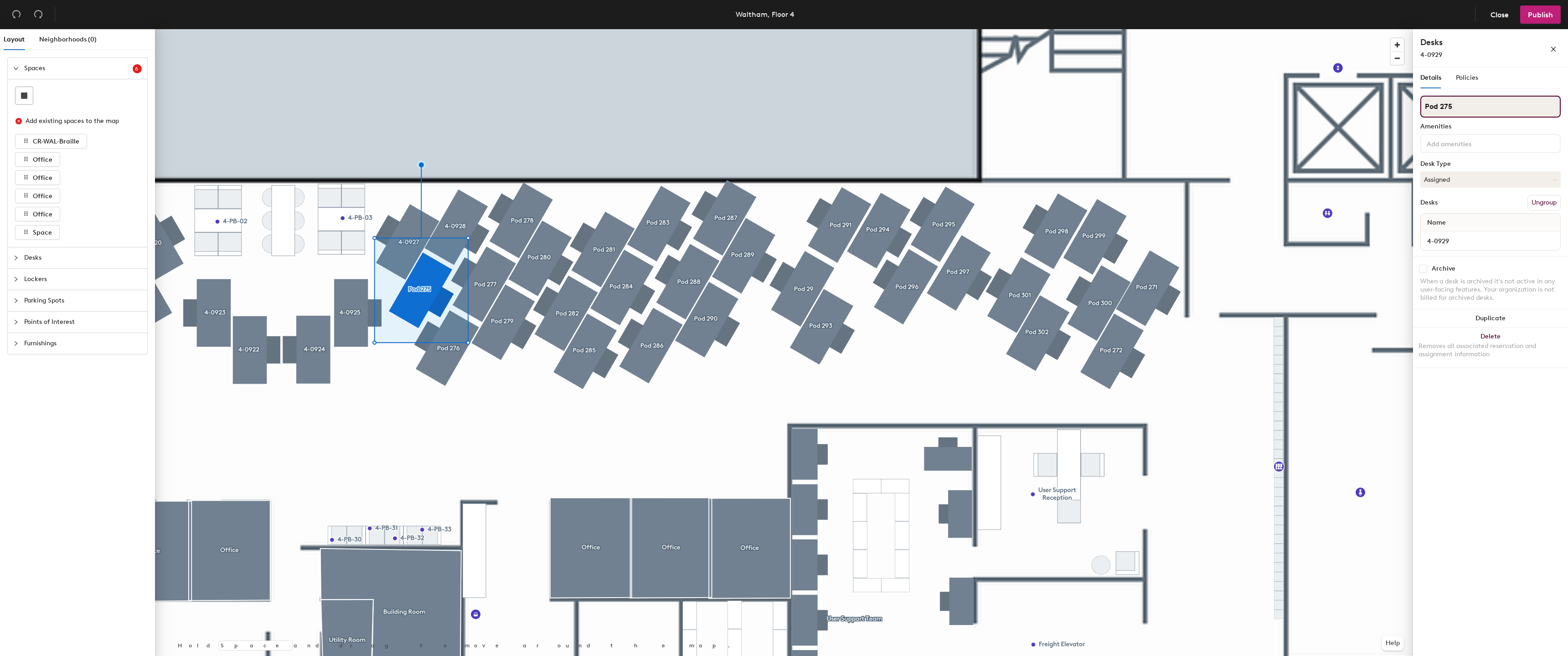
click at [1459, 105] on input "Pod 275" at bounding box center [1490, 107] width 141 height 22
paste input "4-09"
type input "4-0929"
click at [1452, 107] on input "4-0929" at bounding box center [1490, 107] width 141 height 22
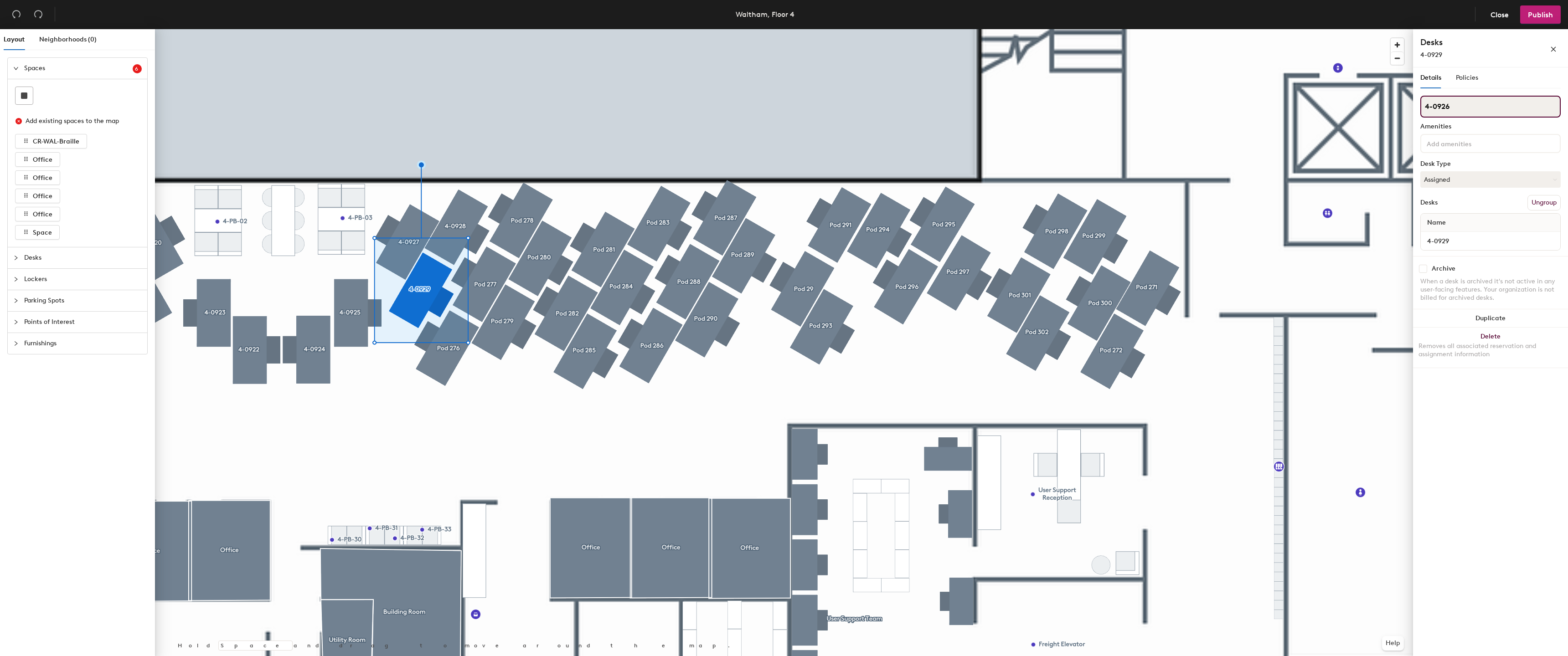
type input "4-0926"
click at [1494, 247] on div "4-0929" at bounding box center [1491, 241] width 140 height 18
click at [1500, 236] on input "4-0929" at bounding box center [1491, 241] width 136 height 13
type input "4-0926"
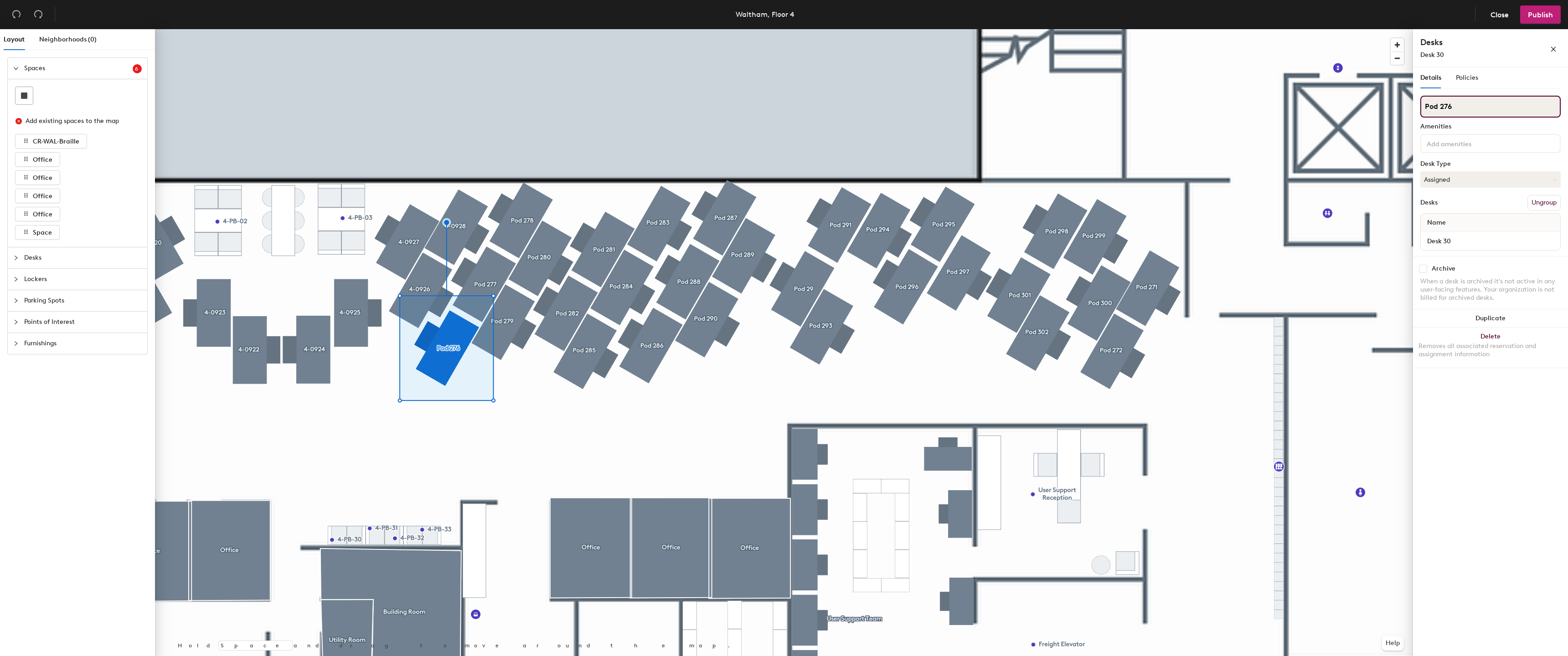
click at [1488, 101] on input "Pod 276" at bounding box center [1490, 107] width 141 height 22
paste input "4-09"
type input "4-0929"
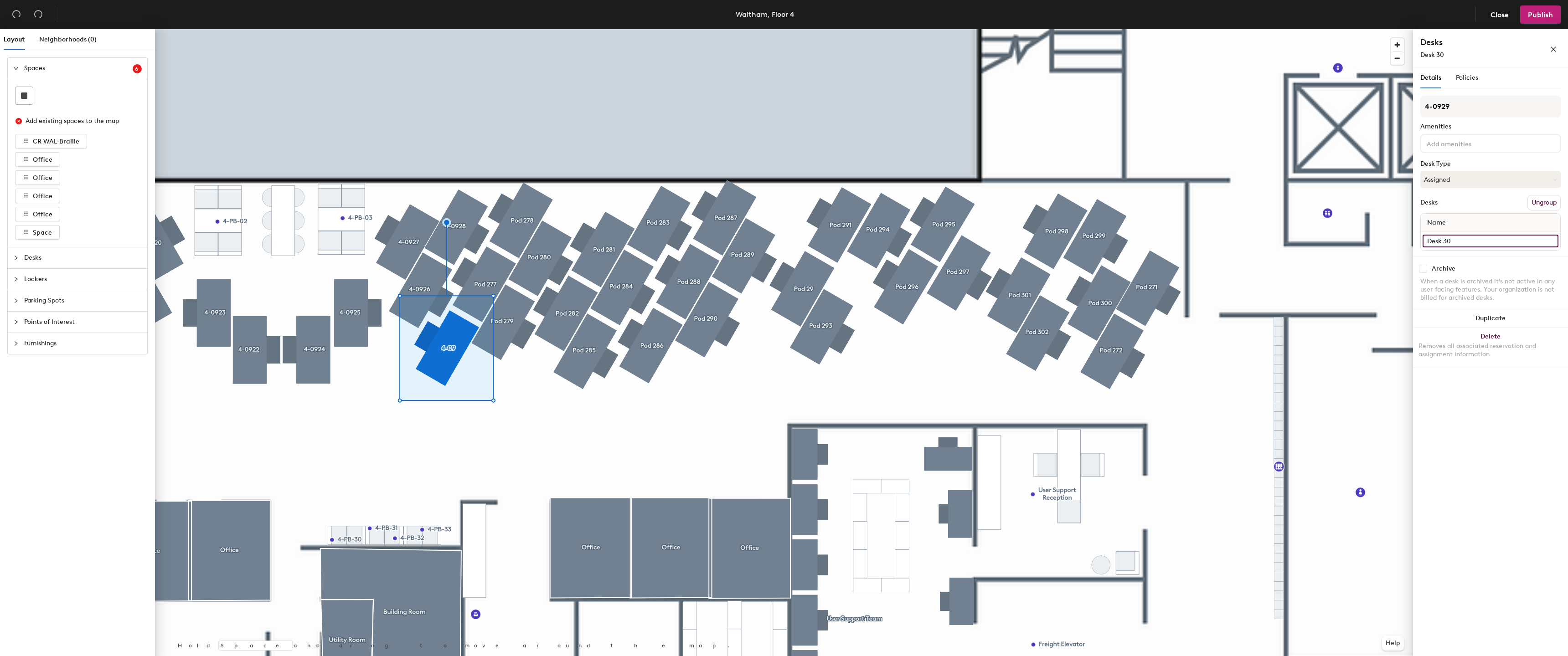
click at [1445, 241] on input "Desk 30" at bounding box center [1491, 241] width 136 height 13
paste input "4-09"
type input "4-0929"
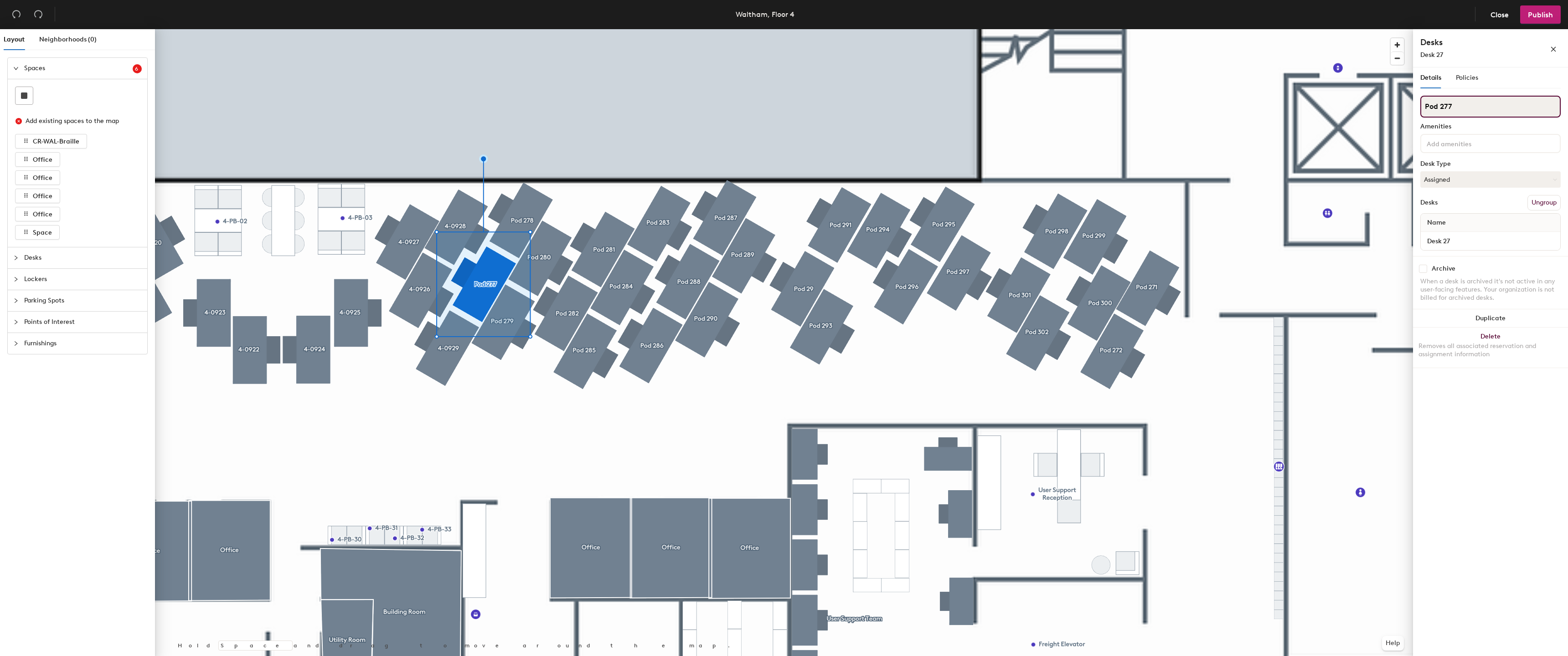
click at [1468, 107] on input "Pod 277" at bounding box center [1490, 107] width 141 height 22
paste input "4-09"
type input "4-0931"
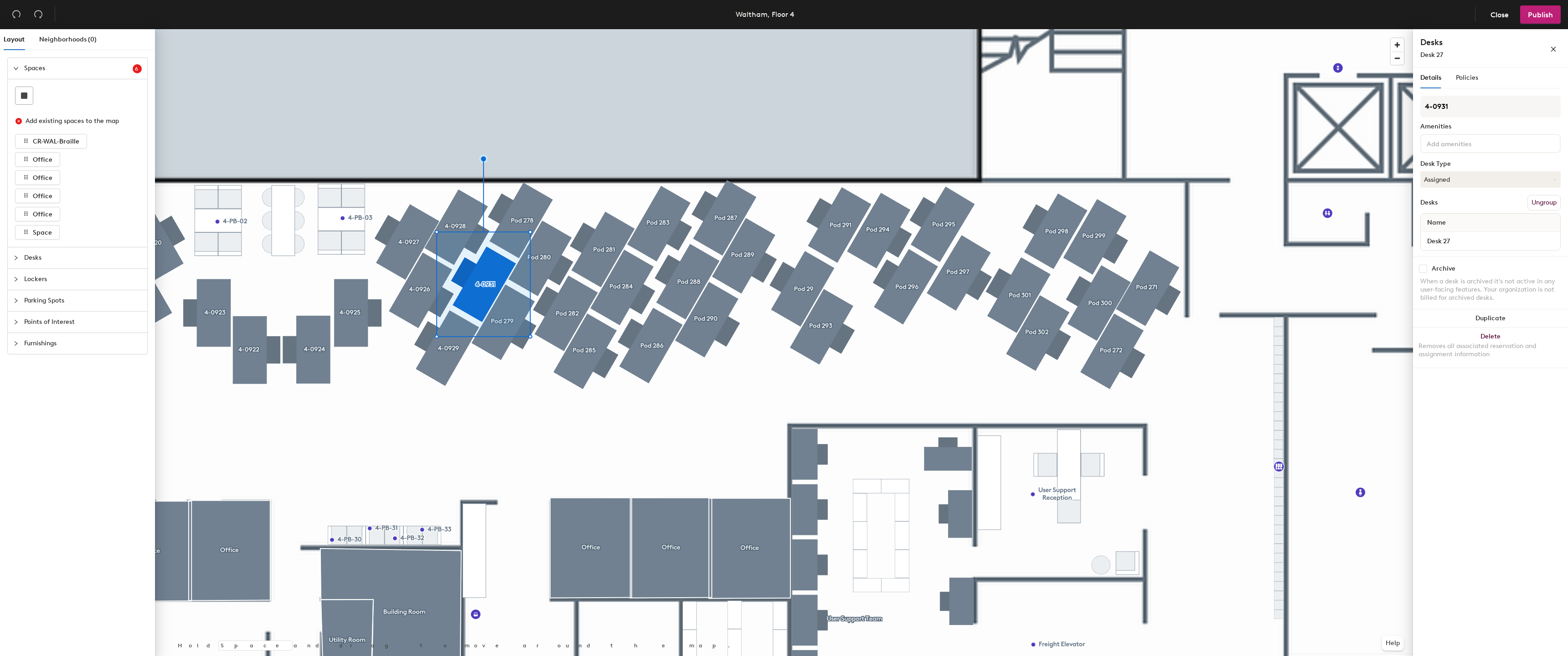
click at [1444, 234] on div "Desk 27" at bounding box center [1491, 241] width 140 height 18
click at [1444, 235] on input "Desk 27" at bounding box center [1491, 241] width 136 height 13
click at [1443, 238] on input "Desk 27" at bounding box center [1491, 241] width 136 height 13
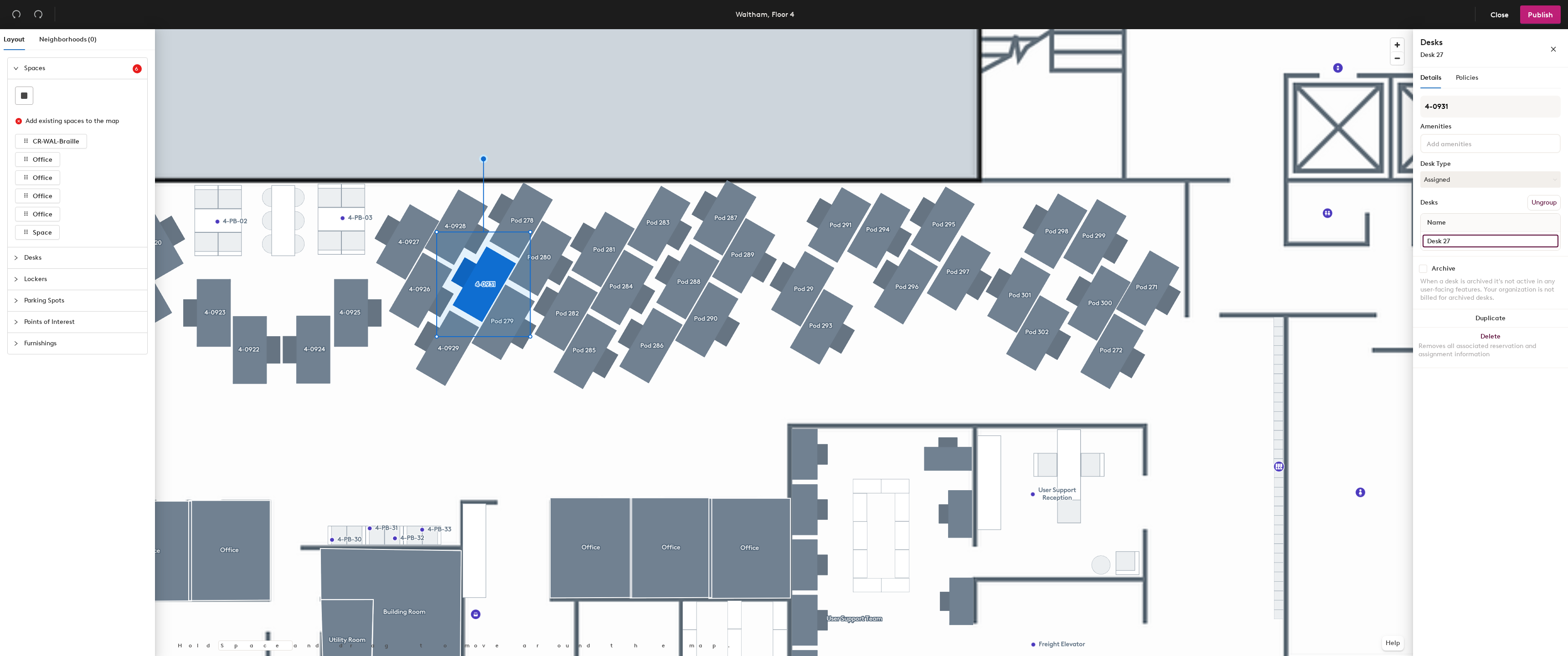
paste input "4-09"
type input "4-0931"
click at [806, 29] on div at bounding box center [784, 29] width 1258 height 0
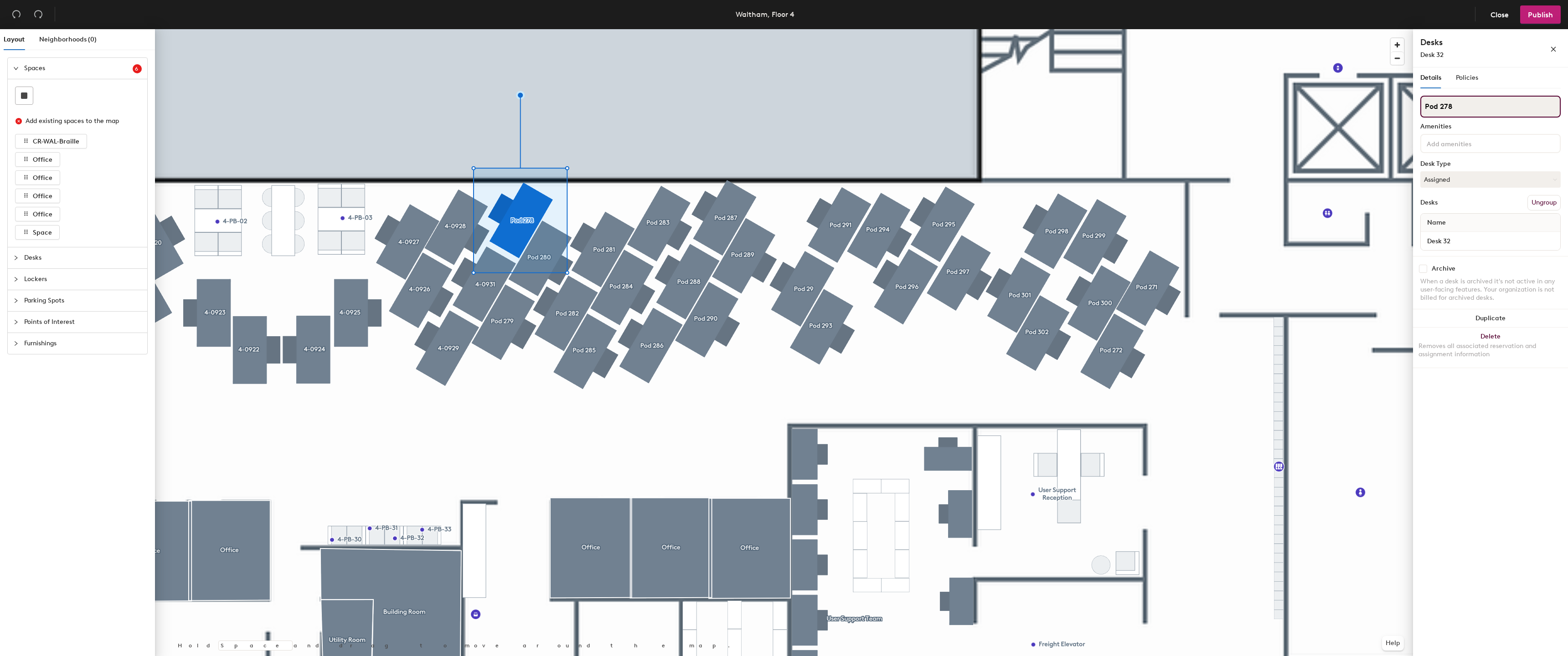
click at [1514, 105] on input "Pod 278" at bounding box center [1490, 107] width 141 height 22
paste input "4-09"
type input "4-0933"
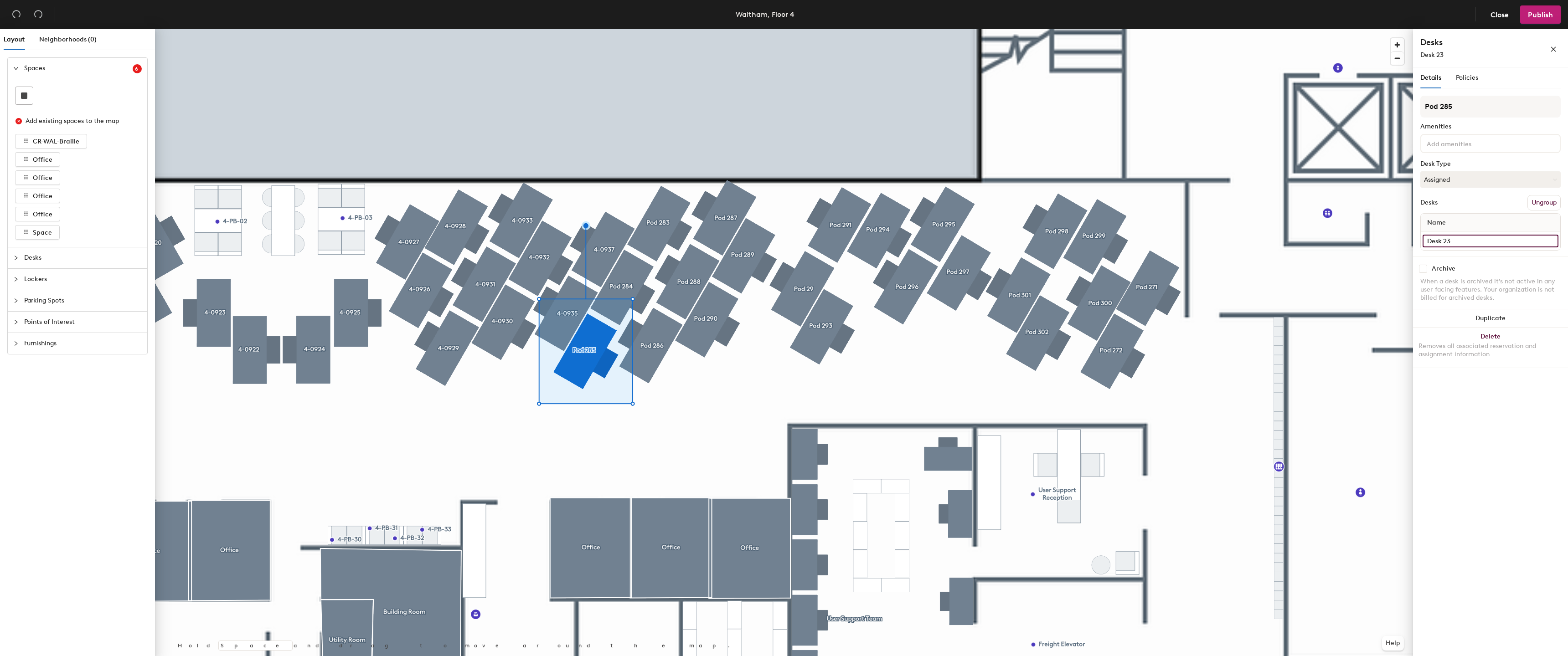
click at [1476, 240] on input "Desk 23" at bounding box center [1491, 241] width 136 height 13
paste input "4-09"
type input "4-0934"
click at [1487, 99] on input "Pod 285" at bounding box center [1490, 107] width 141 height 22
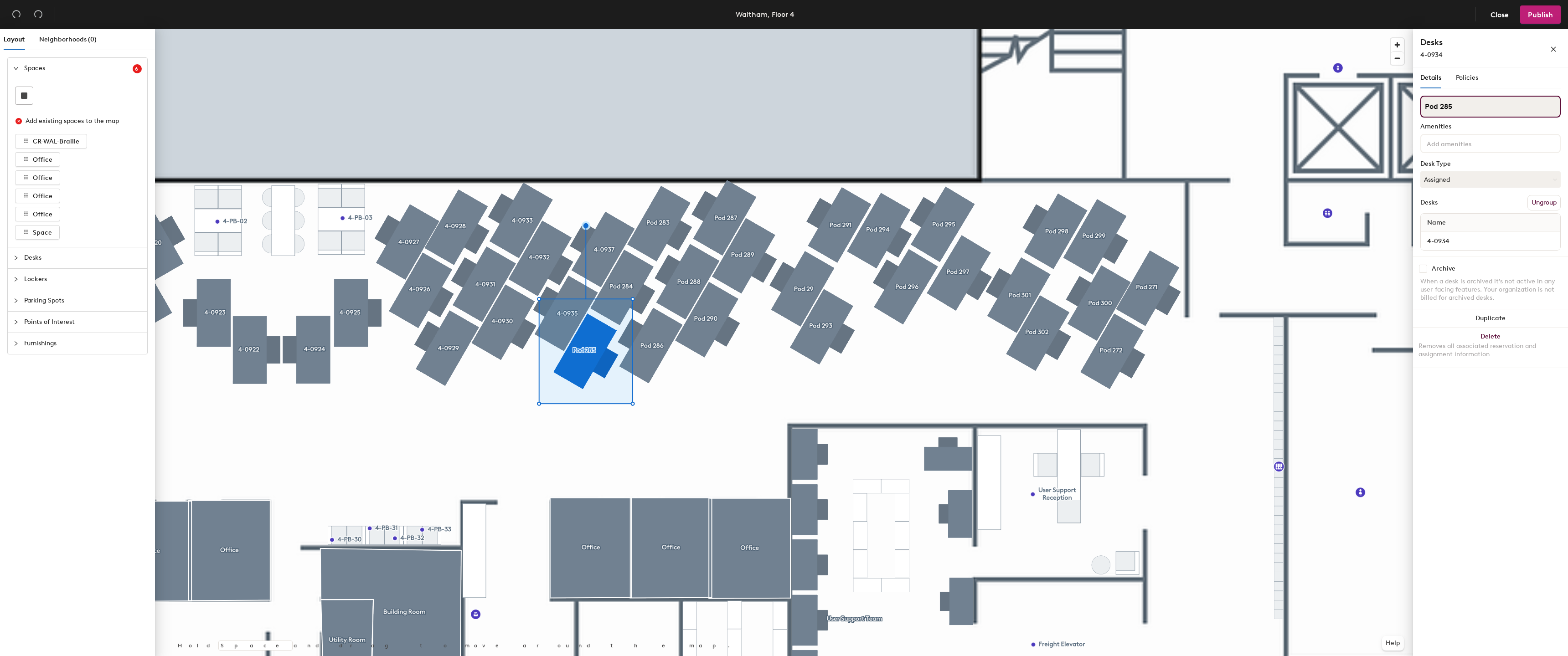
click at [1487, 99] on input "Pod 285" at bounding box center [1490, 107] width 141 height 22
paste input "4-09"
type input "4-0934"
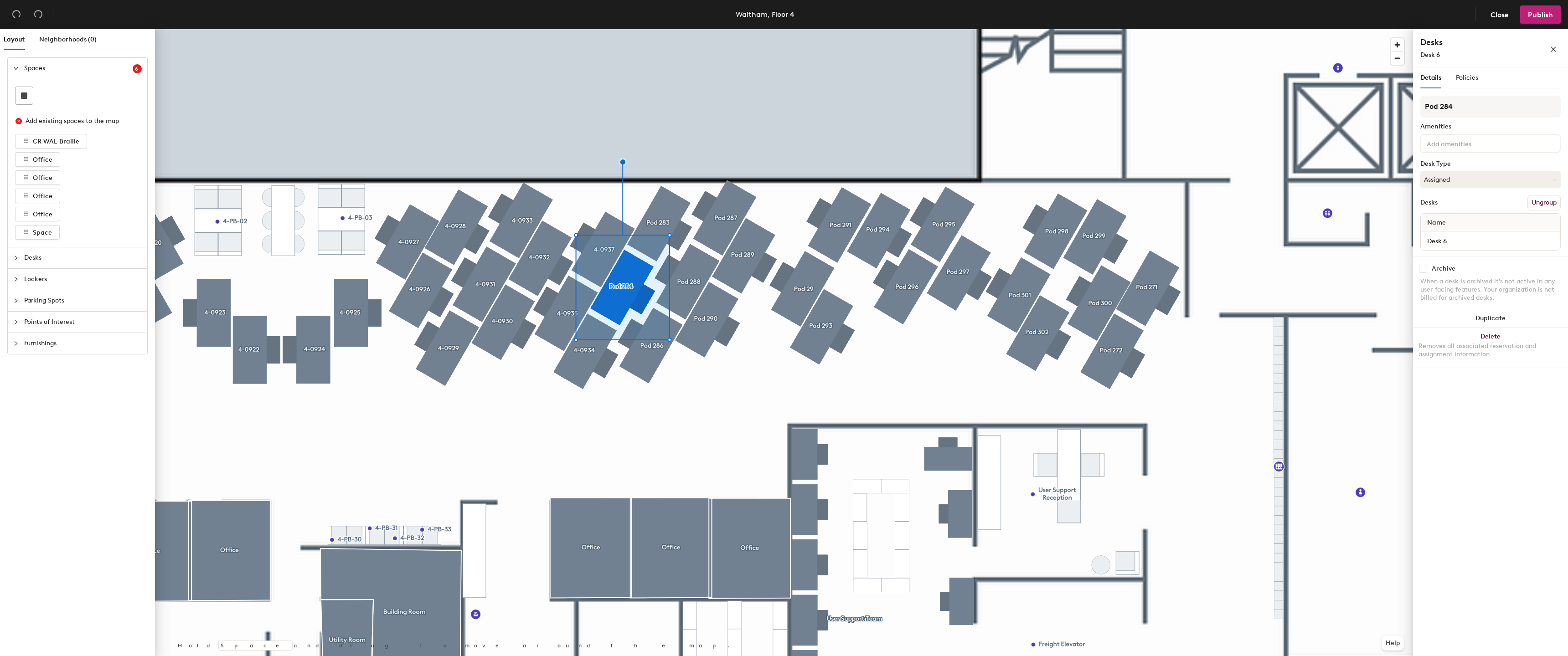
click at [1517, 232] on div "Desk 6" at bounding box center [1491, 241] width 140 height 18
click at [1505, 236] on input "Desk 6" at bounding box center [1491, 241] width 136 height 13
paste input "4-09"
type input "4-0936"
click at [1493, 100] on input "Pod 284" at bounding box center [1490, 107] width 141 height 22
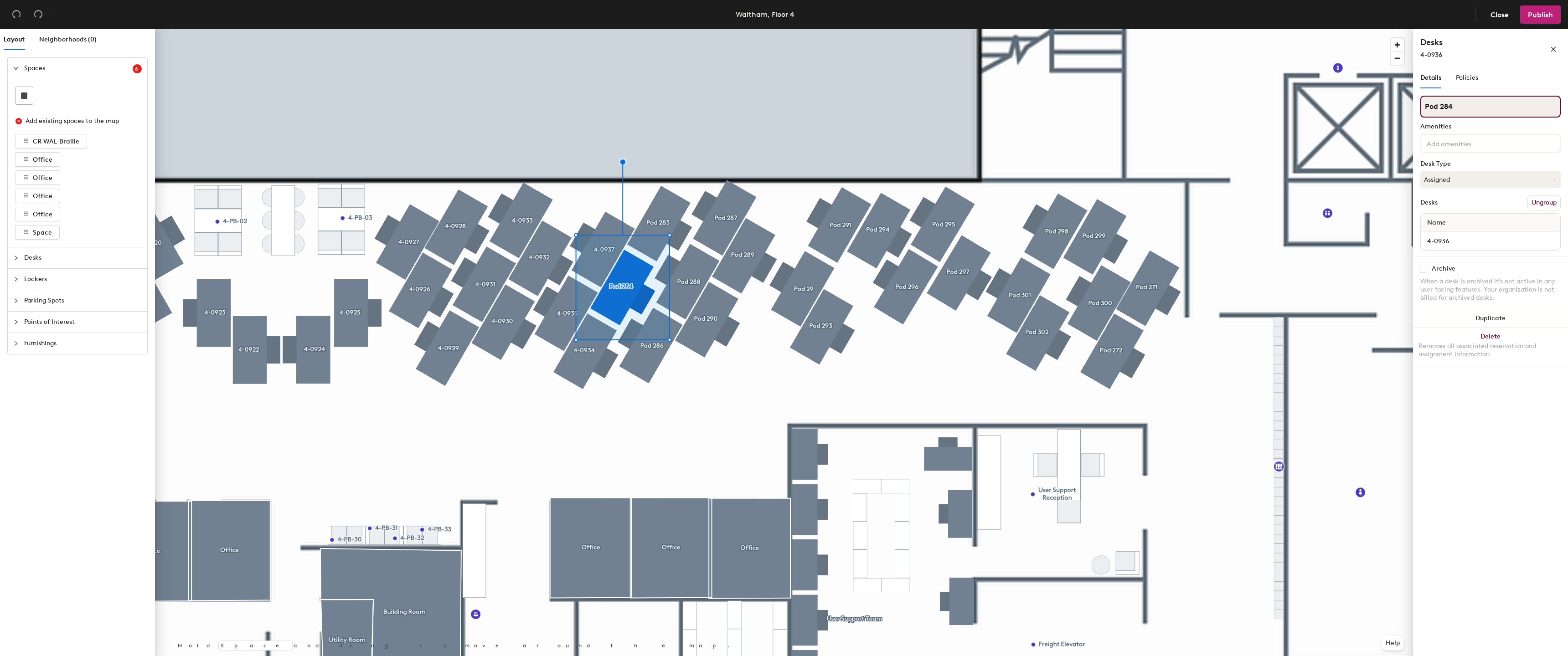
click at [1493, 100] on input "Pod 284" at bounding box center [1490, 107] width 141 height 22
paste input "4-09"
type input "4-0936"
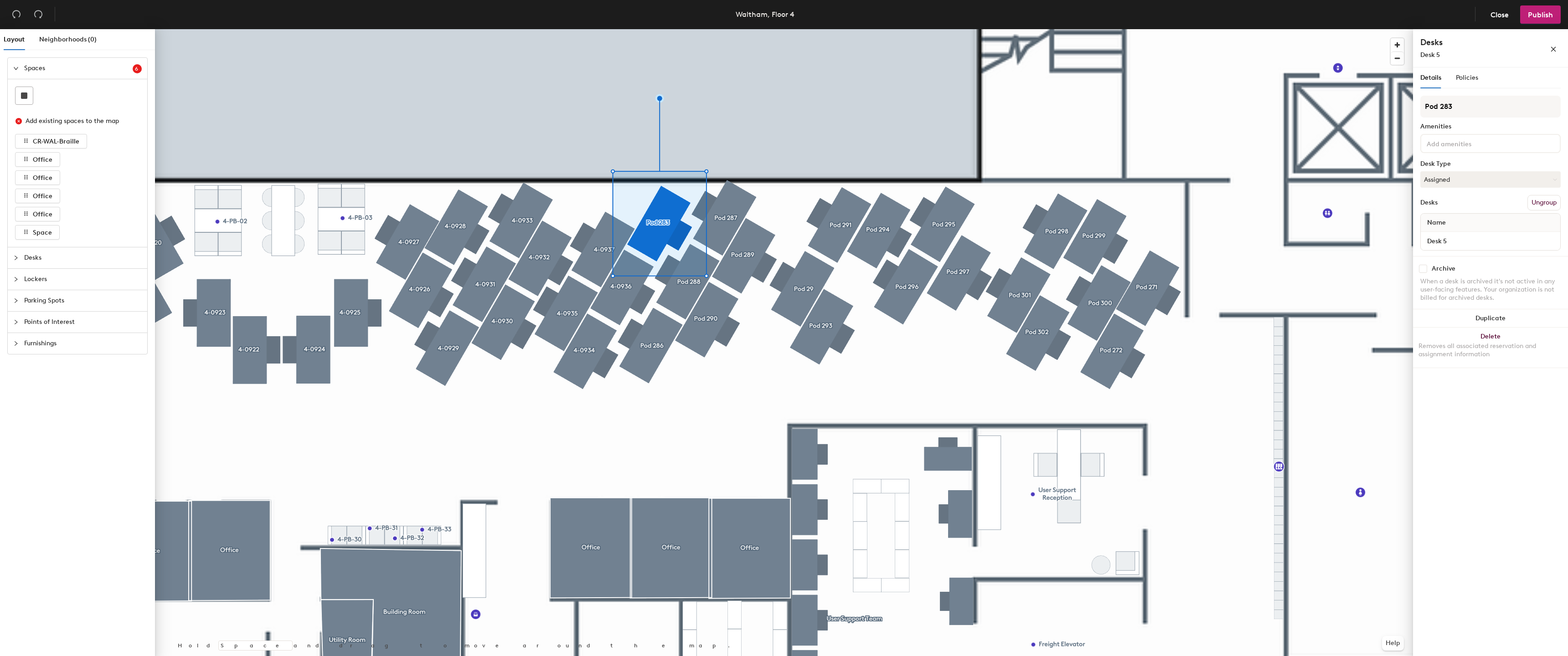
click at [1518, 119] on div "Pod 283 Amenities Desk Type Assigned Desks Ungroup Name Desk 5" at bounding box center [1490, 175] width 141 height 161
click at [1517, 109] on input "Pod 283" at bounding box center [1490, 107] width 141 height 22
paste input "4-09"
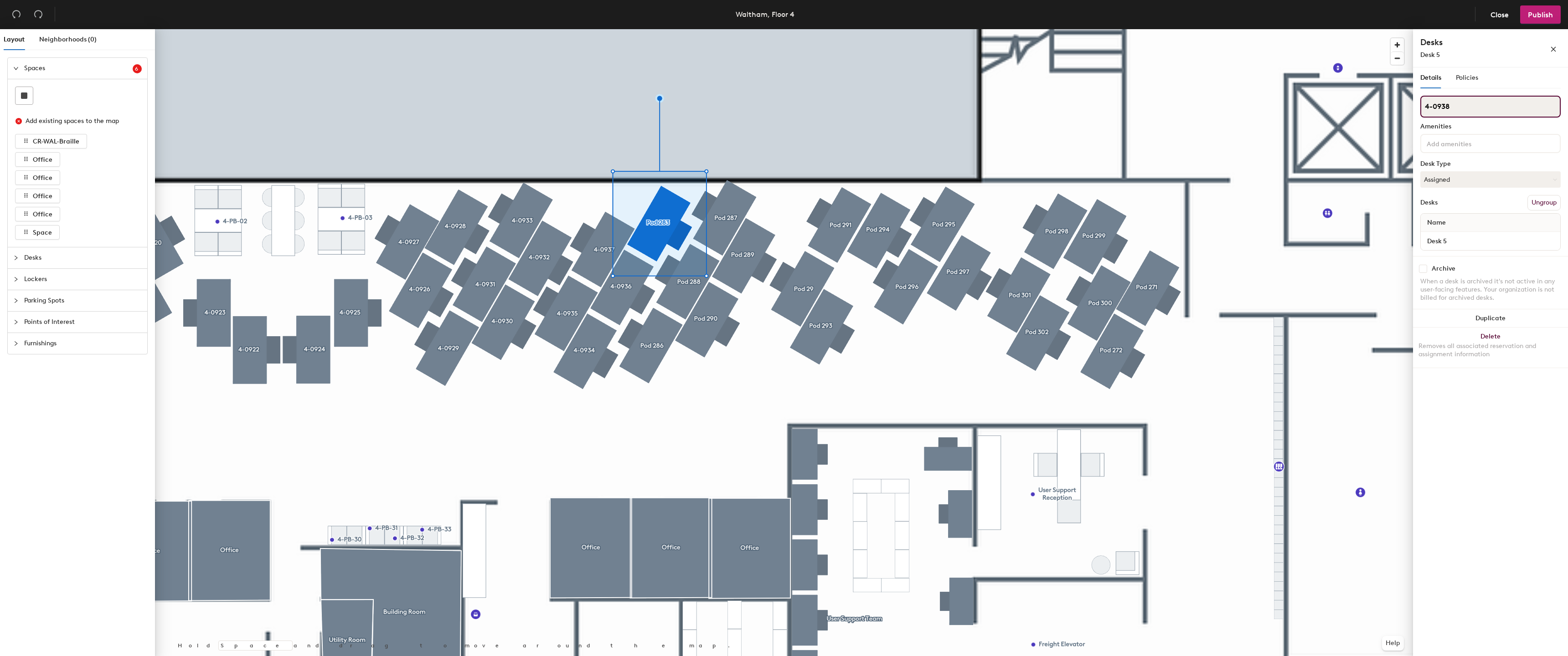
type input "4-0938"
click at [1470, 222] on div "Name" at bounding box center [1491, 223] width 140 height 18
click at [1467, 237] on input "Desk 5" at bounding box center [1491, 241] width 136 height 13
paste input "4-09"
type input "4-0938"
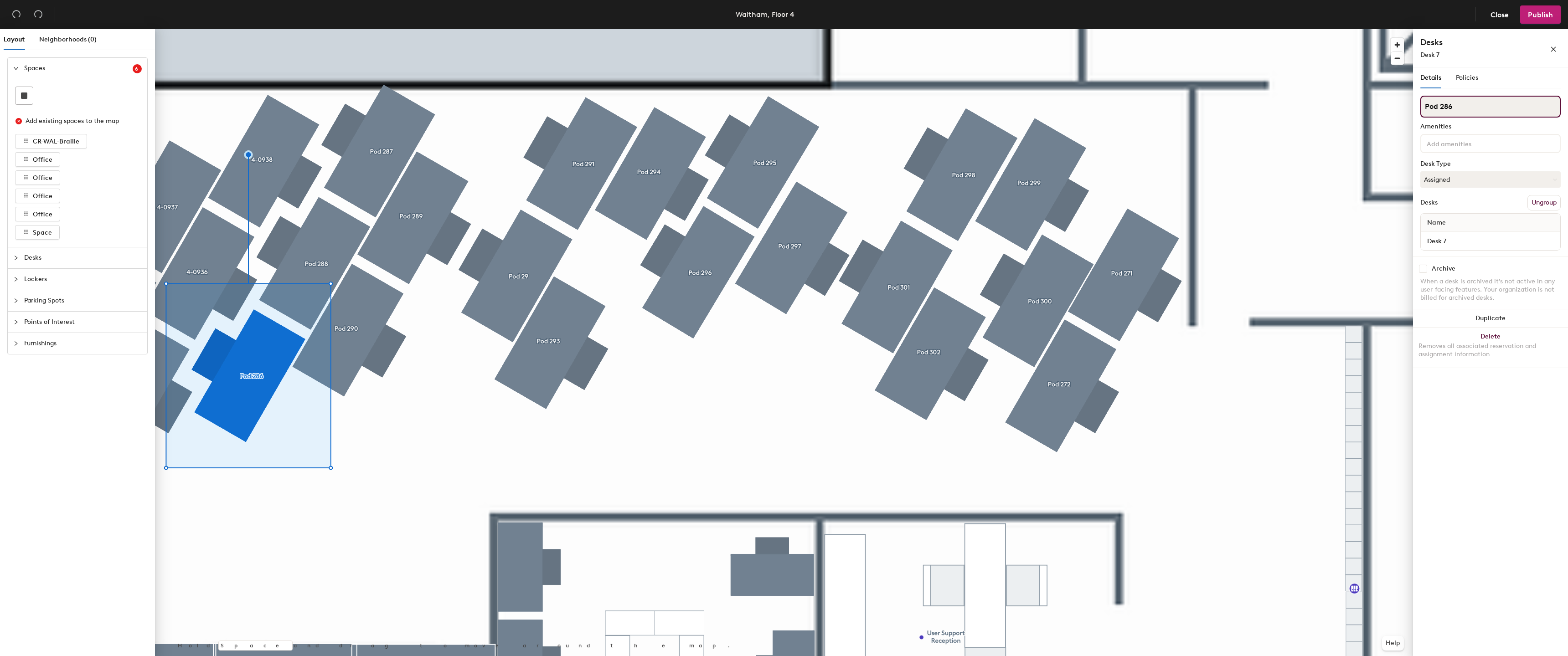
click at [1483, 111] on input "Pod 286" at bounding box center [1490, 107] width 141 height 22
click at [1528, 107] on input at bounding box center [1490, 107] width 141 height 22
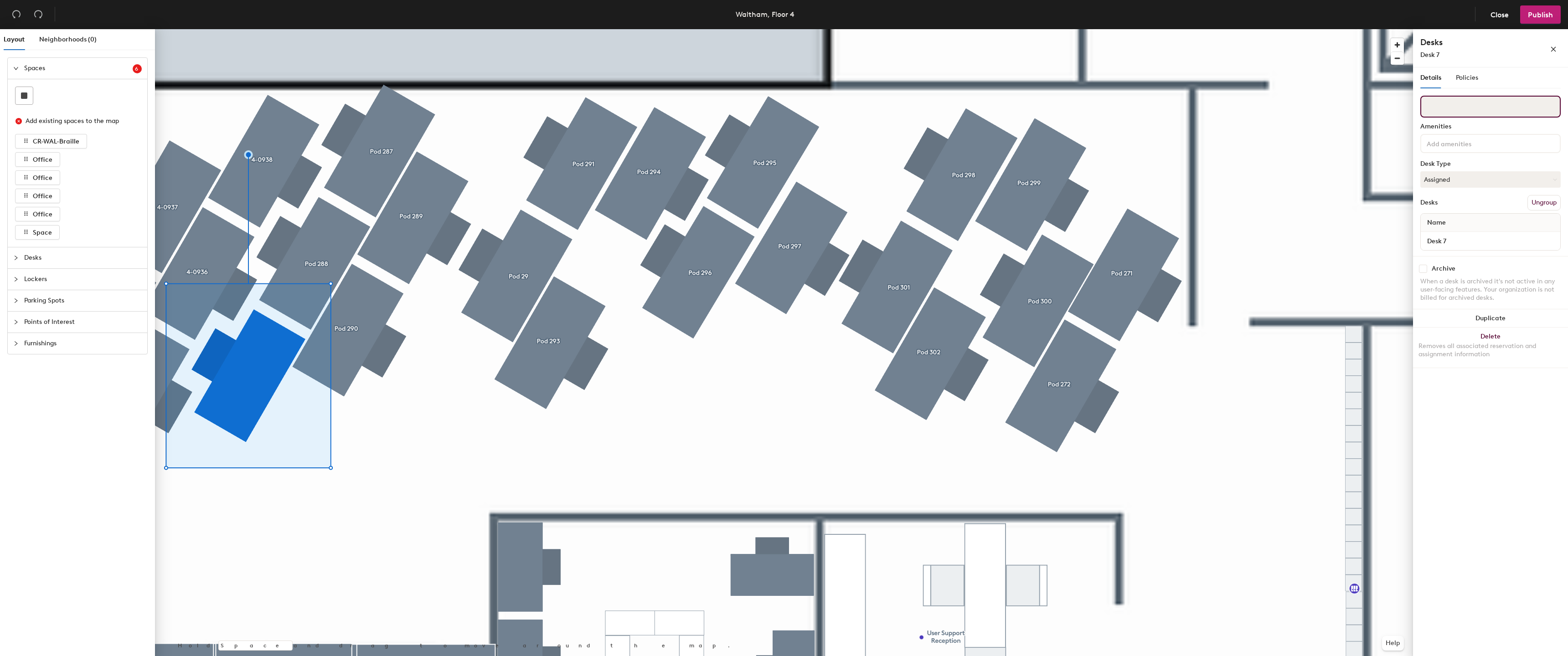
click at [1528, 107] on input at bounding box center [1490, 107] width 141 height 22
paste input "4-09"
type input "4-0939"
click at [1455, 239] on input "Desk 7" at bounding box center [1491, 241] width 136 height 13
paste input "4-09"
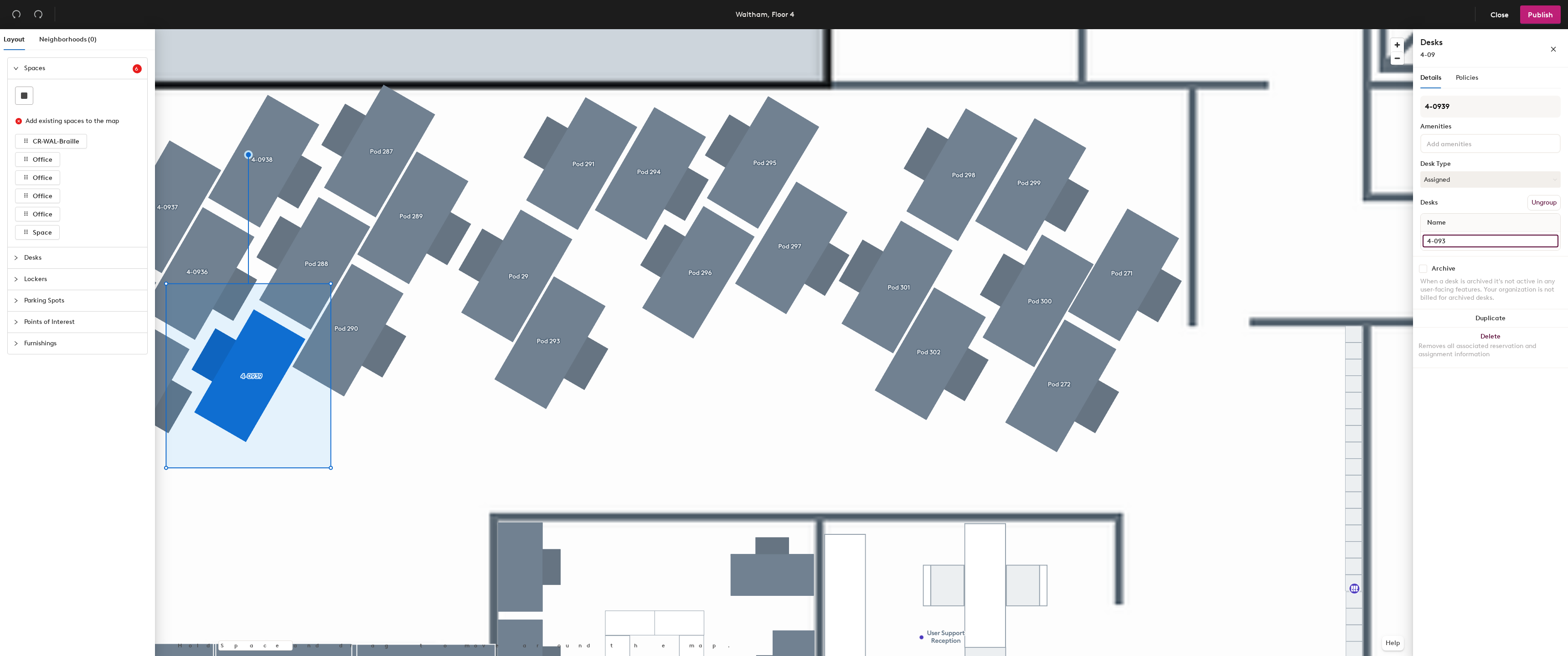
type input "4-0939"
click at [369, 29] on div at bounding box center [784, 29] width 1258 height 0
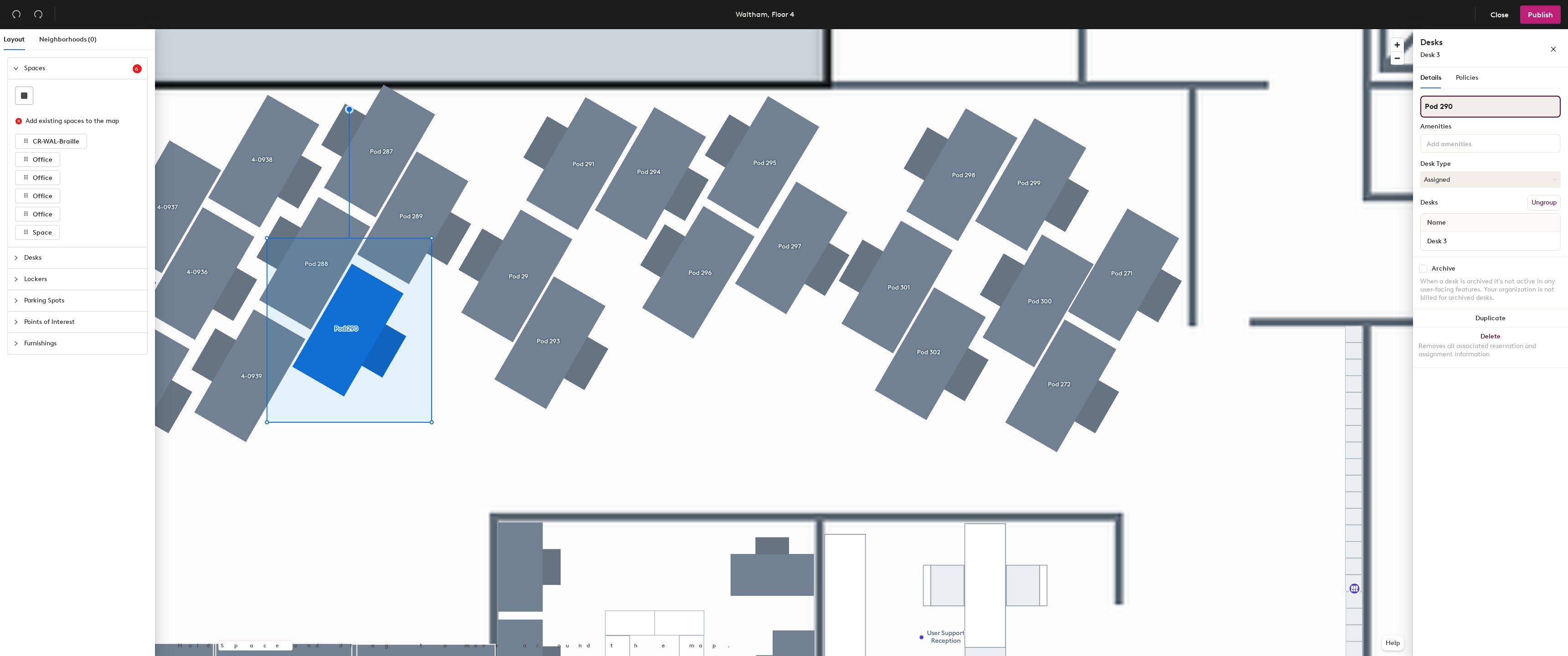
click at [1485, 103] on input "Pod 290" at bounding box center [1490, 107] width 141 height 22
paste input "4-09"
type input "4-0940"
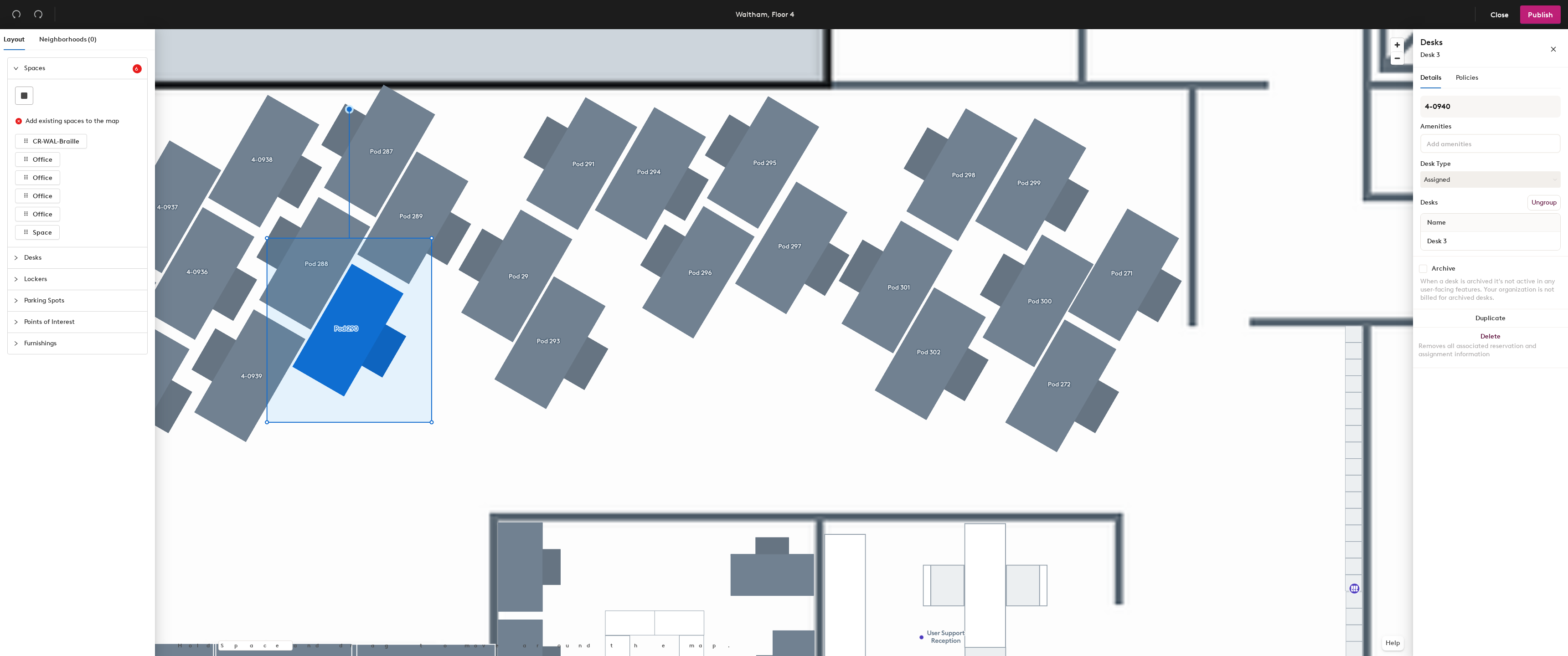
click at [1445, 234] on div "Desk 3" at bounding box center [1491, 241] width 140 height 18
click at [1441, 249] on div "Desk 3" at bounding box center [1491, 241] width 140 height 18
click at [1441, 247] on div "Desk 3" at bounding box center [1491, 241] width 140 height 18
click at [1443, 244] on input "Desk 3" at bounding box center [1491, 241] width 136 height 13
paste input "4-09"
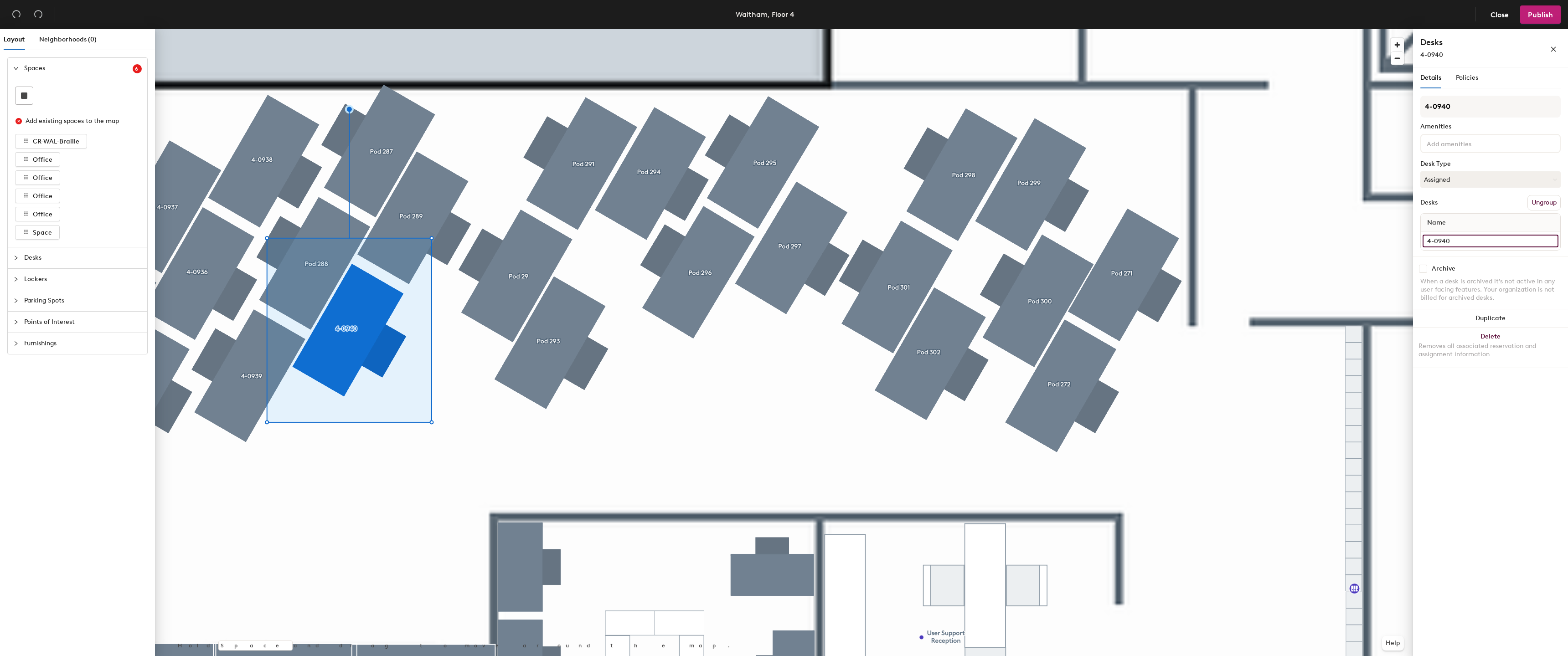
type input "4-0940"
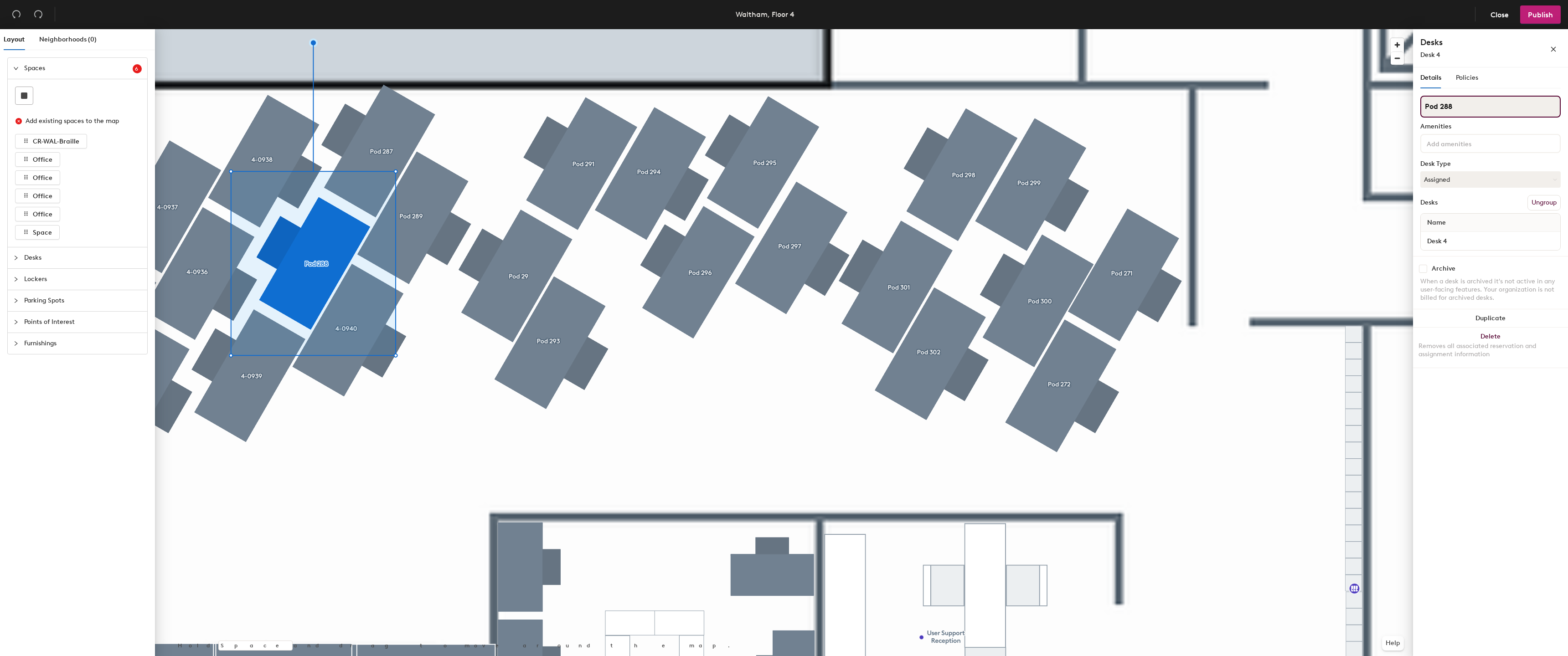
click at [1505, 108] on input "Pod 288" at bounding box center [1490, 107] width 141 height 22
paste input "4-09"
type input "4-0941"
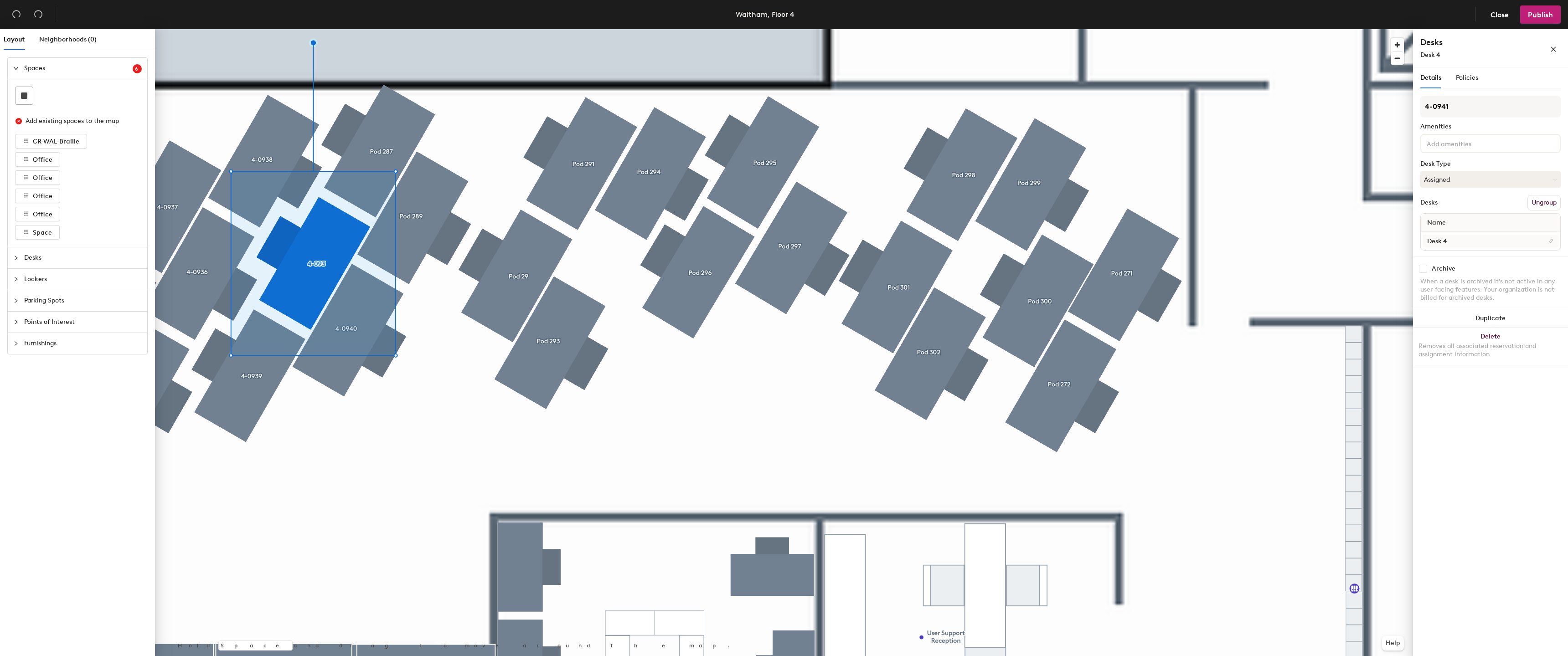
drag, startPoint x: 1437, startPoint y: 257, endPoint x: 1448, endPoint y: 241, distance: 19.4
click at [1437, 257] on div "Archive When a desk is archived it's not active in any user-facing features. Yo…" at bounding box center [1490, 285] width 155 height 57
click at [1448, 241] on input "Desk 4" at bounding box center [1491, 241] width 136 height 13
paste input "4-09"
type input "4-0941"
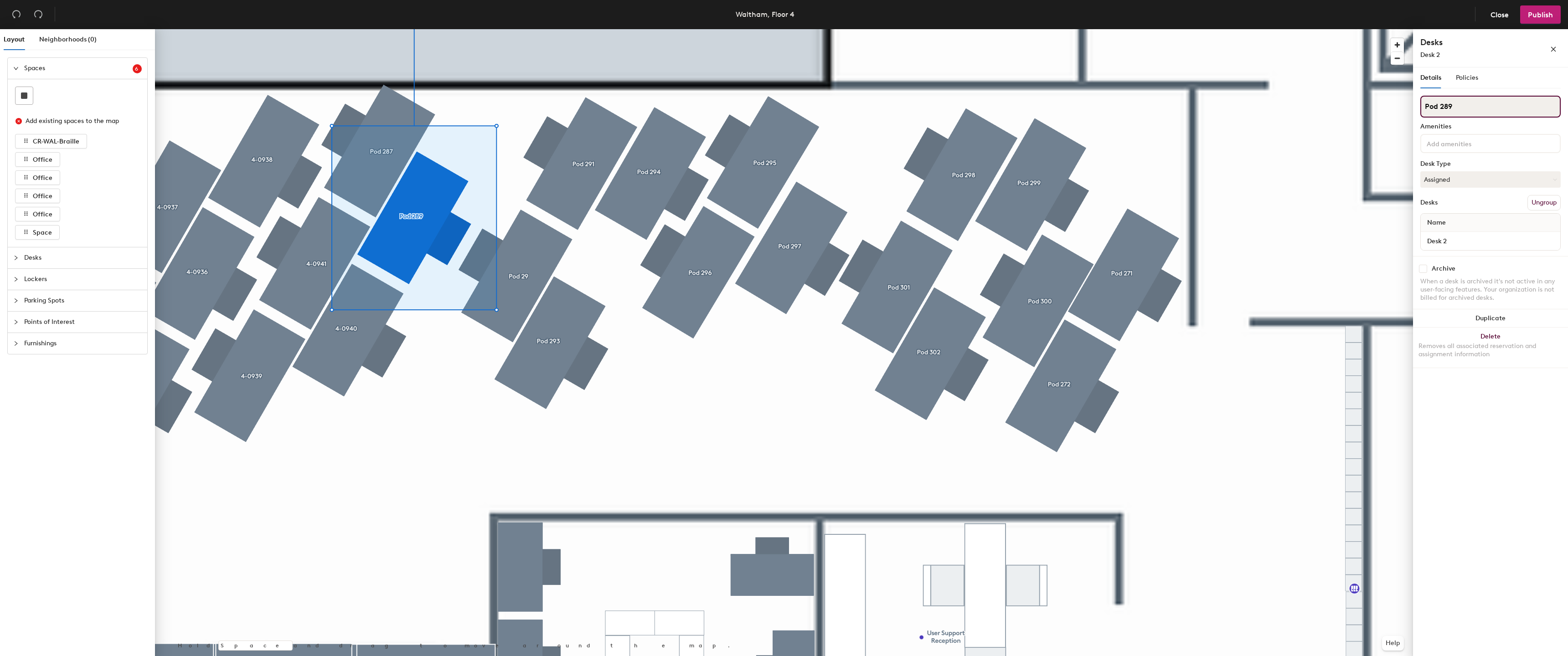
click at [1477, 105] on input "Pod 289" at bounding box center [1490, 107] width 141 height 22
paste input "4-0"
type input "4-0942."
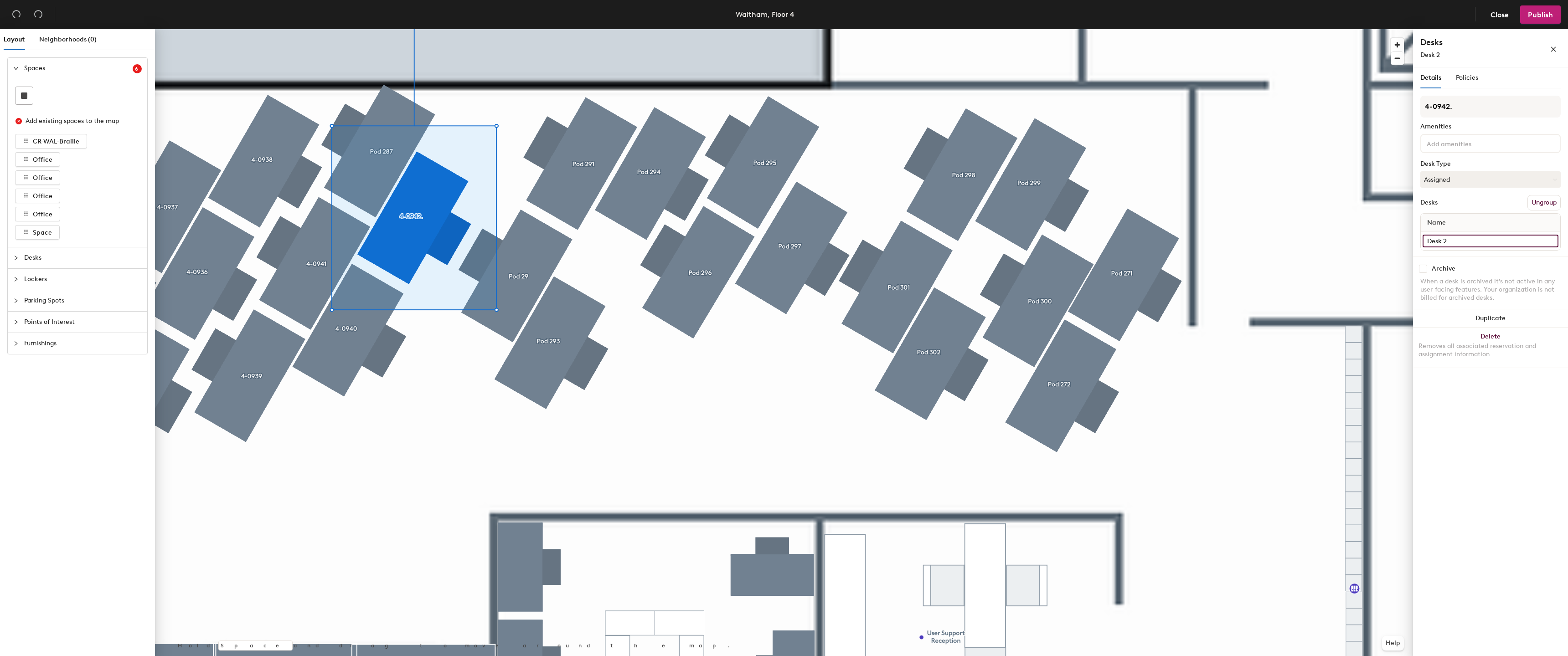
click at [1483, 241] on input "Desk 2" at bounding box center [1491, 241] width 136 height 13
paste input "4-09"
type input "4-0942"
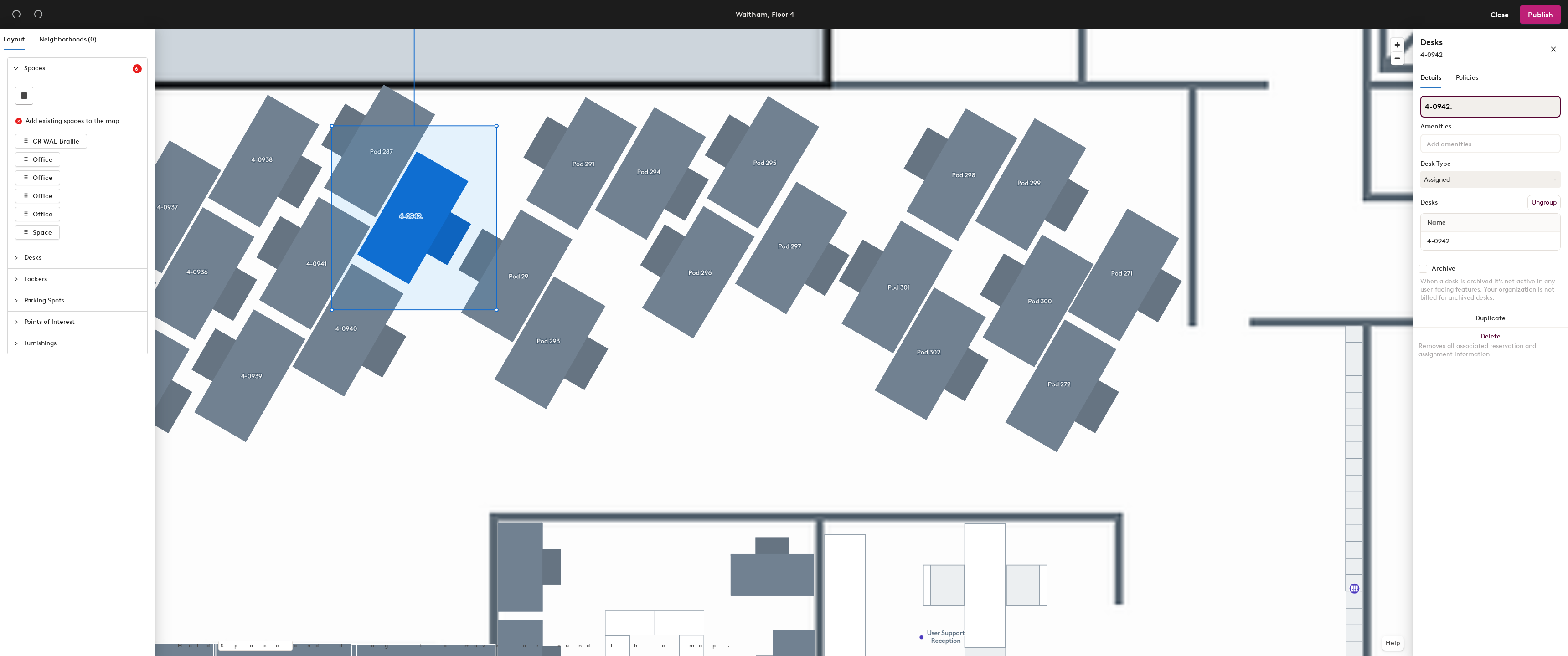
click at [1541, 115] on input "4-0942." at bounding box center [1490, 107] width 141 height 22
type input "4-0942"
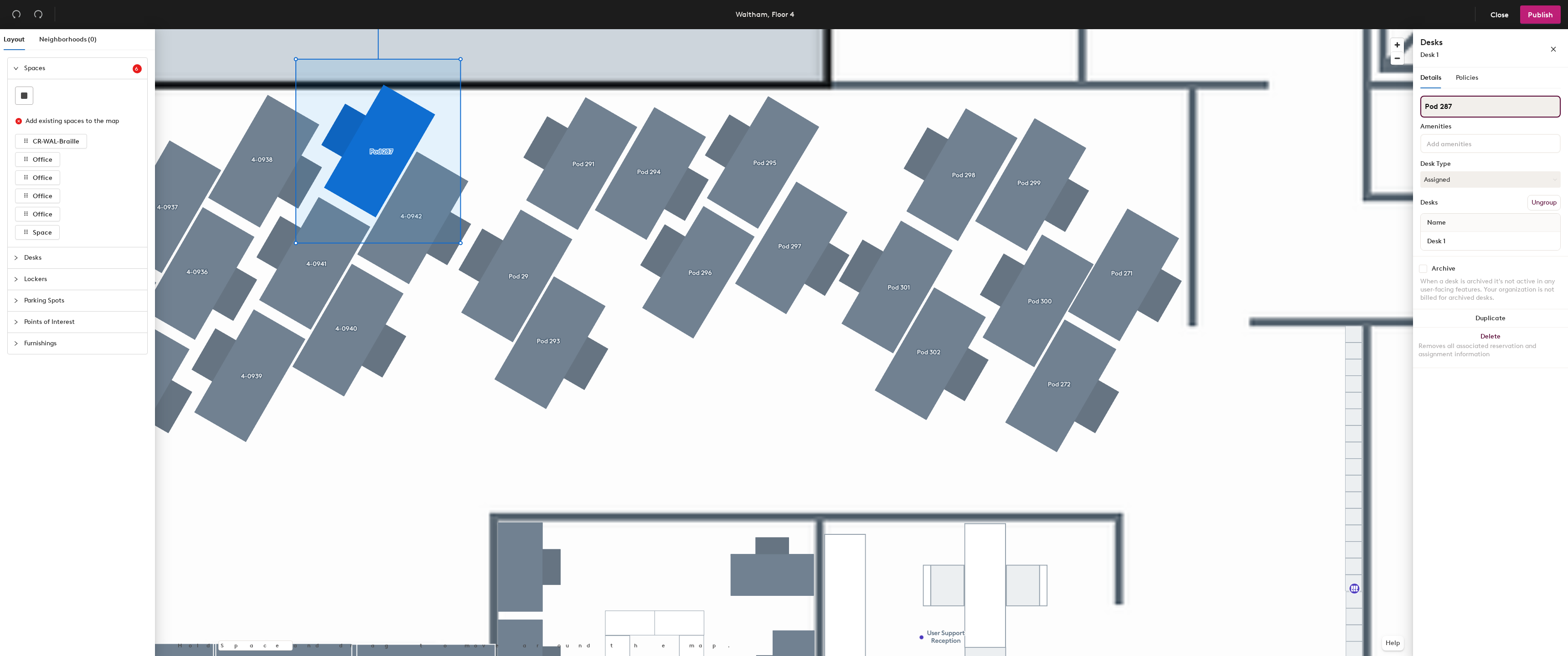
click at [1461, 101] on input "Pod 287" at bounding box center [1490, 107] width 141 height 22
paste input "4-09"
type input "4-0943"
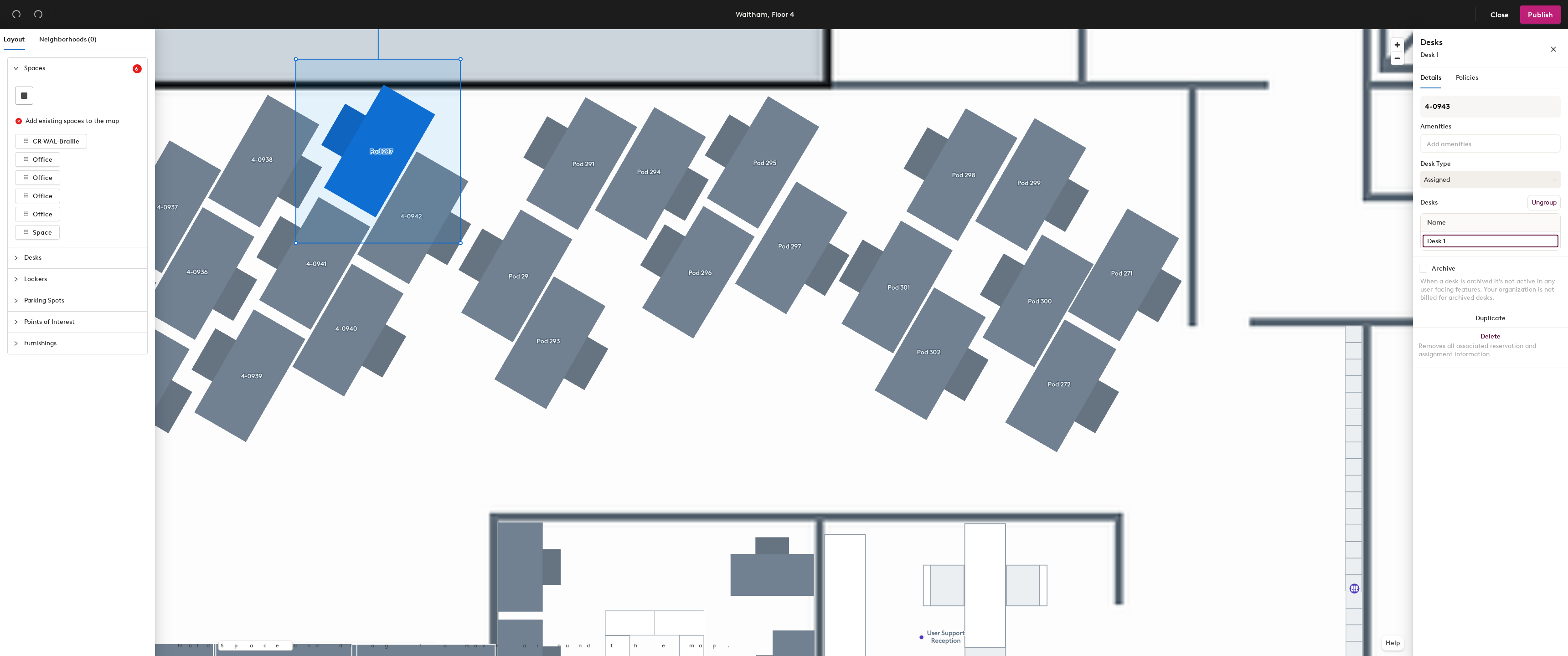
click at [1458, 241] on input "Desk 1" at bounding box center [1491, 241] width 136 height 13
paste input "4-09"
type input "4-0943"
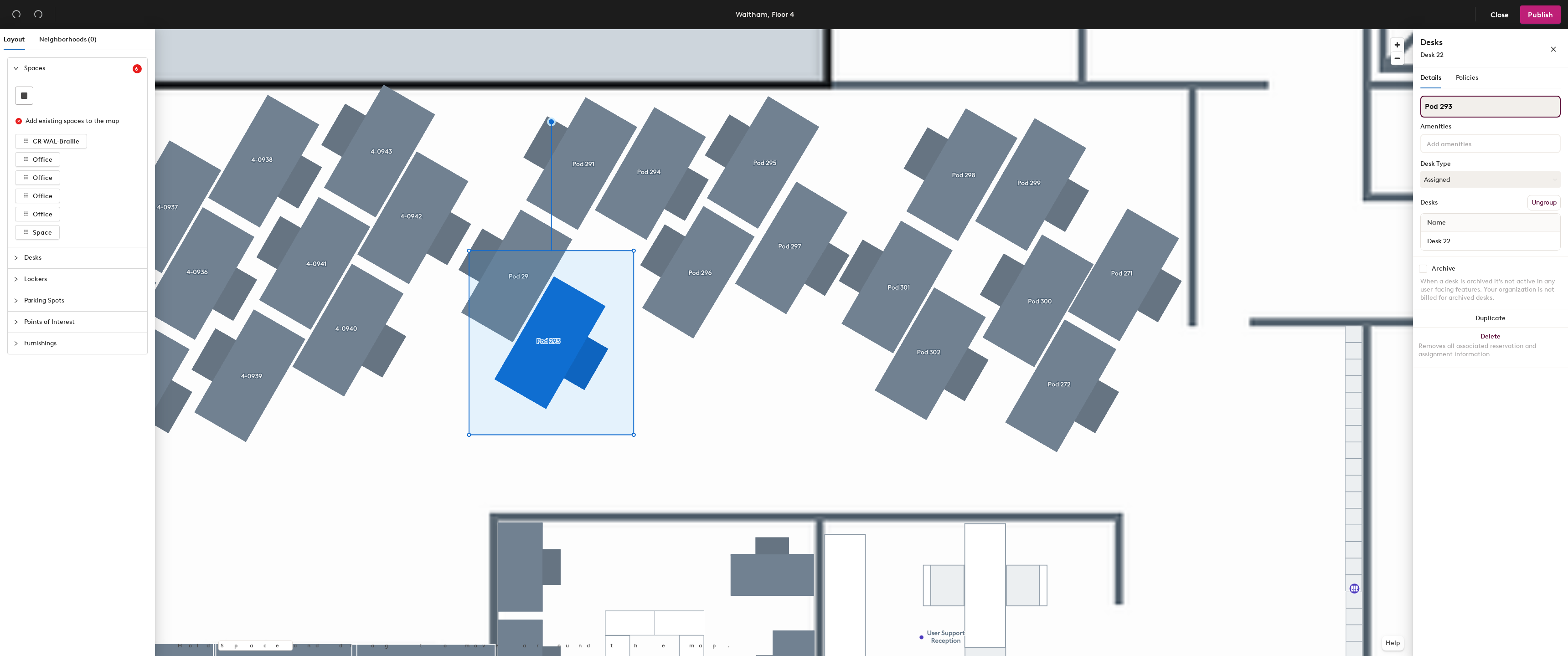
click at [1498, 110] on input "Pod 293" at bounding box center [1490, 107] width 141 height 22
click at [1498, 107] on input "Pod 293" at bounding box center [1490, 107] width 141 height 22
paste input "4-09"
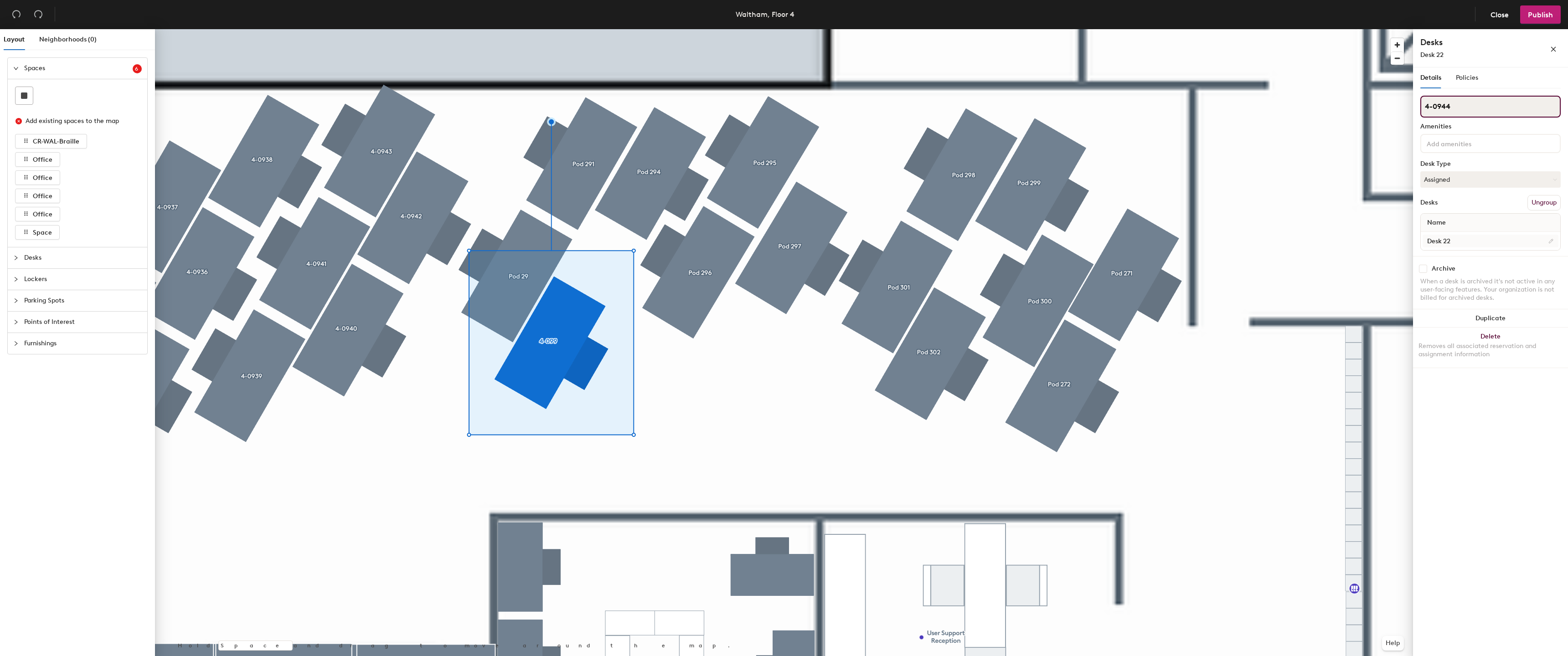
type input "4-0944"
click at [1450, 243] on input "Desk 22" at bounding box center [1491, 241] width 136 height 13
paste input "4-09"
type input "4-0944"
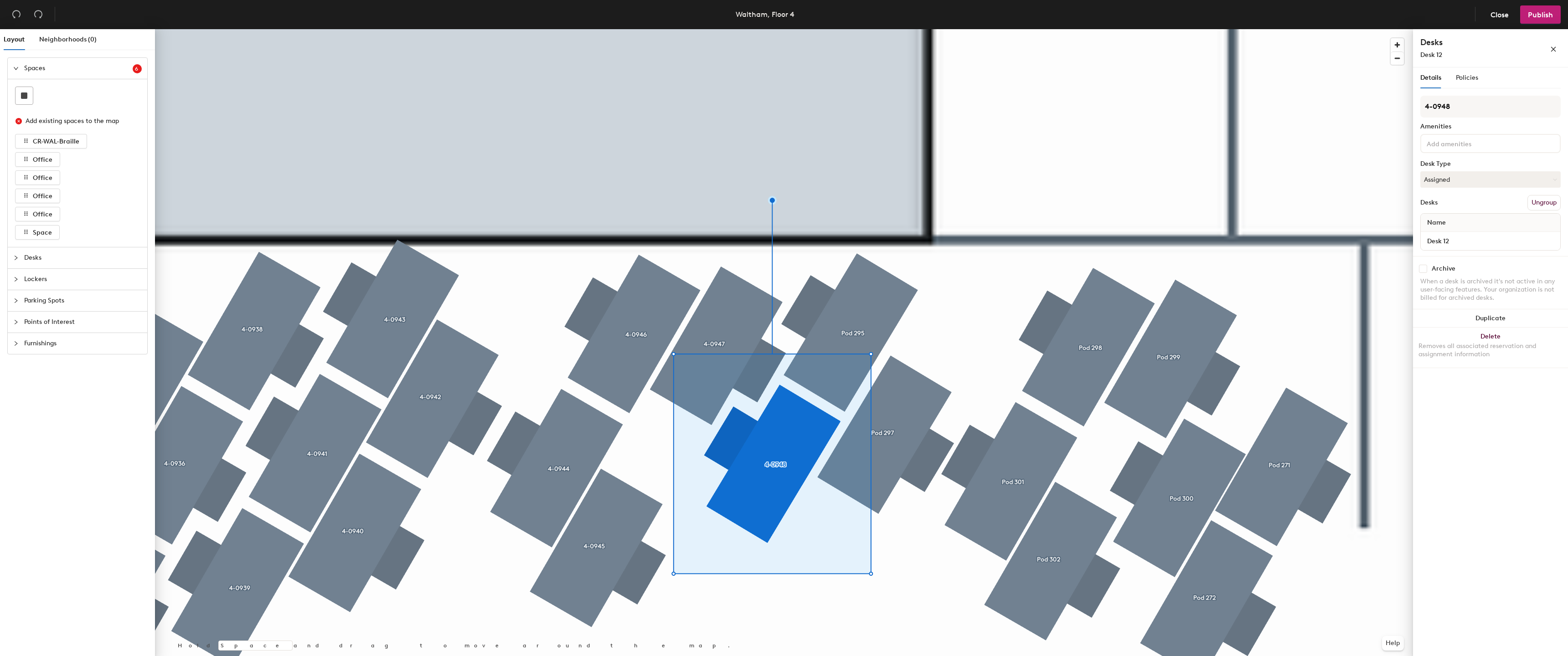
type input "4-0948"
click at [1437, 234] on div "Desk 12" at bounding box center [1491, 241] width 140 height 18
click at [1443, 240] on input "Desk 12" at bounding box center [1491, 241] width 136 height 13
paste input "4-09"
type input "4-0948"
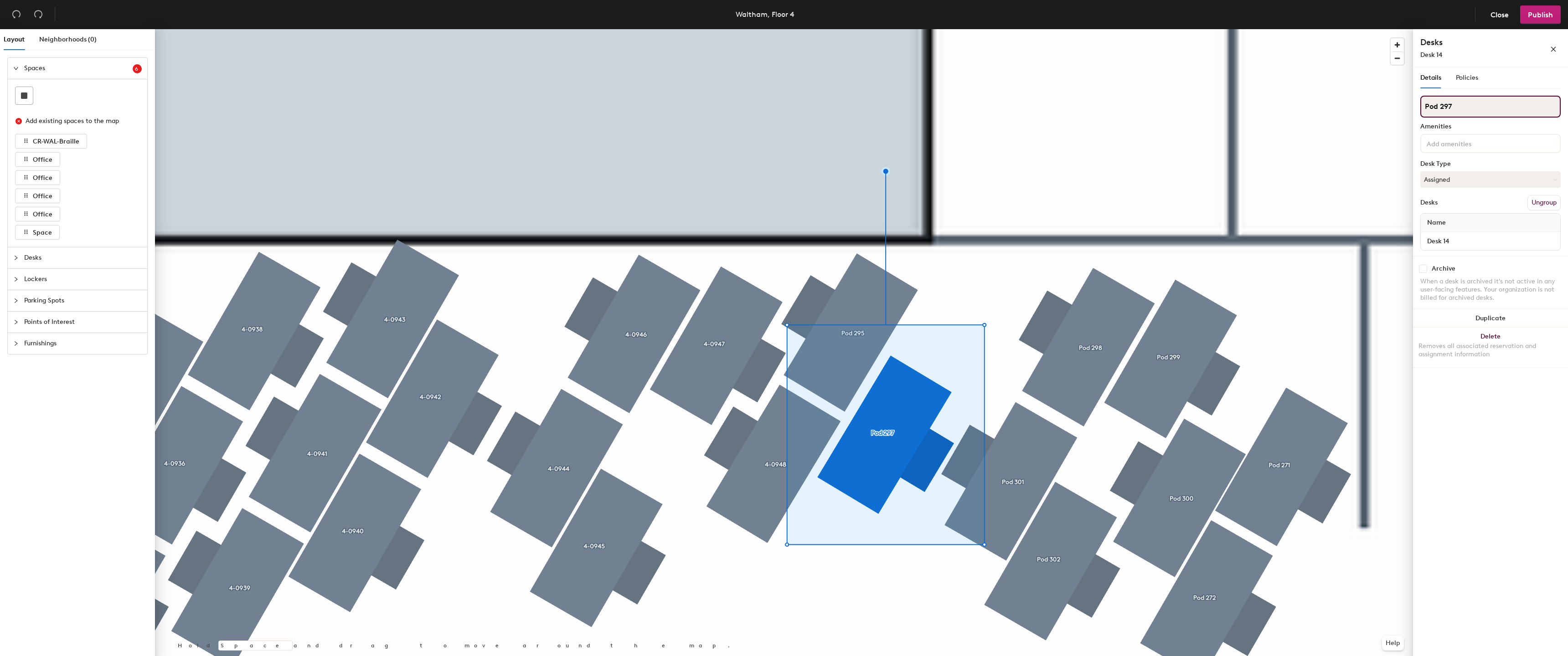
click at [1478, 107] on input "Pod 297" at bounding box center [1490, 107] width 141 height 22
paste input "4-09"
type input "4-0949"
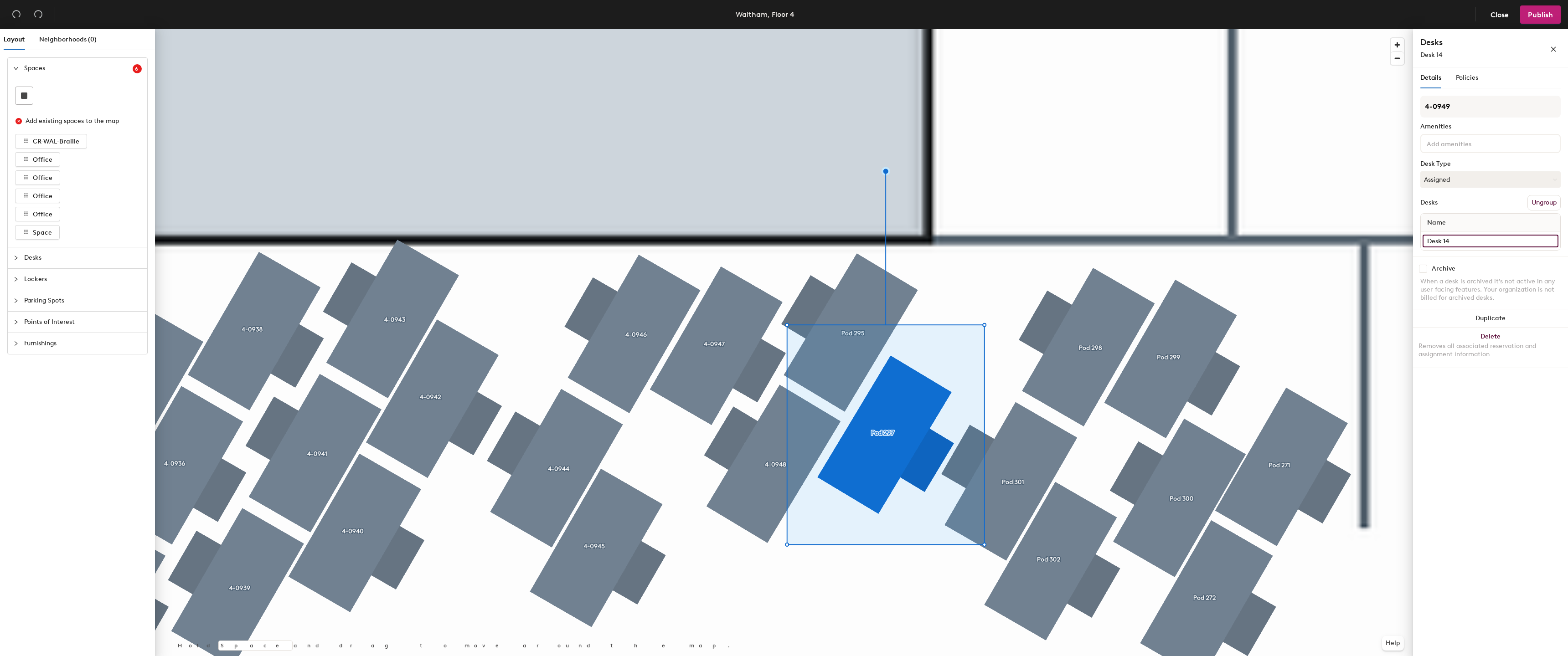
click at [1465, 240] on input "Desk 14" at bounding box center [1491, 241] width 136 height 13
paste input "4-09"
type input "4-0949"
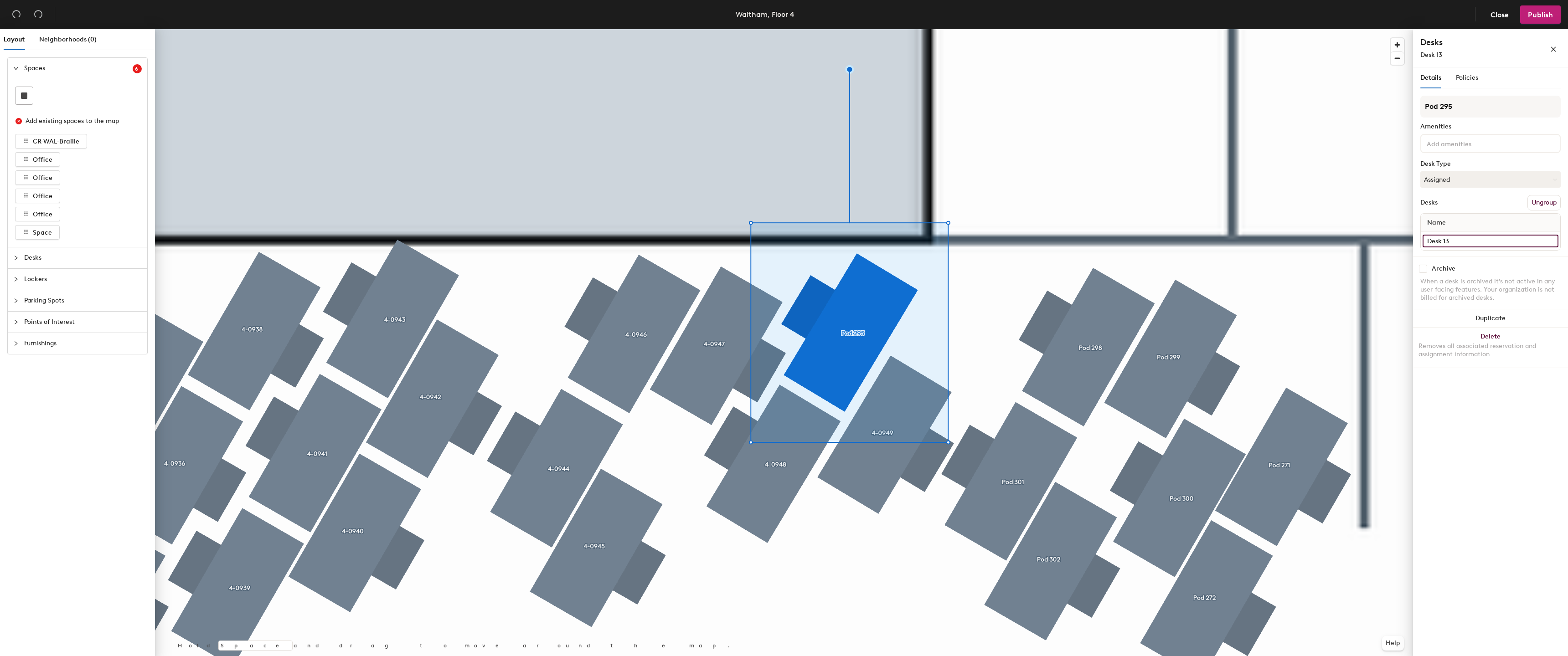
click at [1520, 244] on input "Desk 13" at bounding box center [1491, 241] width 136 height 13
paste input "4-09"
type input "4-0950"
click at [1510, 110] on input "Pod 295" at bounding box center [1490, 107] width 141 height 22
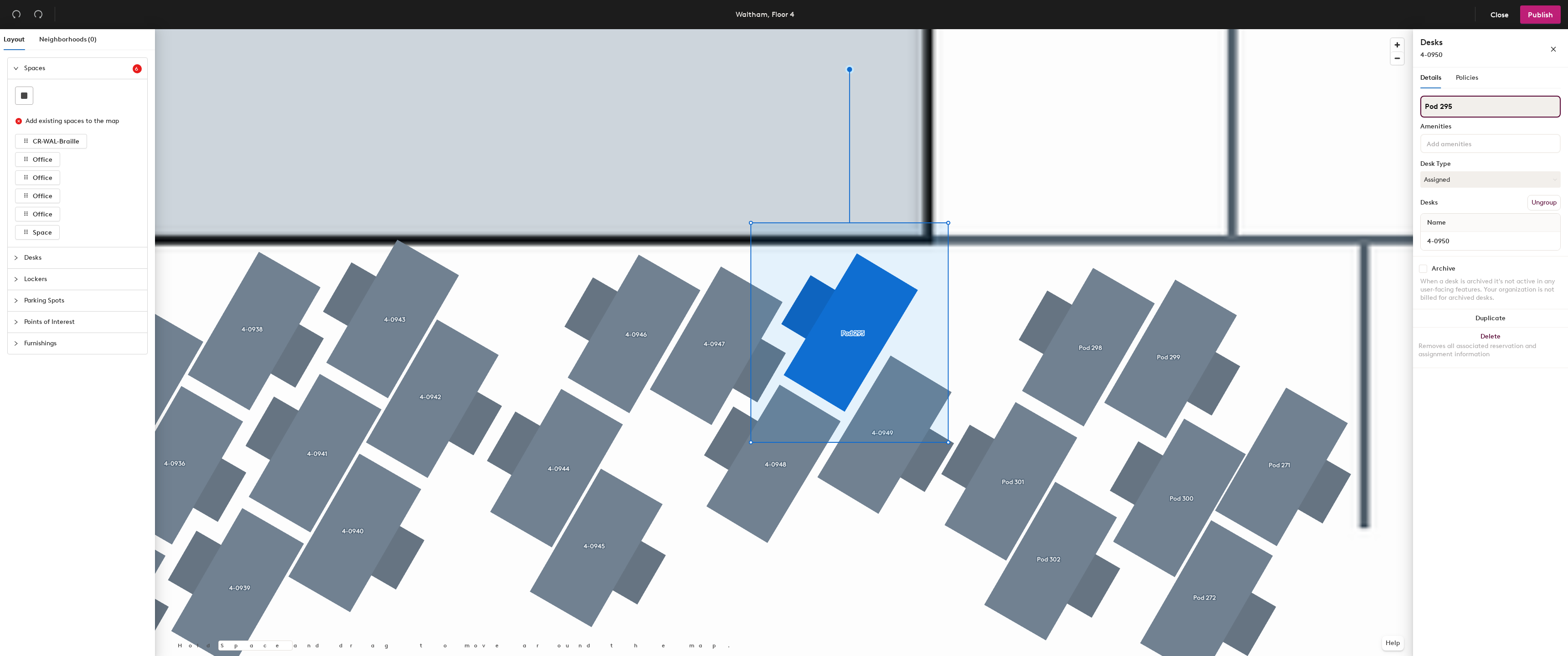
click at [1510, 110] on input "Pod 295" at bounding box center [1490, 107] width 141 height 22
paste input "4-09"
type input "4-0950"
click at [1019, 29] on div at bounding box center [784, 29] width 1258 height 0
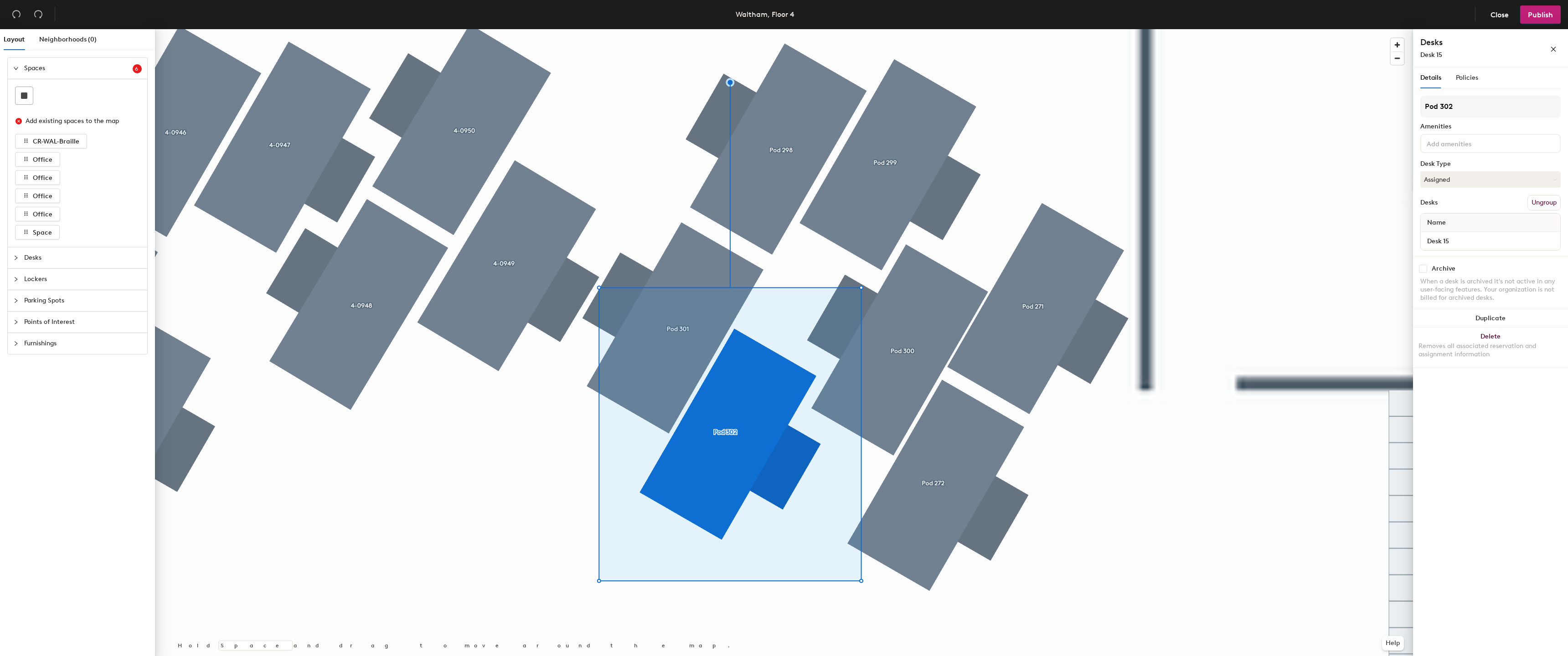
click at [688, 29] on div at bounding box center [784, 29] width 1258 height 0
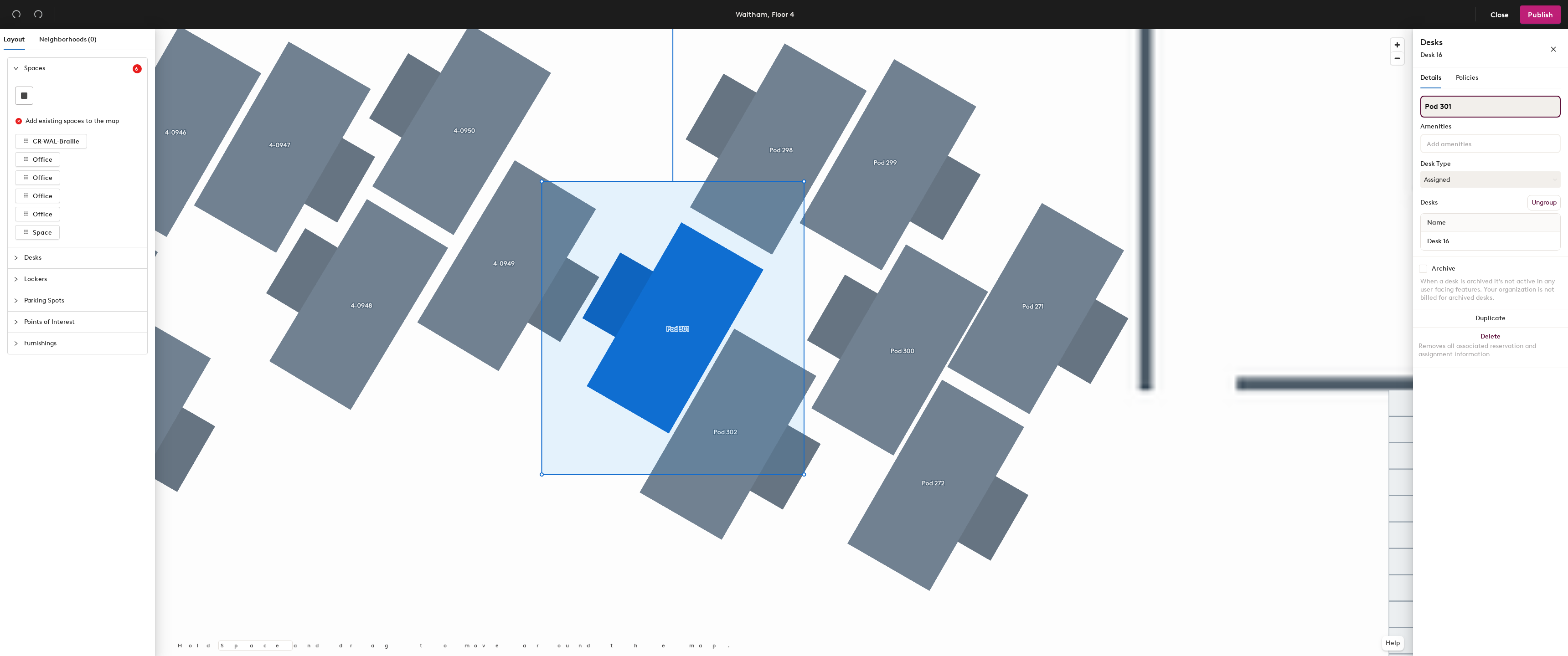
click at [1468, 108] on input "Pod 301" at bounding box center [1490, 107] width 141 height 22
paste input "4-09"
type input "4-0951"
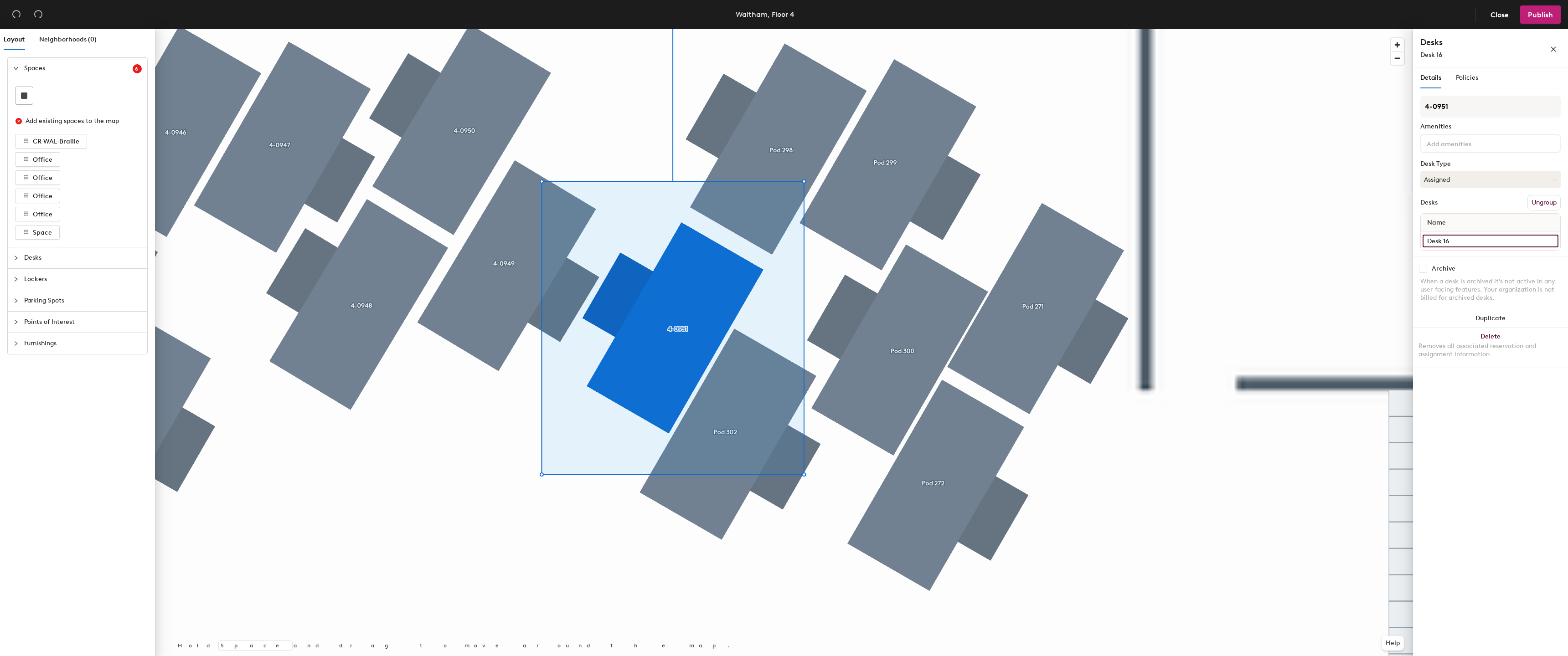
click at [1505, 247] on input "Desk 16" at bounding box center [1491, 241] width 136 height 13
paste input "4-09"
type input "4-0951"
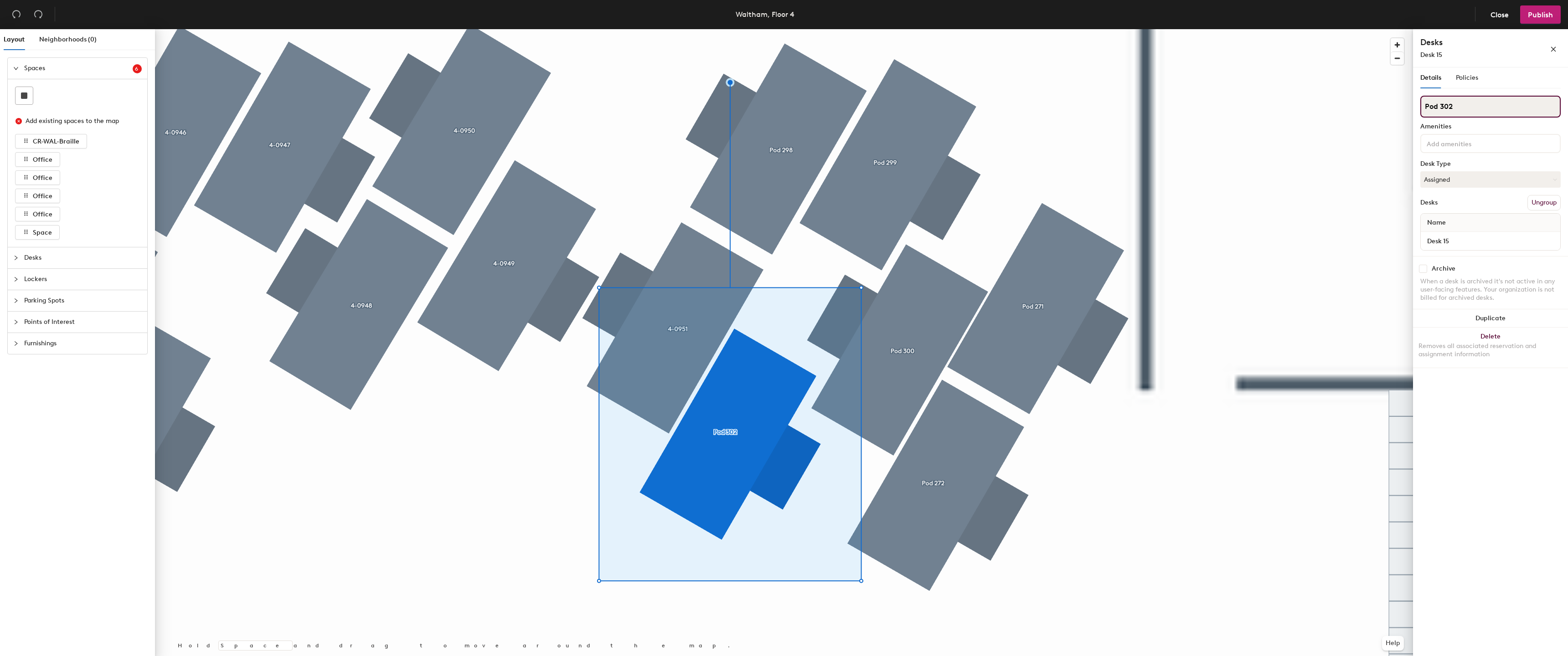
click at [1517, 113] on input "Pod 302" at bounding box center [1490, 107] width 141 height 22
paste input "4-09"
type input "4-0952"
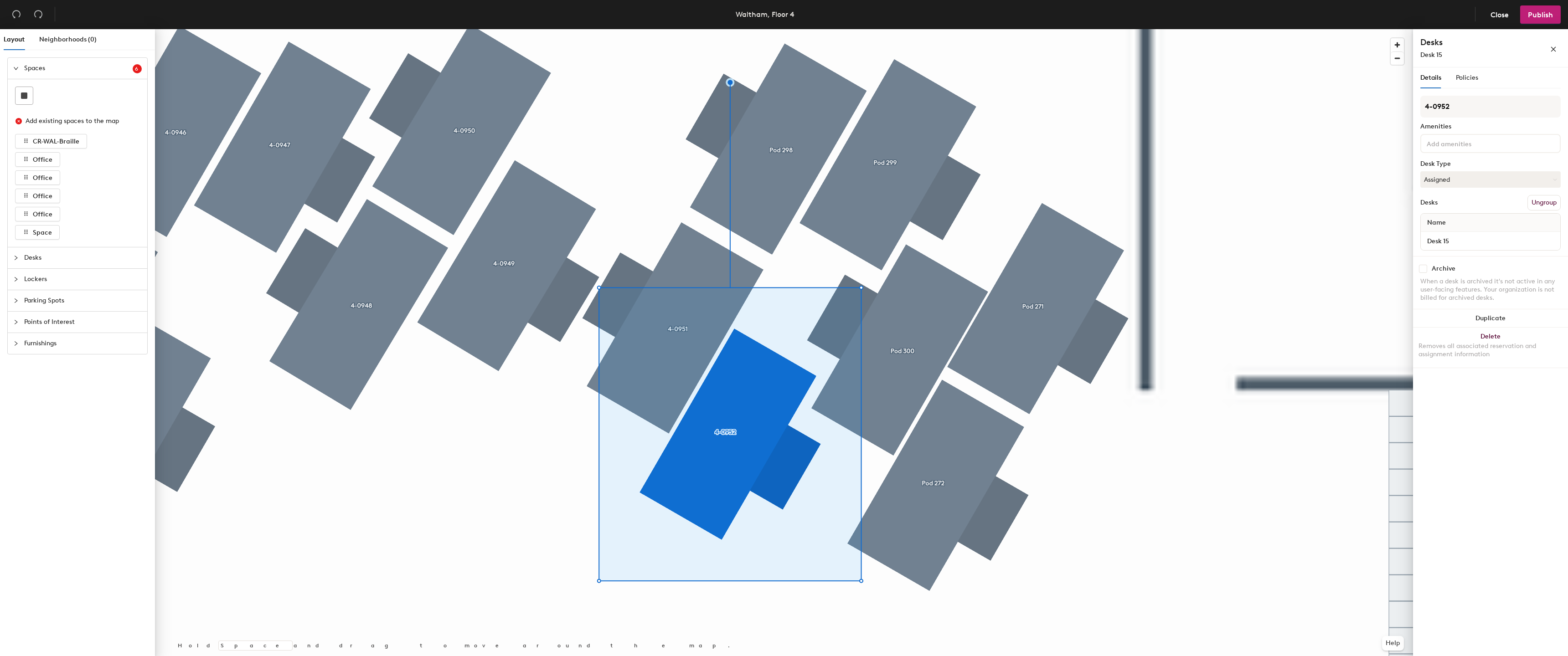
click at [1481, 248] on div "Desk 15" at bounding box center [1491, 241] width 140 height 18
click at [1483, 246] on input "Desk 15" at bounding box center [1491, 241] width 136 height 13
paste input "4-09"
type input "4-0952"
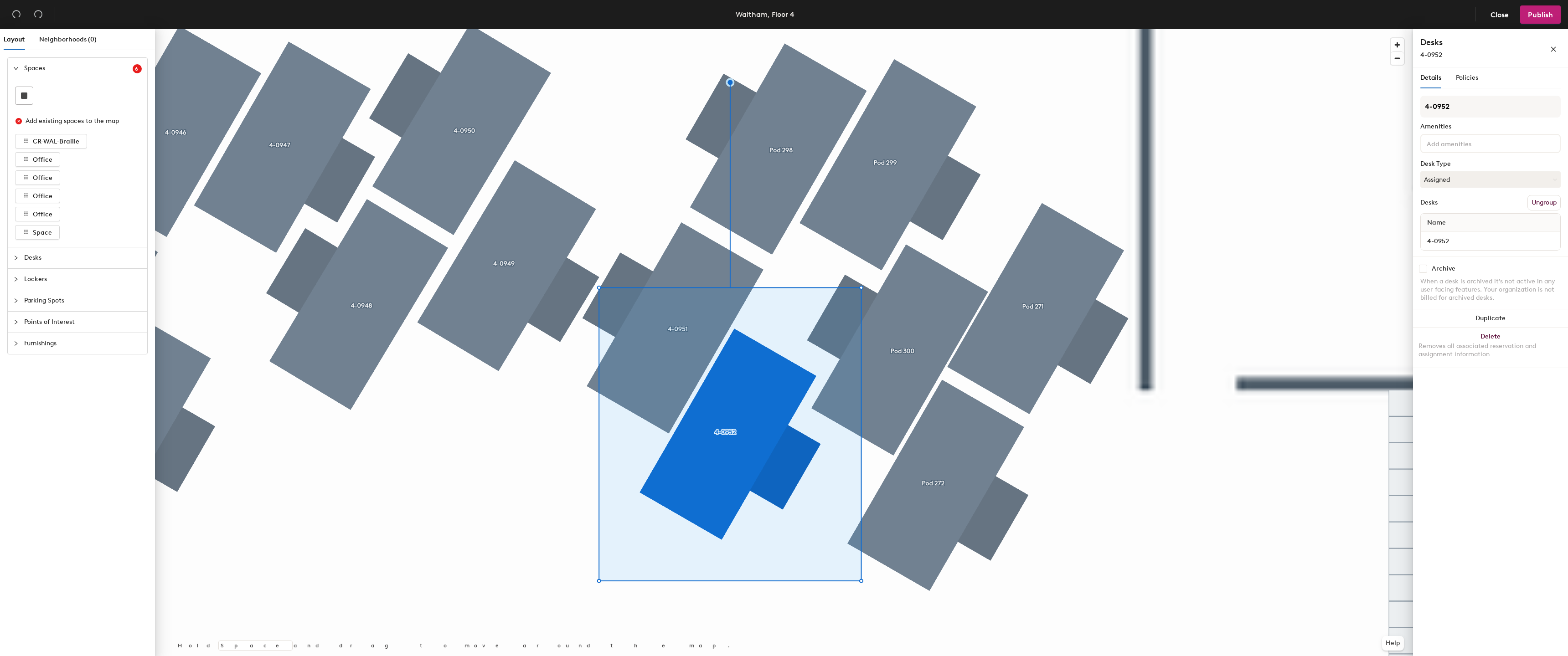
click at [745, 29] on div at bounding box center [784, 29] width 1258 height 0
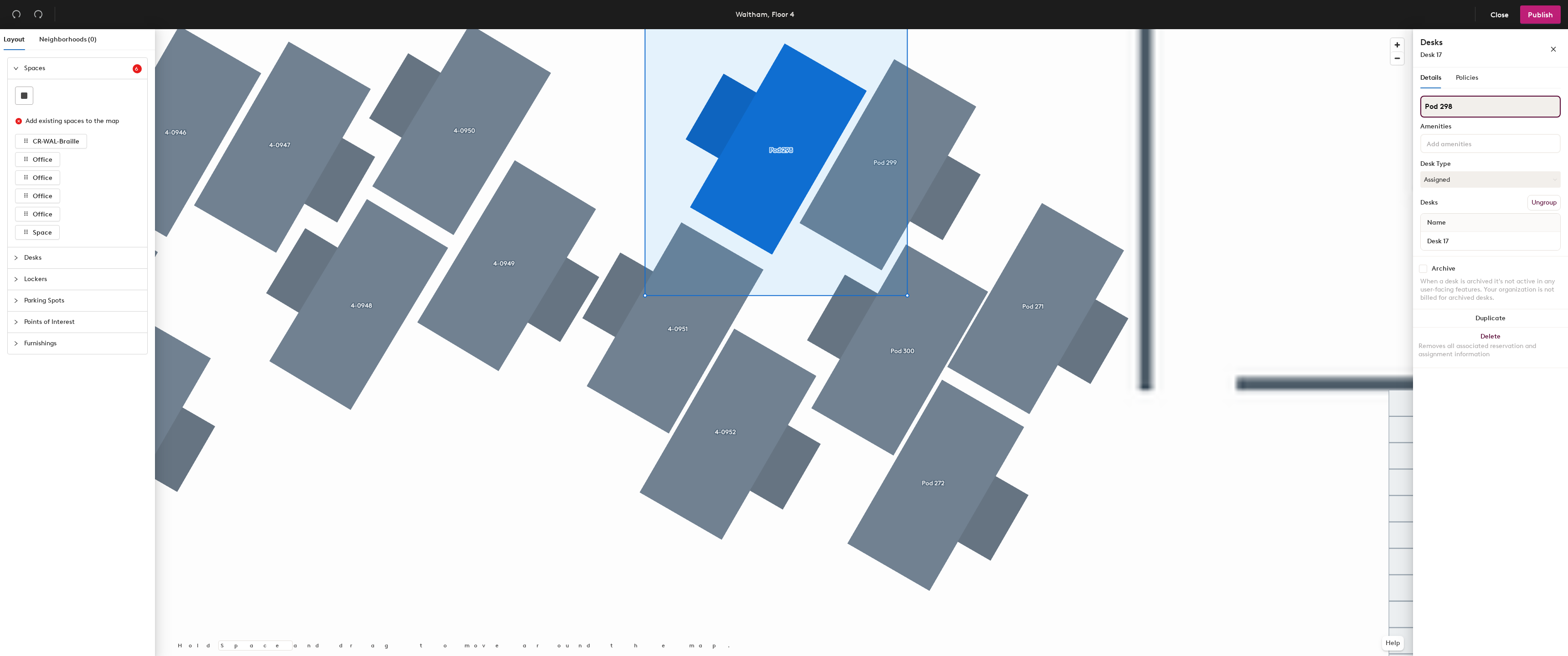
click at [1457, 115] on input "Pod 298" at bounding box center [1490, 107] width 141 height 22
paste input "4-09"
type input "4-0953"
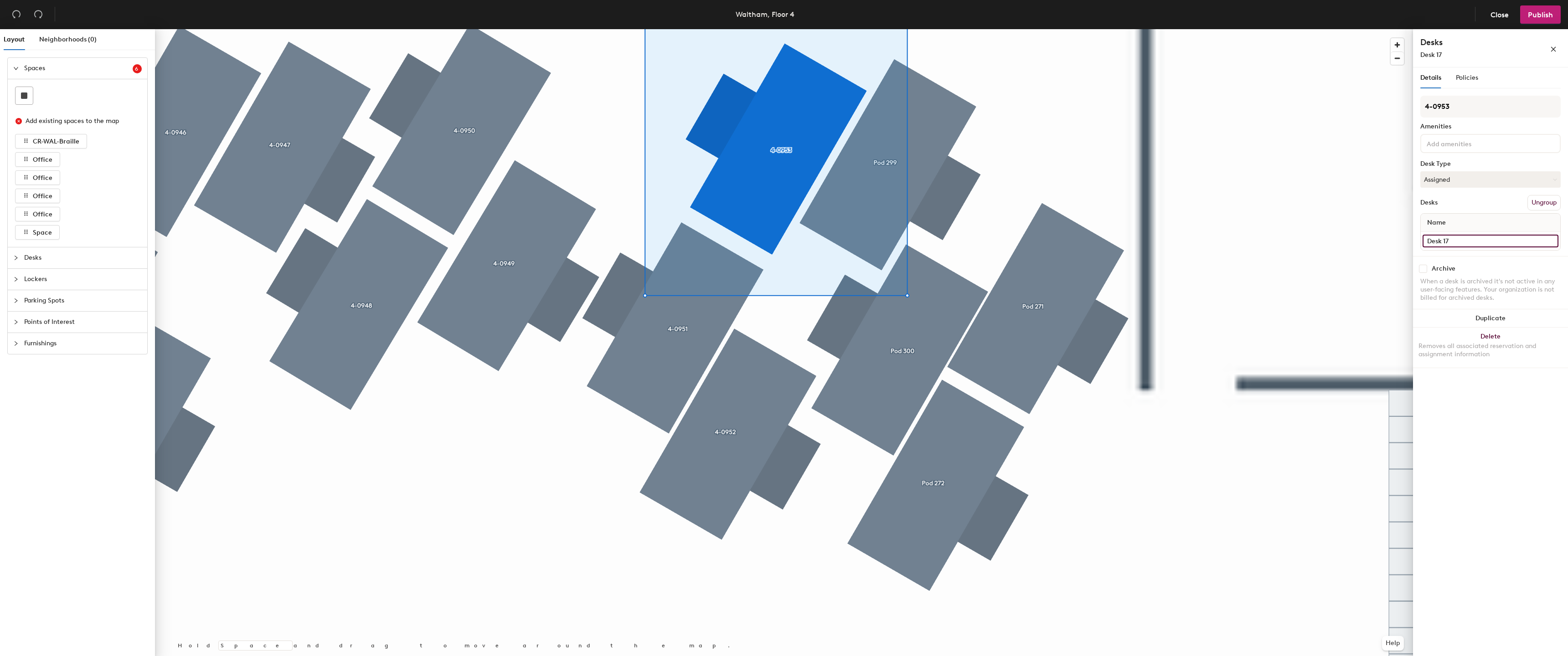
click at [1474, 234] on input "Desk 17" at bounding box center [1491, 241] width 136 height 13
paste input "4-09"
type input "4-0953"
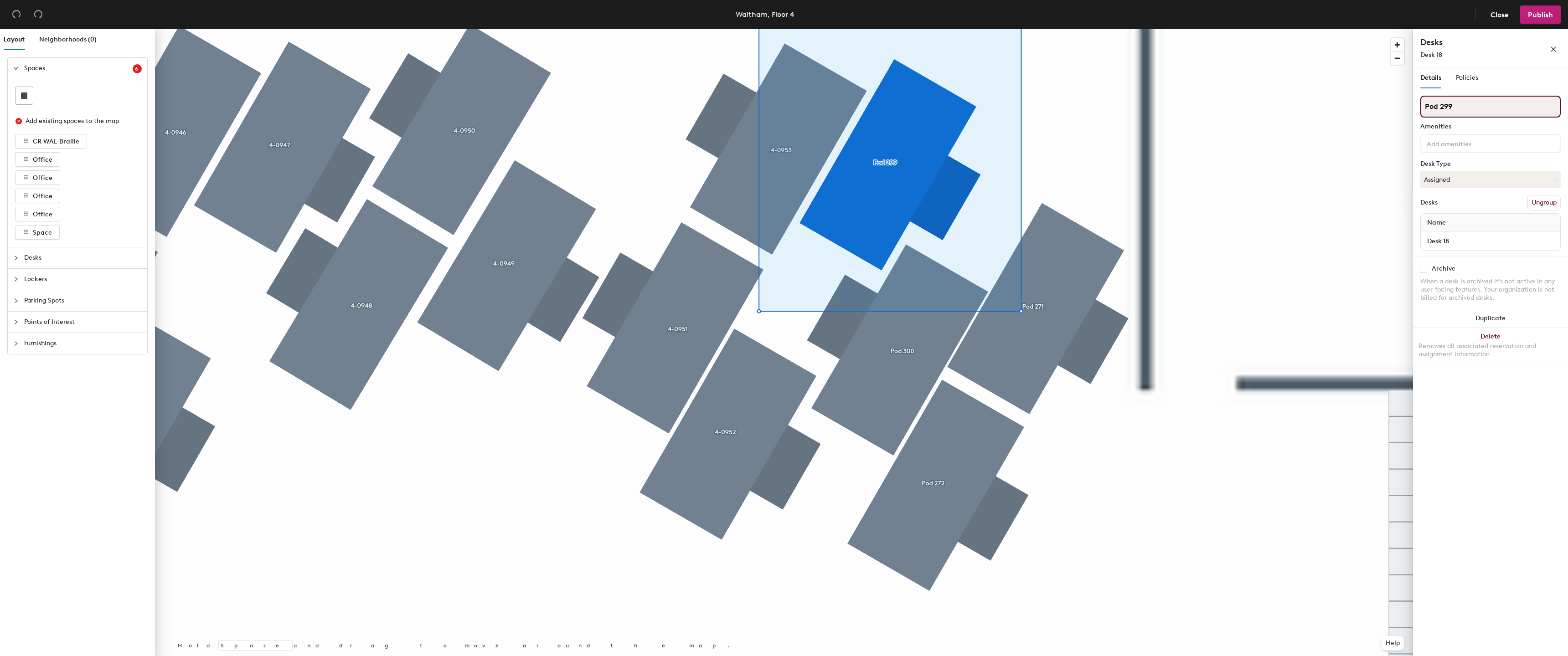
click at [1490, 98] on input "Pod 299" at bounding box center [1490, 107] width 141 height 22
click at [1487, 101] on input "Pod 299" at bounding box center [1490, 107] width 141 height 22
paste input "4-0"
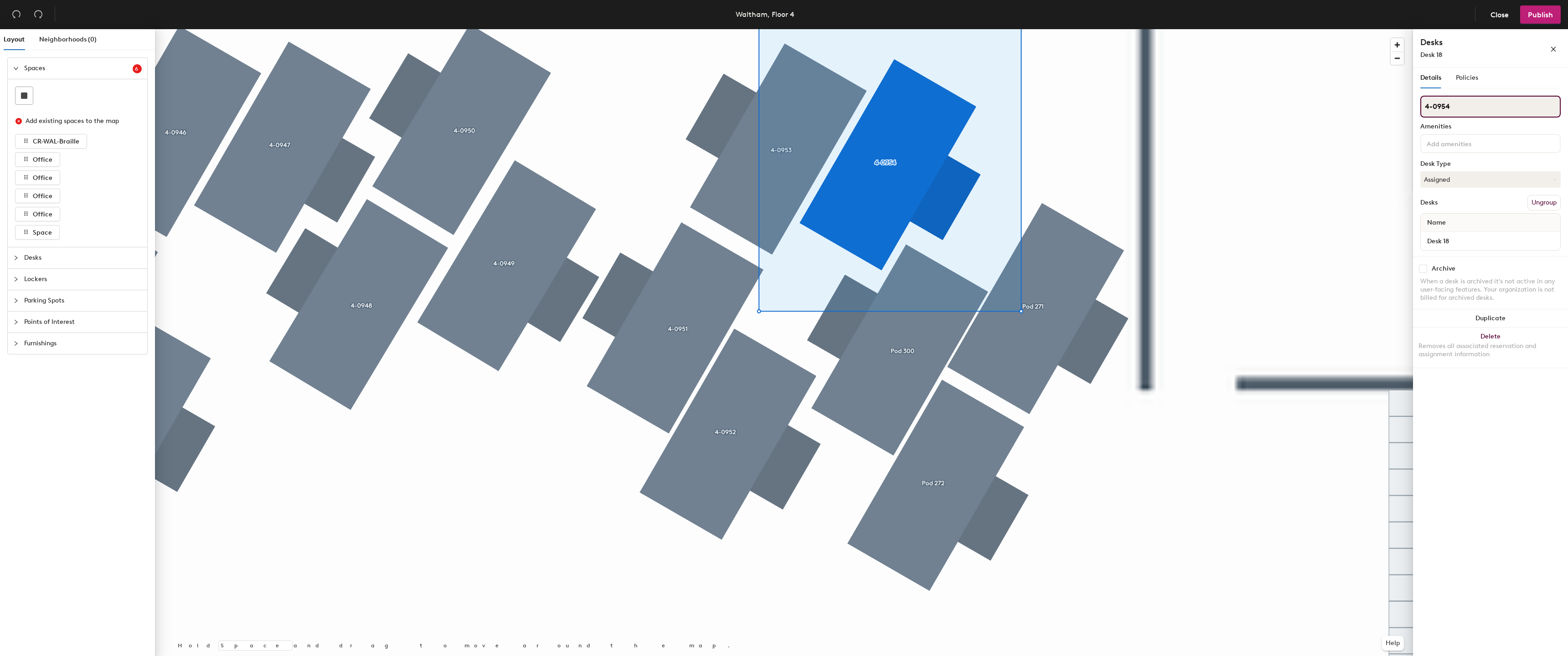
type input "4-0954"
click at [1460, 232] on div "Name" at bounding box center [1491, 223] width 140 height 18
click at [1460, 239] on input "Desk 18" at bounding box center [1491, 241] width 136 height 13
paste input "4-09"
type input "4-0954"
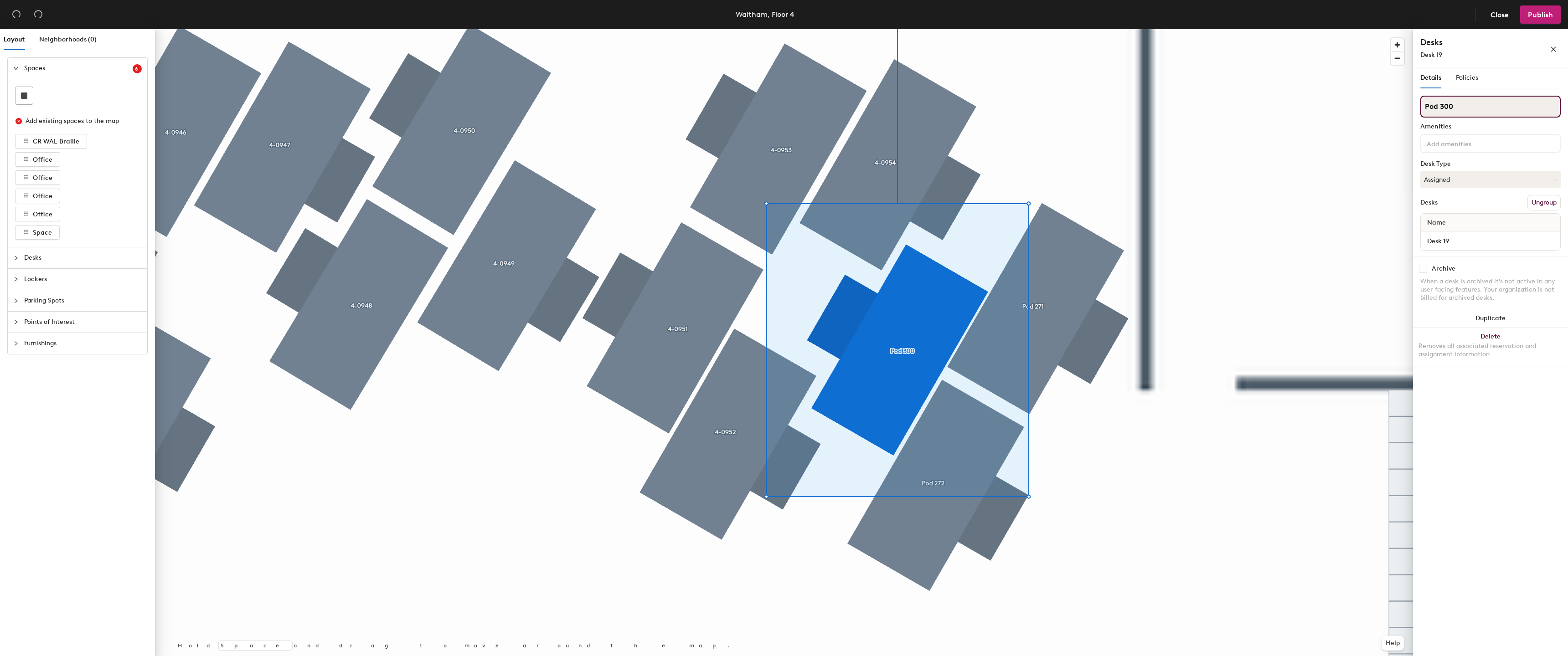
click at [1478, 104] on input "Pod 300" at bounding box center [1490, 107] width 141 height 22
paste input "4-09"
type input "4-0956"
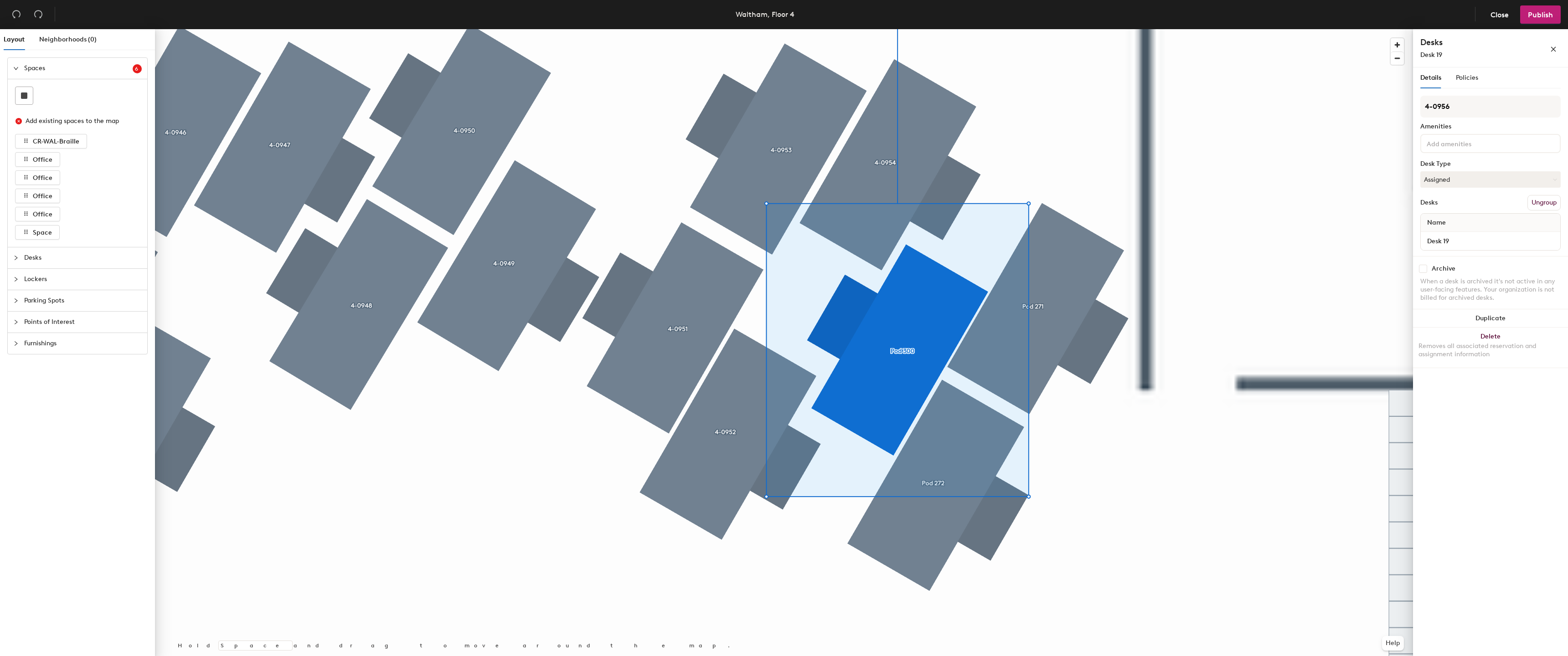
click at [1463, 234] on div "Desk 19" at bounding box center [1491, 241] width 140 height 18
click at [1462, 237] on input "Desk 19" at bounding box center [1491, 241] width 136 height 13
paste input "4-0"
type input "4-0956"
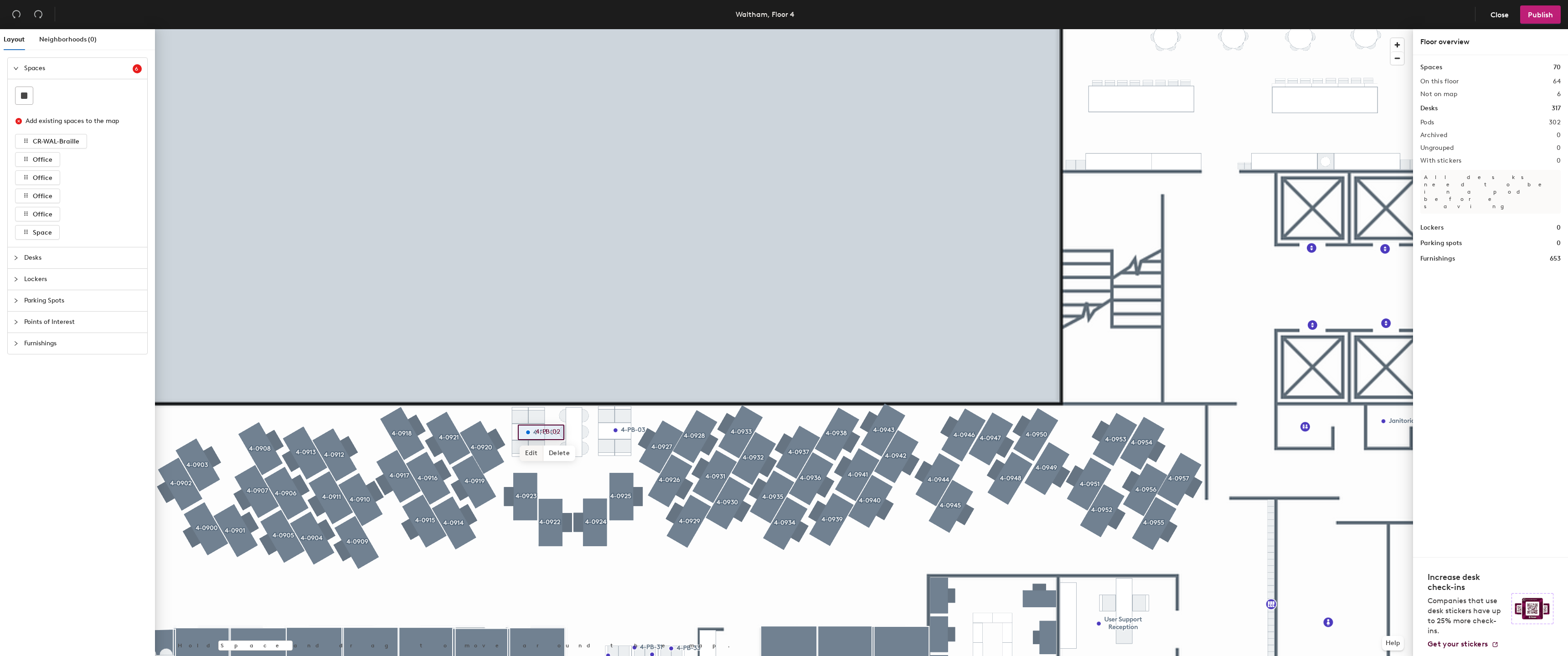
click at [533, 456] on span "Edit" at bounding box center [531, 453] width 24 height 16
click at [564, 432] on div "4-PB-02" at bounding box center [542, 432] width 50 height 16
click at [561, 433] on input "4-PB-02" at bounding box center [548, 433] width 29 height 13
type input "4-PB-028"
click at [622, 447] on span "Edit" at bounding box center [619, 450] width 24 height 16
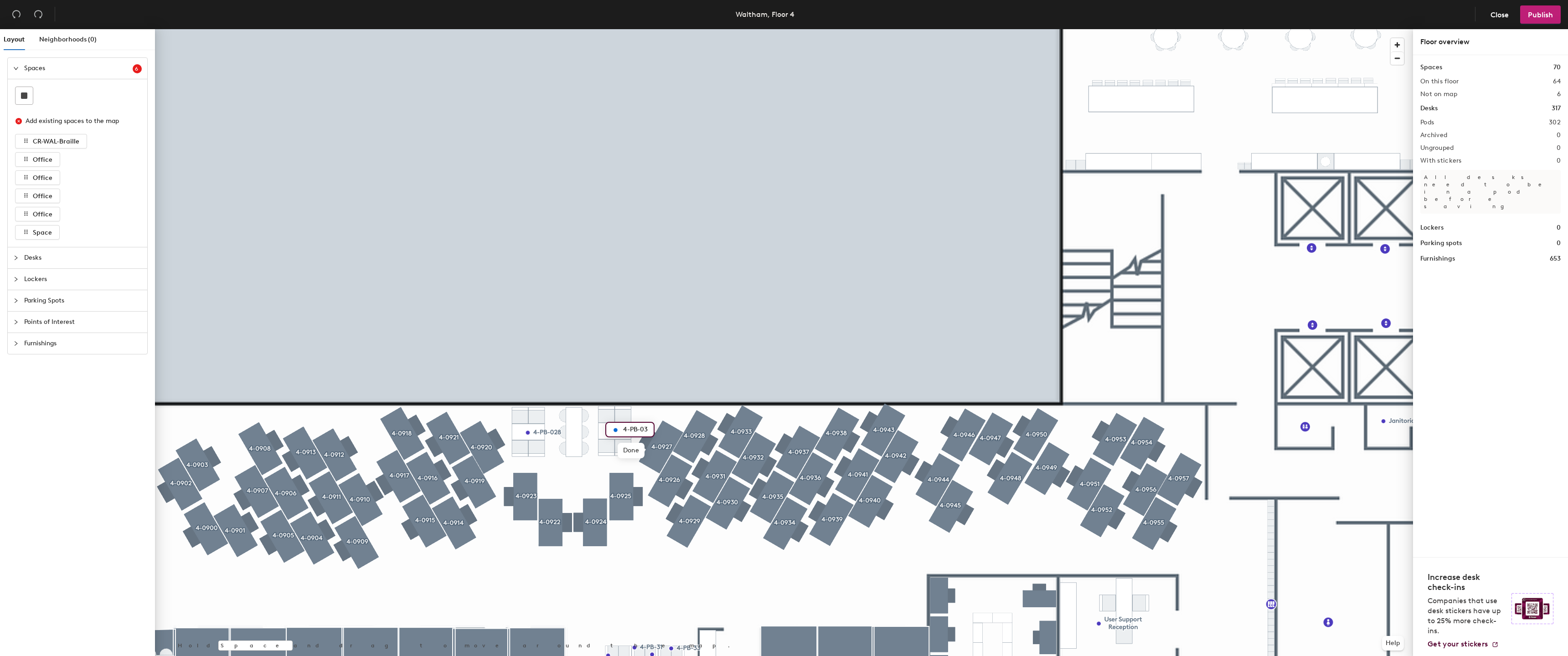
click at [645, 427] on input "4-PB-03" at bounding box center [635, 430] width 29 height 13
type input "4-PB-29"
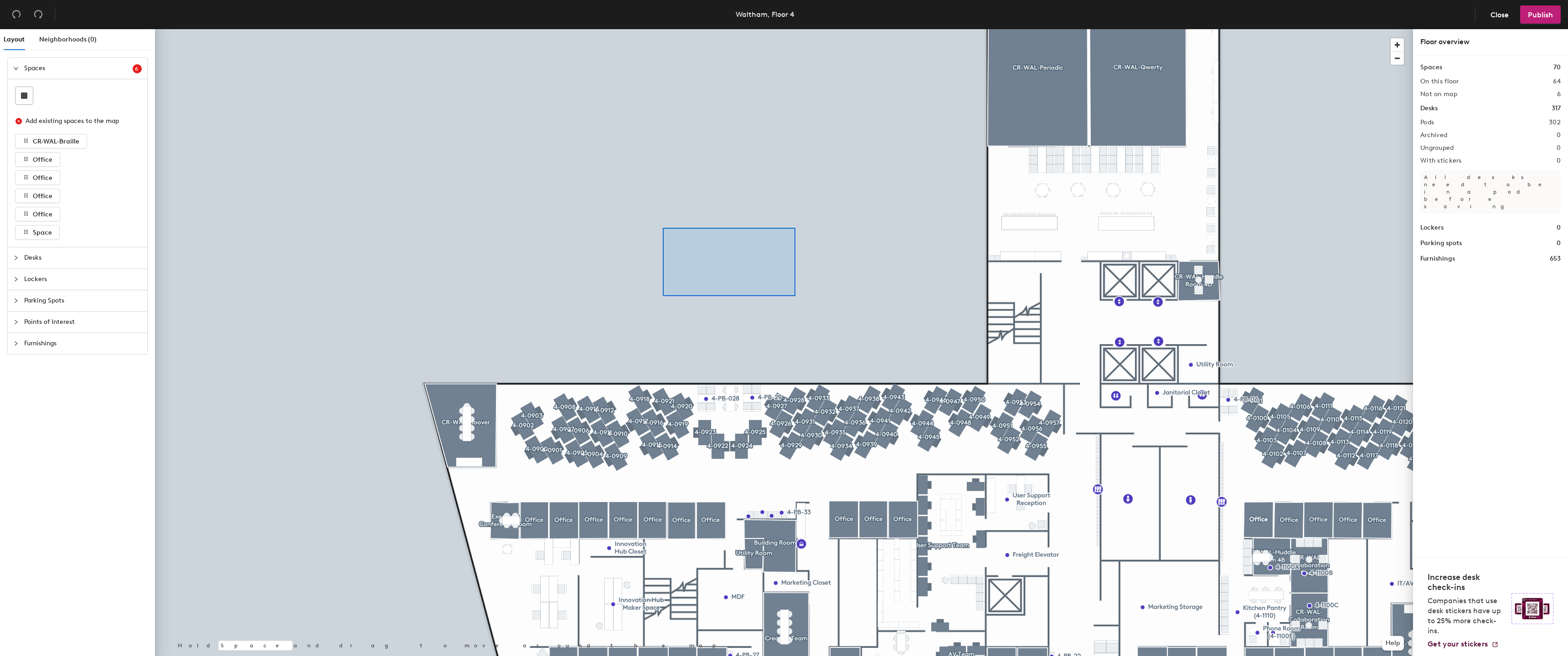
click at [663, 29] on div at bounding box center [784, 29] width 1258 height 0
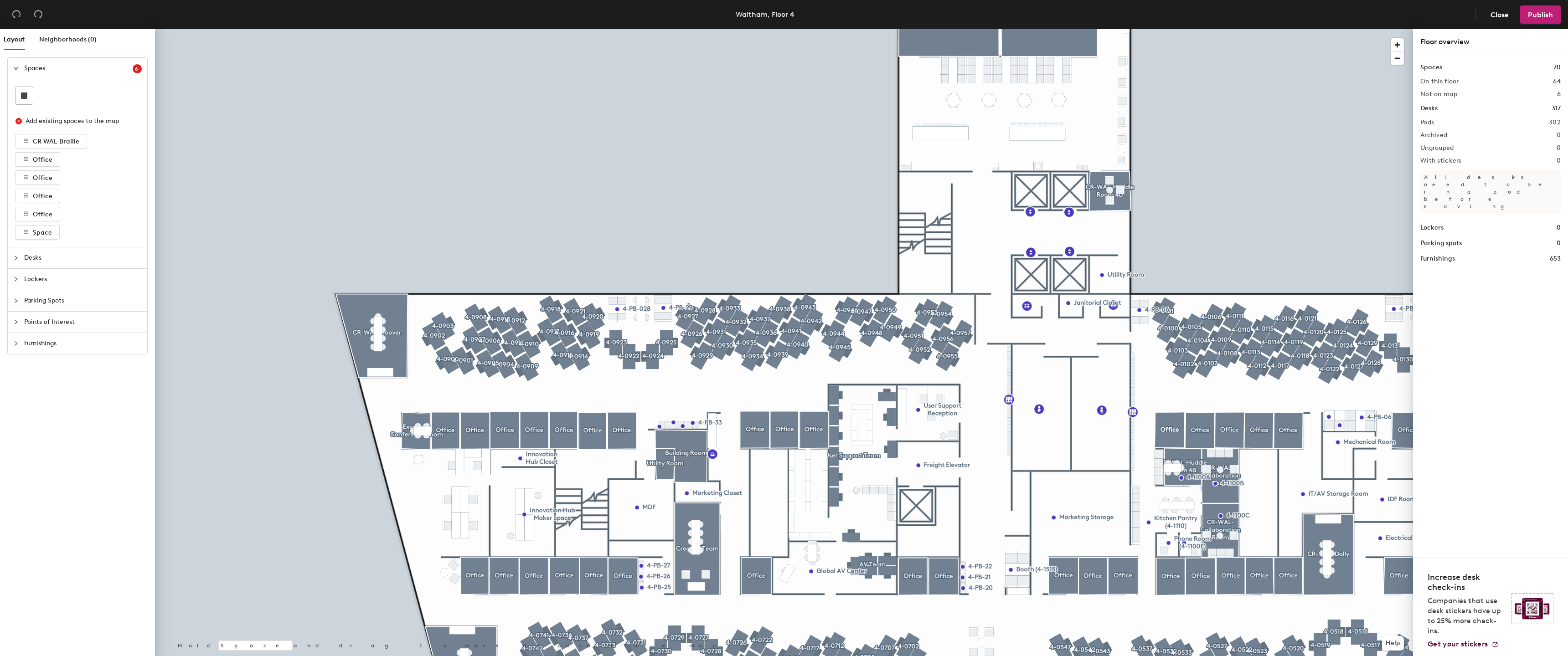
click at [43, 341] on span "Furnishings" at bounding box center [83, 344] width 118 height 21
click at [55, 317] on div "Spaces 6 Add existing spaces to the map CR-WAL-Braille Office Office Office Off…" at bounding box center [77, 358] width 155 height 603
click at [75, 138] on span "Parking Spots" at bounding box center [83, 132] width 118 height 21
click at [56, 183] on span "Points of Interest" at bounding box center [83, 187] width 118 height 21
click at [62, 74] on span "Spaces" at bounding box center [78, 68] width 108 height 21
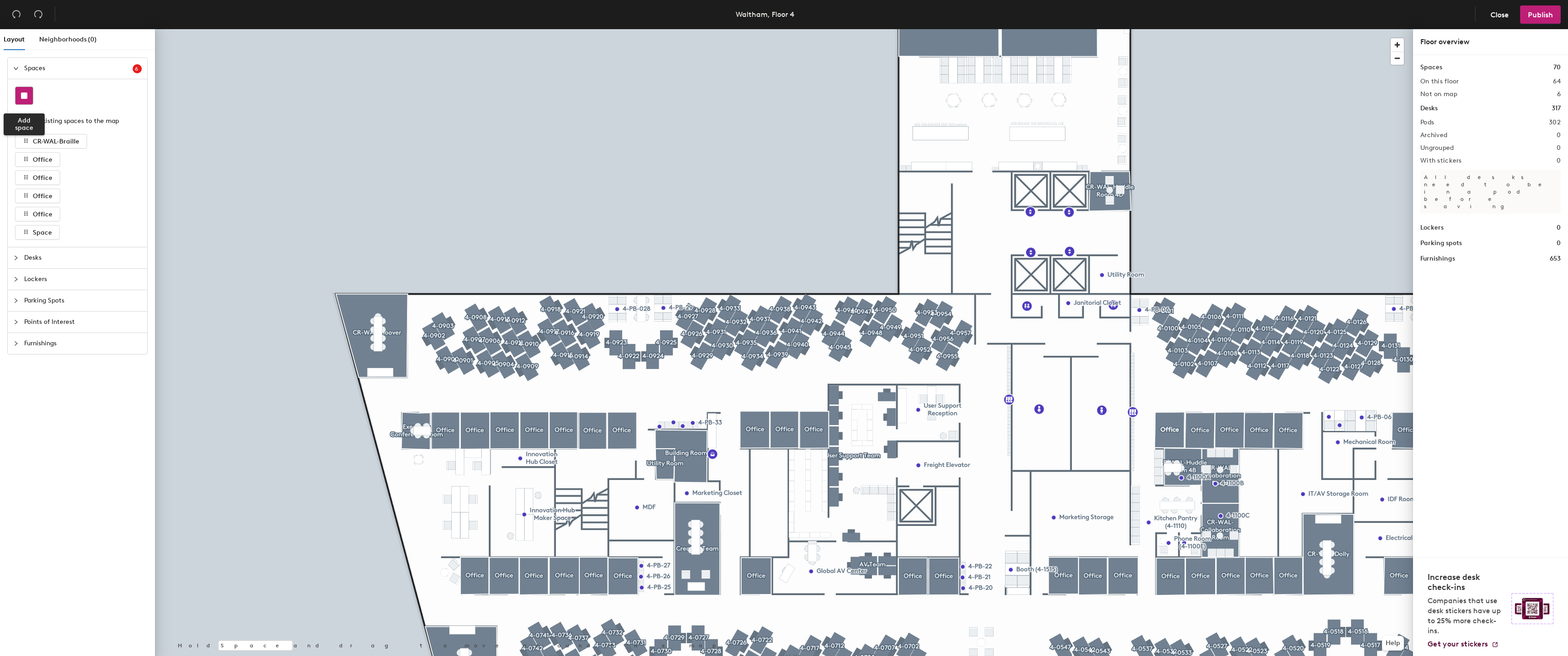
click at [22, 95] on rect at bounding box center [24, 96] width 6 height 6
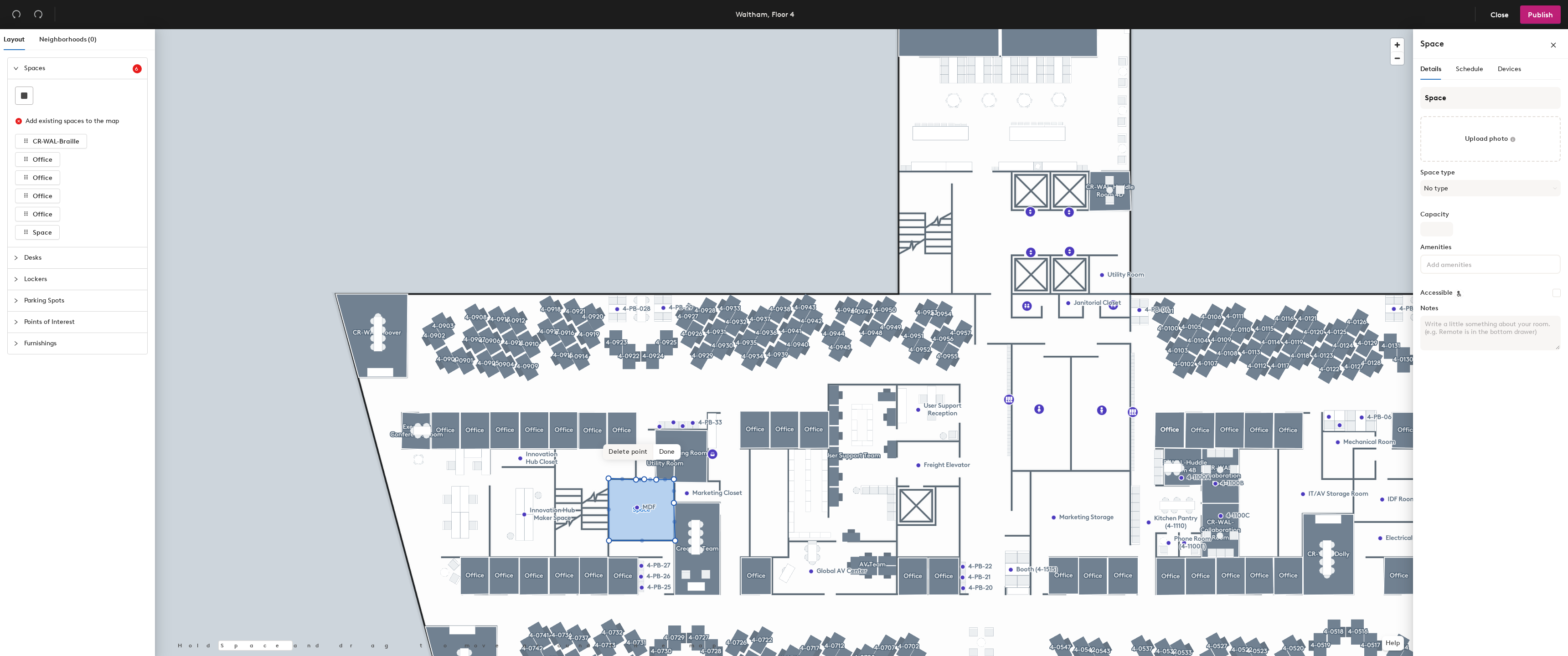
click at [635, 455] on span "Delete point" at bounding box center [628, 452] width 51 height 16
click at [632, 458] on span "Delete point" at bounding box center [628, 452] width 51 height 16
click at [627, 445] on span "Delete point" at bounding box center [628, 452] width 51 height 16
click at [625, 454] on span "Delete point" at bounding box center [628, 452] width 51 height 16
click at [1443, 97] on input "Space" at bounding box center [1490, 98] width 141 height 22
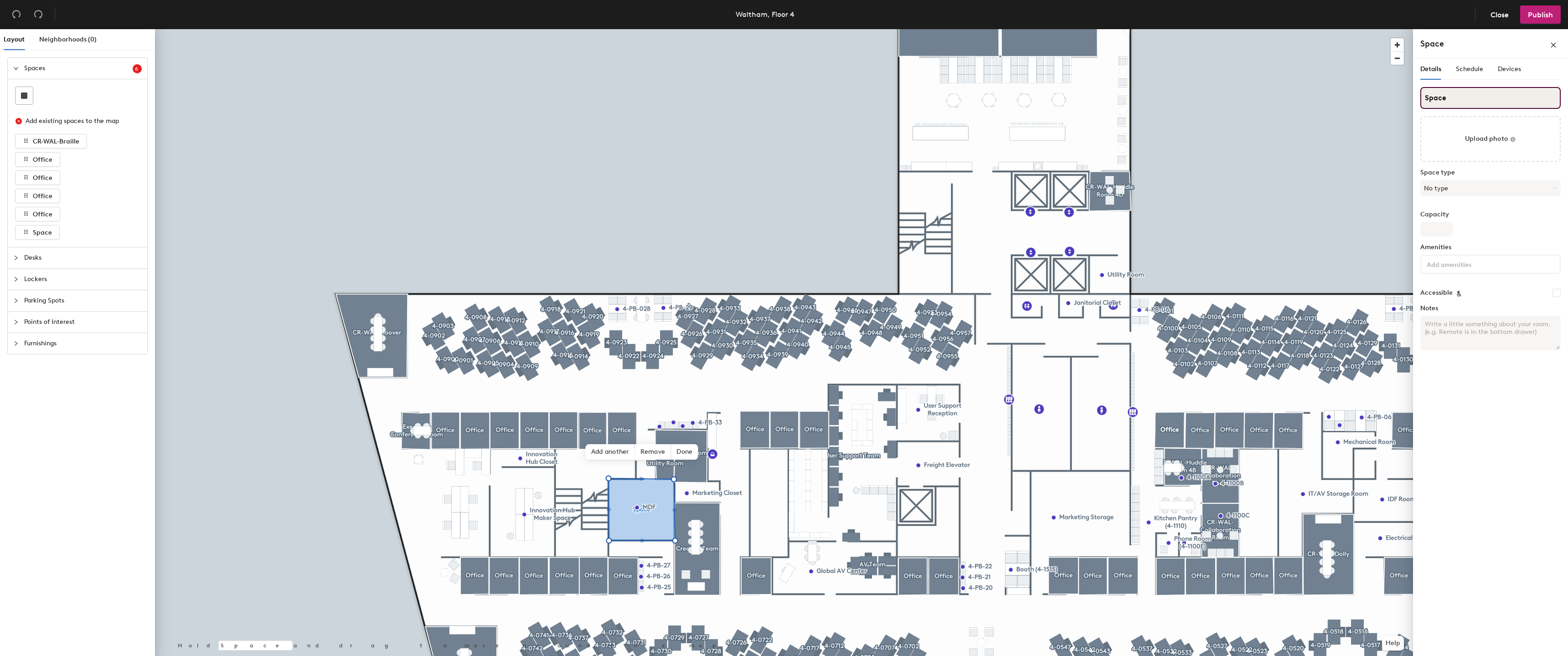
click at [1443, 97] on input "Space" at bounding box center [1490, 98] width 141 height 22
type input "MDF"
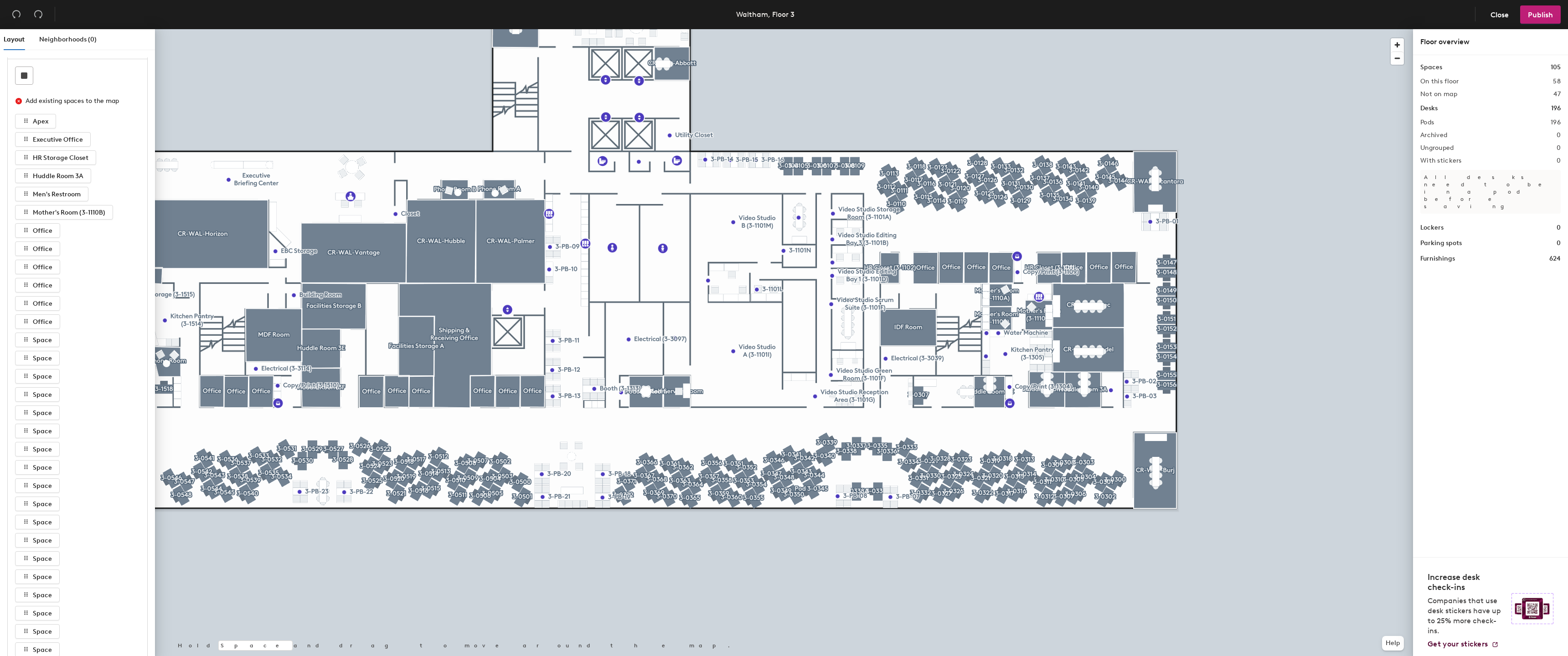
scroll to position [449, 0]
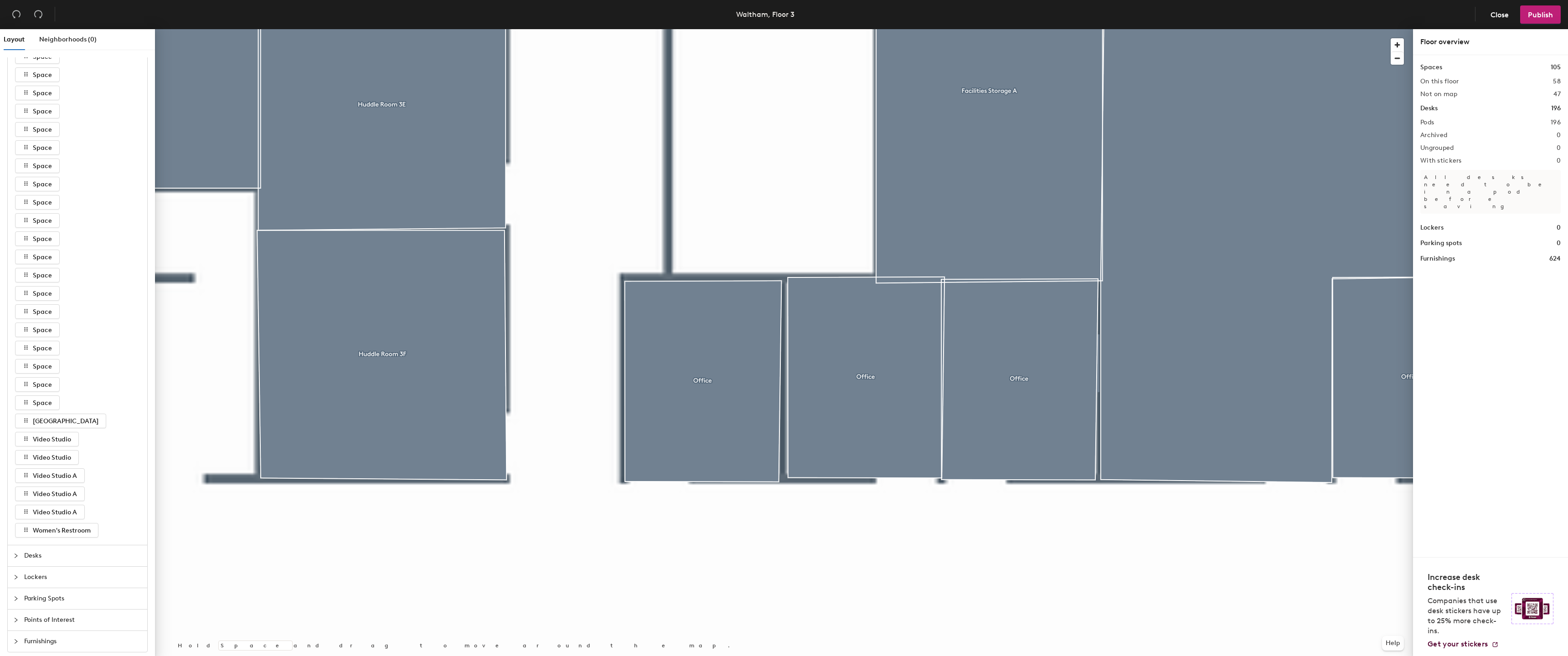
click at [60, 583] on span "Lockers" at bounding box center [83, 577] width 118 height 21
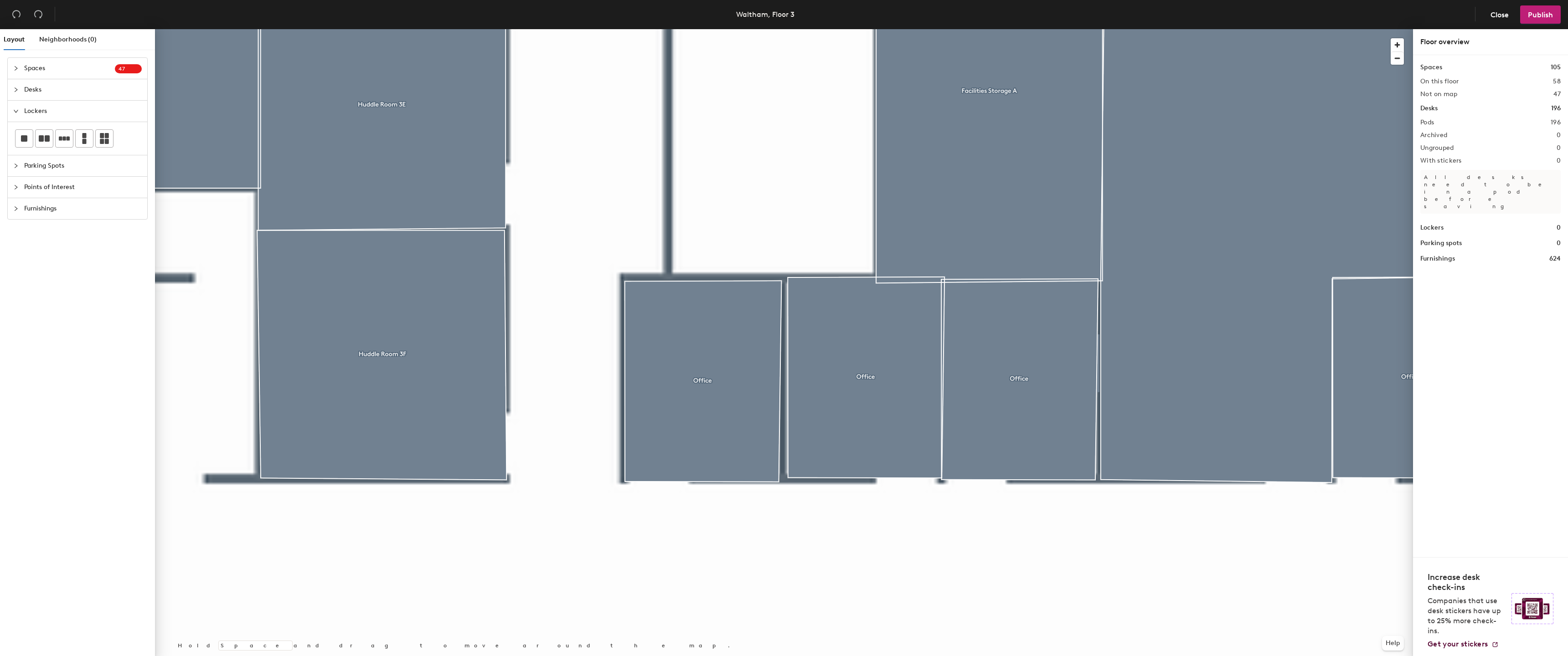
click at [39, 187] on span "Points of Interest" at bounding box center [83, 187] width 118 height 21
click at [74, 134] on span "Parking Spots" at bounding box center [83, 132] width 118 height 21
click at [74, 182] on span "Points of Interest" at bounding box center [83, 187] width 118 height 21
click at [65, 243] on span "Furnishings" at bounding box center [83, 248] width 118 height 21
click at [129, 198] on img at bounding box center [124, 202] width 11 height 10
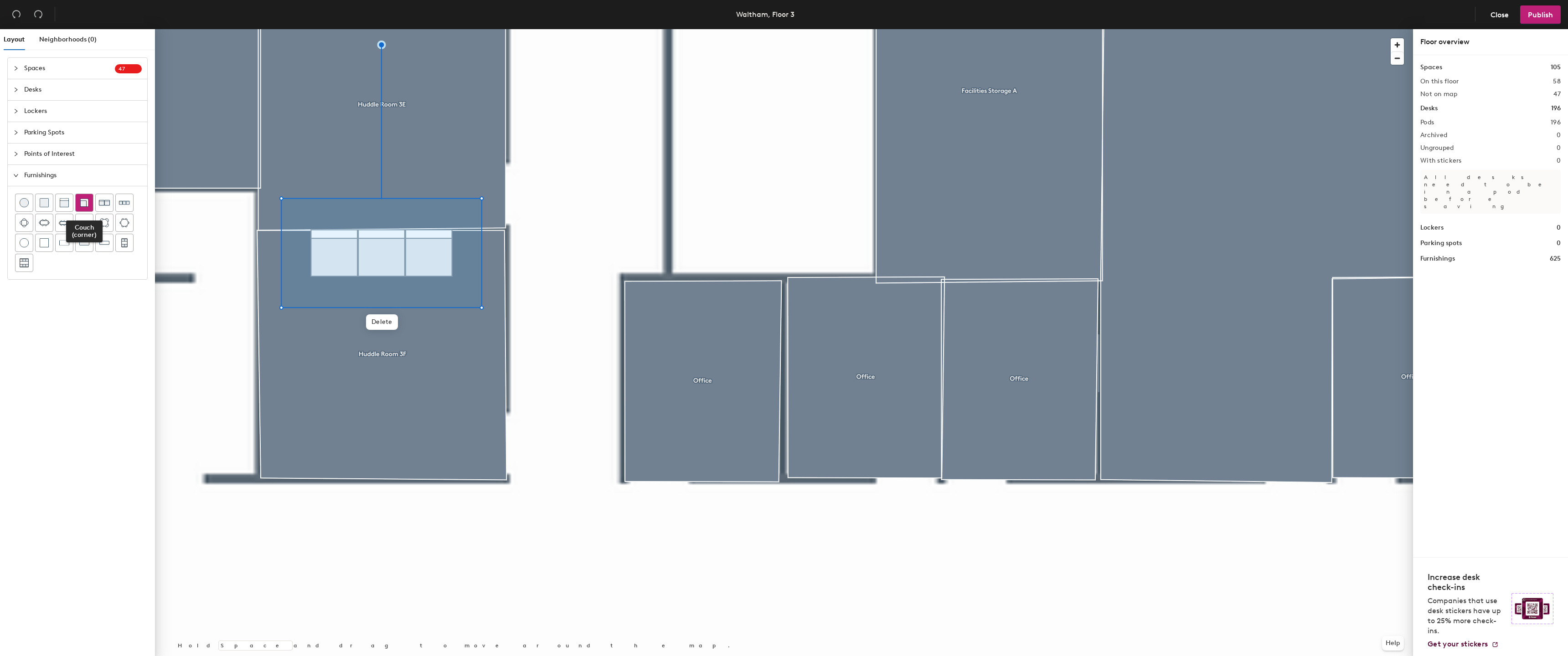
click at [86, 200] on img at bounding box center [85, 203] width 9 height 9
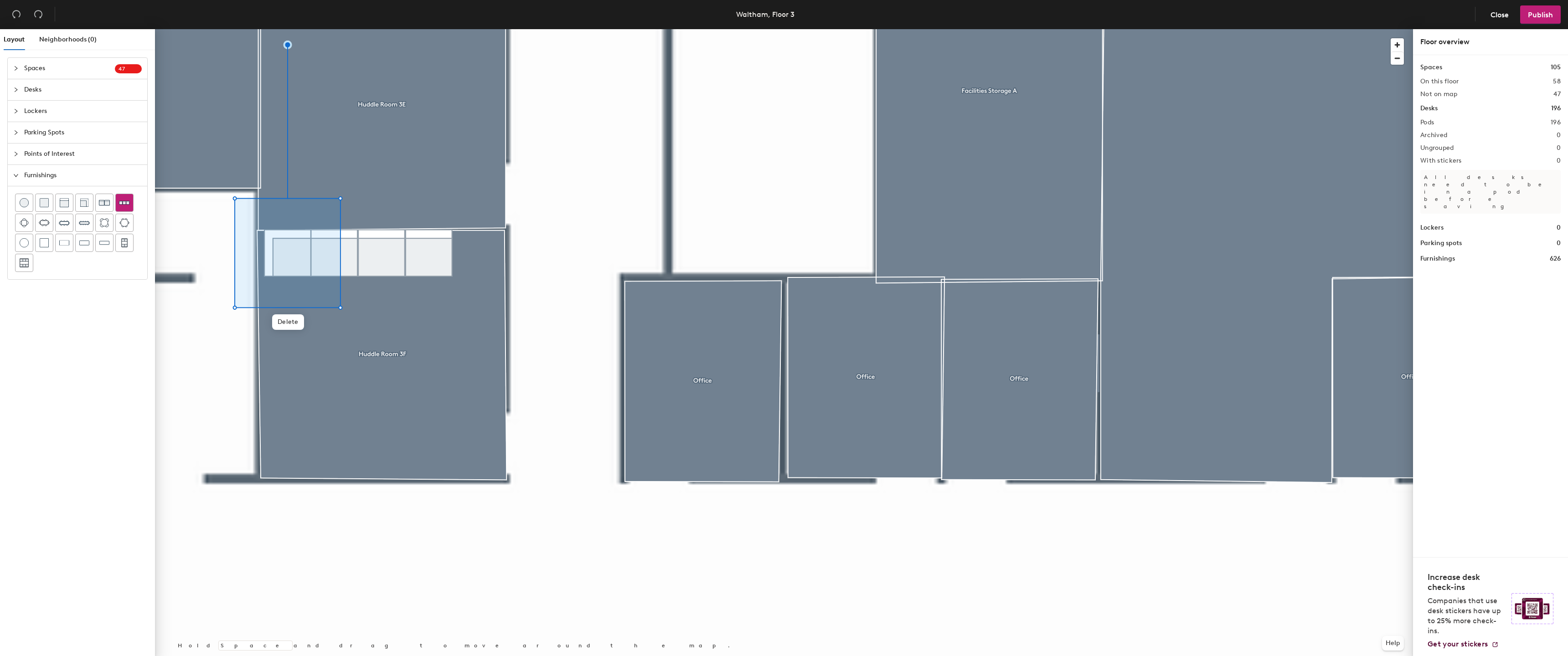
click at [126, 205] on img at bounding box center [124, 202] width 11 height 10
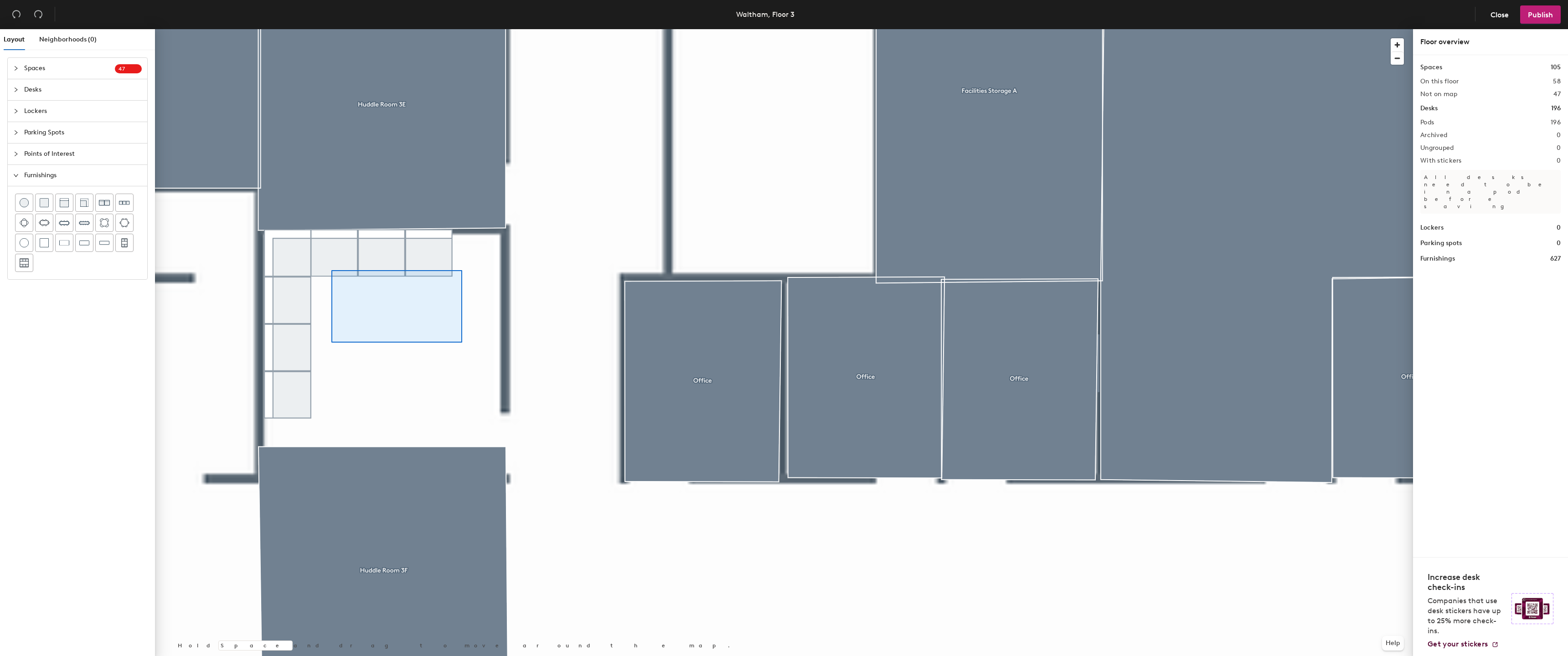
click at [273, 29] on div at bounding box center [784, 29] width 1258 height 0
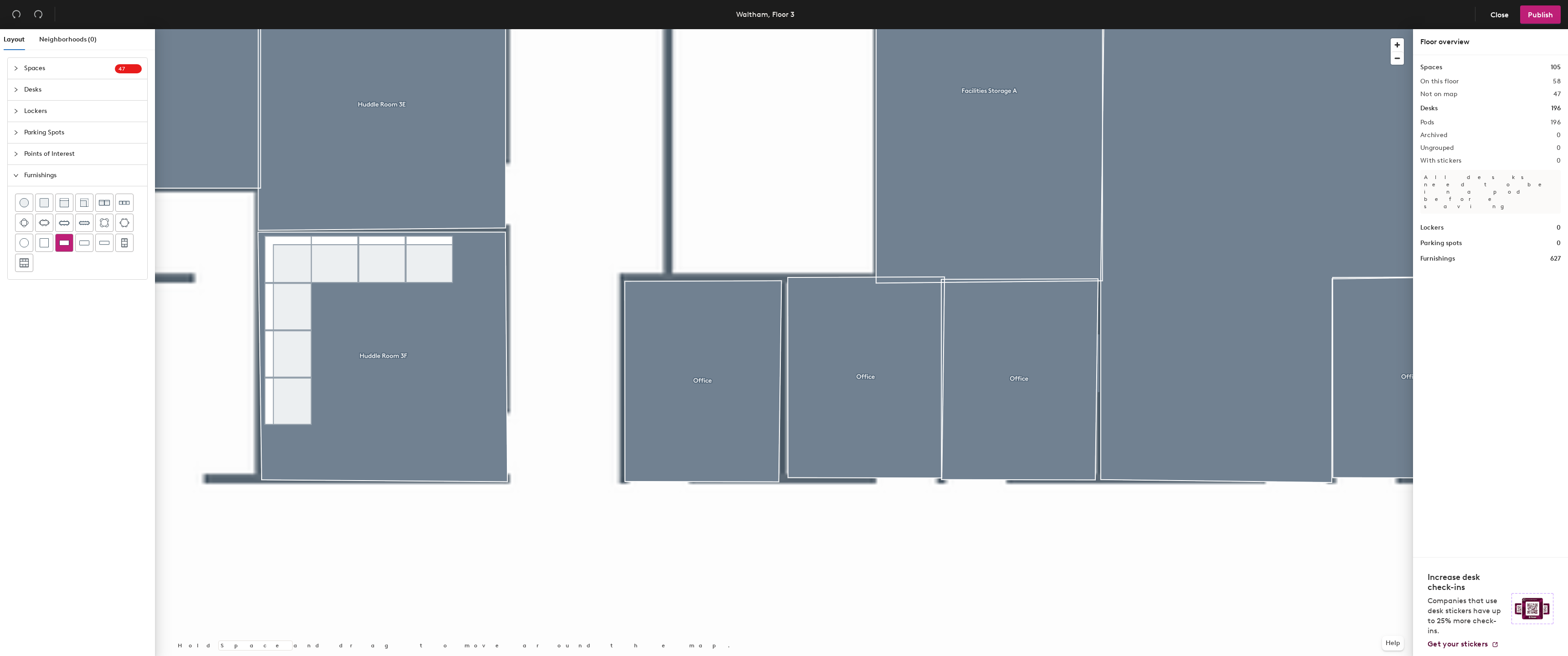
click at [72, 244] on div at bounding box center [64, 243] width 17 height 17
click at [502, 29] on div at bounding box center [784, 29] width 1258 height 0
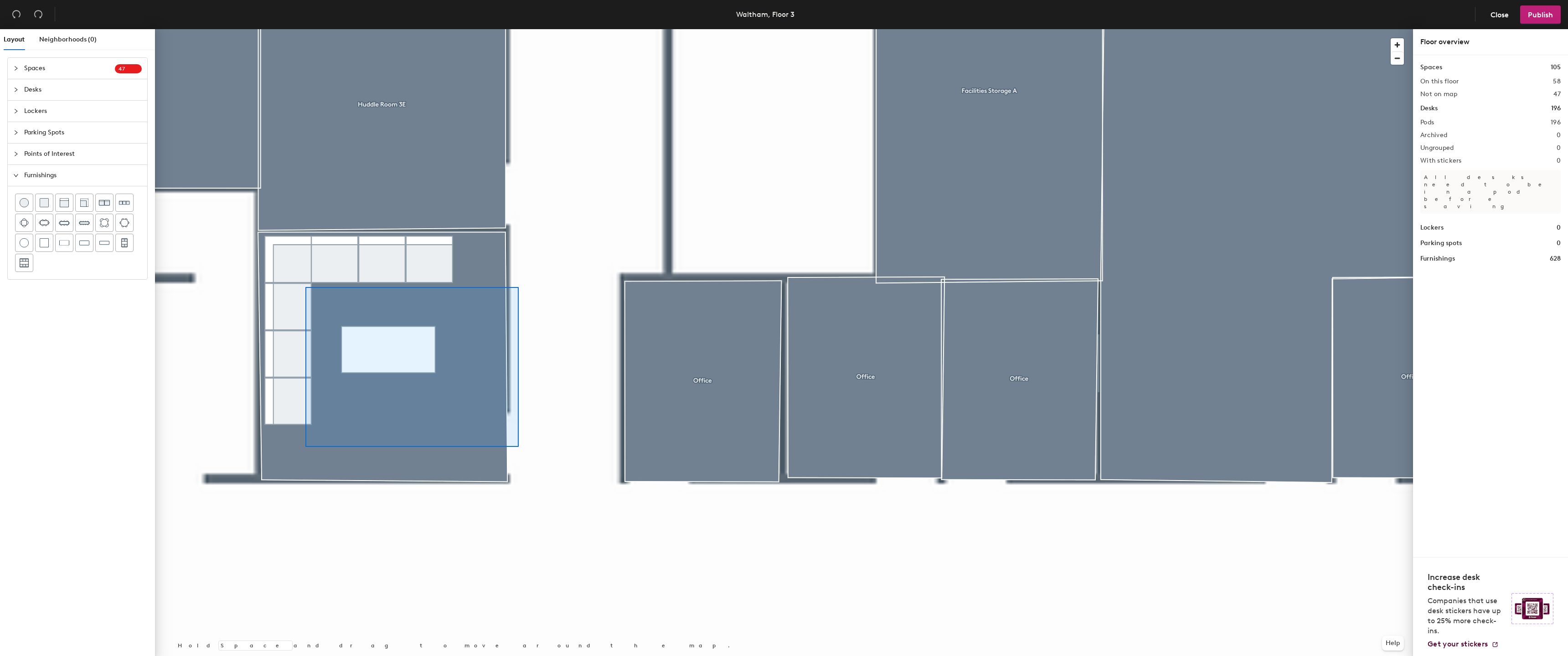
click at [268, 29] on div at bounding box center [784, 29] width 1258 height 0
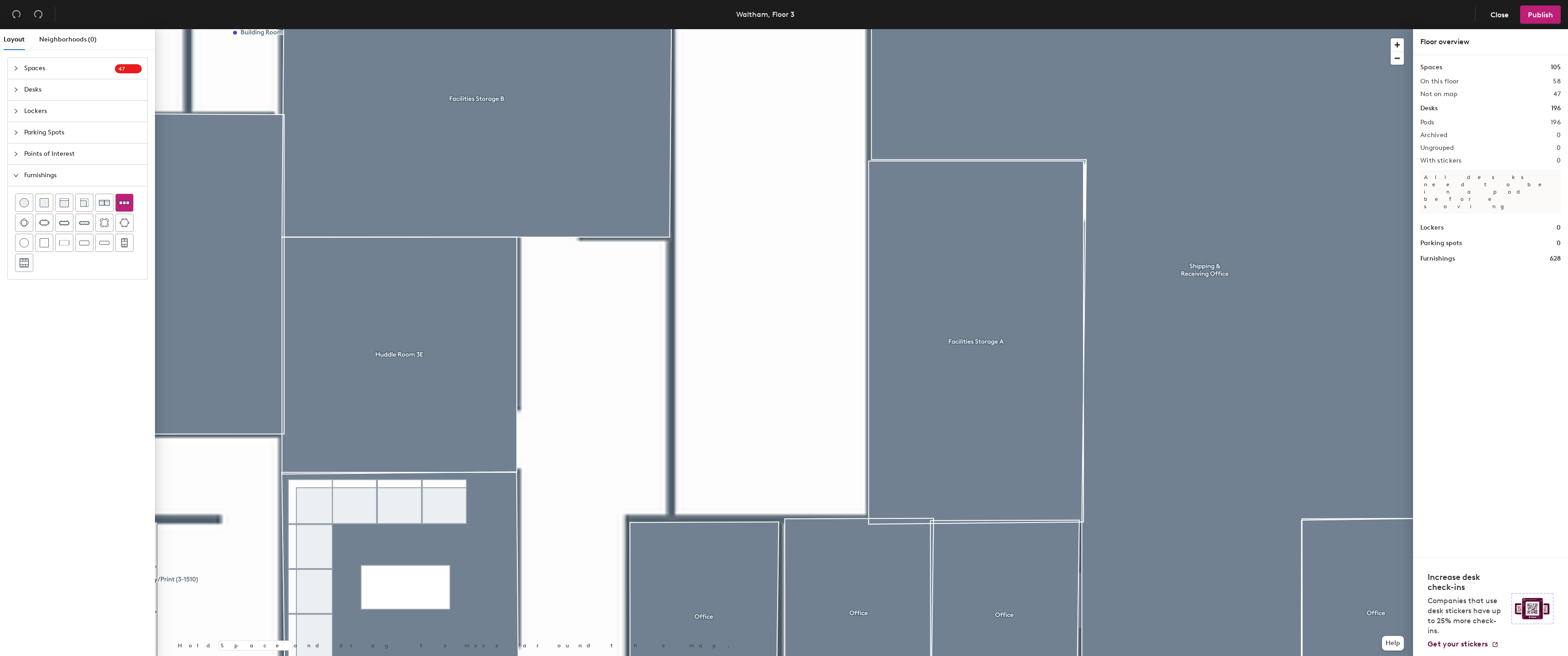
click at [131, 200] on div at bounding box center [124, 202] width 17 height 17
click at [69, 252] on div at bounding box center [77, 232] width 125 height 78
click at [68, 247] on img at bounding box center [63, 243] width 10 height 9
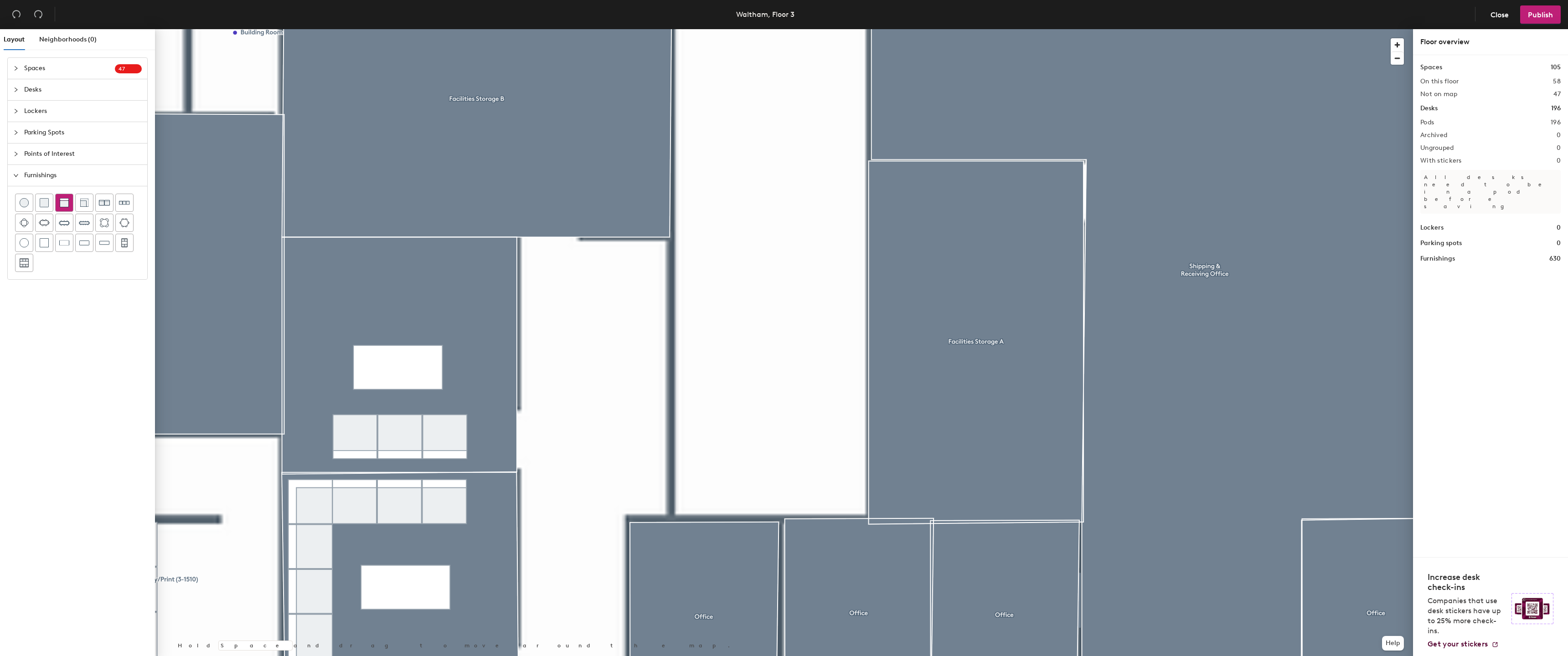
click at [69, 202] on div at bounding box center [64, 202] width 17 height 17
